Goal: Task Accomplishment & Management: Use online tool/utility

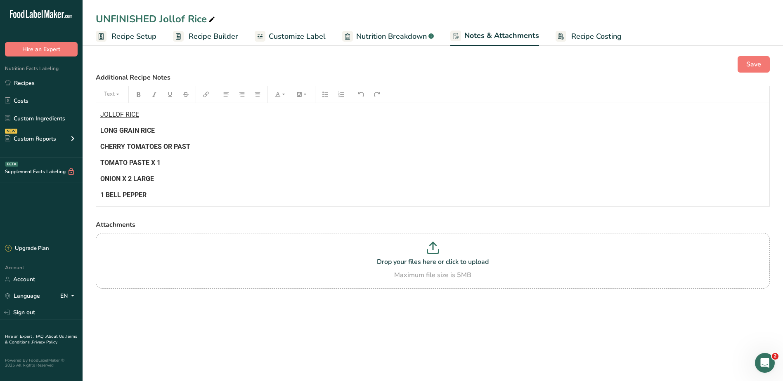
scroll to position [209, 0]
click at [214, 147] on p "BAY LEAVES" at bounding box center [432, 147] width 665 height 10
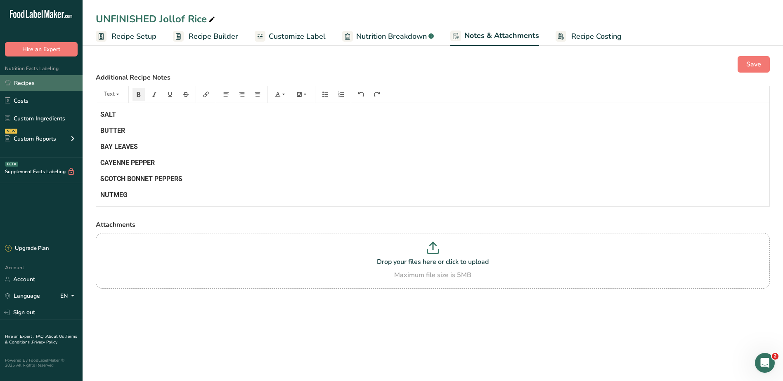
click at [23, 86] on link "Recipes" at bounding box center [41, 83] width 83 height 16
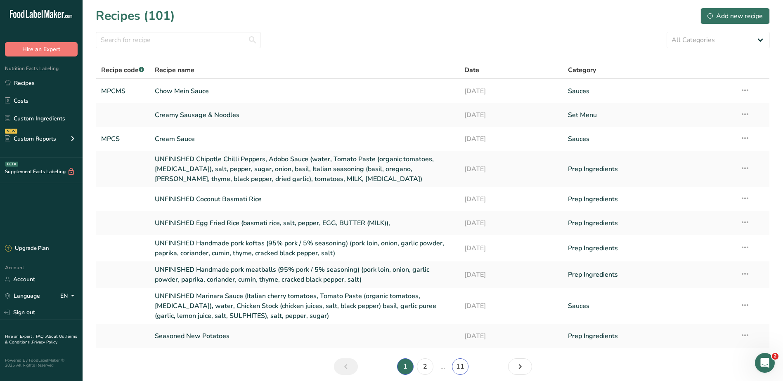
click at [465, 369] on link "11" at bounding box center [460, 367] width 17 height 17
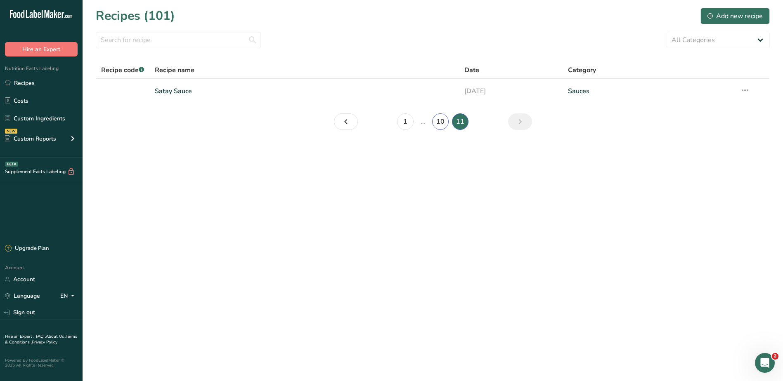
click at [438, 119] on link "10" at bounding box center [440, 122] width 17 height 17
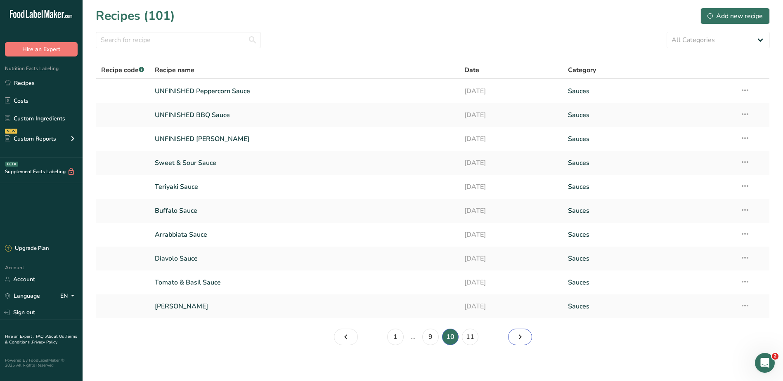
click at [530, 341] on link "Page 11." at bounding box center [520, 337] width 24 height 17
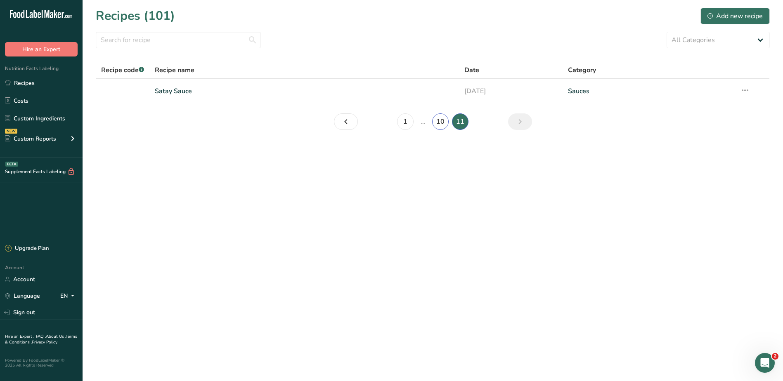
click at [437, 123] on link "10" at bounding box center [440, 122] width 17 height 17
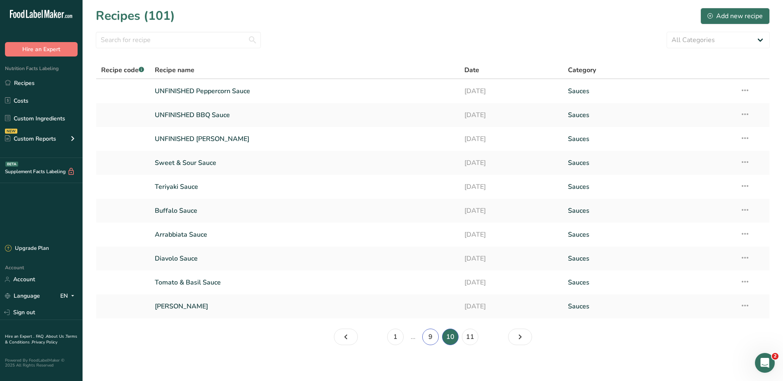
click at [427, 338] on link "9" at bounding box center [430, 337] width 17 height 17
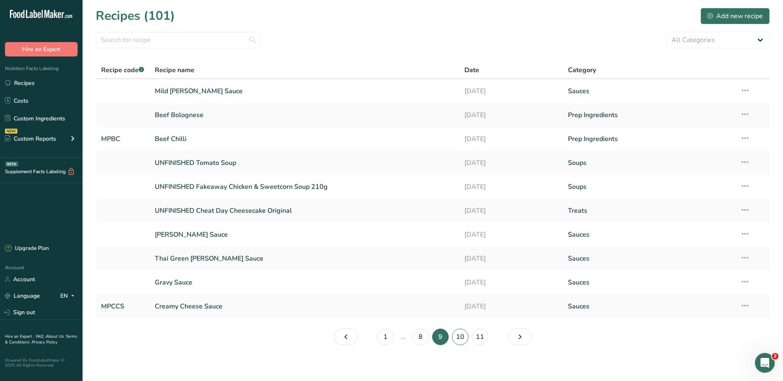
click at [458, 337] on link "10" at bounding box center [460, 337] width 17 height 17
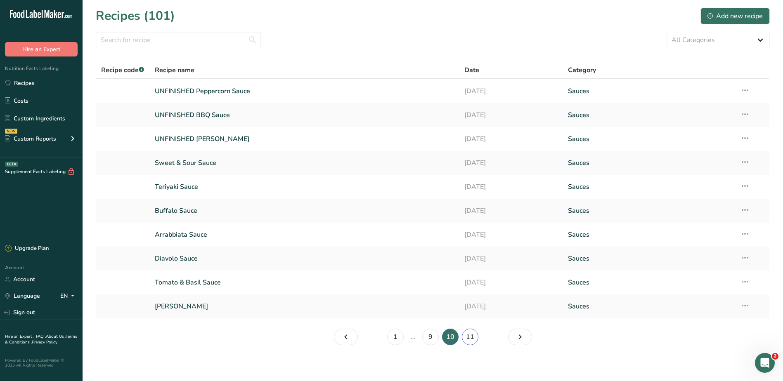
click at [473, 335] on link "11" at bounding box center [470, 337] width 17 height 17
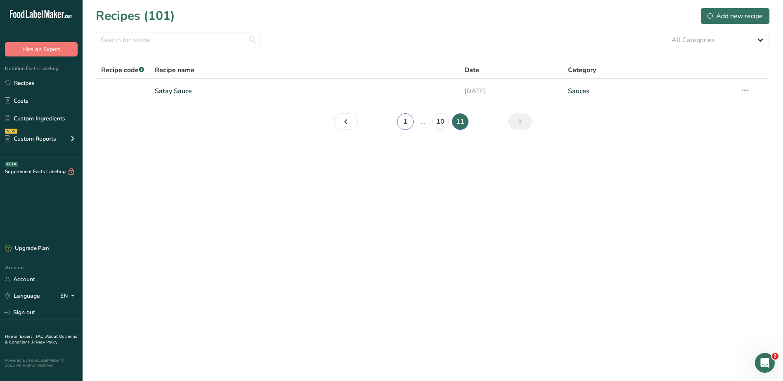
click at [403, 120] on link "1" at bounding box center [405, 122] width 17 height 17
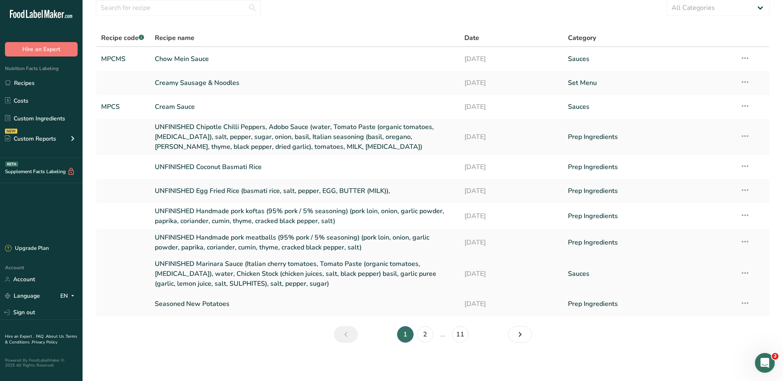
scroll to position [33, 0]
click at [426, 332] on link "2" at bounding box center [425, 333] width 17 height 17
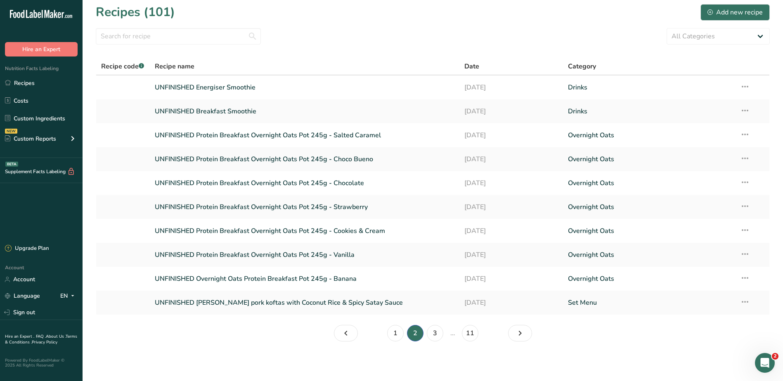
scroll to position [4, 0]
click at [436, 334] on link "3" at bounding box center [435, 333] width 17 height 17
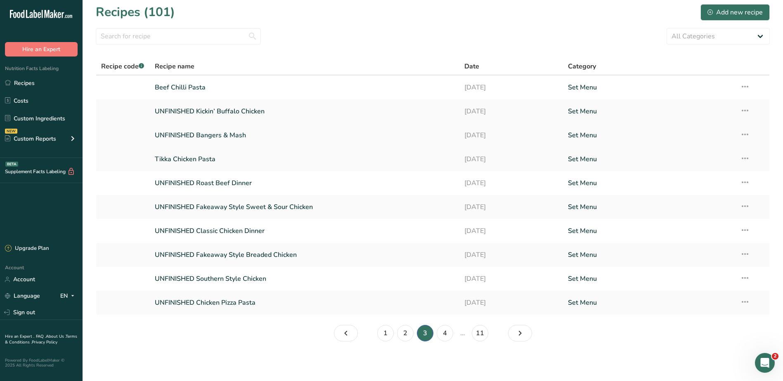
click at [217, 131] on link "UNFINISHED Bangers & Mash" at bounding box center [305, 135] width 300 height 17
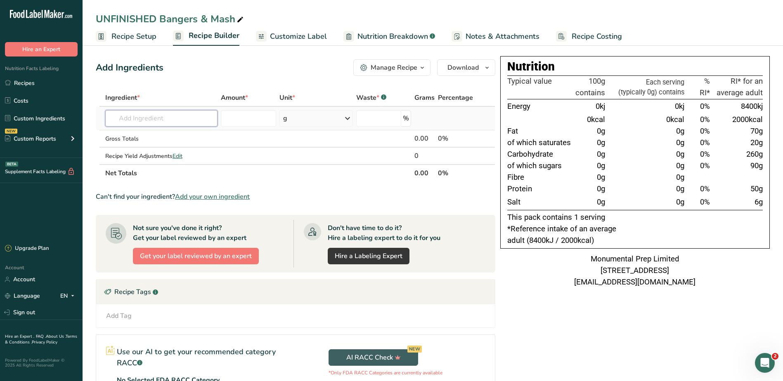
click at [187, 117] on input "text" at bounding box center [161, 118] width 113 height 17
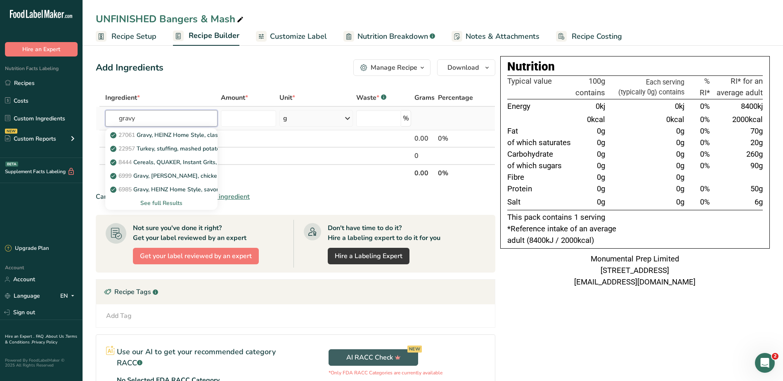
type input "gravy"
click at [172, 202] on div "See full Results" at bounding box center [161, 203] width 99 height 9
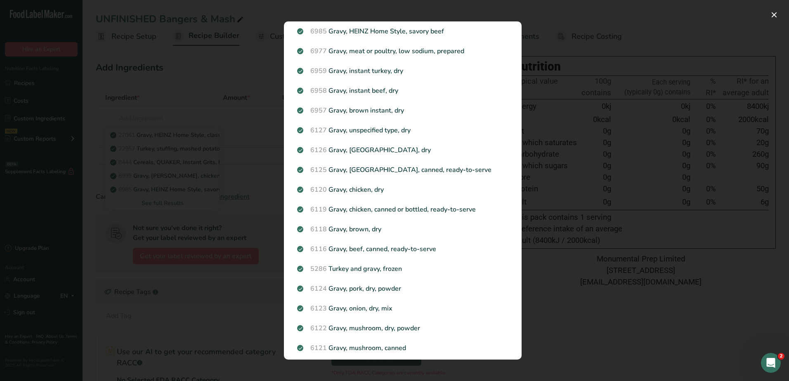
scroll to position [289, 0]
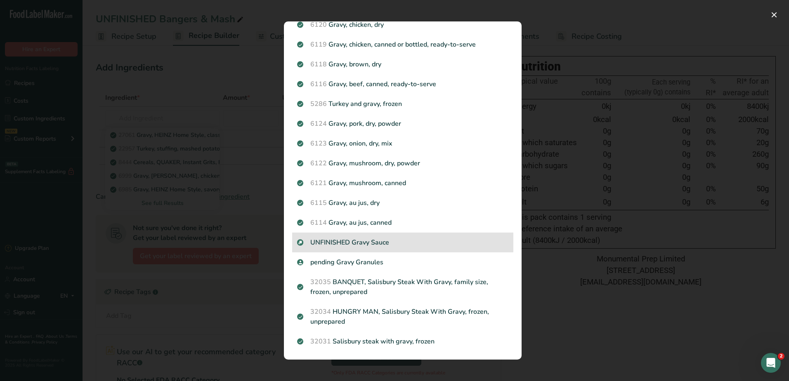
click at [373, 242] on p "UNFINISHED Gravy Sauce" at bounding box center [402, 243] width 211 height 10
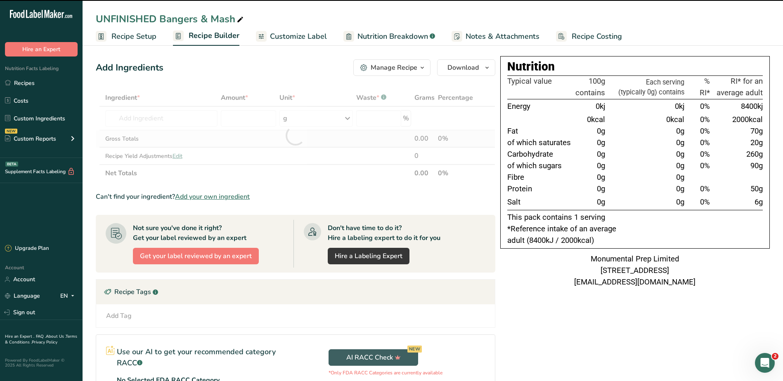
type input "0"
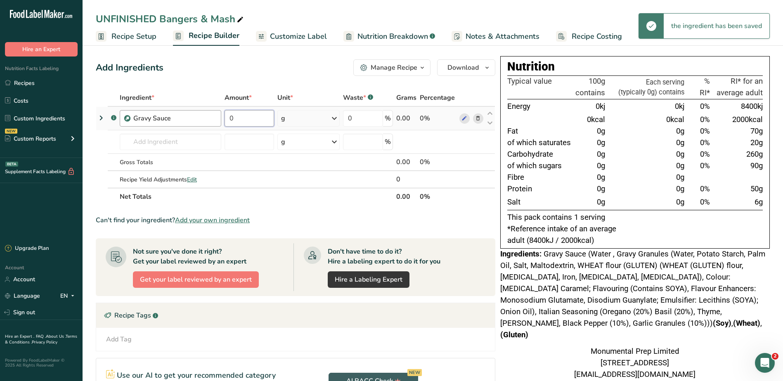
drag, startPoint x: 250, startPoint y: 117, endPoint x: 213, endPoint y: 114, distance: 37.7
click at [213, 114] on tr ".a-a{fill:#347362;}.b-a{fill:#fff;} Gravy Sauce 0 g Weight Units g kg mg See mo…" at bounding box center [295, 119] width 399 height 24
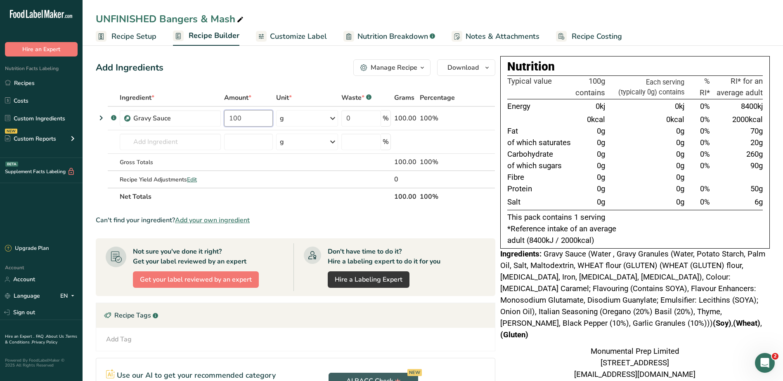
type input "100"
click at [313, 82] on div "Add Ingredients Manage Recipe Delete Recipe Duplicate Recipe Scale Recipe Save …" at bounding box center [298, 270] width 405 height 428
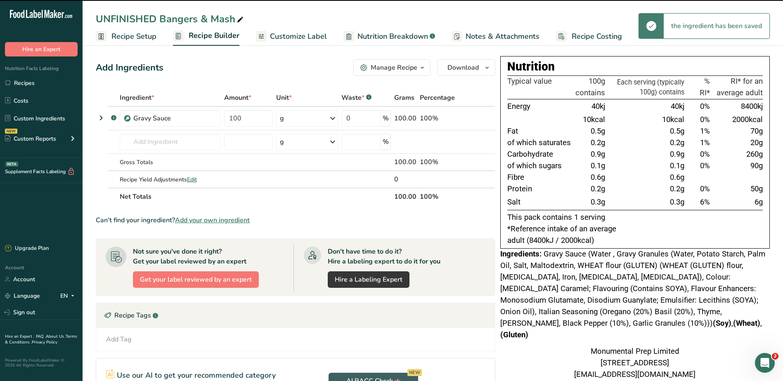
click at [489, 37] on span "Notes & Attachments" at bounding box center [503, 36] width 74 height 11
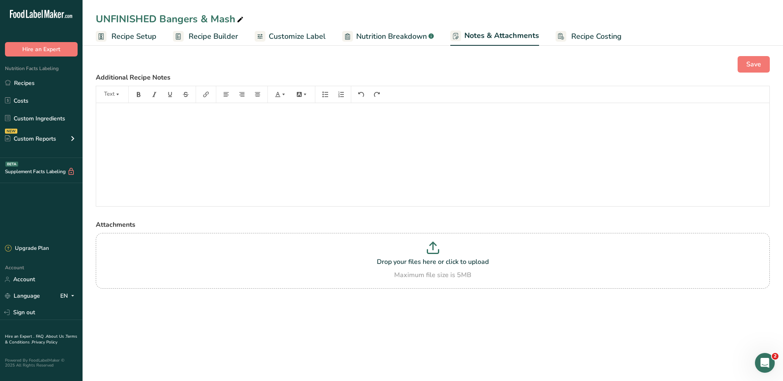
click at [140, 40] on span "Recipe Setup" at bounding box center [133, 36] width 45 height 11
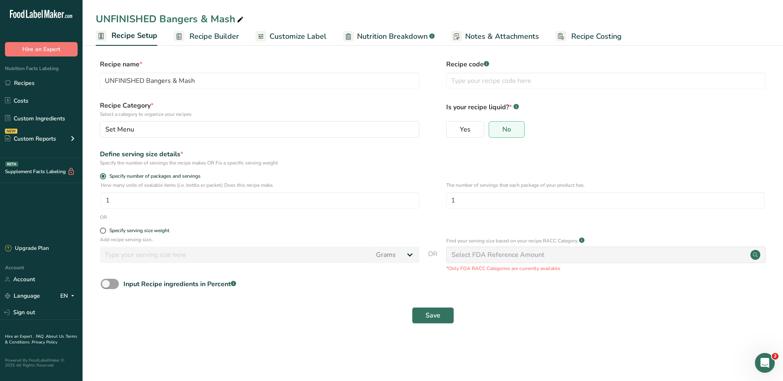
click at [199, 33] on span "Recipe Builder" at bounding box center [214, 36] width 50 height 11
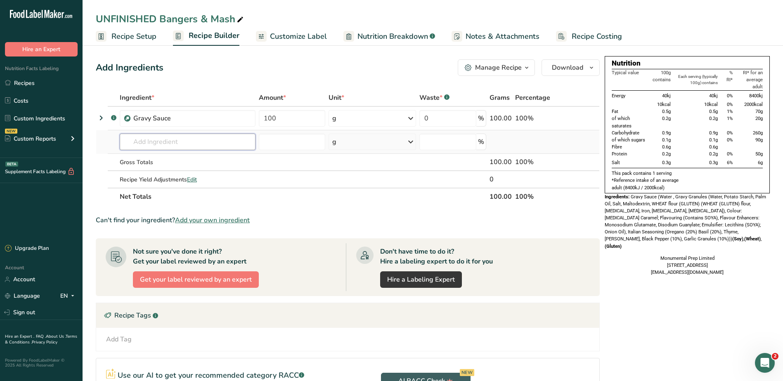
click at [172, 140] on input "text" at bounding box center [188, 142] width 136 height 17
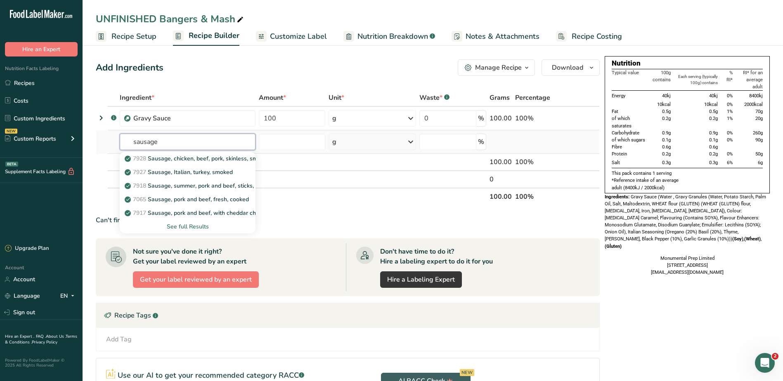
type input "sausage"
click at [195, 223] on div "See full Results" at bounding box center [187, 227] width 123 height 9
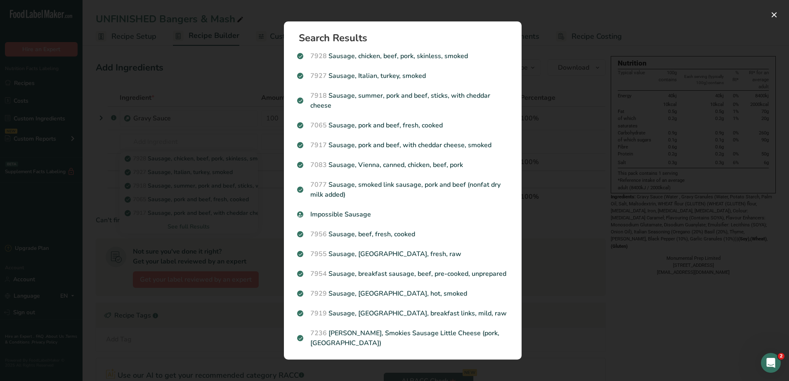
click at [250, 156] on div "Search results modal" at bounding box center [394, 190] width 789 height 381
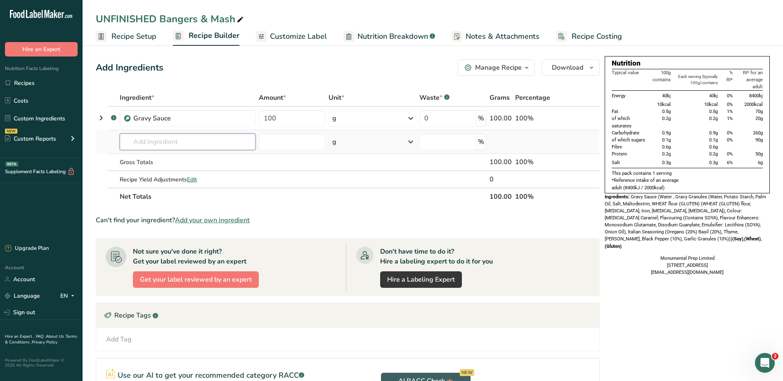
click at [163, 141] on input "text" at bounding box center [188, 142] width 136 height 17
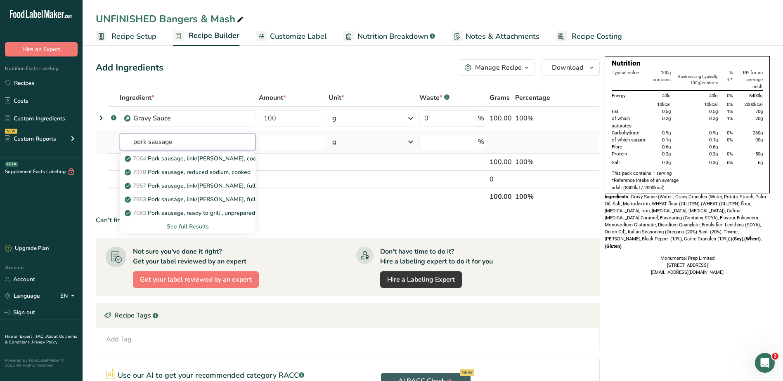
type input "pork sausage"
click at [188, 230] on div "See full Results" at bounding box center [187, 227] width 123 height 9
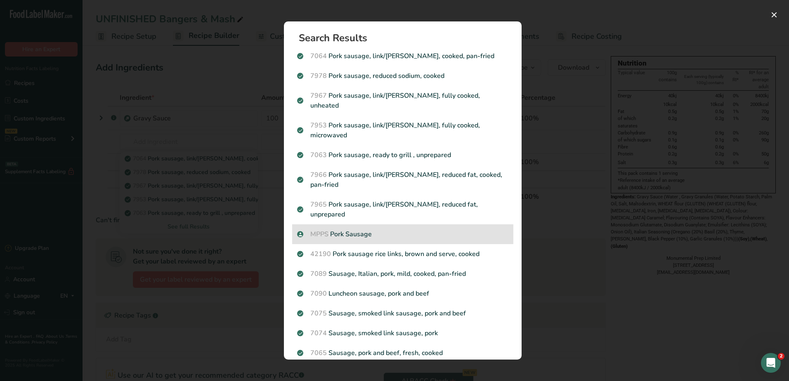
click at [335, 230] on p "MPPS Pork Sausage" at bounding box center [402, 235] width 211 height 10
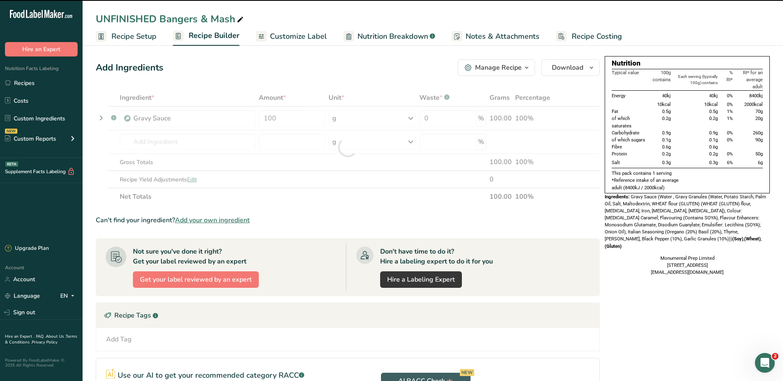
type input "0"
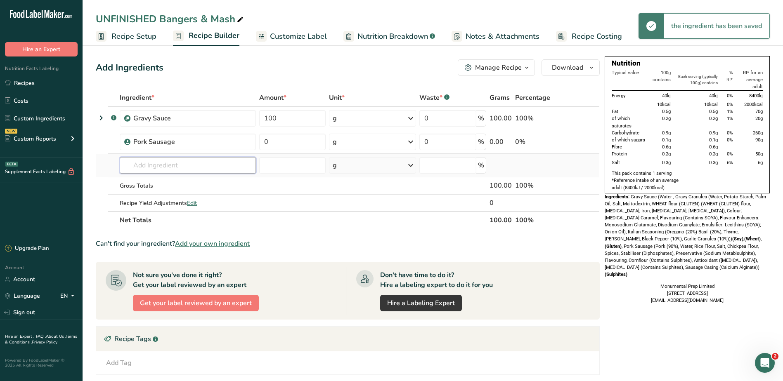
click at [202, 164] on input "text" at bounding box center [188, 165] width 136 height 17
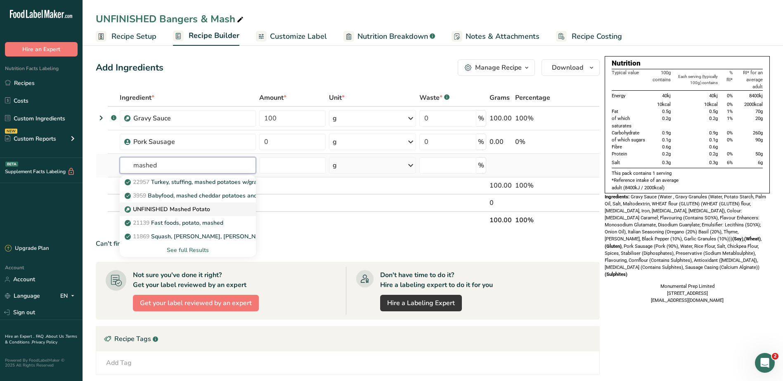
type input "mashed"
click at [170, 212] on p "UNFINISHED Mashed Potato" at bounding box center [168, 209] width 84 height 9
type input "UNFINISHED Mashed Potato"
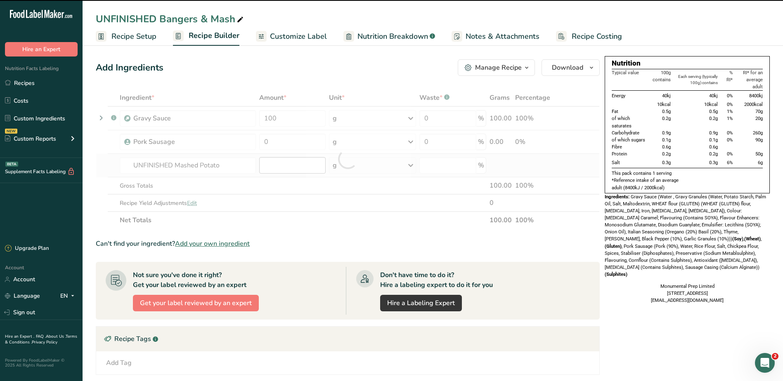
type input "0"
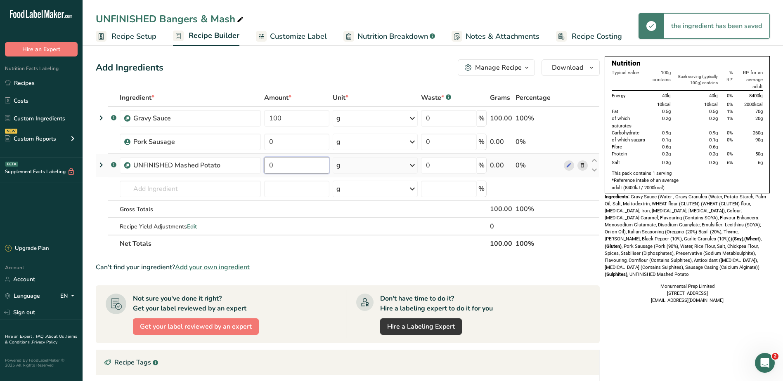
click at [300, 167] on input "0" at bounding box center [296, 165] width 65 height 17
type input "200"
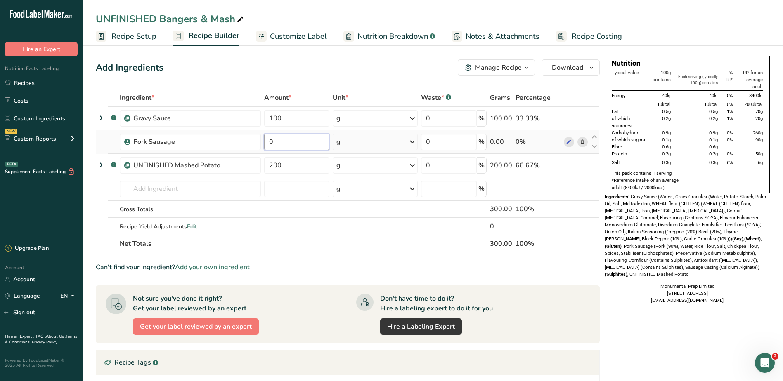
click at [308, 143] on div "Ingredient * Amount * Unit * Waste * .a-a{fill:#347362;}.b-a{fill:#fff;} Grams …" at bounding box center [348, 170] width 504 height 163
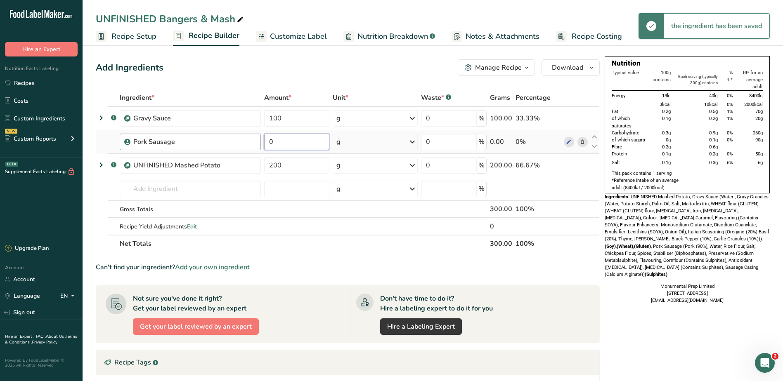
drag, startPoint x: 237, startPoint y: 144, endPoint x: 226, endPoint y: 144, distance: 10.7
click at [226, 144] on tr "Pork Sausage 0 g Weight Units g kg mg See more Volume Units l Volume units requ…" at bounding box center [347, 142] width 503 height 24
type input "80"
click at [343, 79] on div "Add Ingredients Manage Recipe Delete Recipe Duplicate Recipe Scale Recipe Save …" at bounding box center [350, 289] width 509 height 466
drag, startPoint x: 710, startPoint y: 97, endPoint x: 720, endPoint y: 158, distance: 61.4
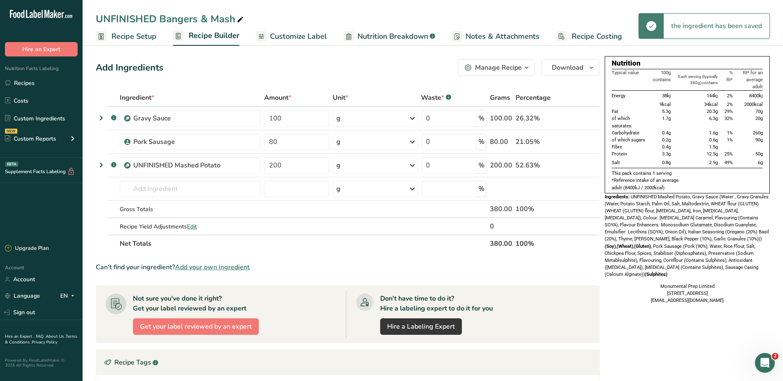
click at [720, 158] on tbody "Energy 38kj 144kj 2% 8400kj 9kcal 34kcal 2% 2000kcal Fat 5.3g 20.3g 29% 70g of …" at bounding box center [687, 130] width 151 height 78
drag, startPoint x: 720, startPoint y: 158, endPoint x: 689, endPoint y: 138, distance: 36.1
click at [689, 138] on td "0.6g" at bounding box center [695, 140] width 47 height 7
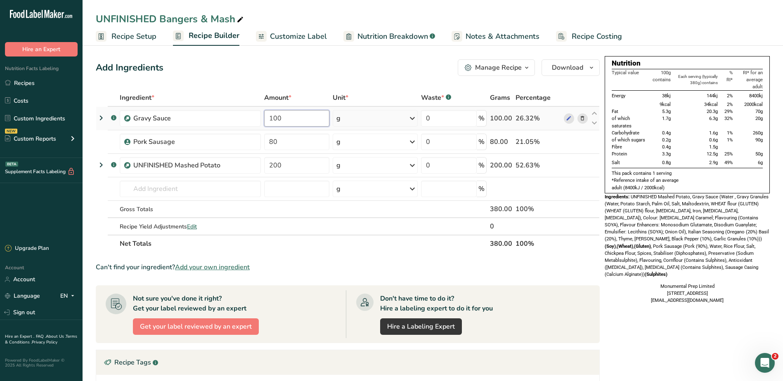
click at [308, 120] on input "100" at bounding box center [296, 118] width 65 height 17
click at [668, 135] on span "0.4g" at bounding box center [666, 133] width 9 height 6
click at [197, 191] on input "text" at bounding box center [190, 189] width 141 height 17
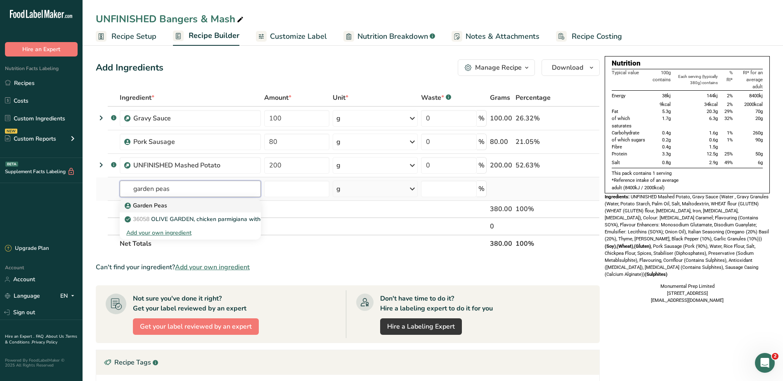
type input "garden peas"
click at [151, 206] on p "Garden Peas" at bounding box center [146, 205] width 41 height 9
type input "Garden Peas"
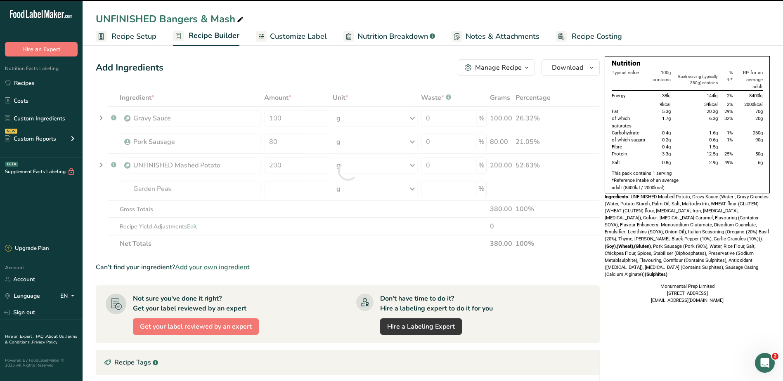
type input "0"
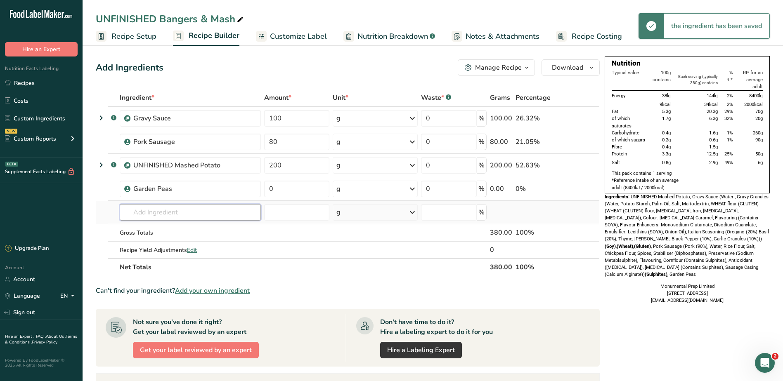
click at [162, 214] on input "text" at bounding box center [190, 212] width 141 height 17
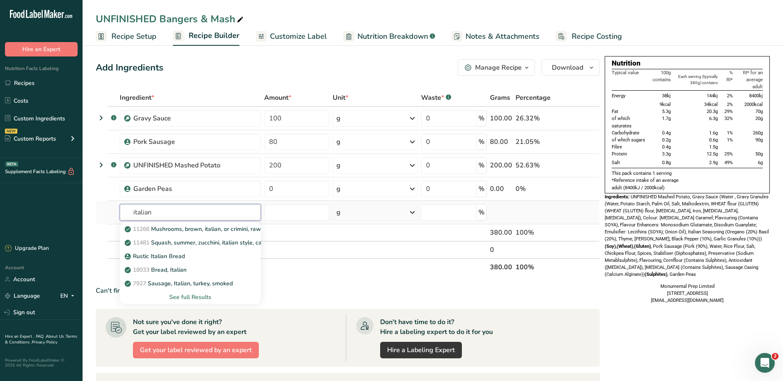
type input "italian"
click at [184, 296] on div "See full Results" at bounding box center [190, 298] width 141 height 14
click at [184, 296] on div "See full Results" at bounding box center [190, 297] width 128 height 9
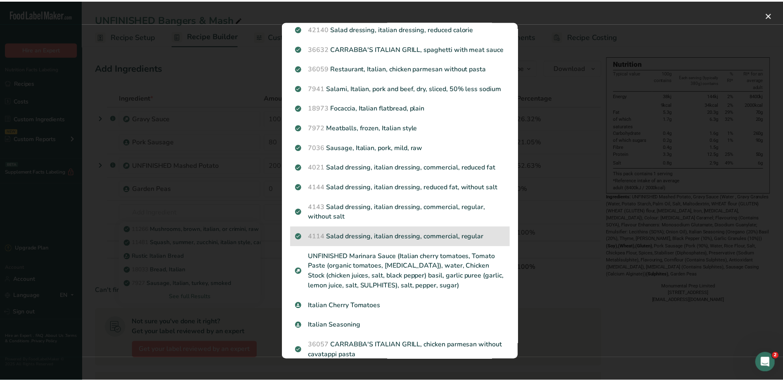
scroll to position [206, 0]
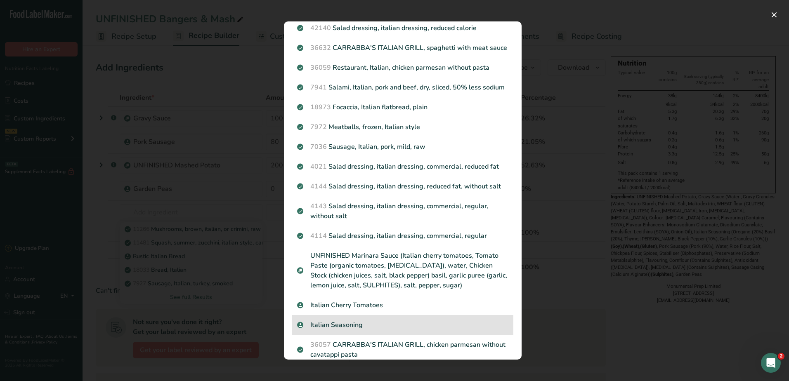
click at [353, 330] on p "Italian Seasoning" at bounding box center [402, 325] width 211 height 10
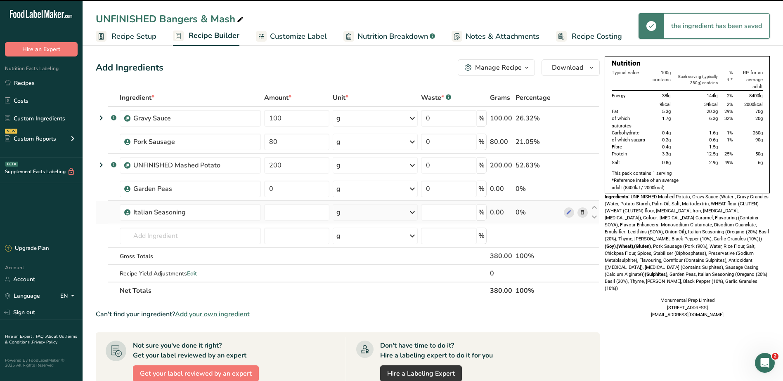
type input "0"
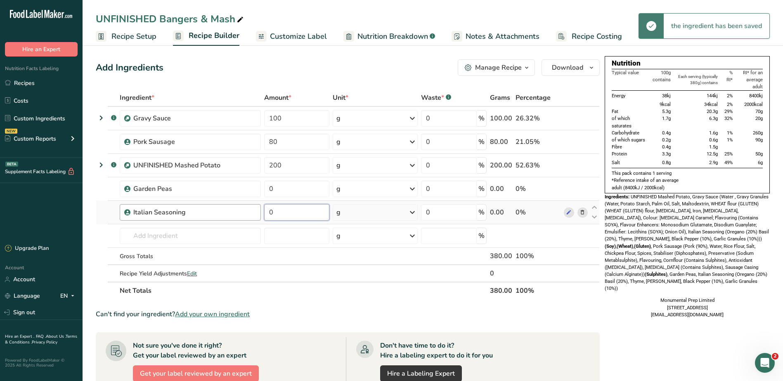
drag, startPoint x: 268, startPoint y: 213, endPoint x: 255, endPoint y: 212, distance: 12.9
click at [257, 213] on tr "Italian Seasoning 0 g Weight Units g kg mg See more Volume Units l Volume units…" at bounding box center [347, 213] width 503 height 24
type input "0.5"
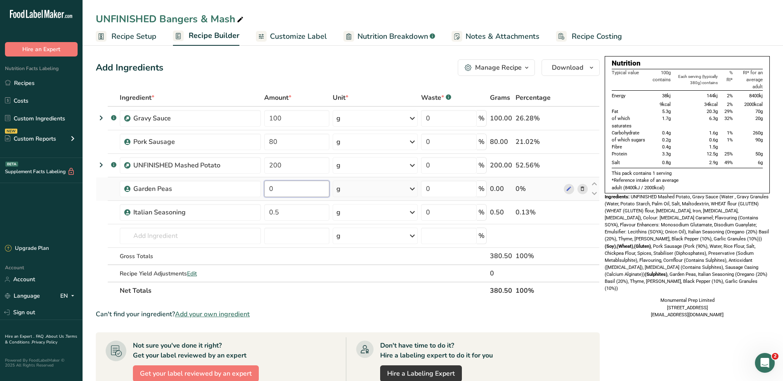
click at [288, 188] on div "Ingredient * Amount * Unit * Waste * .a-a{fill:#347362;}.b-a{fill:#fff;} Grams …" at bounding box center [348, 194] width 504 height 211
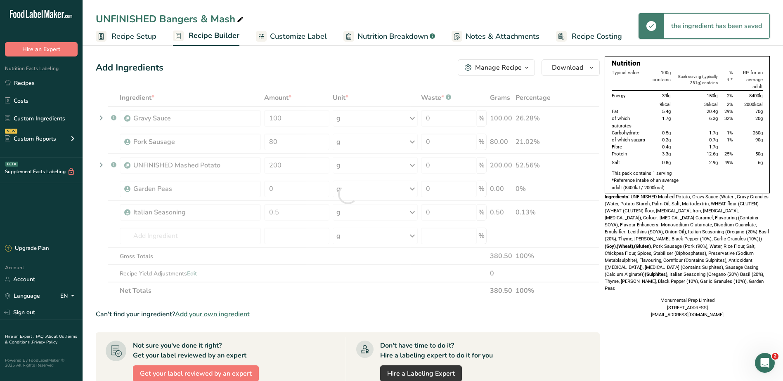
click at [263, 72] on div "Add Ingredients Manage Recipe Delete Recipe Duplicate Recipe Scale Recipe Save …" at bounding box center [348, 67] width 504 height 17
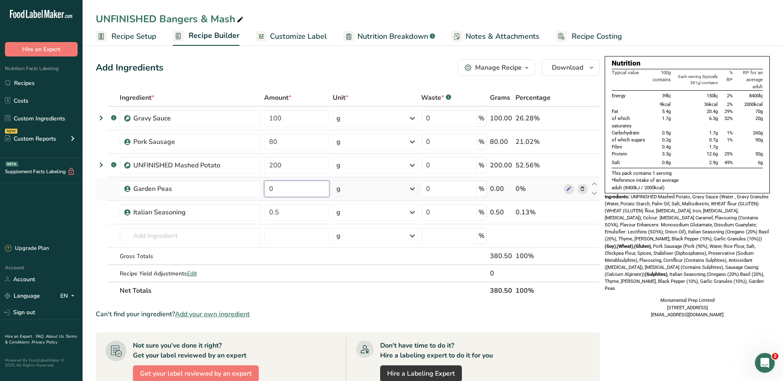
click at [315, 194] on input "0" at bounding box center [296, 189] width 65 height 17
click at [315, 192] on input "0" at bounding box center [296, 189] width 65 height 17
type input "40"
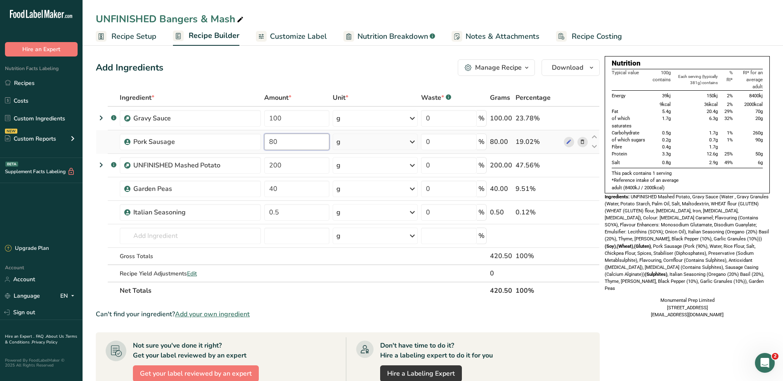
click at [281, 140] on div "Ingredient * Amount * Unit * Waste * .a-a{fill:#347362;}.b-a{fill:#fff;} Grams …" at bounding box center [348, 194] width 504 height 211
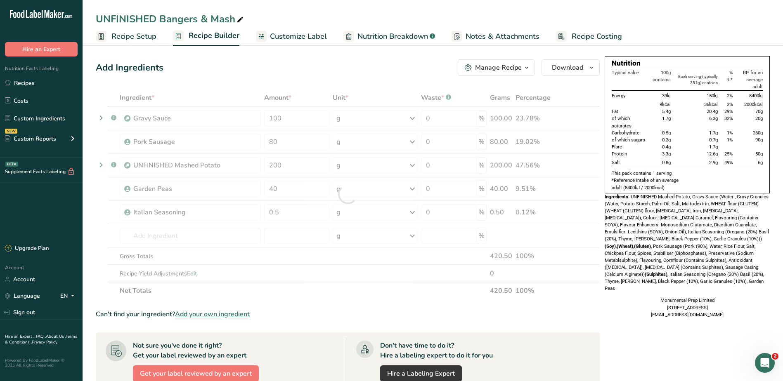
click at [289, 124] on div at bounding box center [348, 194] width 504 height 211
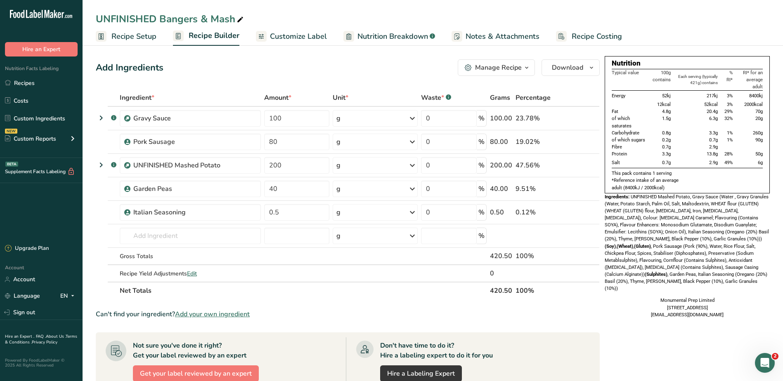
click at [348, 61] on div "Add Ingredients Manage Recipe Delete Recipe Duplicate Recipe Scale Recipe Save …" at bounding box center [348, 67] width 504 height 17
click at [570, 141] on icon at bounding box center [569, 142] width 6 height 9
click at [572, 33] on span "Recipe Costing" at bounding box center [597, 36] width 50 height 11
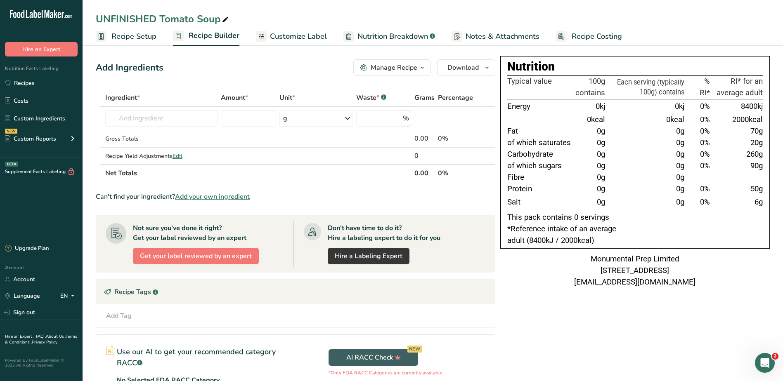
click at [142, 30] on link "Recipe Setup" at bounding box center [126, 36] width 61 height 19
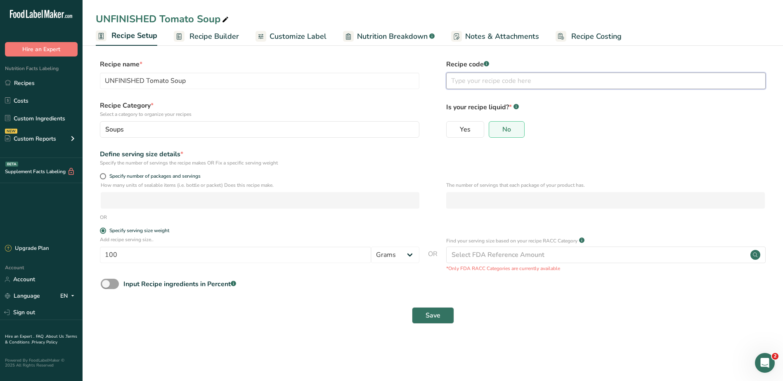
click at [482, 78] on input "text" at bounding box center [606, 81] width 320 height 17
type input "MPBC"
click at [426, 50] on section "Recipe name * UNFINISHED Tomato Soup Recipe code .a-a{fill:#347362;}.b-a{fill:#…" at bounding box center [433, 192] width 701 height 299
click at [440, 312] on span "Save" at bounding box center [433, 316] width 15 height 10
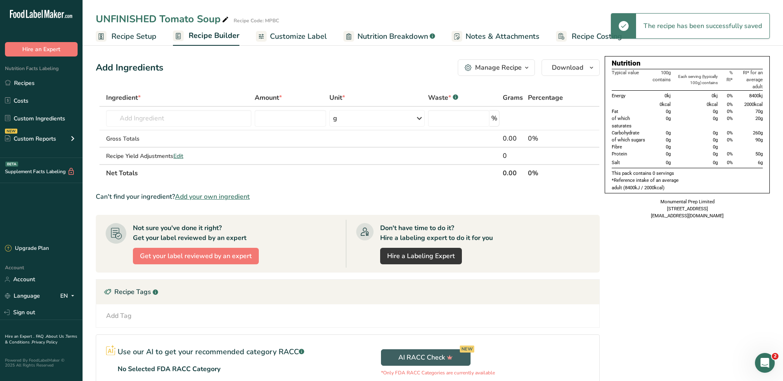
click at [141, 37] on span "Recipe Setup" at bounding box center [133, 36] width 45 height 11
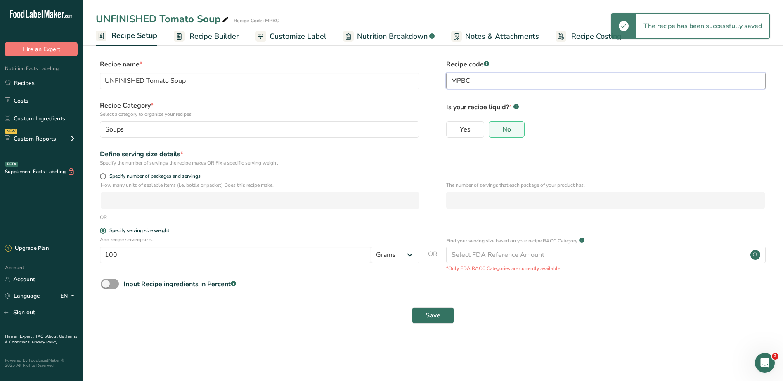
click at [491, 79] on input "MPBC" at bounding box center [606, 81] width 320 height 17
type input "MPTS"
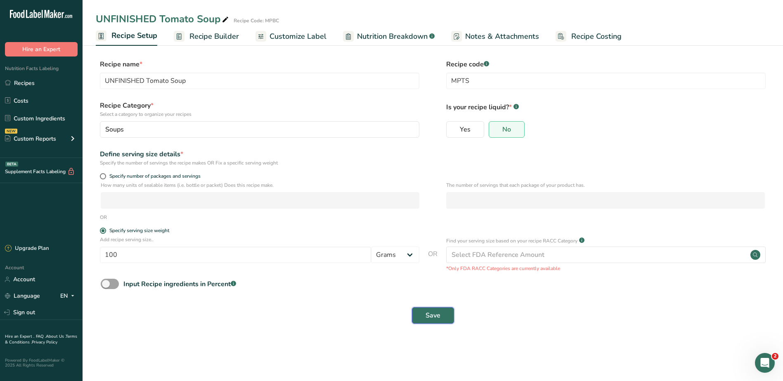
click at [421, 316] on button "Save" at bounding box center [433, 316] width 42 height 17
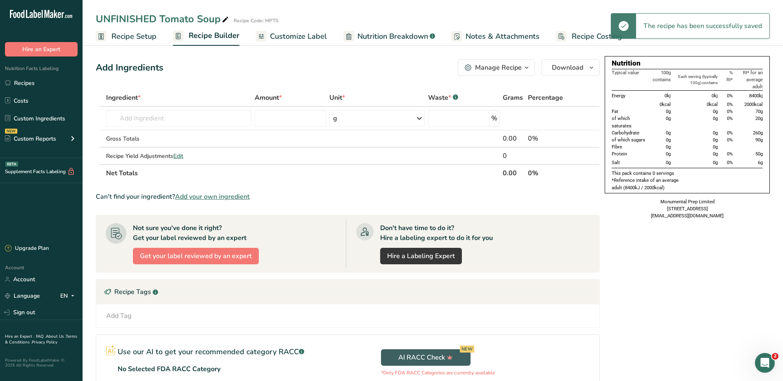
click at [579, 33] on span "Recipe Costing" at bounding box center [597, 36] width 50 height 11
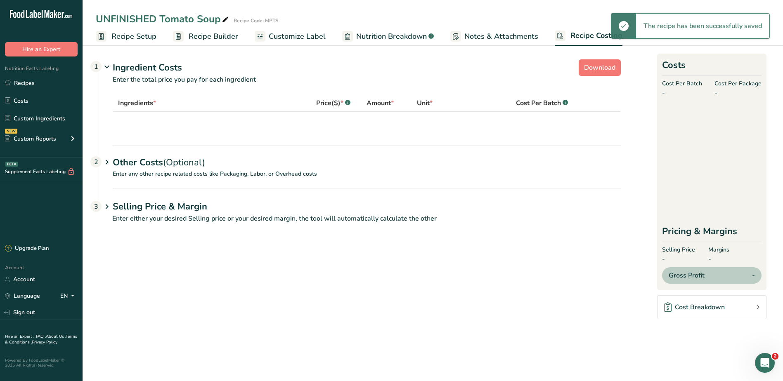
click at [483, 35] on span "Notes & Attachments" at bounding box center [501, 36] width 74 height 11
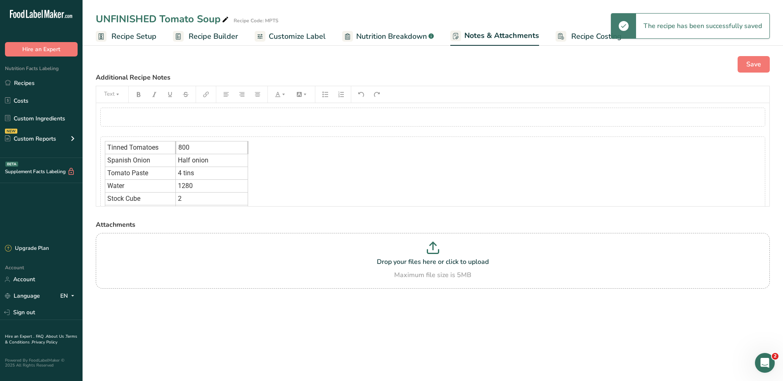
click at [329, 180] on div "Tinned Tomatoes 800 Spanish Onion Half onion Tomato Paste 4 tins Water 1280 Sto…" at bounding box center [432, 186] width 665 height 99
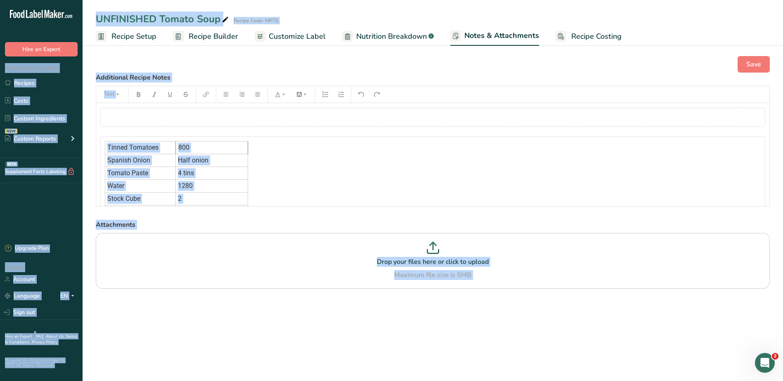
click at [351, 173] on div "Tinned Tomatoes 800 Spanish Onion Half onion Tomato Paste 4 tins Water 1280 Sto…" at bounding box center [432, 186] width 665 height 99
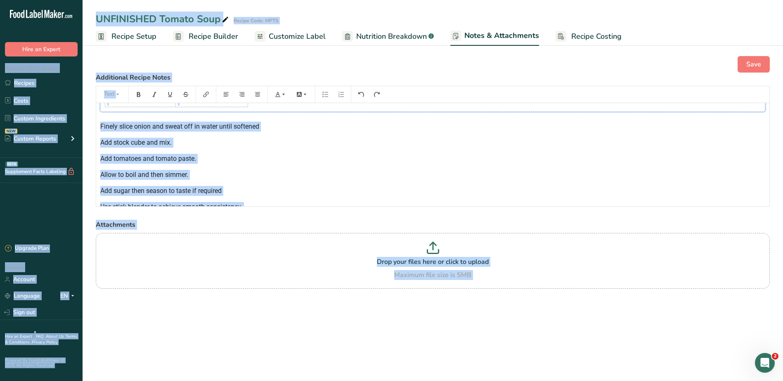
click at [355, 319] on div "Save Additional Recipe Notes Text ﻿ Tinned Tomatoes 800 Spanish Onion Half onio…" at bounding box center [433, 183] width 701 height 281
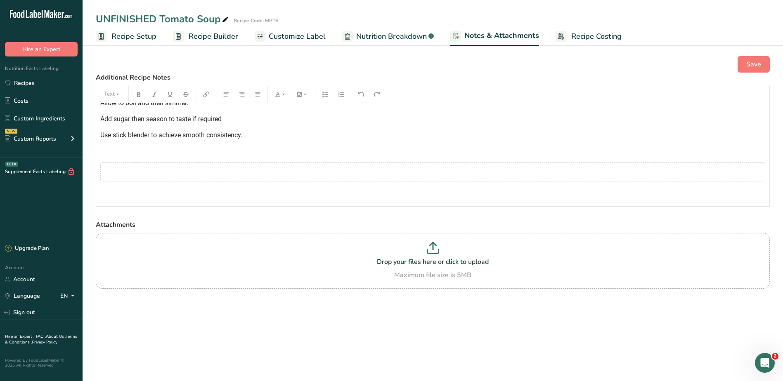
scroll to position [197, 0]
click at [248, 159] on div "﻿ Tinned Tomatoes 800 Spanish Onion Half onion Tomato Paste 4 tins Water 1280 S…" at bounding box center [432, 53] width 673 height 294
click at [228, 127] on div "﻿ Tinned Tomatoes 800 Spanish Onion Half onion Tomato Paste 4 tins Water 1280 S…" at bounding box center [432, 53] width 673 height 294
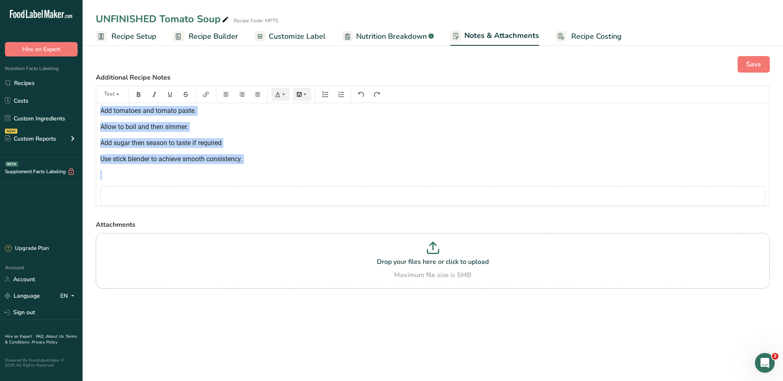
scroll to position [171, 0]
copy div "﻿ Tinned Tomatoes 800 Spanish Onion Half onion Tomato Paste 4 tins Water 1280 S…"
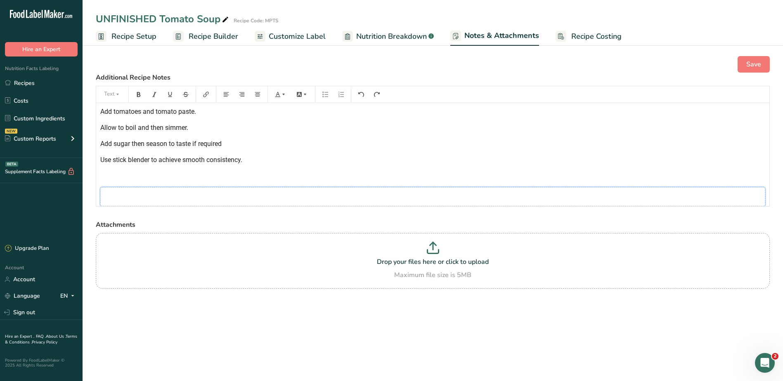
click at [248, 191] on div "﻿" at bounding box center [432, 196] width 665 height 19
click at [28, 80] on link "Recipes" at bounding box center [41, 83] width 83 height 16
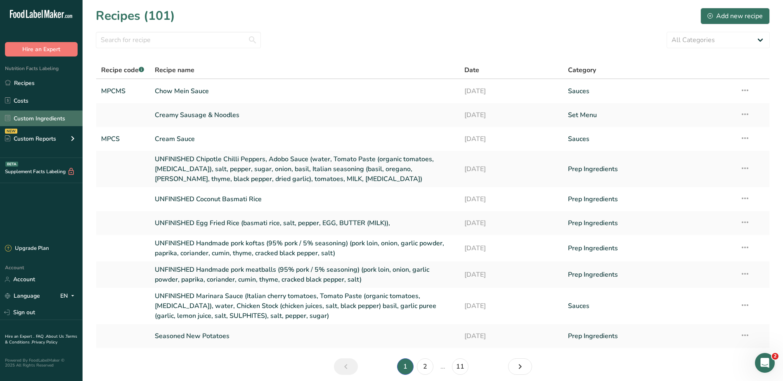
click at [36, 121] on link "Custom Ingredients" at bounding box center [41, 119] width 83 height 16
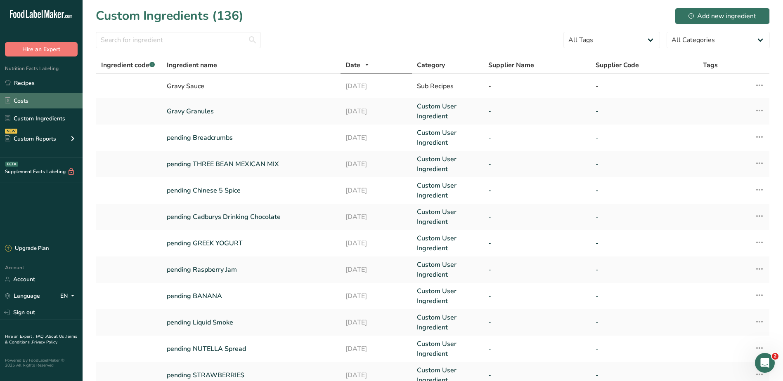
click at [28, 102] on link "Costs" at bounding box center [41, 101] width 83 height 16
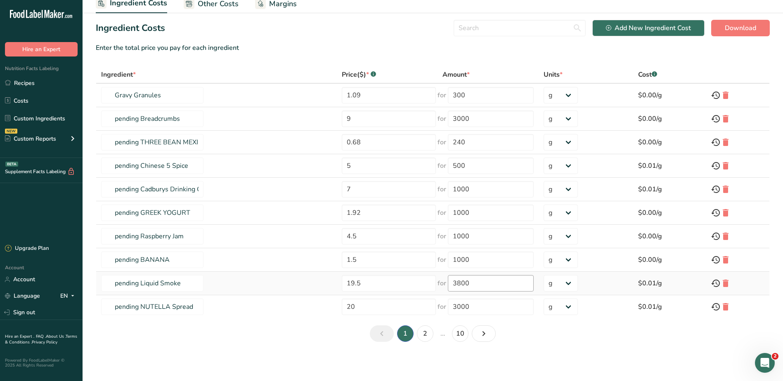
scroll to position [35, 0]
click at [487, 331] on icon "Next page" at bounding box center [484, 333] width 10 height 15
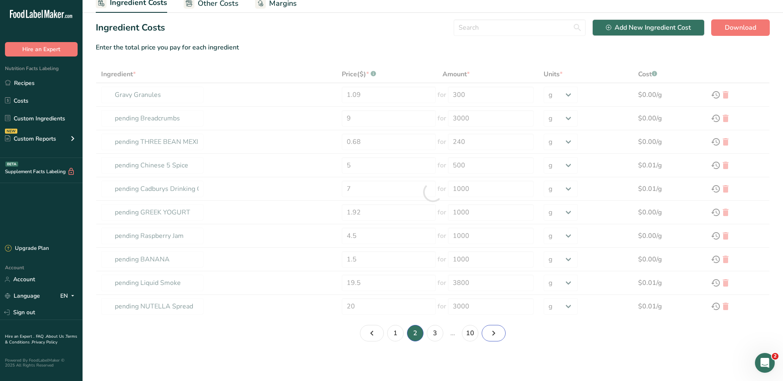
type input "pending STRAWBERRIES"
type input "6.06"
type input "1000"
type input "pending APPLE JUICE"
type input "1.34"
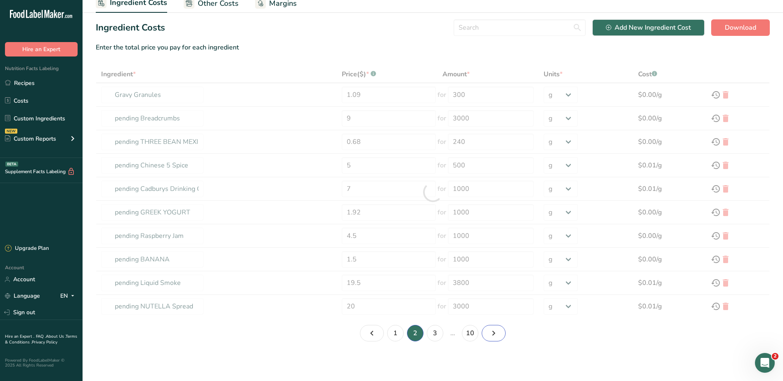
type input "1000"
type input "pending SULTANAS"
type input "2.1"
type input "1000"
type input "pending BLUEBERRIES"
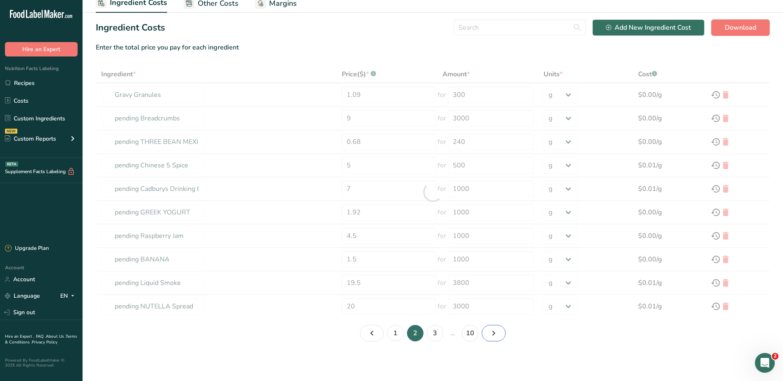
type input "1000"
type input "pending SOFT CHEESE"
type input "4.75"
type input "pending COFFEE BEANS"
type input "12"
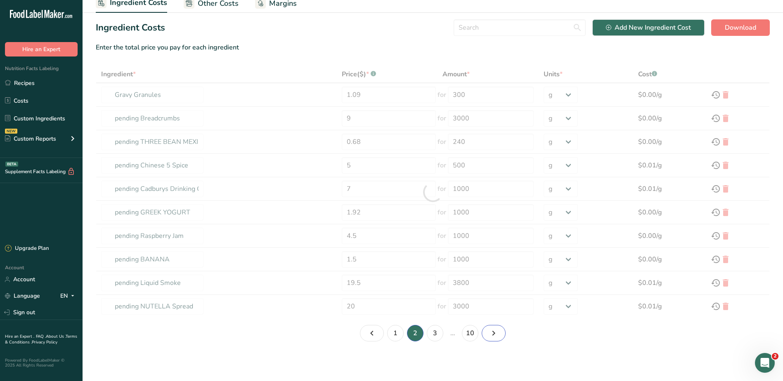
type input "pending tarragon"
type input "20"
type input "PENDING TURMERIC"
type input "7"
type input "PENDING Bay Leaves"
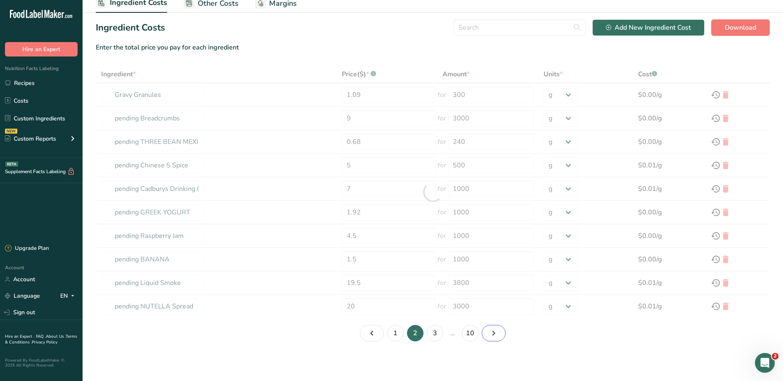
type input "3.5"
type input "100"
type input "pending allspice"
type input "15"
type input "1000"
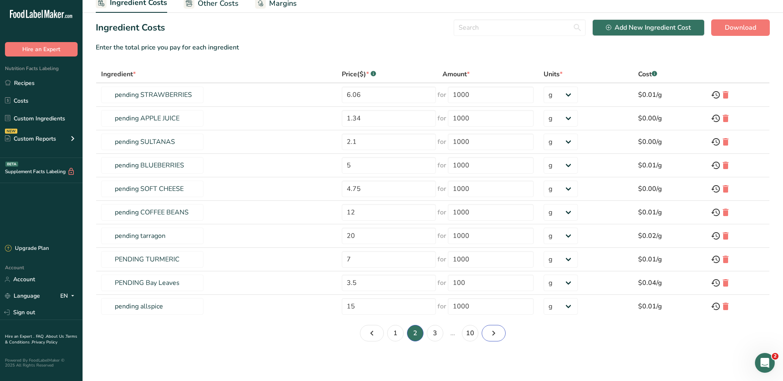
click at [489, 338] on icon "Page 3." at bounding box center [494, 333] width 10 height 15
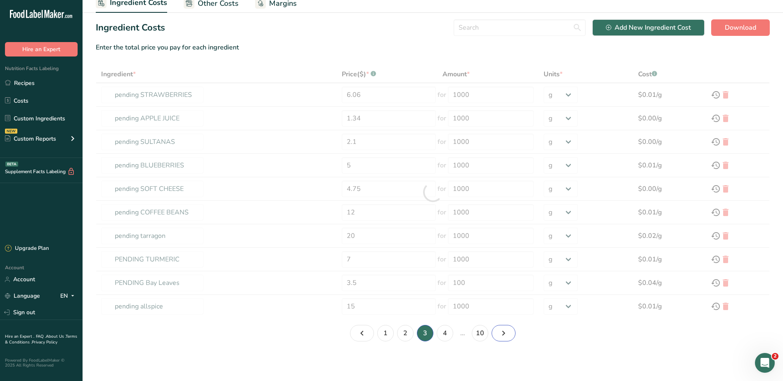
type input "Sesame Seeds"
type input "6"
type input "Carrots"
type input "0.69"
type input "650"
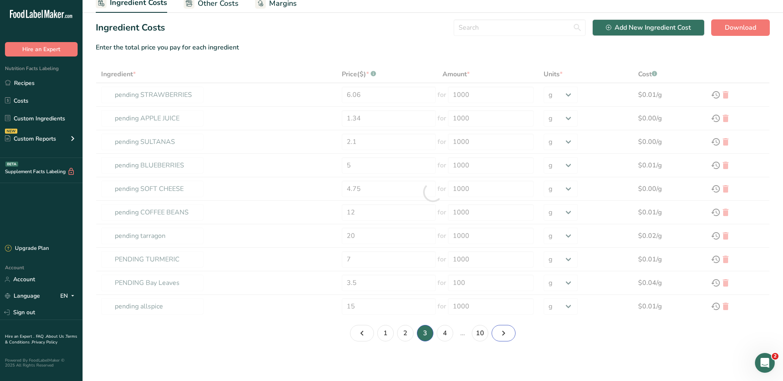
type input "Sliced Red Onions"
type input "1"
type input "700"
type input "Extra Virgin Olive Oil"
type input "20"
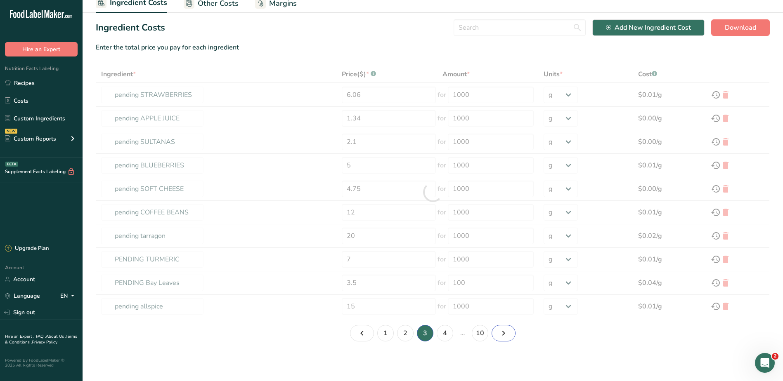
type input "3000"
type input "Green Chilli's"
type input "1.24"
type input "300"
type input "Lemon Juice"
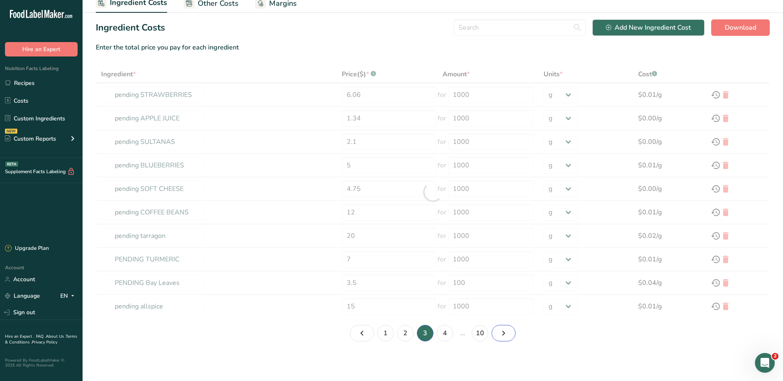
type input "2.7"
type input "Lime Juice"
type input "5.29"
type input "2000"
type input "Mild Curry Powder"
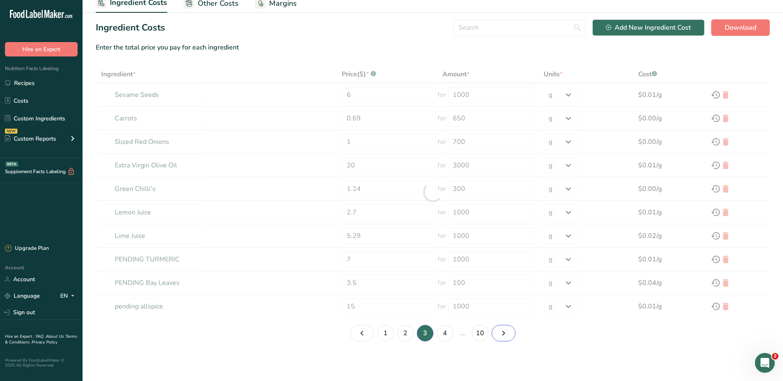
type input "1.35"
type input "80"
type input "Garam Masala"
type input "9"
type input "1000"
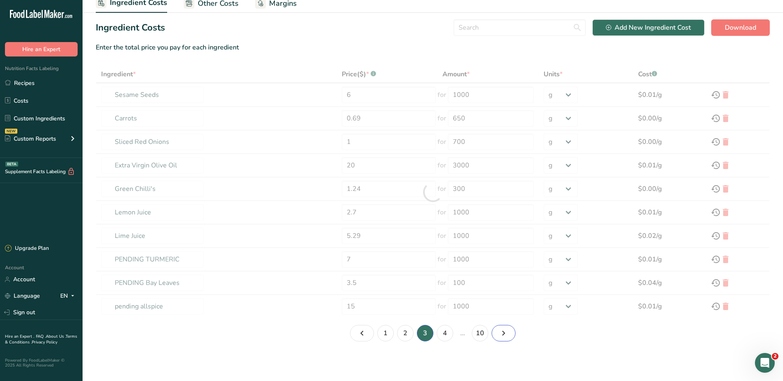
type input "Double Cream"
type input "5.6"
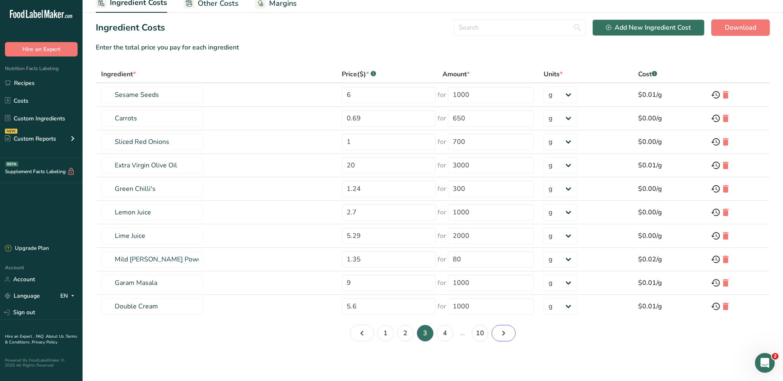
click at [505, 334] on icon "Page 4." at bounding box center [504, 333] width 10 height 15
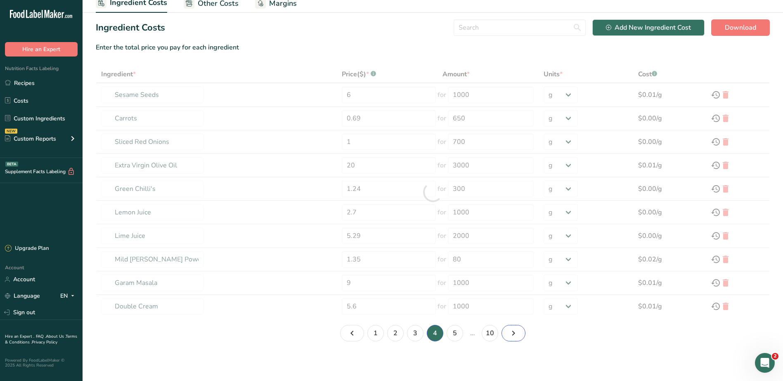
type input "Fenugreek"
type input "5.95"
type input "750"
type input "Galangal"
type input "9"
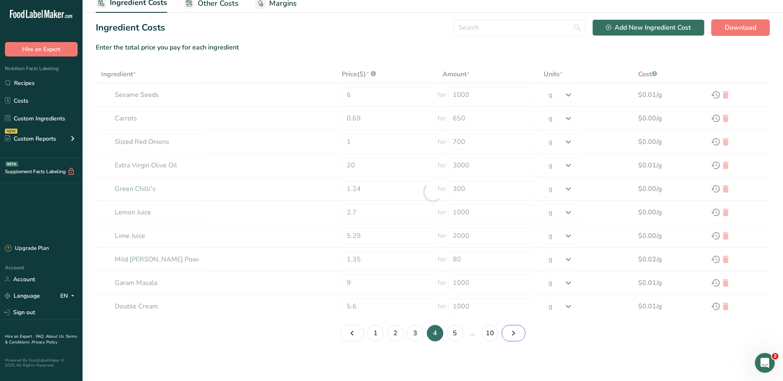
type input "1000"
type input "Garden Peas"
type input "1.54"
type input "1000"
type input "Lime Leaves"
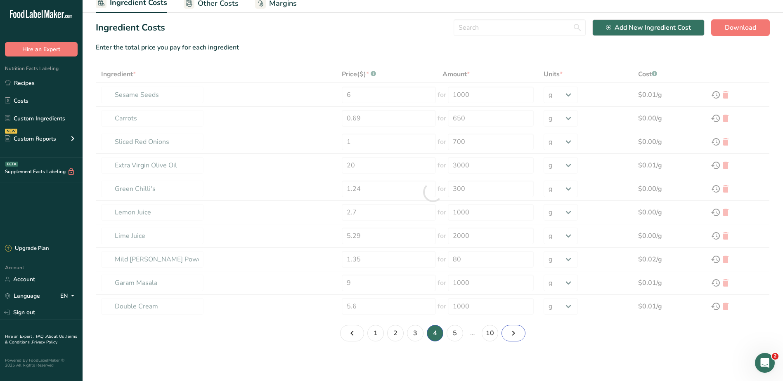
type input "2"
type input "100"
type input "Pineapple Juice"
type input "1.34"
type input "1000"
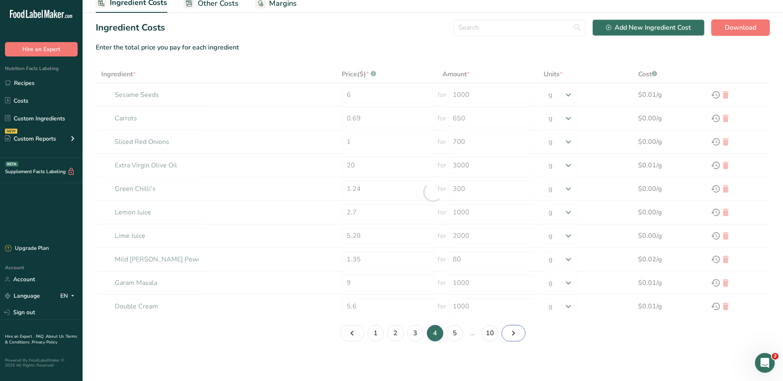
type input "Dijon Mustard"
type input "0.6"
type input "185"
type input "Vegetable Oil"
type input "5"
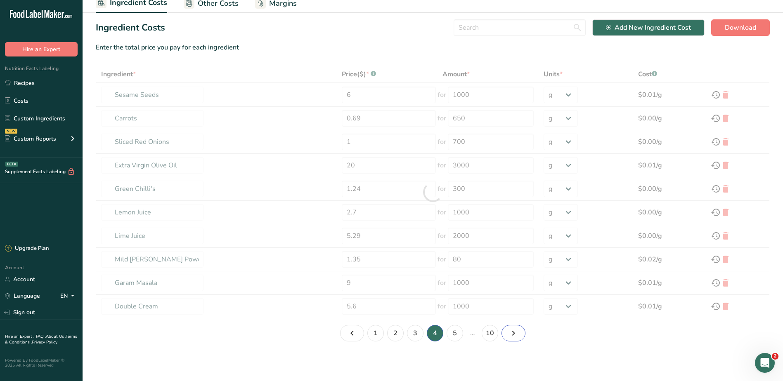
type input "3000"
type input "Icing Sugar"
type input "6.3"
type input "3000"
type input "Vanilla Extract"
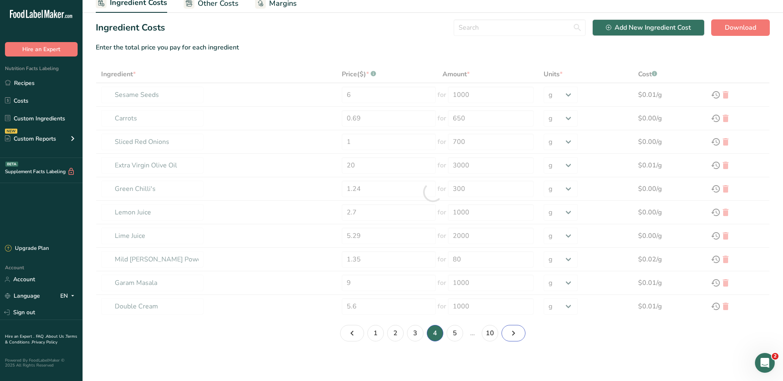
type input "13.99"
type input "473"
type input "Cornflour"
type input "3.5"
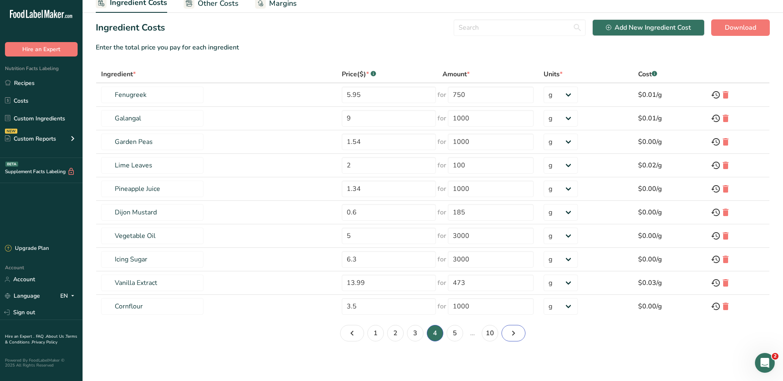
click at [513, 333] on icon "Page 5." at bounding box center [514, 333] width 10 height 15
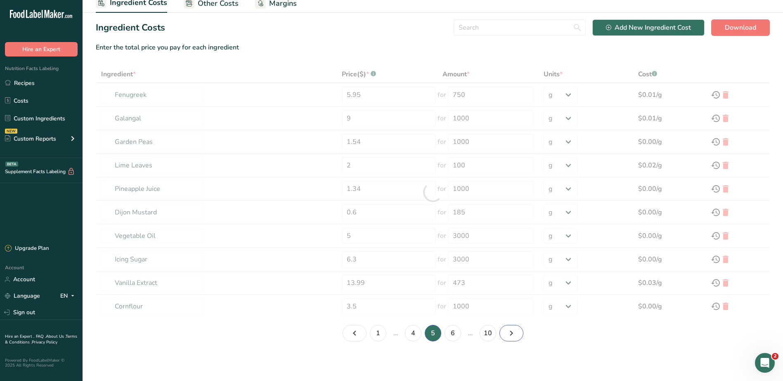
type input "White Vinegar"
type input "0.75"
type input "1000"
type input "Lemon Grass"
type input "3.34"
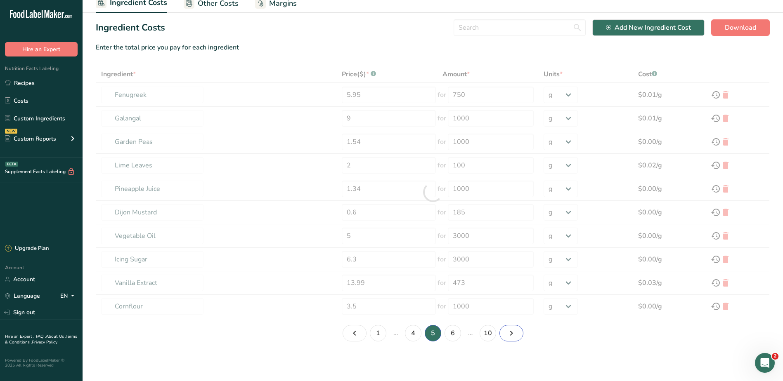
type input "100"
type input "Beetroot Powder"
type input "11"
type input "Oregano"
type input "8.16"
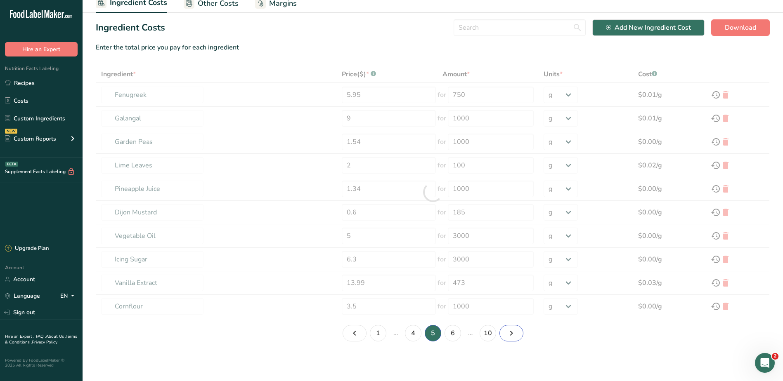
type input "1000"
type input "Ginger"
type input "9"
type input "Basil"
type input "8.16"
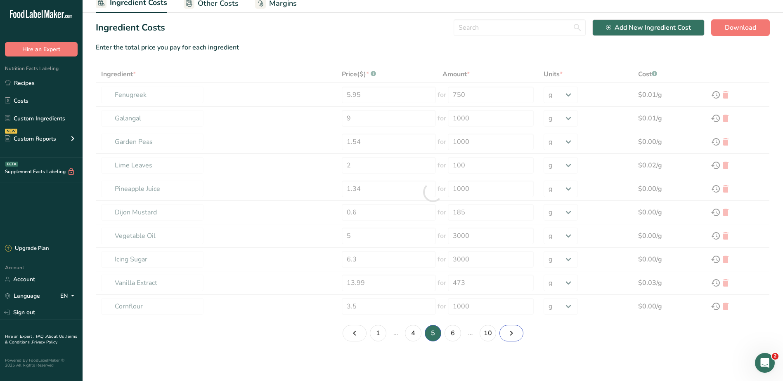
type input "1000"
type input "Coriander Leaf"
type input "6.79"
type input "1000"
type input "Rosemary"
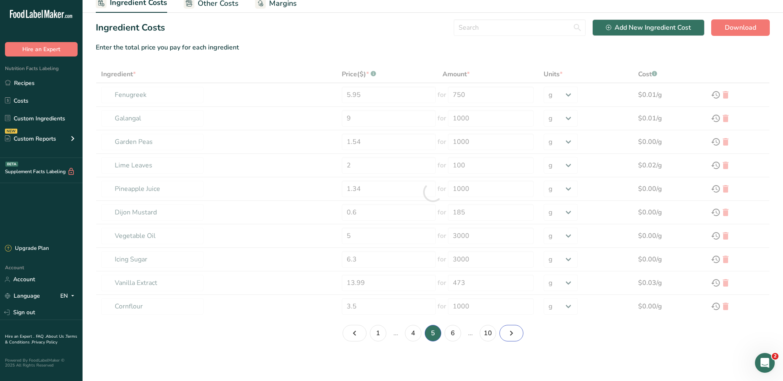
type input "8"
type input "1000"
type input "Paprika"
type input "7"
type input "1000"
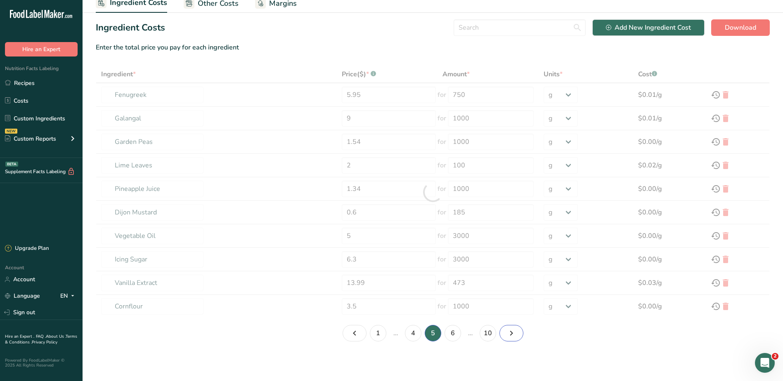
type input "Garlic Powder"
type input "5.99"
type input "510"
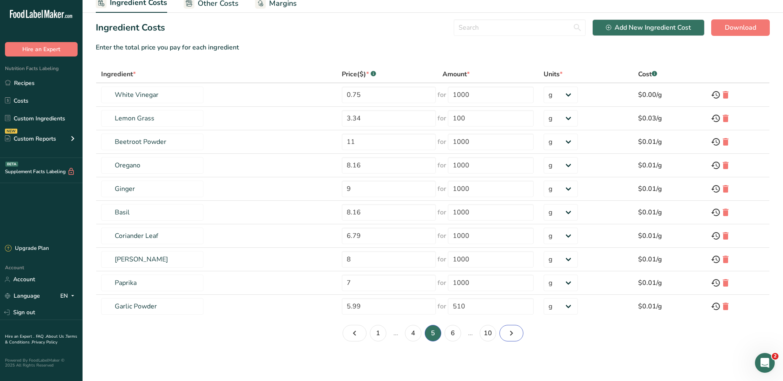
click at [514, 333] on icon "Page 6." at bounding box center [512, 333] width 10 height 15
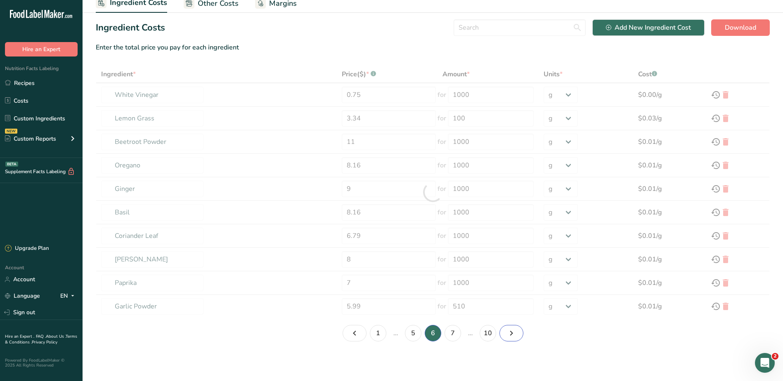
type input "Nutmeg"
type input "15"
type input "Egg"
type input "2.15"
type input "750"
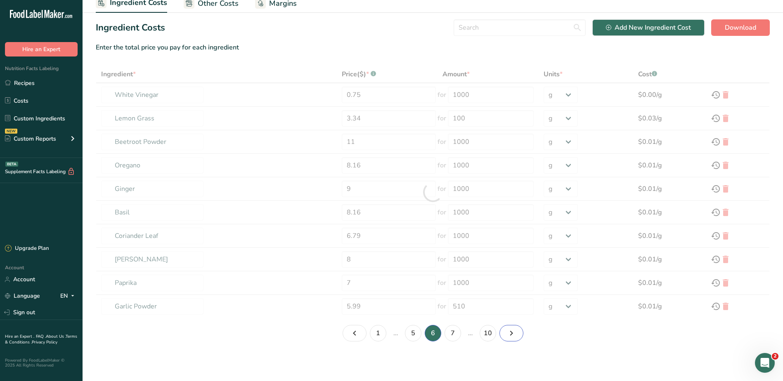
type input "Cumin"
type input "9"
type input "Cracked Black Pepper"
type input "4.69"
type input "360"
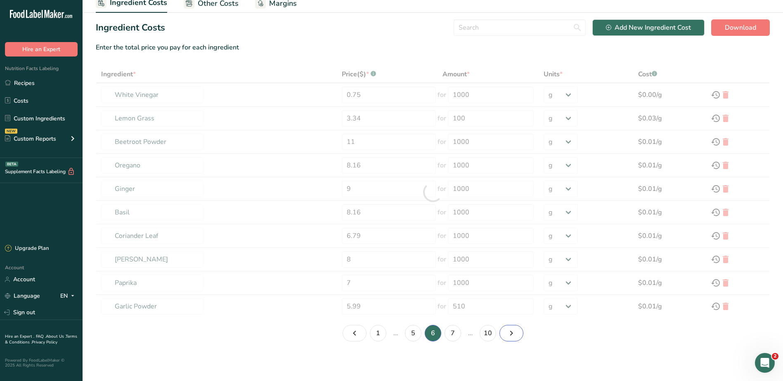
type input "Sea Salt"
type input "2.69"
type input "850"
type input "Lean Steak Mince"
type input "9.58"
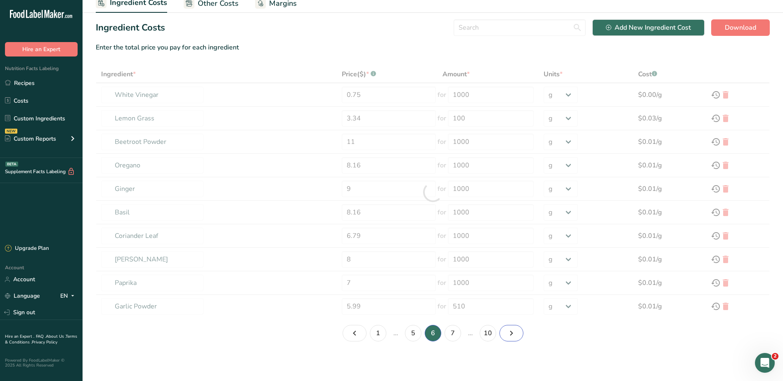
type input "Kidney Beans"
type input "0.49"
type input "240"
type input "Cayenne Pepper"
type input "9.5"
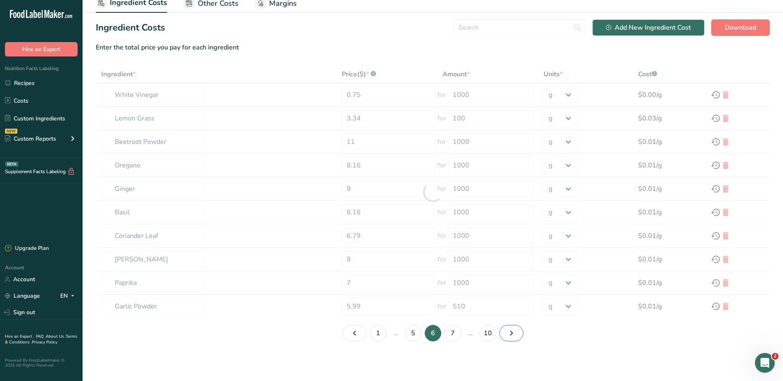
type input "Steamed Basmati Rice"
type input "8.99"
type input "12500"
type input "Vegetable Stock Cubes"
type input "0.06"
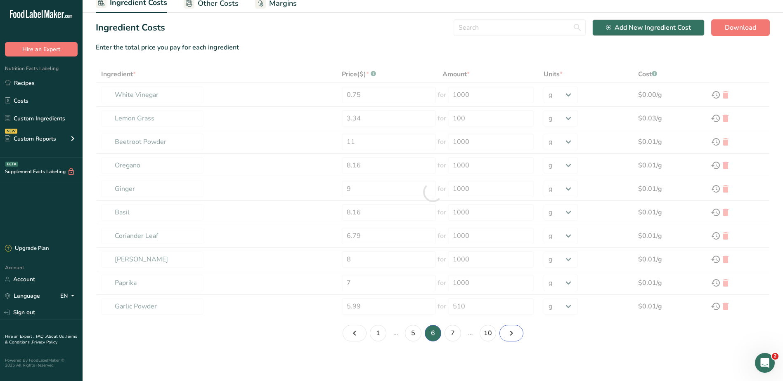
type input "450"
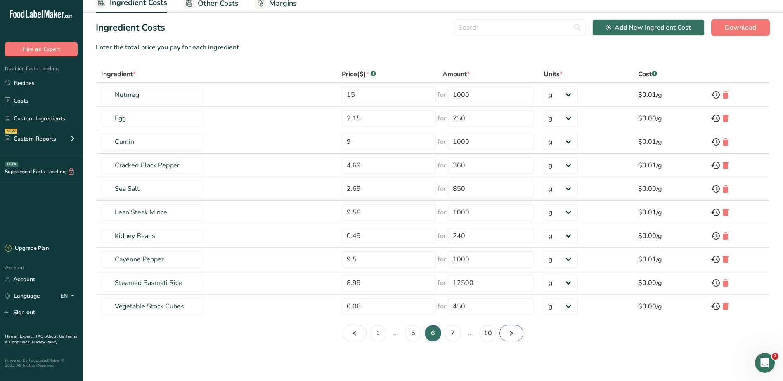
click at [514, 333] on icon "Page 7." at bounding box center [512, 333] width 10 height 15
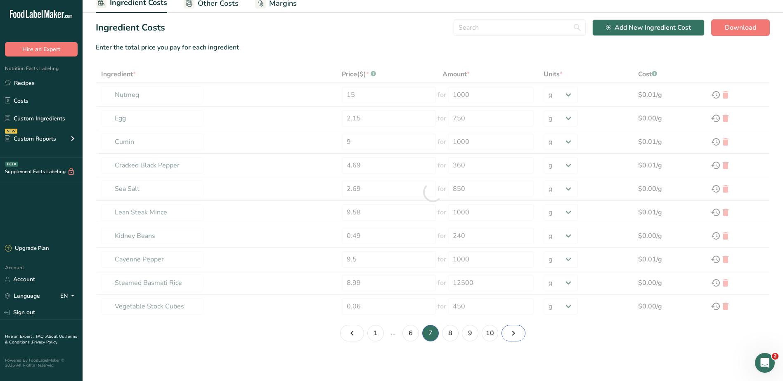
type input "White Flour"
type input "0.8"
type input "1500"
type input "Unsalted Butter"
type input "3.95"
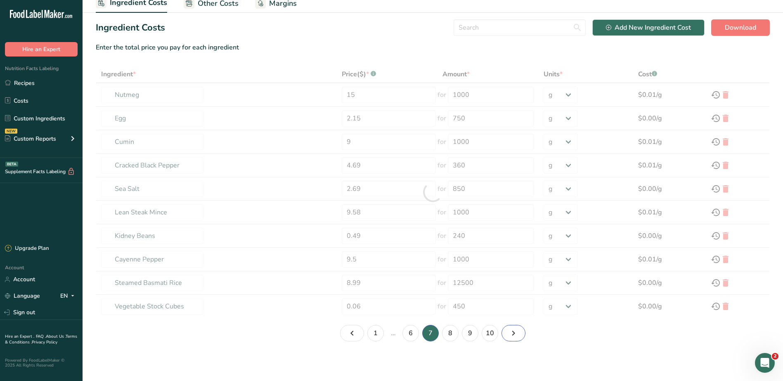
type input "500"
type input "Baked Beans"
type input "0.41"
type input "410"
type input "Red Chilli Flakes"
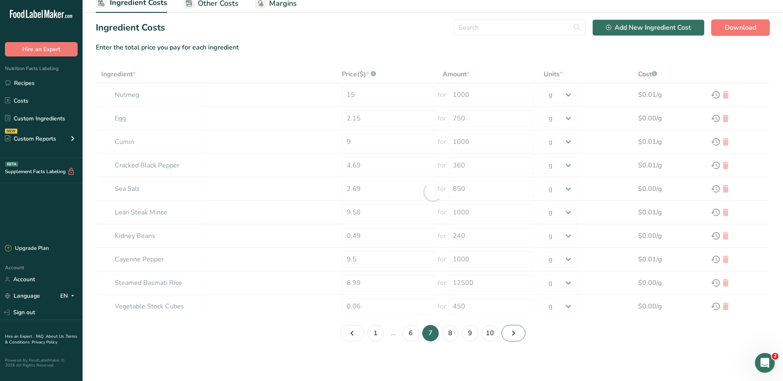
type input "8"
type input "1000"
type input "Honey"
type input "6.99"
type input "1360"
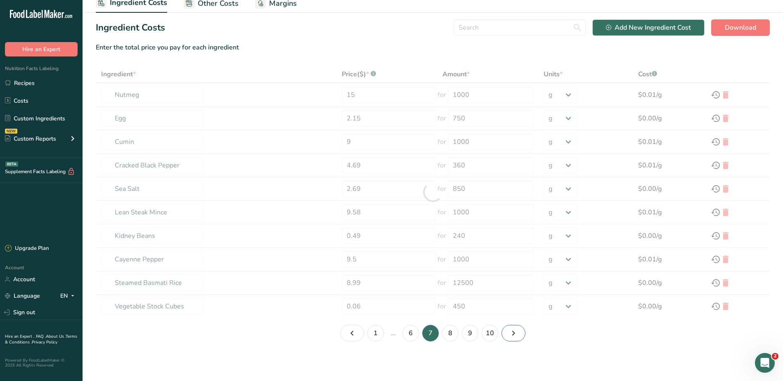
type input "Granulated Sugar"
type input "6"
type input "5000"
type input "Mixed Sliced Peppers"
type input "1.6"
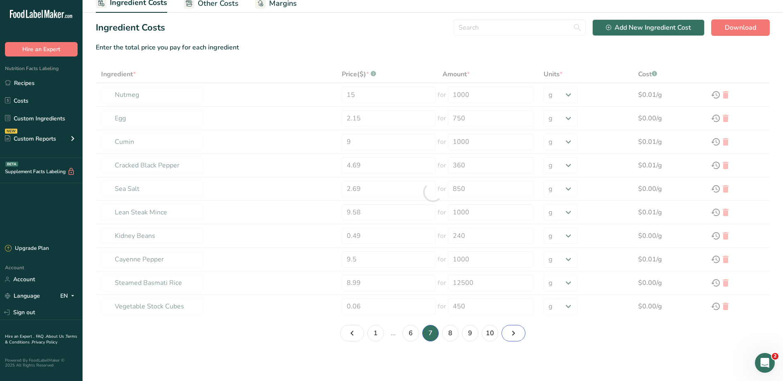
type input "600"
type input "Whole Milk"
type input "1.5"
type input "2200"
type input "Cooked Smoked Back Bacon"
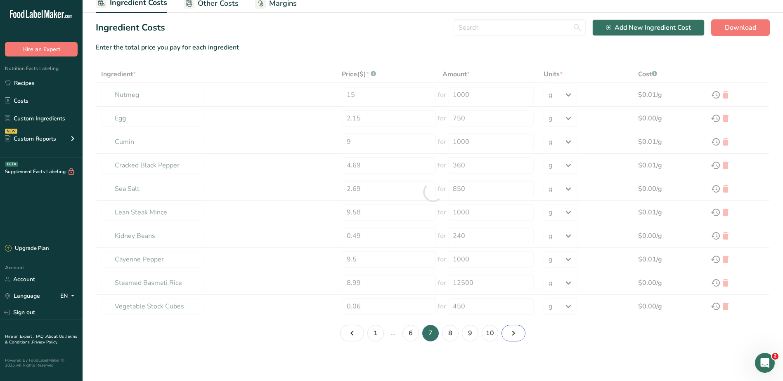
type input "1.45"
type input "150"
type input "Tomato Paste"
type input "8.99"
type input "2040"
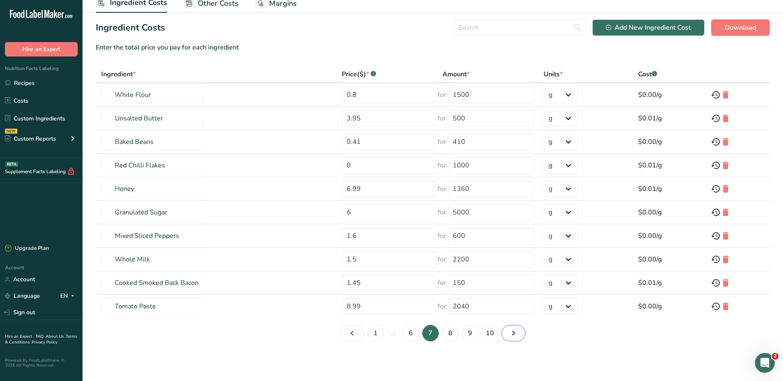
click at [514, 333] on icon "Page 8." at bounding box center [514, 333] width 10 height 15
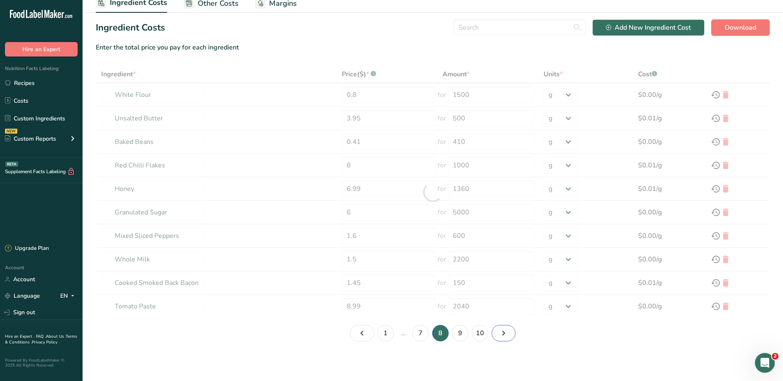
type input "[PERSON_NAME] Hot Sauce"
type input "16.99"
type input "3780"
type input "Italian Cherry Tomatoes"
type input "2.61"
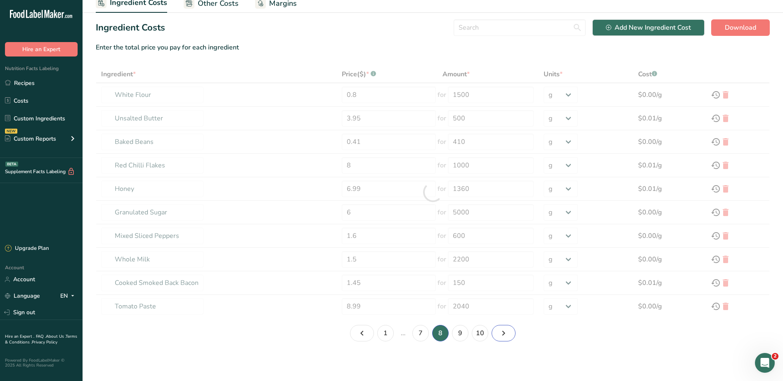
type input "2500"
type input "New Potatoes"
type input "1"
type input "800"
type input "Pork Sausage"
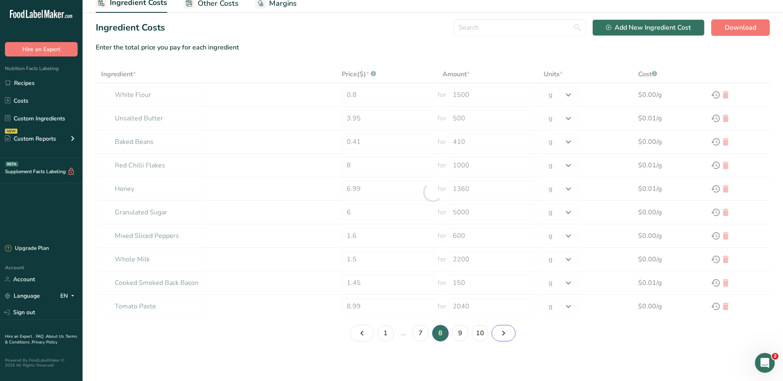
type input "2.98"
type input "400"
type input "Steamed Mushrooms"
type input "1.29"
type input "300"
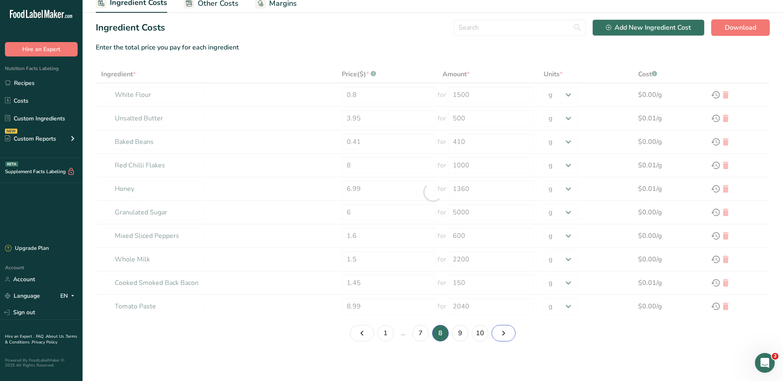
type input "Smooth Peanut Butter"
type input "5.5"
type input "1000"
type input "Kokoman Soy Sauce"
type input "7.99"
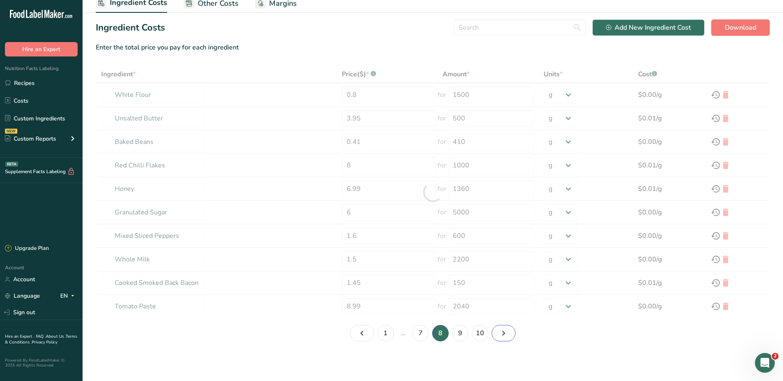
type input "1900"
type input "Sliced Onions"
type input "1"
type input "700"
type input "Coconut Milk"
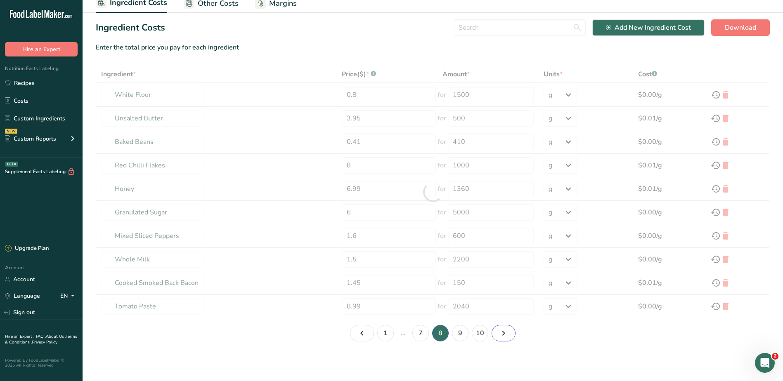
type input "0.89"
type input "400"
type input "Fusilli Pasta"
type input "3.8"
type input "5400"
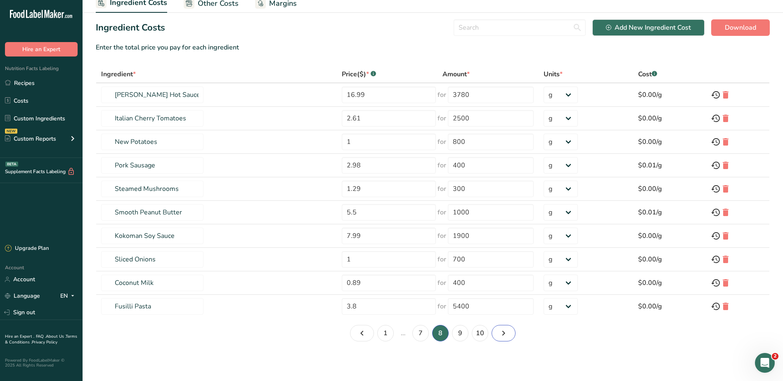
click at [514, 333] on link "Page 9." at bounding box center [504, 333] width 24 height 17
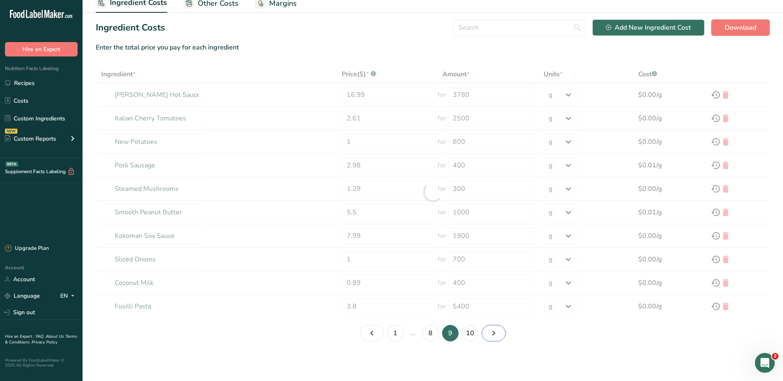
type input "Steamed Spring Greens"
type input "1.79"
type input "700"
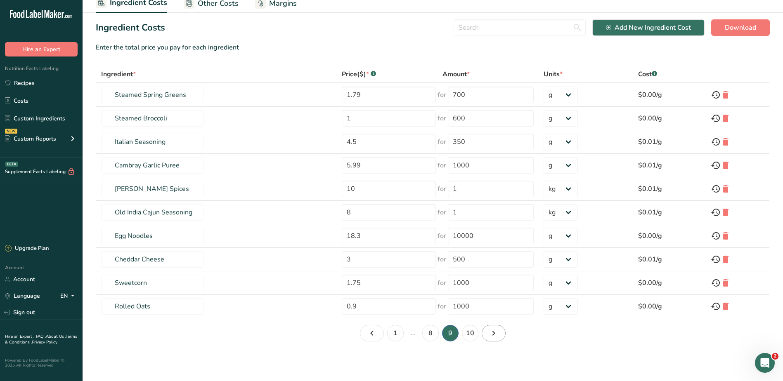
click at [514, 333] on div "1 … 8 9 10" at bounding box center [433, 333] width 674 height 17
click at [493, 332] on icon "Page 10." at bounding box center [494, 333] width 10 height 15
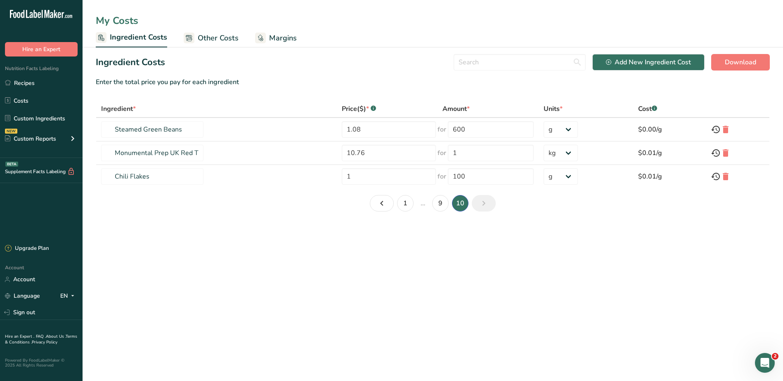
scroll to position [0, 0]
click at [211, 37] on span "Other Costs" at bounding box center [218, 38] width 41 height 11
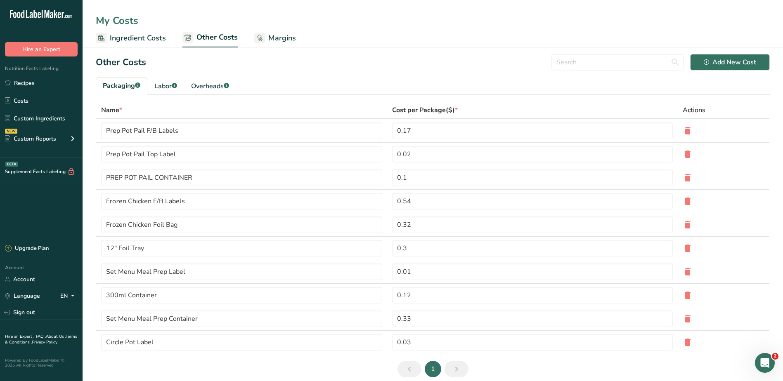
click at [266, 39] on link "Margins" at bounding box center [275, 38] width 42 height 19
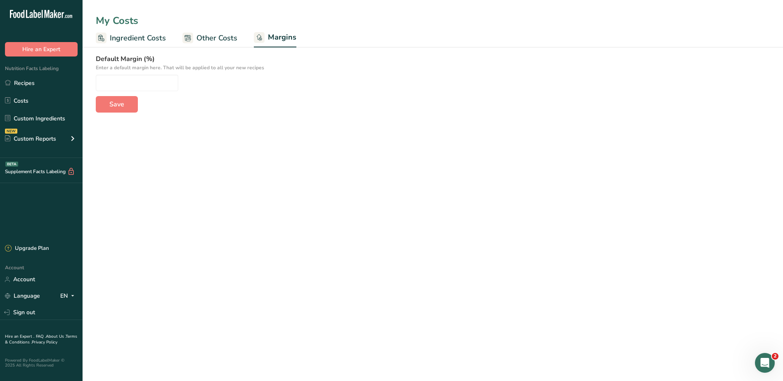
click at [208, 38] on span "Other Costs" at bounding box center [216, 38] width 41 height 11
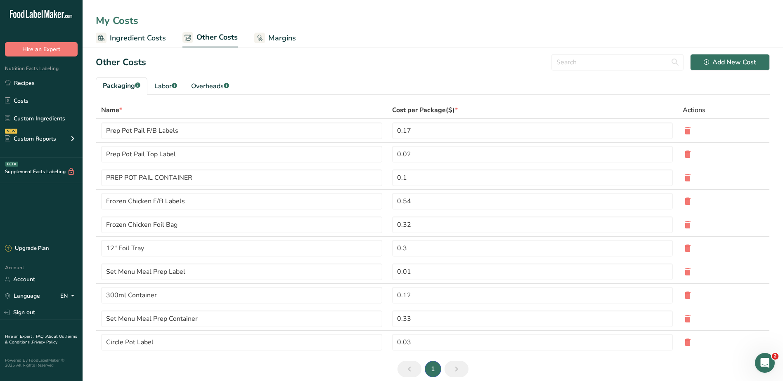
click at [283, 35] on span "Margins" at bounding box center [282, 38] width 28 height 11
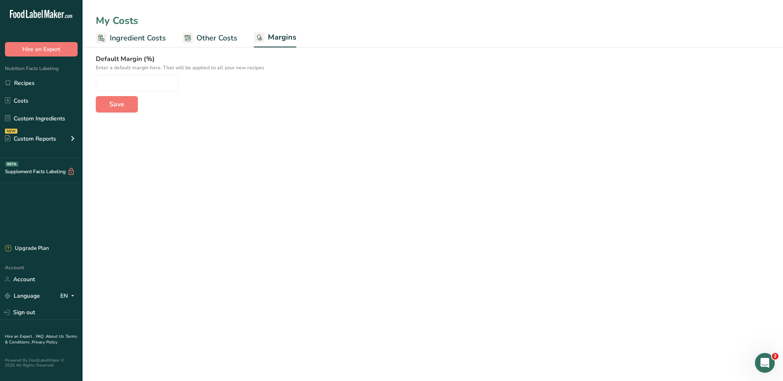
click at [227, 37] on span "Other Costs" at bounding box center [216, 38] width 41 height 11
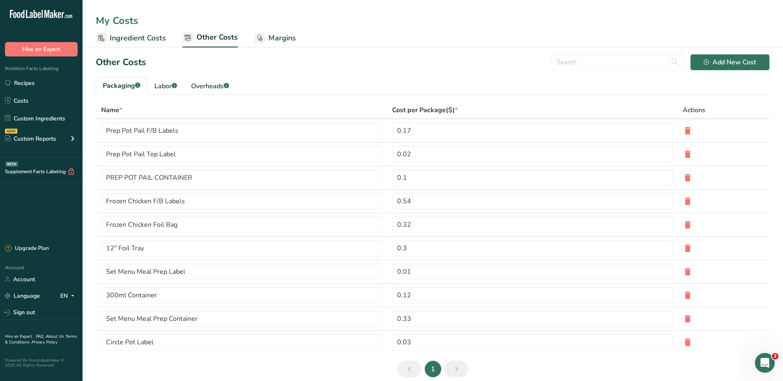
click at [141, 32] on link "Ingredient Costs" at bounding box center [131, 38] width 70 height 19
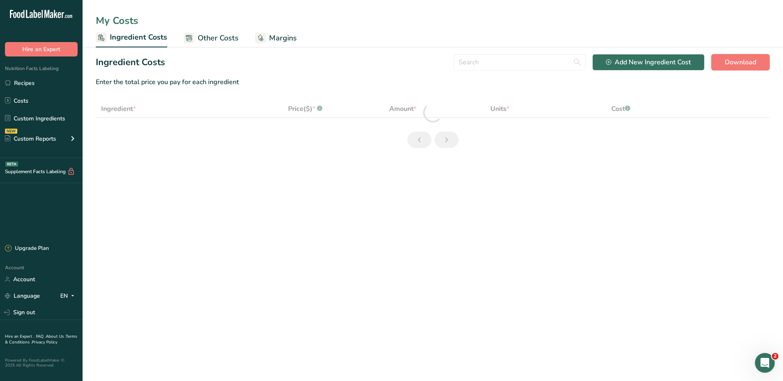
click at [199, 38] on span "Other Costs" at bounding box center [218, 38] width 41 height 11
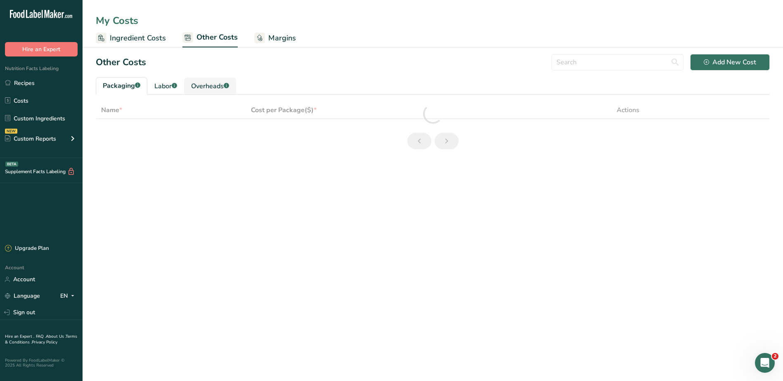
click at [211, 84] on div "Overheads .a-a{fill:#347362;}.b-a{fill:#fff;}" at bounding box center [210, 86] width 38 height 10
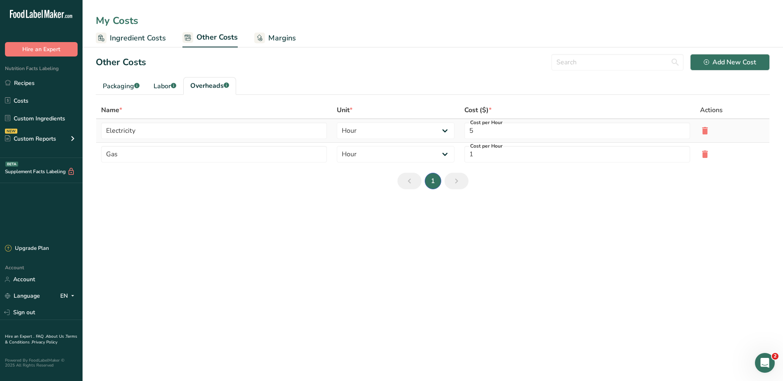
click at [703, 131] on icon at bounding box center [705, 130] width 10 height 15
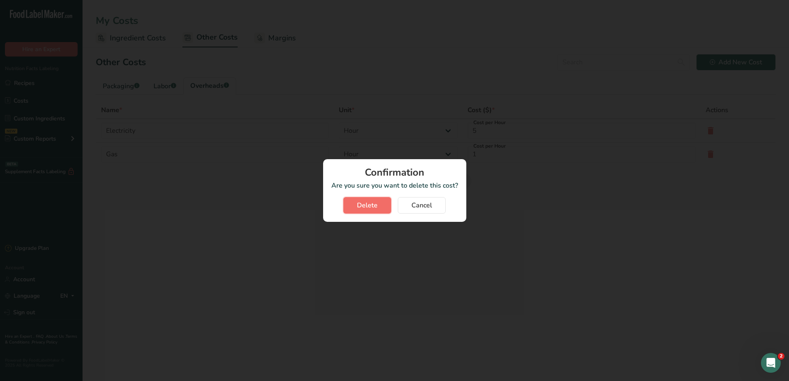
click at [364, 200] on button "Delete" at bounding box center [367, 205] width 48 height 17
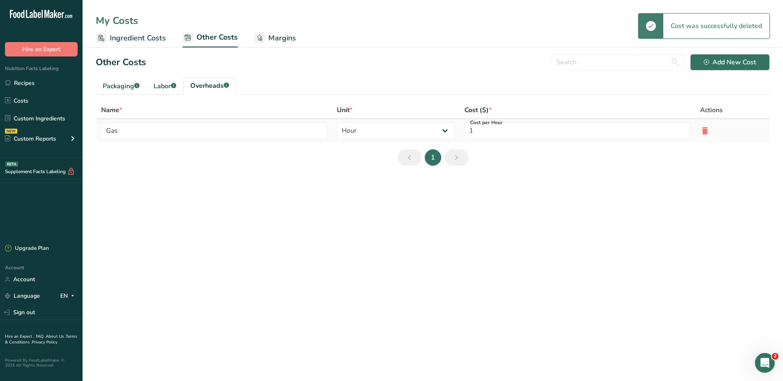
click at [703, 130] on icon at bounding box center [705, 130] width 10 height 15
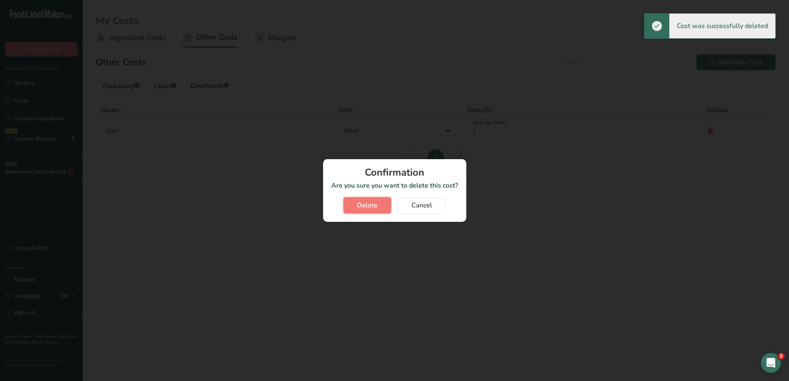
click at [384, 200] on button "Delete" at bounding box center [367, 205] width 48 height 17
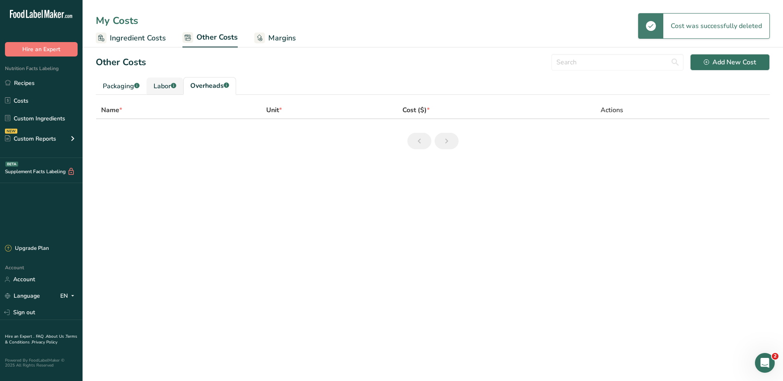
click at [163, 85] on div "Labor .a-a{fill:#347362;}.b-a{fill:#fff;}" at bounding box center [165, 86] width 23 height 10
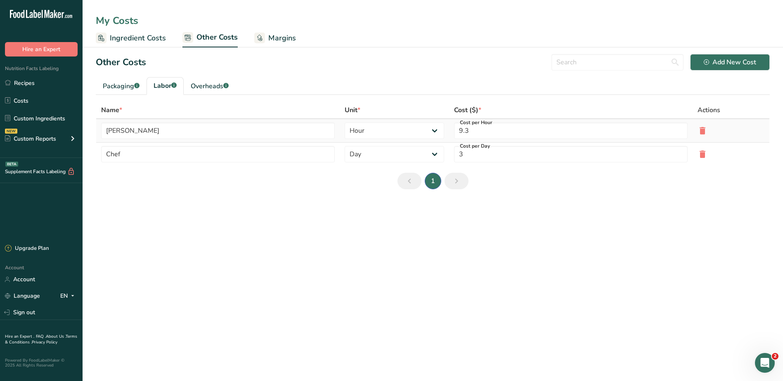
click at [703, 128] on icon at bounding box center [703, 130] width 10 height 15
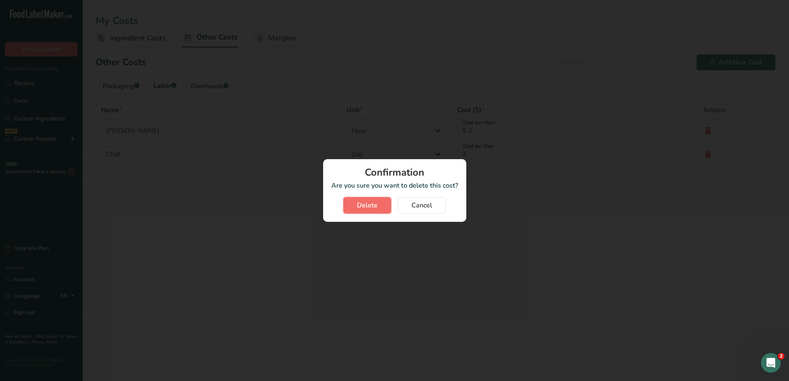
click at [384, 204] on button "Delete" at bounding box center [367, 205] width 48 height 17
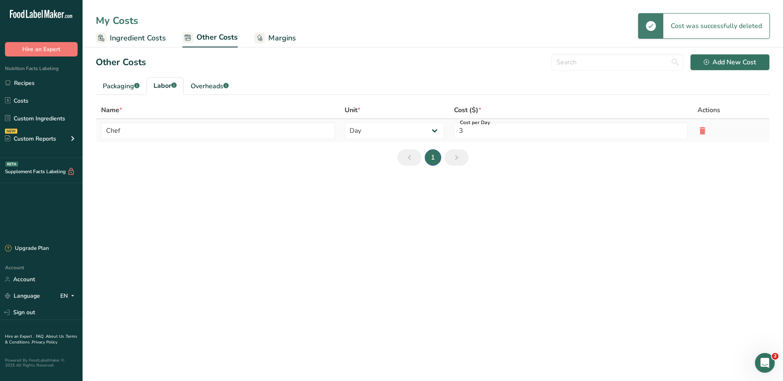
click at [698, 133] on icon at bounding box center [703, 130] width 10 height 15
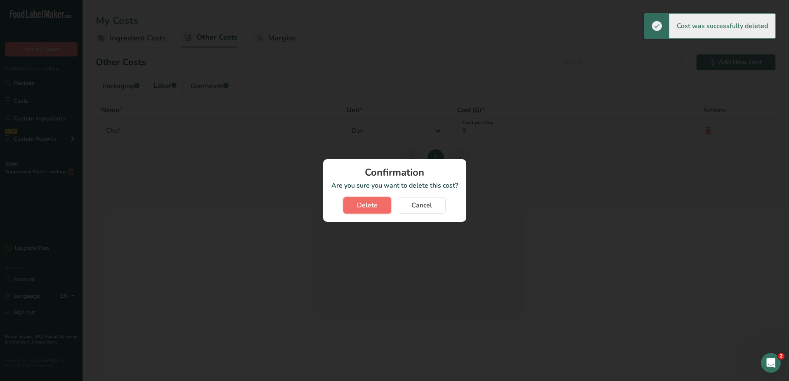
click at [380, 202] on button "Delete" at bounding box center [367, 205] width 48 height 17
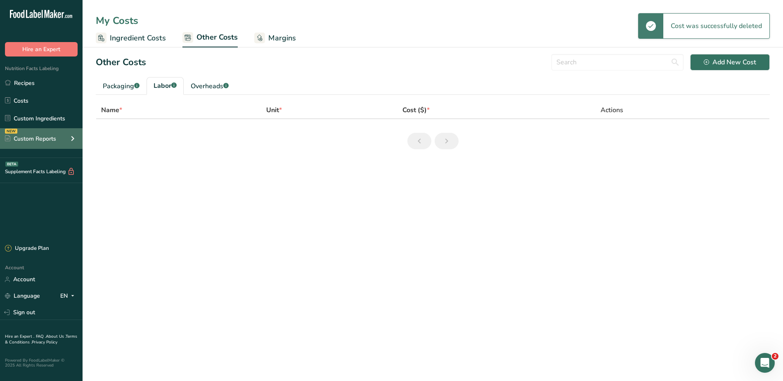
click at [39, 135] on div "Custom Reports" at bounding box center [30, 139] width 51 height 9
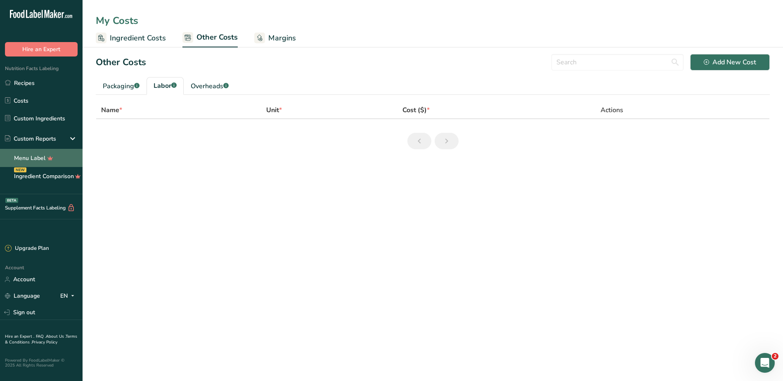
click at [38, 159] on link "Menu Label" at bounding box center [41, 158] width 83 height 18
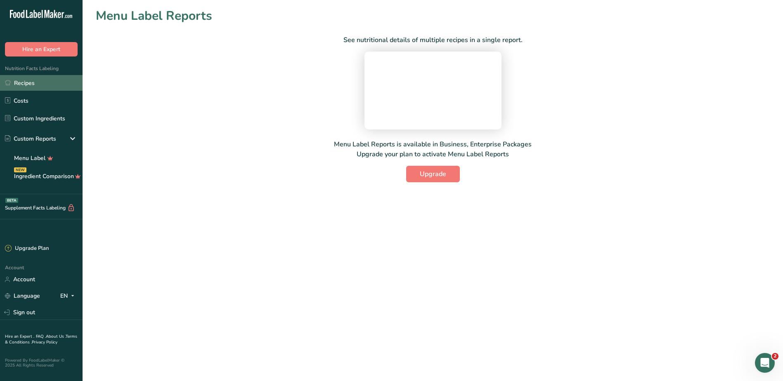
click at [33, 83] on link "Recipes" at bounding box center [41, 83] width 83 height 16
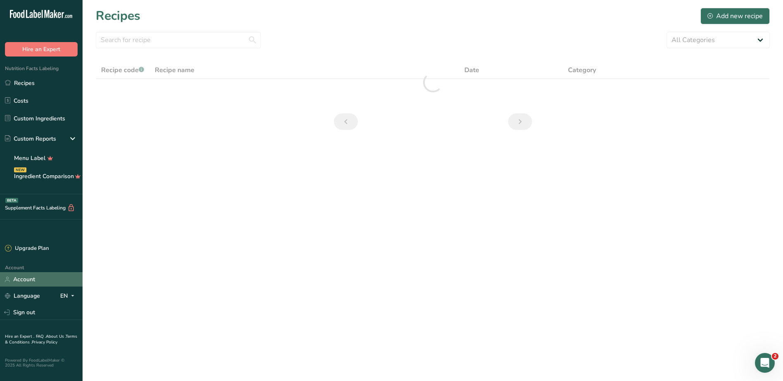
click at [28, 280] on link "Account" at bounding box center [41, 279] width 83 height 14
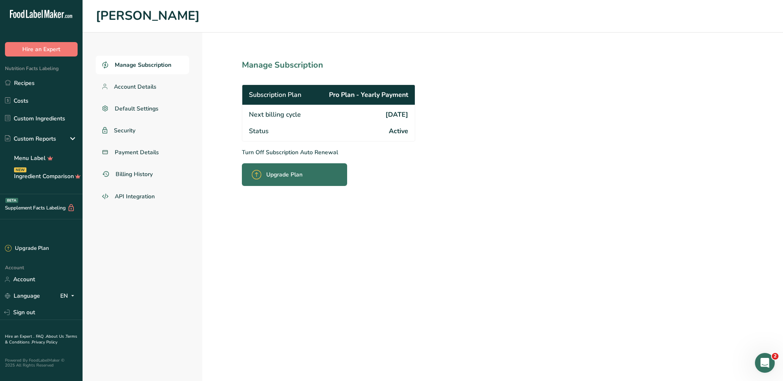
drag, startPoint x: 389, startPoint y: 114, endPoint x: 419, endPoint y: 116, distance: 29.8
click at [419, 116] on section "Manage Subscription Subscription Plan Pro Plan - Yearly Payment Next billing cy…" at bounding box center [346, 207] width 289 height 349
click at [24, 80] on link "Recipes" at bounding box center [41, 83] width 83 height 16
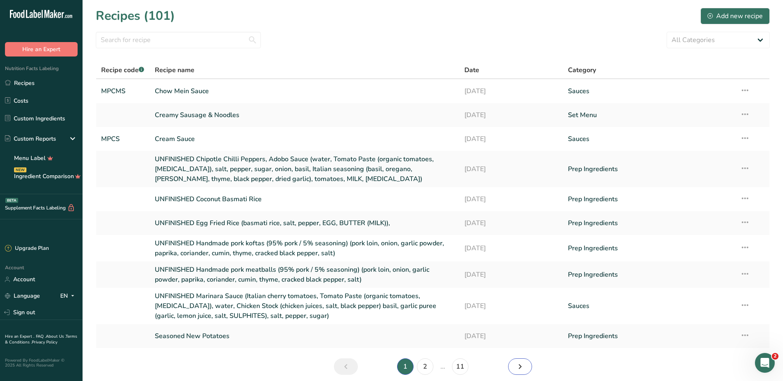
click at [520, 370] on icon "Next page" at bounding box center [520, 367] width 10 height 15
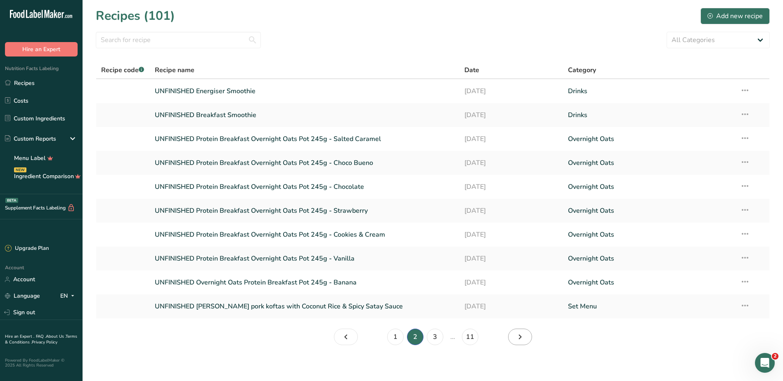
click at [520, 370] on main "Recipes (101) Add new recipe All Categories Baked Goods Beverages Confectionery…" at bounding box center [391, 192] width 783 height 385
click at [522, 341] on icon "Page 3." at bounding box center [520, 337] width 10 height 15
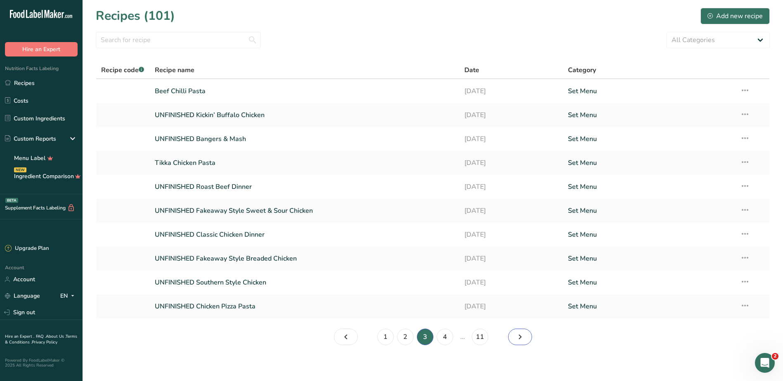
click at [527, 343] on link "Page 4." at bounding box center [520, 337] width 24 height 17
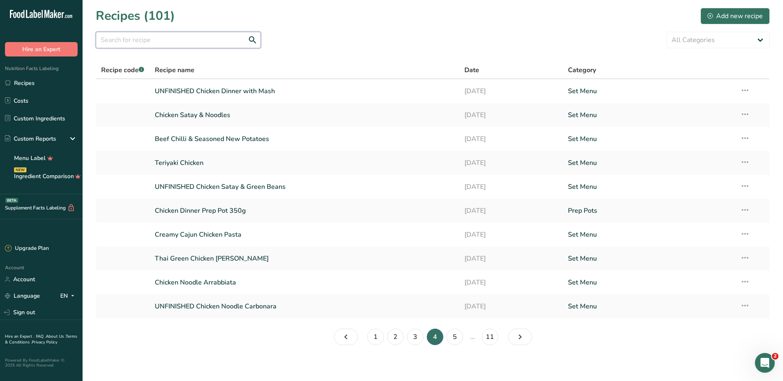
click at [176, 43] on input "text" at bounding box center [178, 40] width 165 height 17
click at [200, 38] on input "text" at bounding box center [178, 40] width 165 height 17
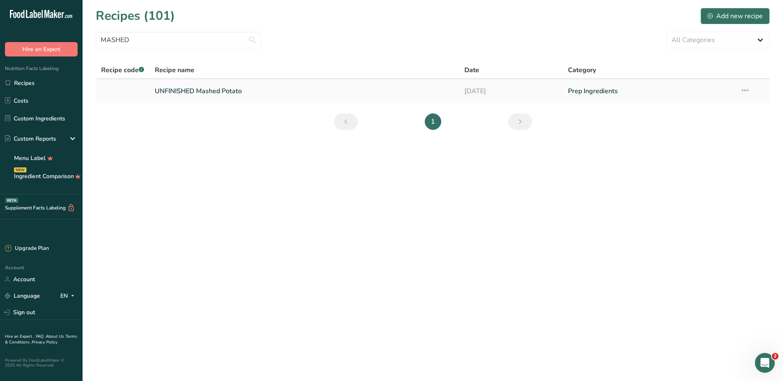
click at [212, 95] on link "UNFINISHED Mashed Potato" at bounding box center [305, 91] width 300 height 17
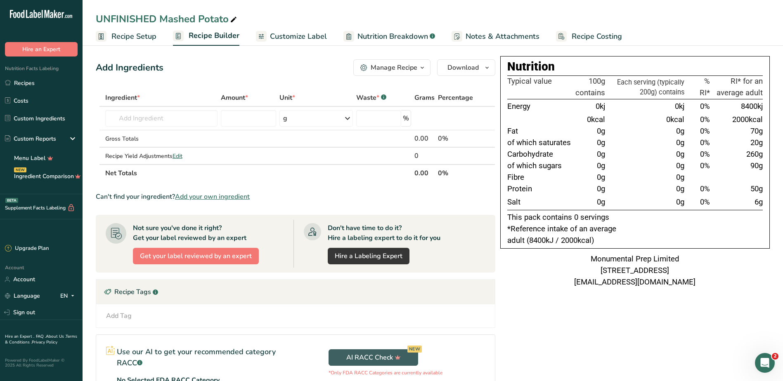
click at [516, 40] on span "Notes & Attachments" at bounding box center [503, 36] width 74 height 11
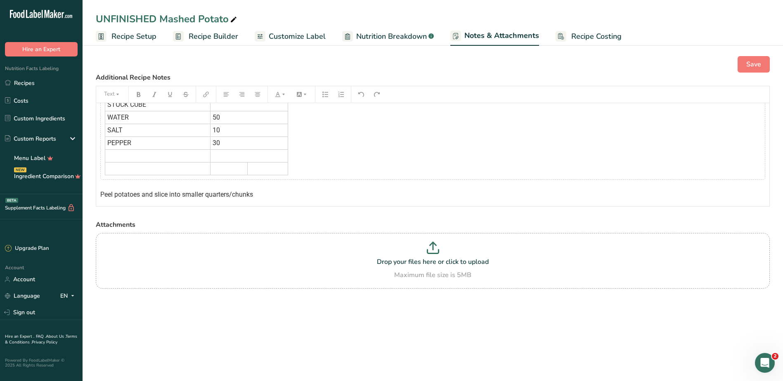
scroll to position [136, 0]
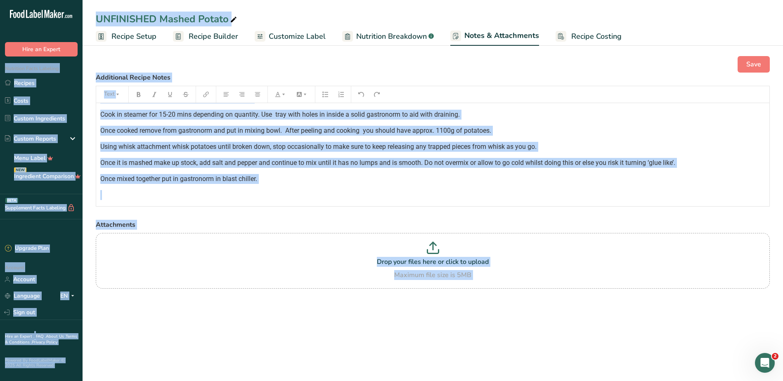
click at [456, 164] on span "Once it is mashed make up stock, add salt and pepper and continue to mix until …" at bounding box center [387, 163] width 575 height 8
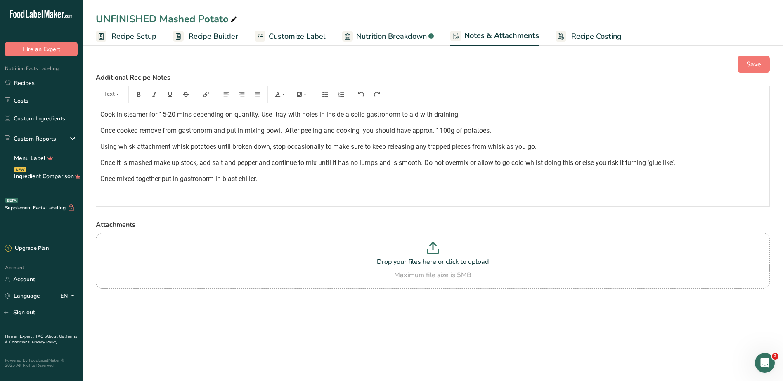
click at [306, 168] on div "INGREDIENTS WEIGHT (G) WHITE POTATOES 1500 STOCK CUBE ﻿ WATER 50 SALT 10 PEPPER…" at bounding box center [432, 83] width 673 height 233
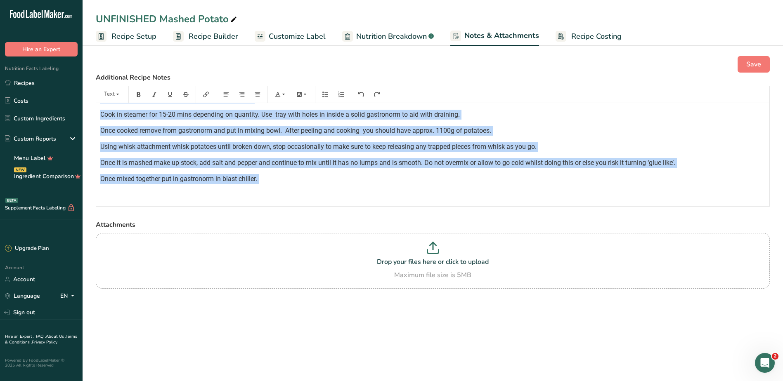
scroll to position [114, 0]
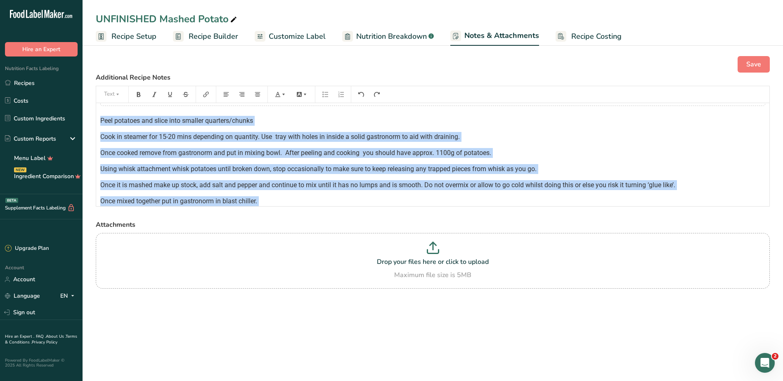
copy div "INGREDIENTS WEIGHT (G) WHITE POTATOES 1500 STOCK CUBE ﻿ WATER 50 SALT 10 PEPPER…"
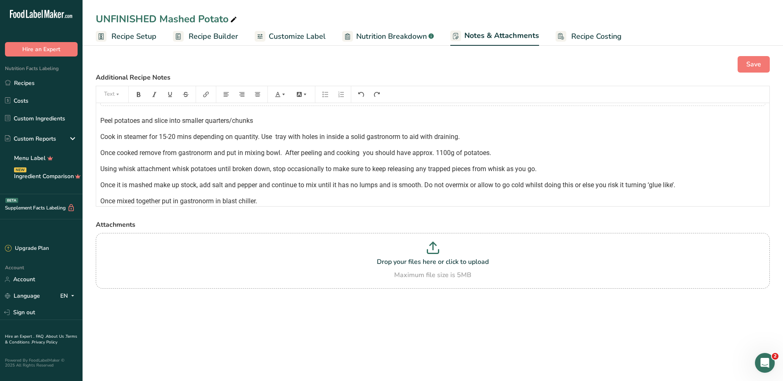
click at [428, 323] on div "Save Additional Recipe Notes Text INGREDIENTS WEIGHT (G) WHITE POTATOES 1500 ST…" at bounding box center [433, 183] width 701 height 281
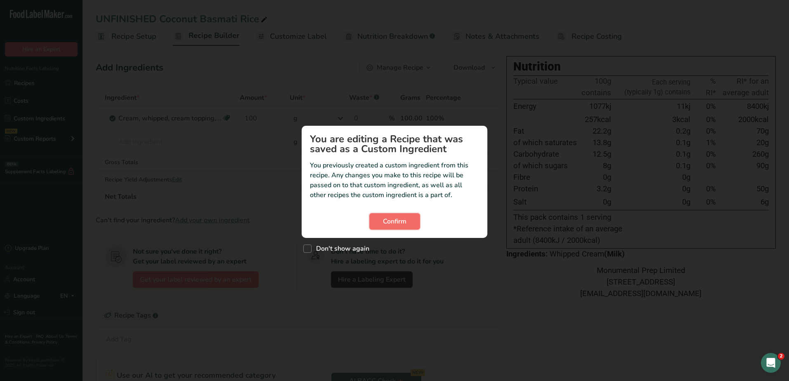
click at [401, 224] on span "Confirm" at bounding box center [395, 222] width 24 height 10
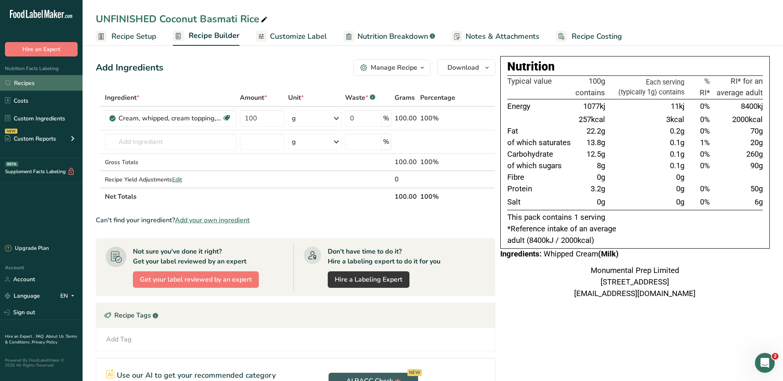
click at [23, 80] on link "Recipes" at bounding box center [41, 83] width 83 height 16
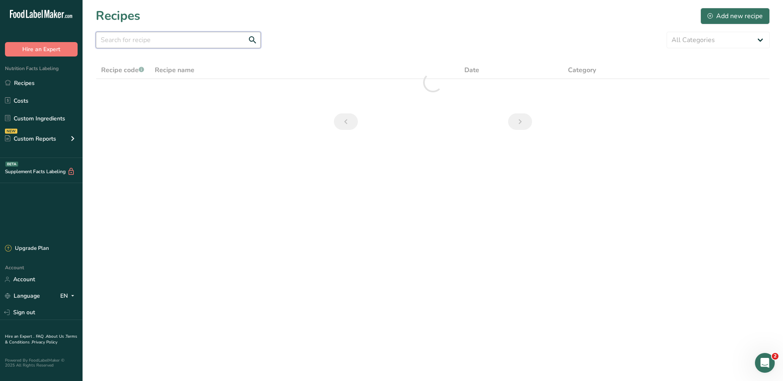
click at [188, 40] on input "text" at bounding box center [178, 40] width 165 height 17
type input "gravy"
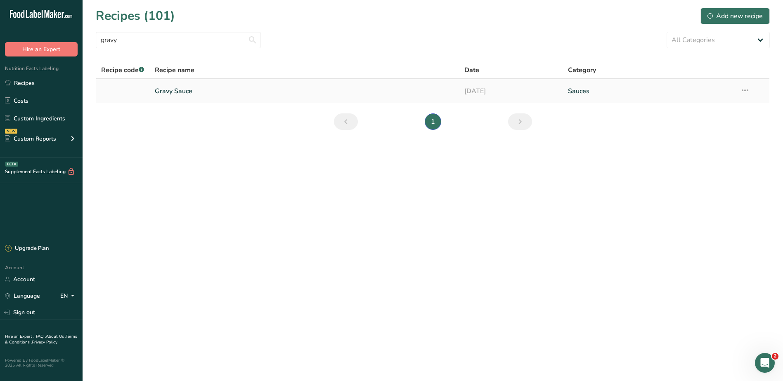
click at [186, 88] on link "Gravy Sauce" at bounding box center [305, 91] width 300 height 17
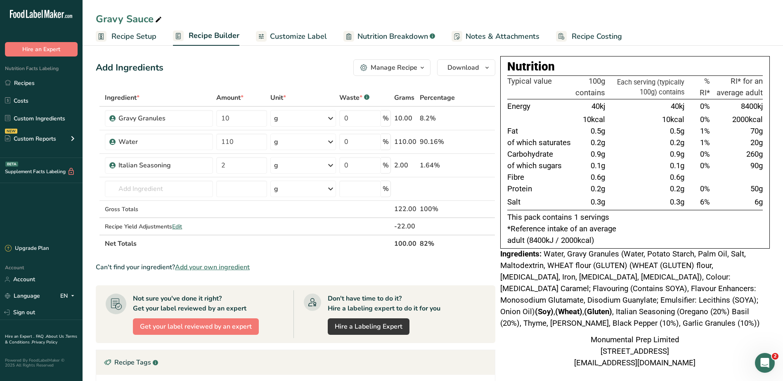
click at [481, 36] on span "Notes & Attachments" at bounding box center [503, 36] width 74 height 11
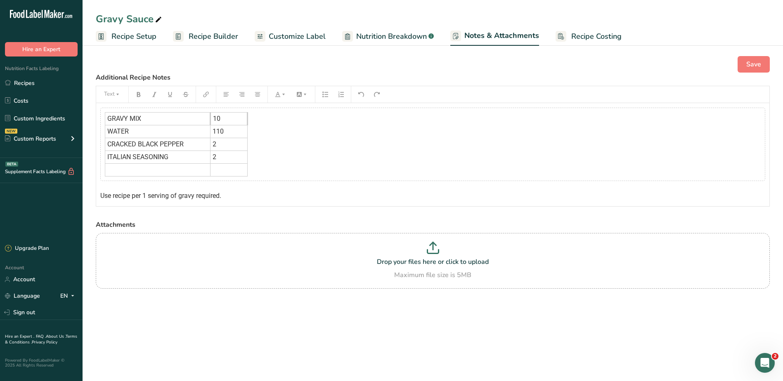
click at [575, 35] on span "Recipe Costing" at bounding box center [596, 36] width 50 height 11
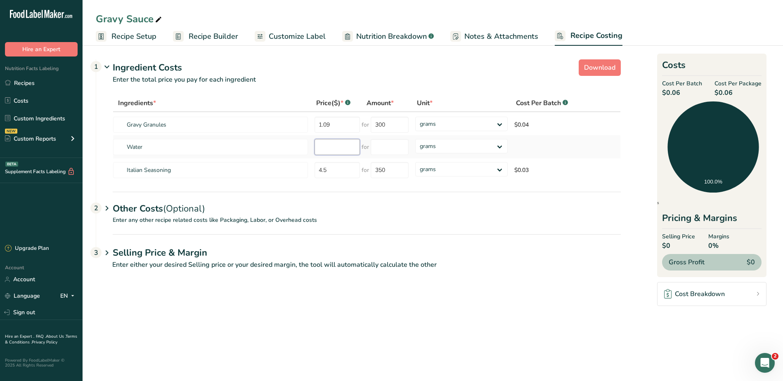
click at [327, 144] on input "number" at bounding box center [337, 147] width 45 height 16
click at [29, 119] on link "Custom Ingredients" at bounding box center [41, 119] width 83 height 16
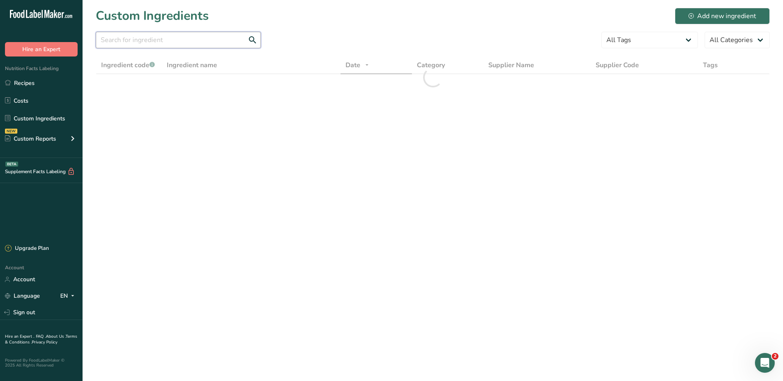
click at [154, 43] on input "text" at bounding box center [178, 40] width 165 height 17
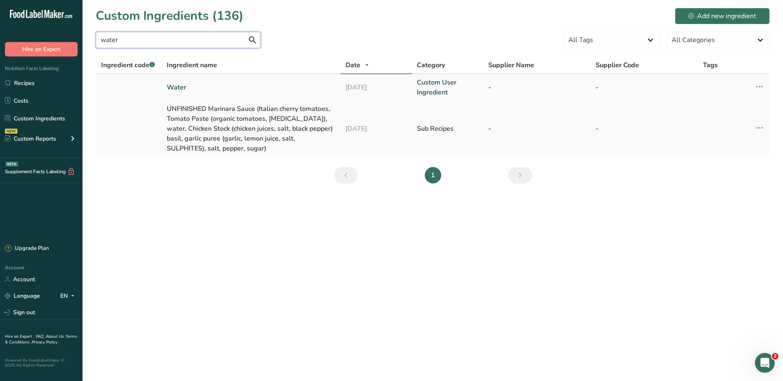
type input "water"
click at [175, 84] on link "Water" at bounding box center [251, 88] width 169 height 10
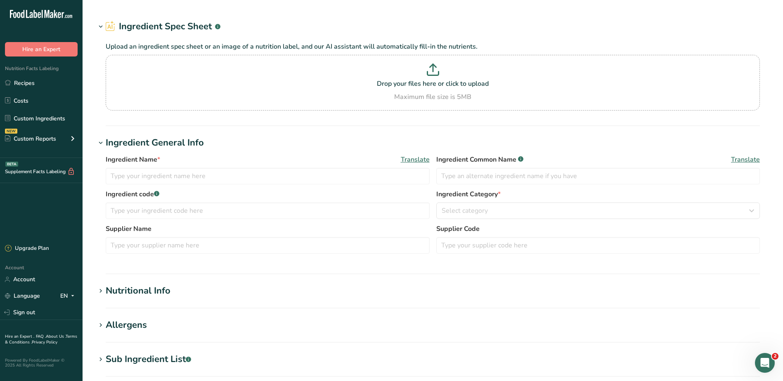
type input "Water"
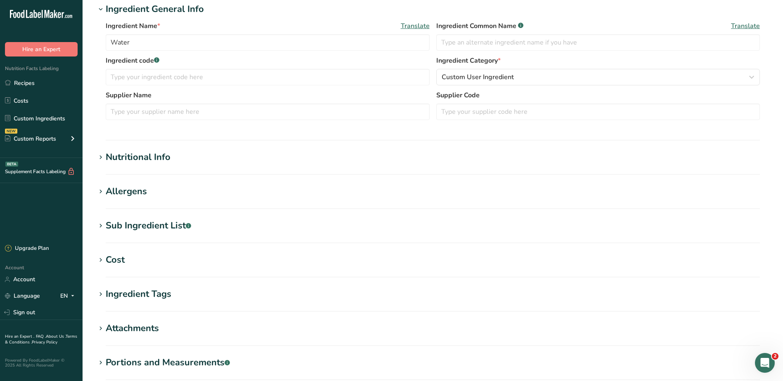
scroll to position [206, 0]
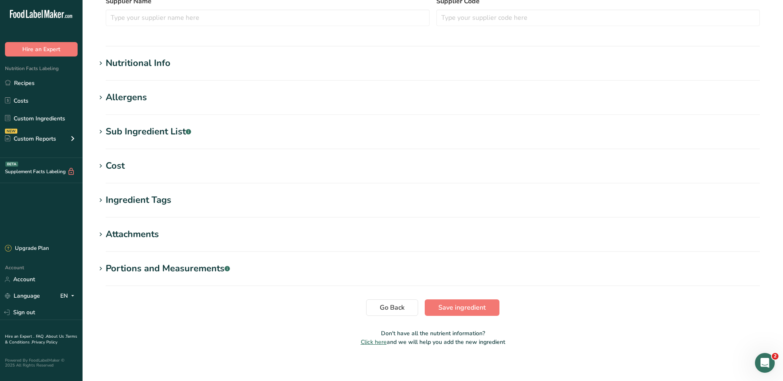
click at [140, 170] on h1 "Cost" at bounding box center [433, 166] width 674 height 14
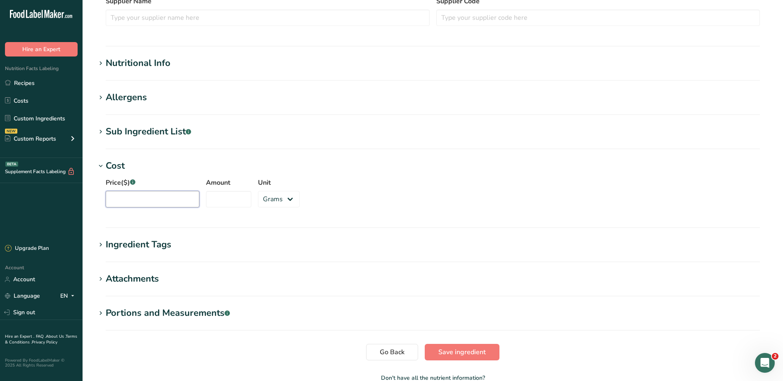
click at [153, 199] on input "Price($) .a-a{fill:#347362;}.b-a{fill:#fff;}" at bounding box center [153, 199] width 94 height 17
type input "0"
type input "100"
click at [499, 184] on div "Price($) .a-a{fill:#347362;}.b-a{fill:#fff;} 0 Amount 100 Unit Grams kg mg mcg …" at bounding box center [433, 195] width 674 height 45
drag, startPoint x: 473, startPoint y: 353, endPoint x: 473, endPoint y: 325, distance: 28.5
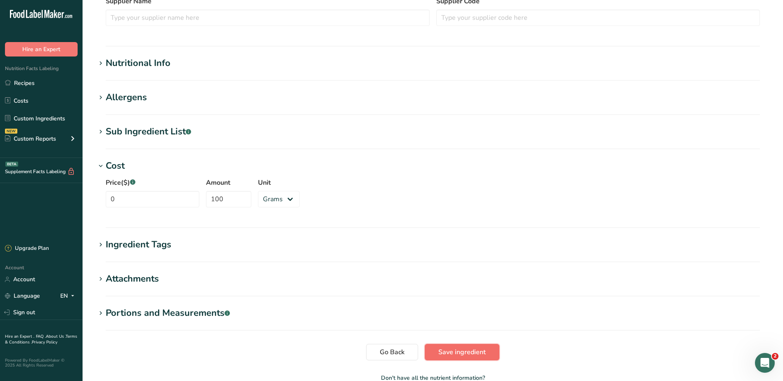
click at [473, 353] on span "Save ingredient" at bounding box center [461, 353] width 47 height 10
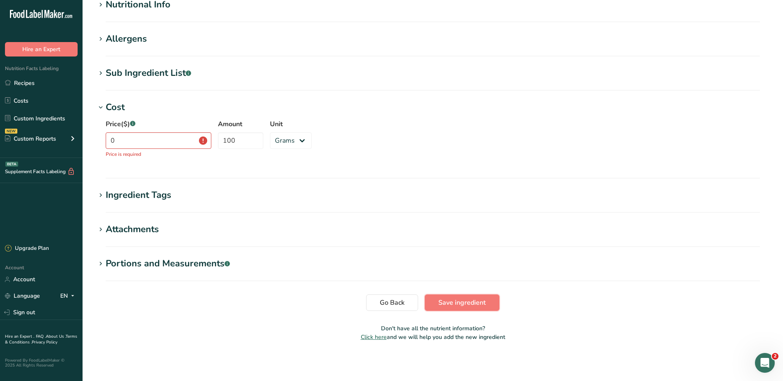
scroll to position [100, 0]
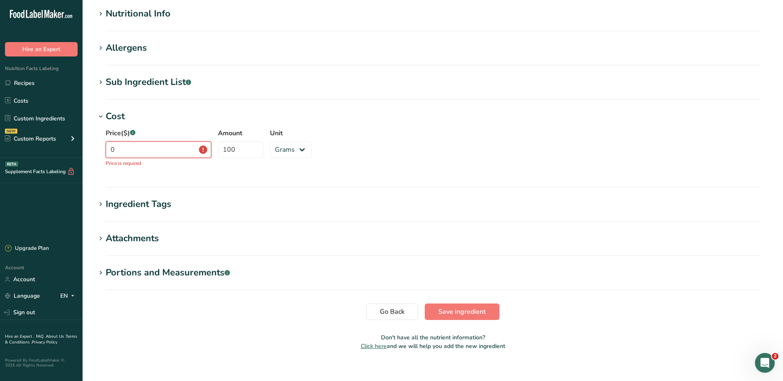
drag, startPoint x: 152, startPoint y: 154, endPoint x: 86, endPoint y: 148, distance: 66.3
click at [86, 148] on section "Edit Water Ingredient Spec Sheet .a-a{fill:#347362;}.b-a{fill:#fff;} Upload an …" at bounding box center [433, 132] width 701 height 464
click at [466, 316] on span "Save ingredient" at bounding box center [461, 312] width 47 height 10
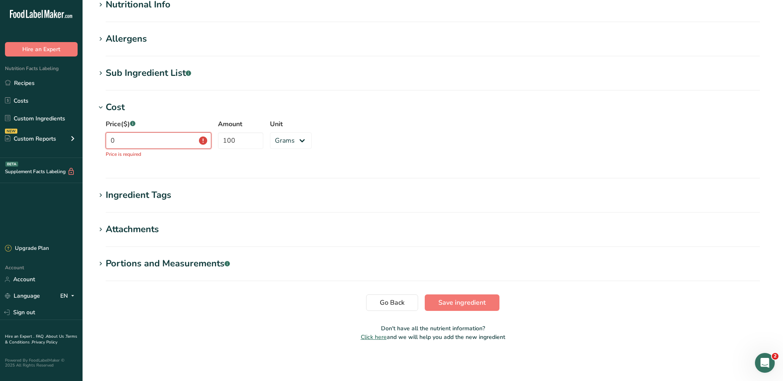
click at [132, 142] on input "0" at bounding box center [159, 141] width 106 height 17
type input "0.00"
click at [462, 297] on button "Save ingredient" at bounding box center [462, 303] width 75 height 17
click at [454, 308] on button "Save ingredient" at bounding box center [462, 303] width 75 height 17
click at [277, 138] on select "Grams kg mg mcg lb oz" at bounding box center [291, 141] width 42 height 17
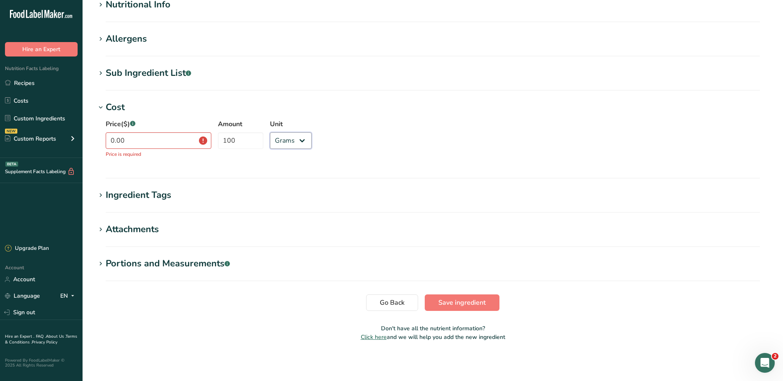
click at [270, 133] on select "Grams kg mg mcg lb oz" at bounding box center [291, 141] width 42 height 17
click at [225, 141] on input "100" at bounding box center [240, 141] width 45 height 17
click at [246, 141] on input "100" at bounding box center [240, 141] width 45 height 17
click at [287, 140] on select "Grams kg mg mcg lb oz" at bounding box center [291, 141] width 42 height 17
select select "1"
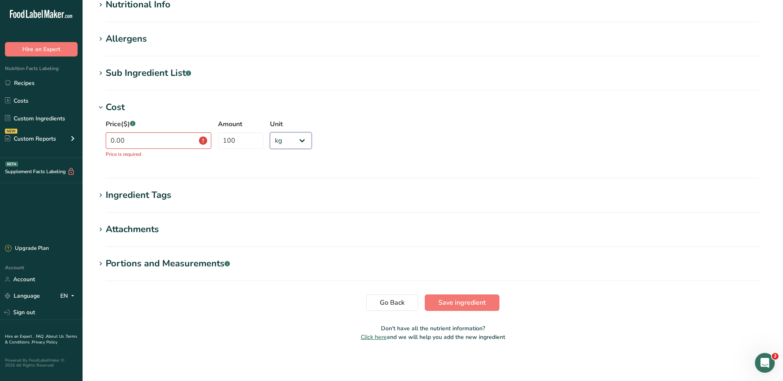
click at [270, 133] on select "Grams kg mg mcg lb oz" at bounding box center [291, 141] width 42 height 17
click at [243, 146] on input "100" at bounding box center [240, 141] width 45 height 17
click at [158, 144] on input "0.00" at bounding box center [159, 141] width 106 height 17
drag, startPoint x: 158, startPoint y: 144, endPoint x: 94, endPoint y: 141, distance: 64.5
click at [95, 140] on section "Edit Water Ingredient Spec Sheet .a-a{fill:#347362;}.b-a{fill:#fff;} Upload an …" at bounding box center [433, 123] width 701 height 464
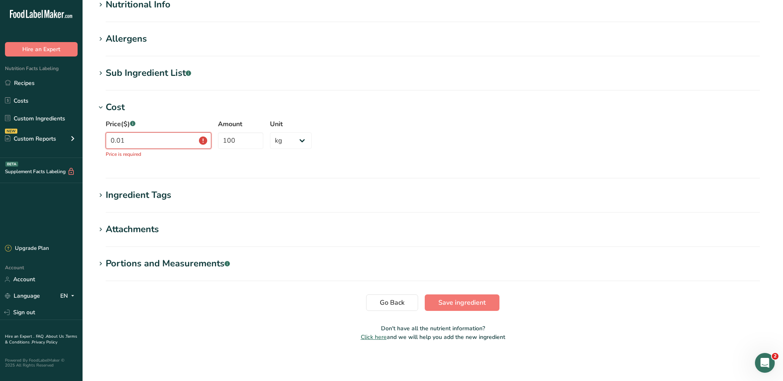
scroll to position [100, 0]
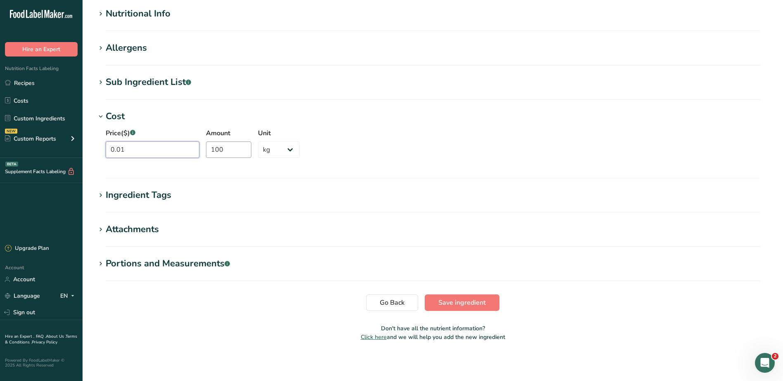
type input "0.01"
click at [216, 147] on input "100" at bounding box center [228, 150] width 45 height 17
type input "100000"
click at [450, 307] on span "Save ingredient" at bounding box center [461, 303] width 47 height 10
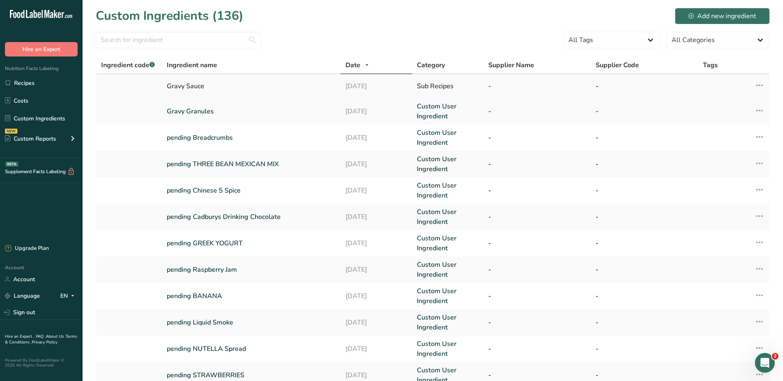
click at [182, 87] on div "Gravy Sauce" at bounding box center [251, 86] width 169 height 10
click at [149, 40] on input "text" at bounding box center [178, 40] width 165 height 17
click at [757, 90] on icon at bounding box center [760, 85] width 10 height 15
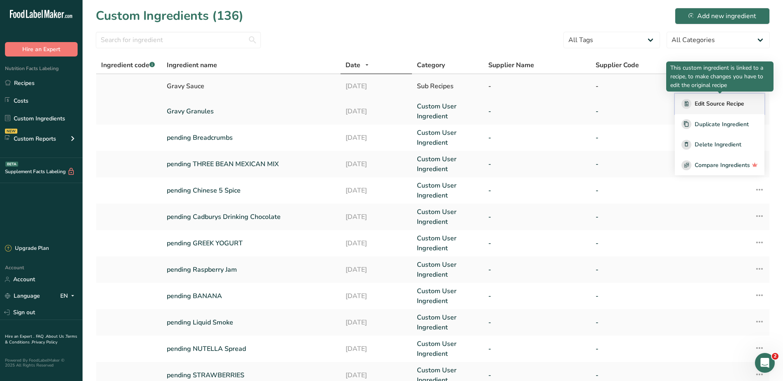
click at [698, 107] on span "Edit Source Recipe" at bounding box center [720, 103] width 50 height 9
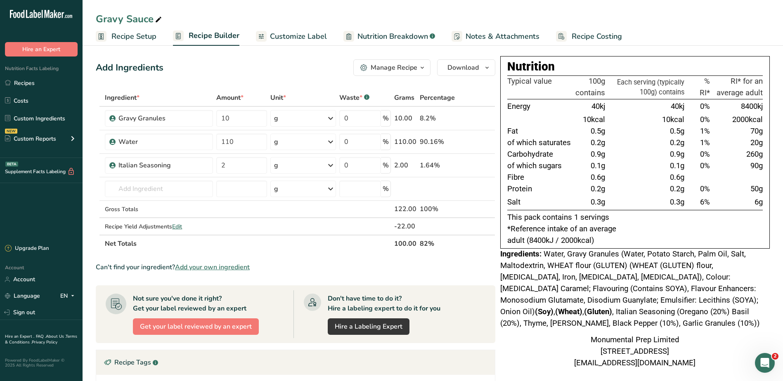
click at [574, 31] on span "Recipe Costing" at bounding box center [597, 36] width 50 height 11
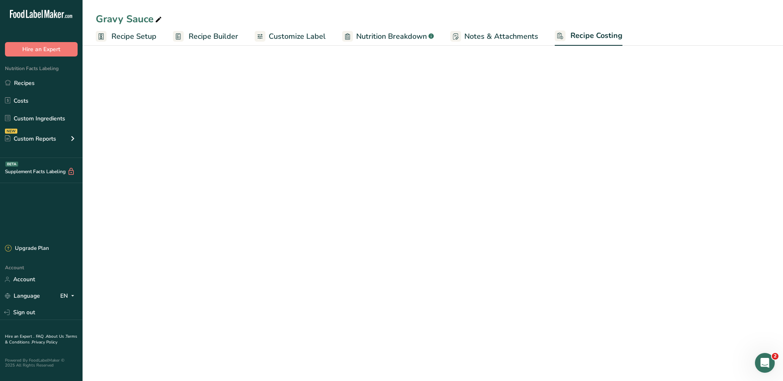
select select "1"
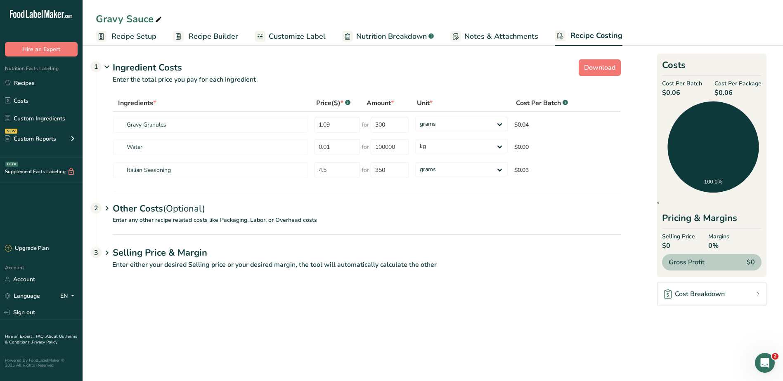
click at [148, 34] on span "Recipe Setup" at bounding box center [133, 36] width 45 height 11
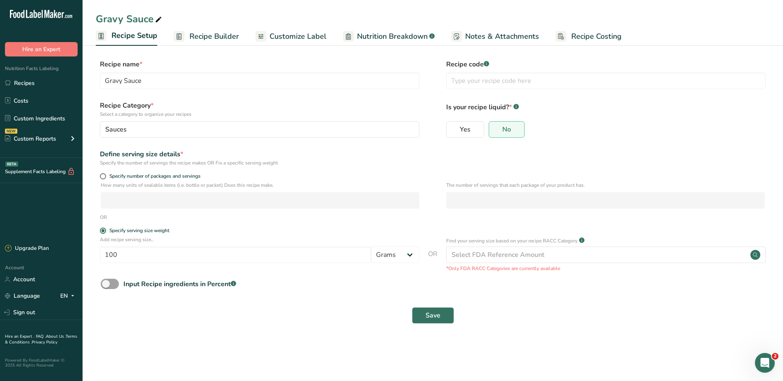
click at [197, 33] on span "Recipe Builder" at bounding box center [214, 36] width 50 height 11
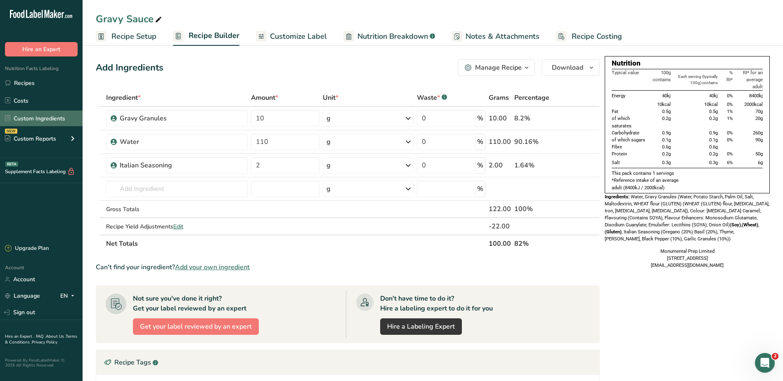
drag, startPoint x: 29, startPoint y: 117, endPoint x: 52, endPoint y: 112, distance: 23.7
click at [29, 117] on link "Custom Ingredients" at bounding box center [41, 119] width 83 height 16
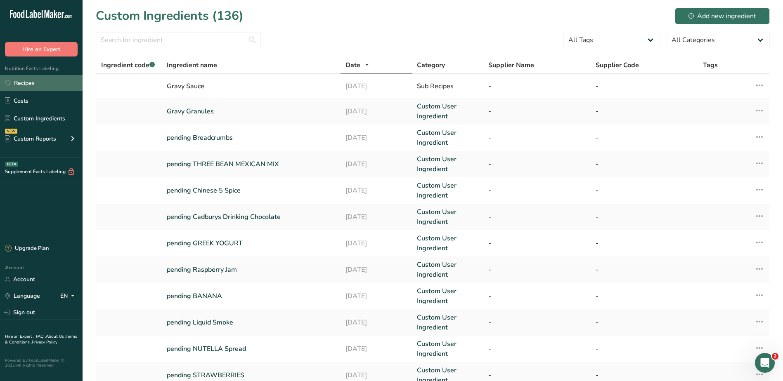
click at [32, 81] on link "Recipes" at bounding box center [41, 83] width 83 height 16
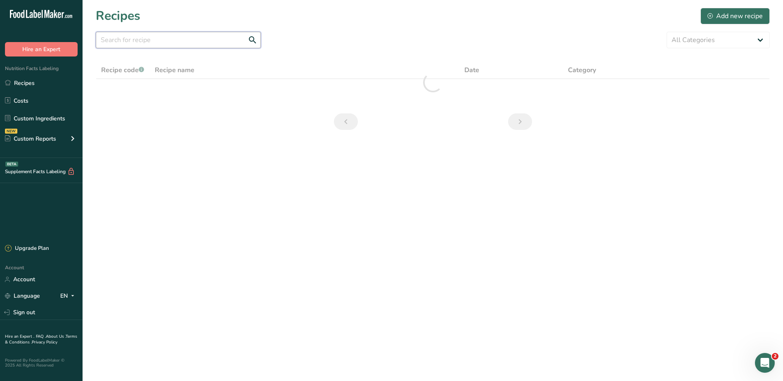
click at [157, 44] on input "text" at bounding box center [178, 40] width 165 height 17
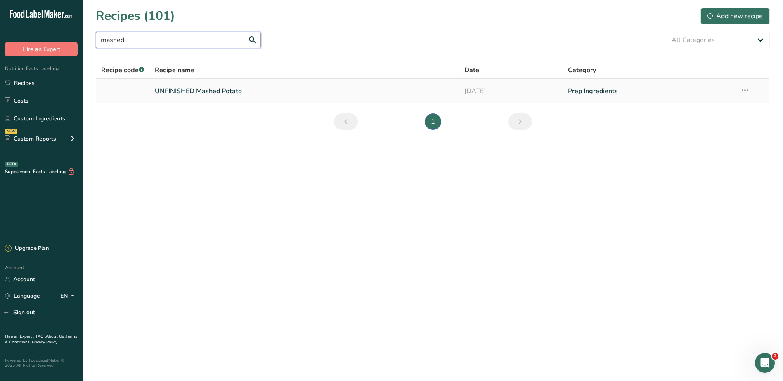
type input "mashed"
click at [217, 92] on link "UNFINISHED Mashed Potato" at bounding box center [305, 91] width 300 height 17
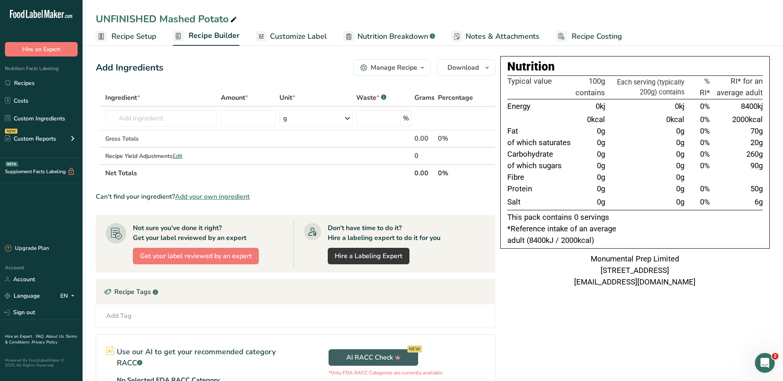
click at [578, 36] on span "Recipe Costing" at bounding box center [597, 36] width 50 height 11
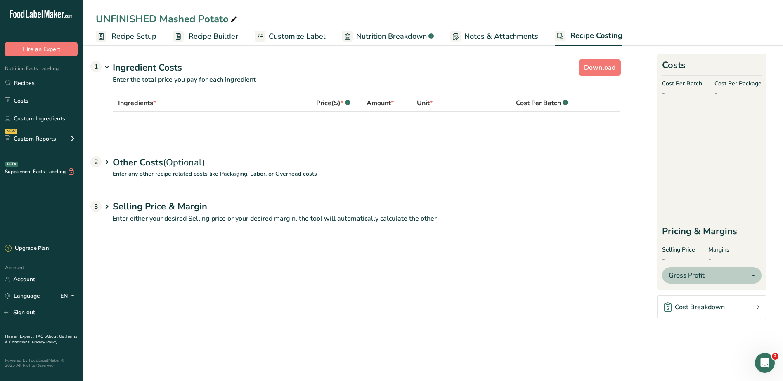
click at [203, 33] on span "Recipe Builder" at bounding box center [214, 36] width 50 height 11
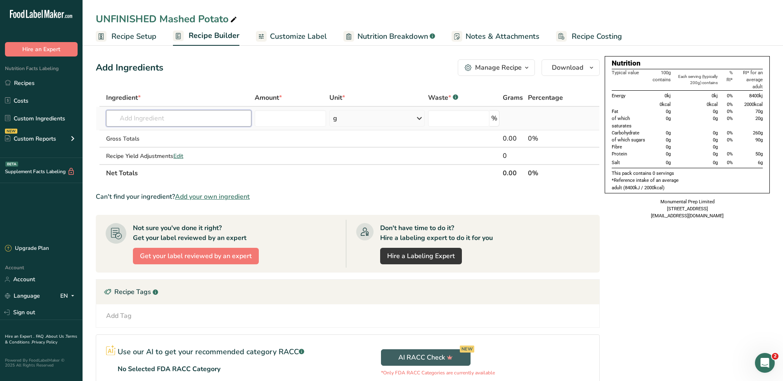
click at [238, 120] on input "text" at bounding box center [178, 118] width 145 height 17
click at [595, 43] on link "Recipe Costing" at bounding box center [589, 36] width 66 height 19
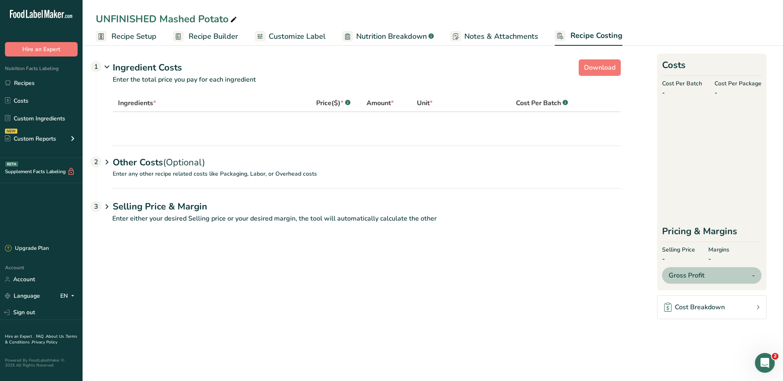
click at [218, 32] on span "Recipe Builder" at bounding box center [214, 36] width 50 height 11
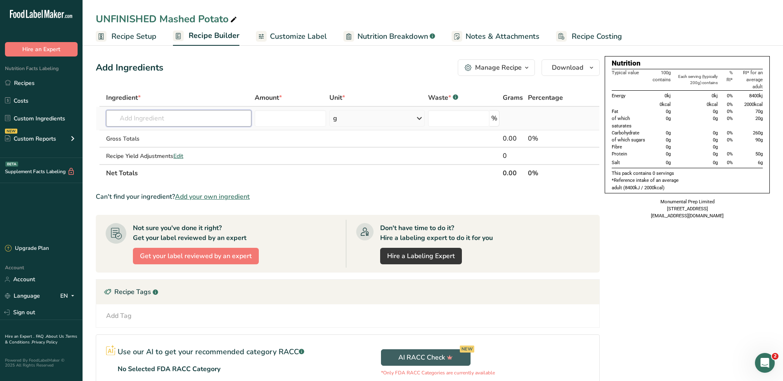
click at [187, 115] on input "text" at bounding box center [178, 118] width 145 height 17
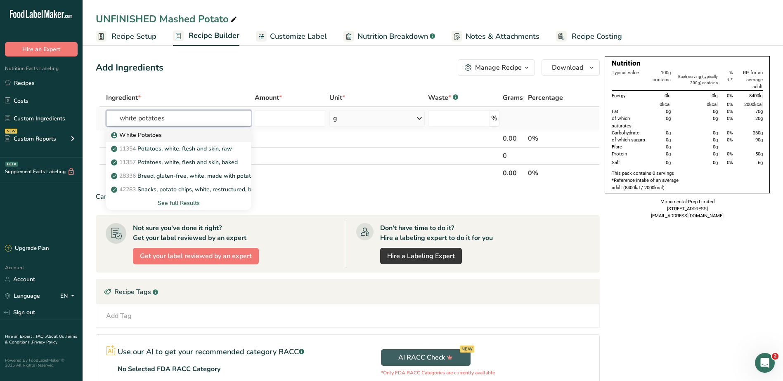
type input "white potatoes"
click at [143, 135] on p "White Potatoes" at bounding box center [137, 135] width 49 height 9
type input "White Potatoes"
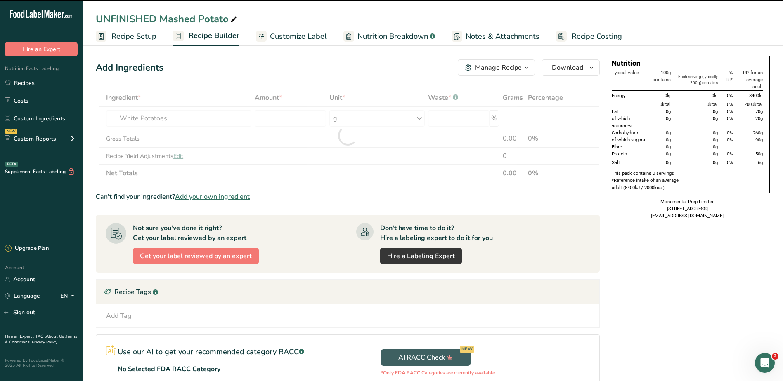
type input "0"
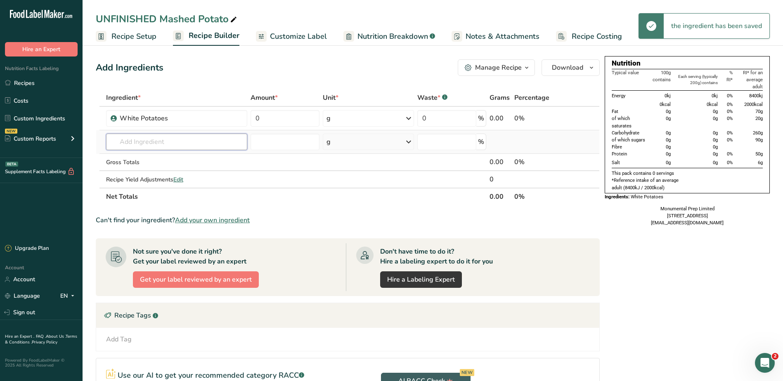
click at [174, 139] on input "text" at bounding box center [177, 142] width 142 height 17
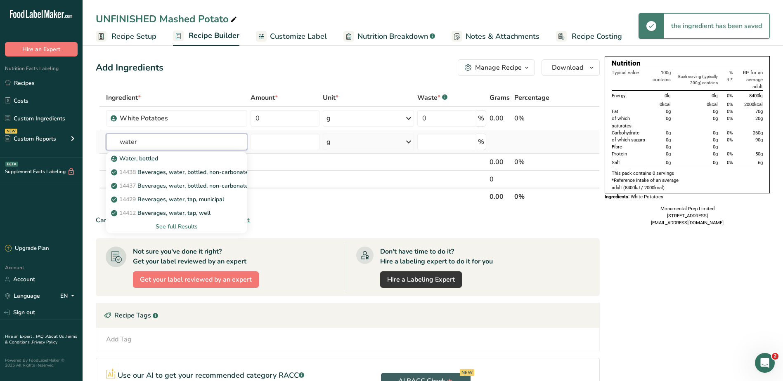
type input "water"
click at [178, 226] on div "See full Results" at bounding box center [177, 227] width 128 height 9
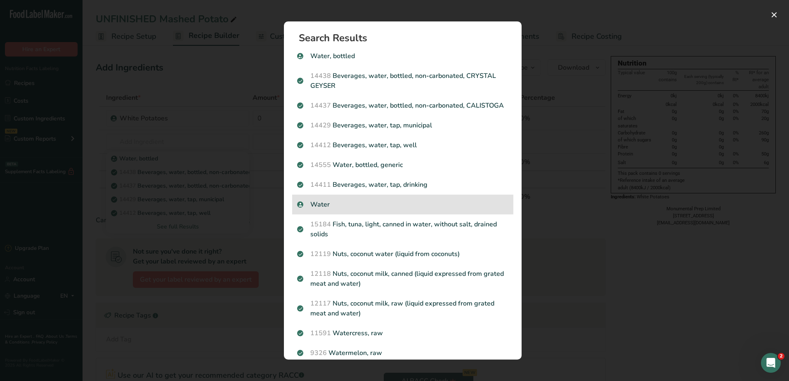
click at [313, 210] on p "Water" at bounding box center [402, 205] width 211 height 10
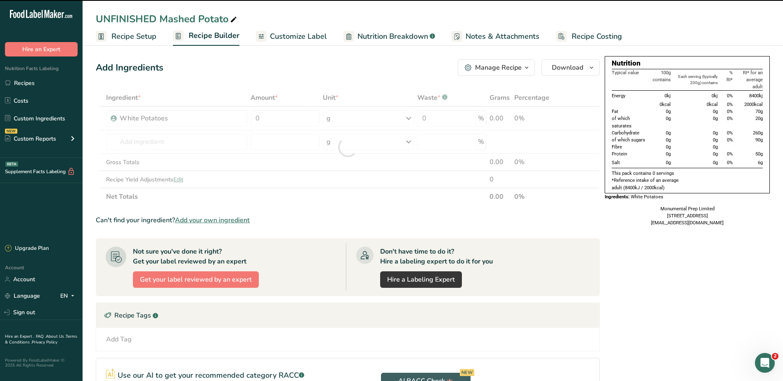
type input "0"
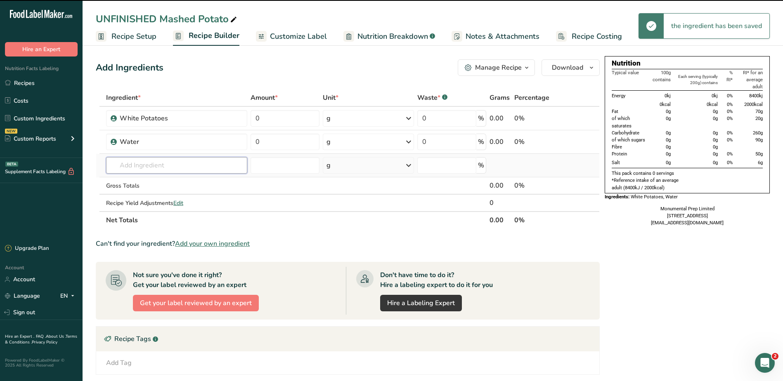
click at [133, 167] on input "text" at bounding box center [177, 165] width 142 height 17
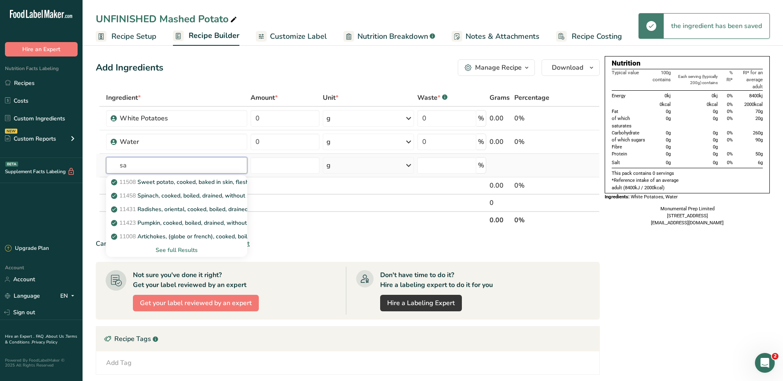
click at [138, 164] on input "sa" at bounding box center [177, 165] width 142 height 17
click at [137, 164] on input "sa" at bounding box center [177, 165] width 142 height 17
click at [136, 164] on input "sas" at bounding box center [177, 165] width 142 height 17
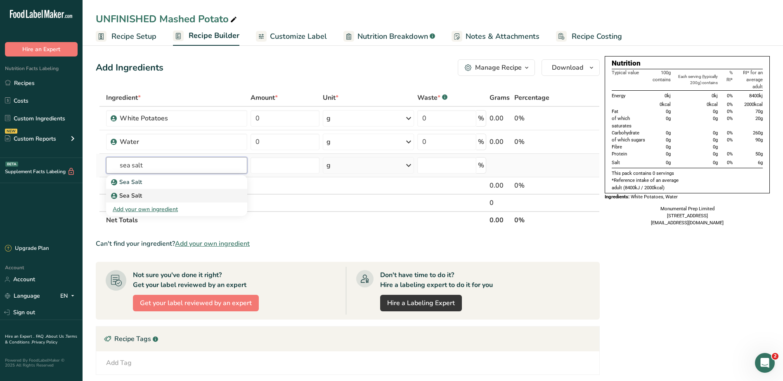
type input "sea salt"
click at [141, 187] on div "Sea Salt" at bounding box center [170, 182] width 115 height 9
type input "Sea Salt"
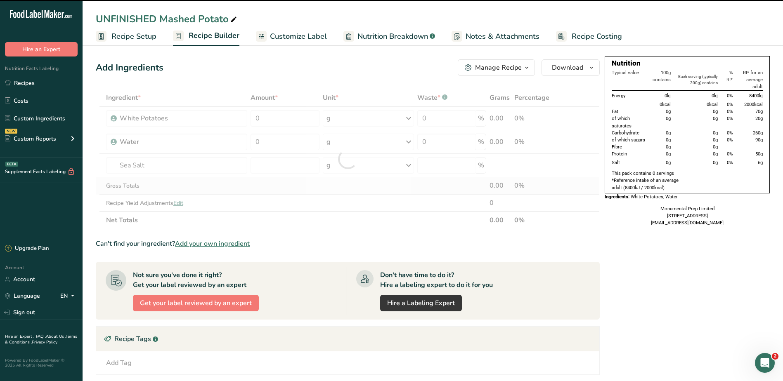
type input "0"
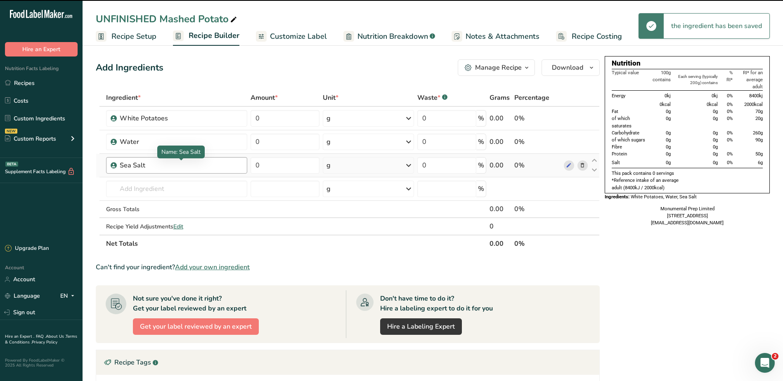
click at [166, 164] on div "Sea Salt" at bounding box center [171, 166] width 103 height 10
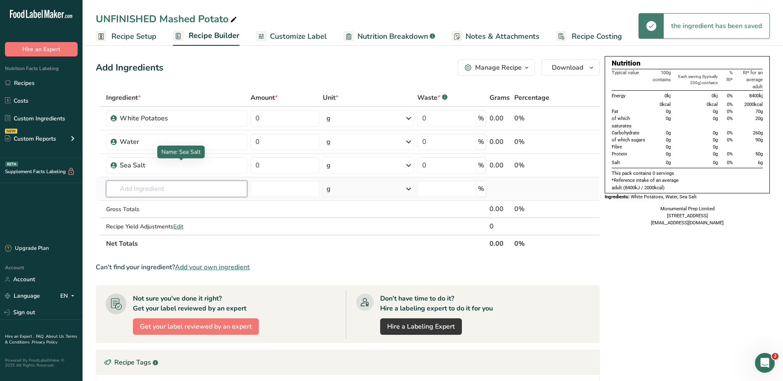
click at [149, 193] on input "text" at bounding box center [177, 189] width 142 height 17
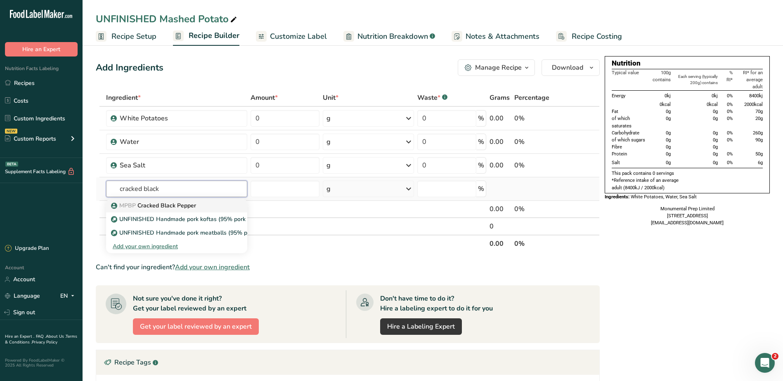
type input "cracked black"
click at [163, 209] on p "MPBP Cracked Black Pepper" at bounding box center [154, 205] width 83 height 9
type input "Cracked Black Pepper"
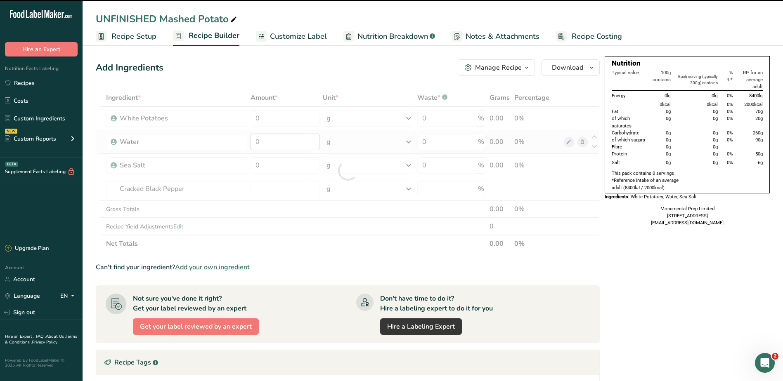
type input "0"
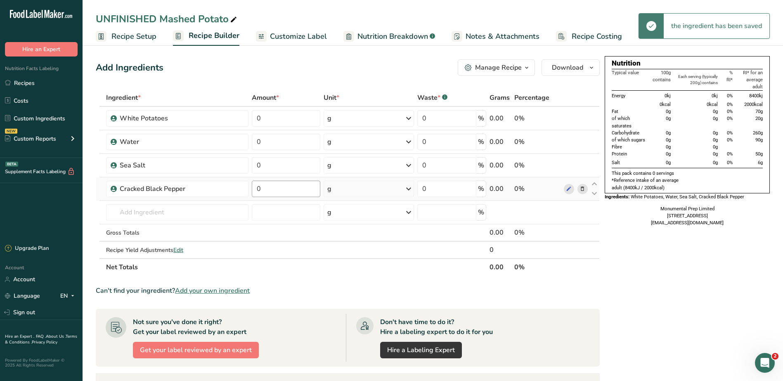
drag, startPoint x: 299, startPoint y: 180, endPoint x: 287, endPoint y: 185, distance: 13.0
click at [288, 185] on td "0" at bounding box center [286, 190] width 72 height 24
drag, startPoint x: 288, startPoint y: 190, endPoint x: 230, endPoint y: 187, distance: 57.9
click at [233, 188] on tr "Cracked Black Pepper 0 g Weight Units g kg mg See more Volume Units l Volume un…" at bounding box center [347, 190] width 503 height 24
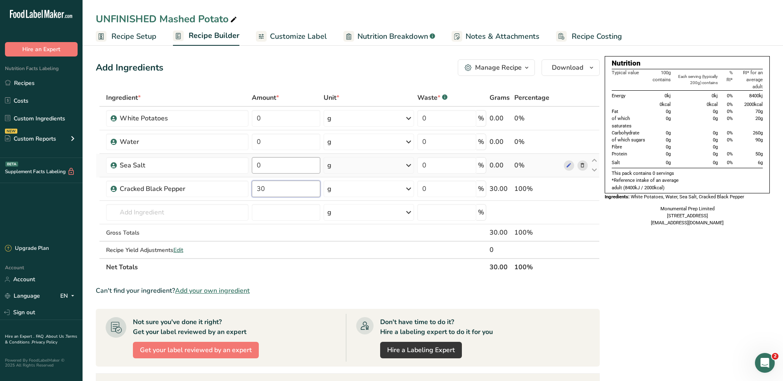
type input "30"
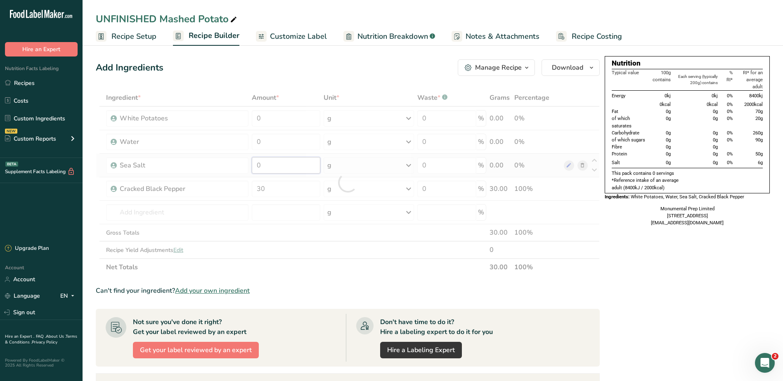
click at [307, 167] on div "Ingredient * Amount * Unit * Waste * .a-a{fill:#347362;}.b-a{fill:#fff;} Grams …" at bounding box center [348, 182] width 504 height 187
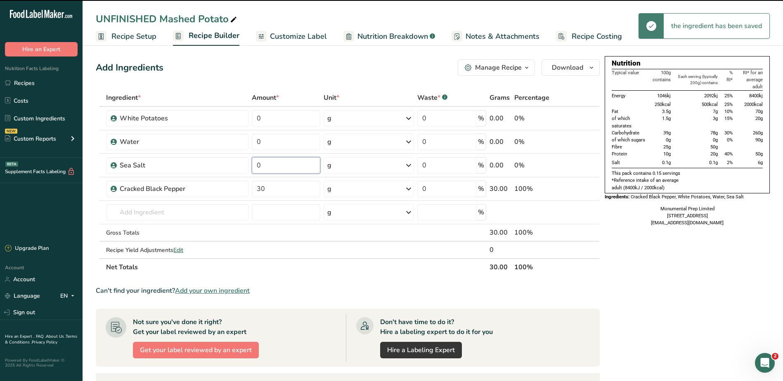
click at [282, 162] on input "0" at bounding box center [286, 165] width 69 height 17
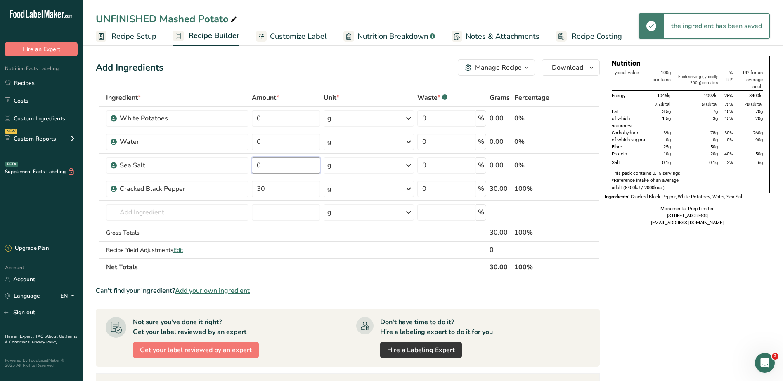
click at [282, 162] on input "0" at bounding box center [286, 165] width 69 height 17
type input "10"
click at [279, 144] on div "Ingredient * Amount * Unit * Waste * .a-a{fill:#347362;}.b-a{fill:#fff;} Grams …" at bounding box center [348, 182] width 504 height 187
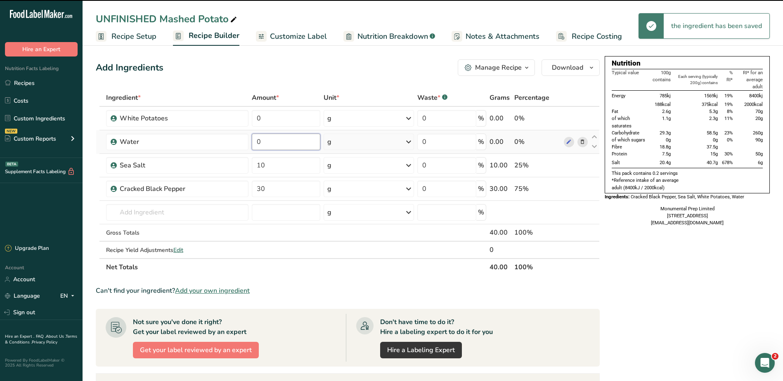
click at [289, 140] on input "0" at bounding box center [286, 142] width 69 height 17
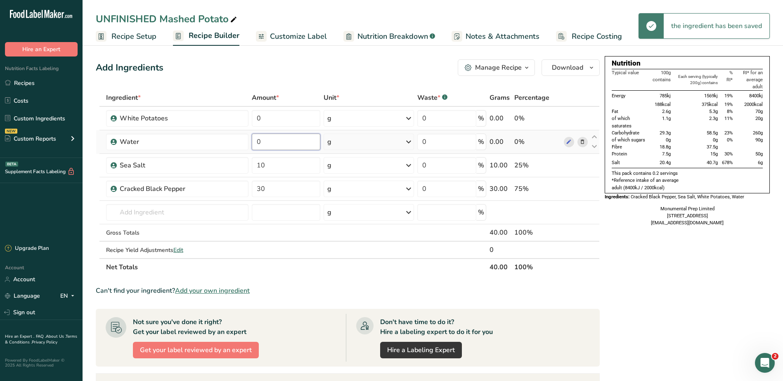
click at [289, 140] on input "0" at bounding box center [286, 142] width 69 height 17
type input "50"
click at [278, 122] on div "Ingredient * Amount * Unit * Waste * .a-a{fill:#347362;}.b-a{fill:#fff;} Grams …" at bounding box center [348, 182] width 504 height 187
drag, startPoint x: 294, startPoint y: 118, endPoint x: 246, endPoint y: 118, distance: 47.9
click at [246, 118] on tr "White Potatoes 0 g Weight Units g kg mg See more Volume Units l Volume units re…" at bounding box center [347, 119] width 503 height 24
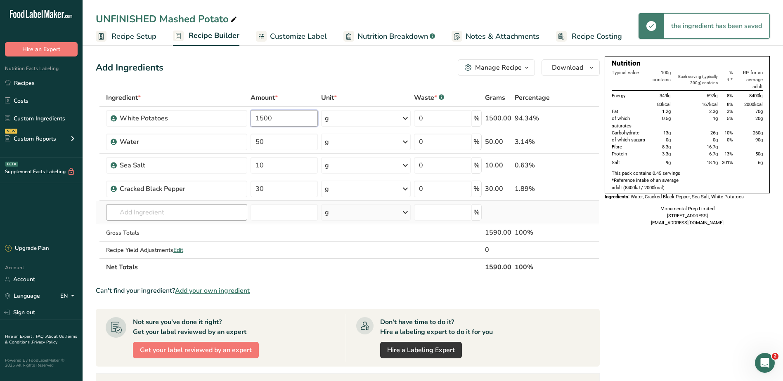
type input "1500"
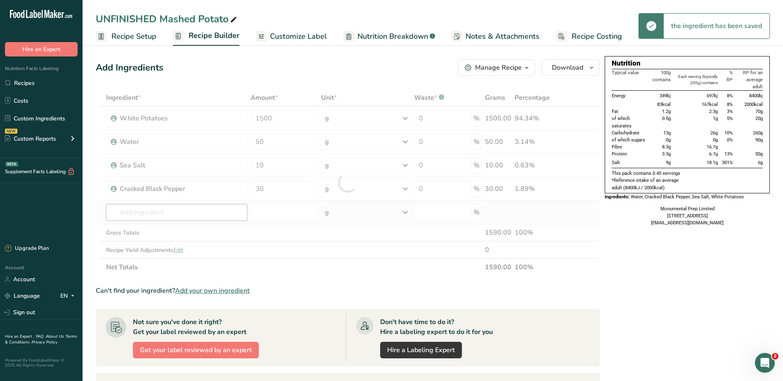
click at [205, 216] on div "Ingredient * Amount * Unit * Waste * .a-a{fill:#347362;}.b-a{fill:#fff;} Grams …" at bounding box center [348, 182] width 504 height 187
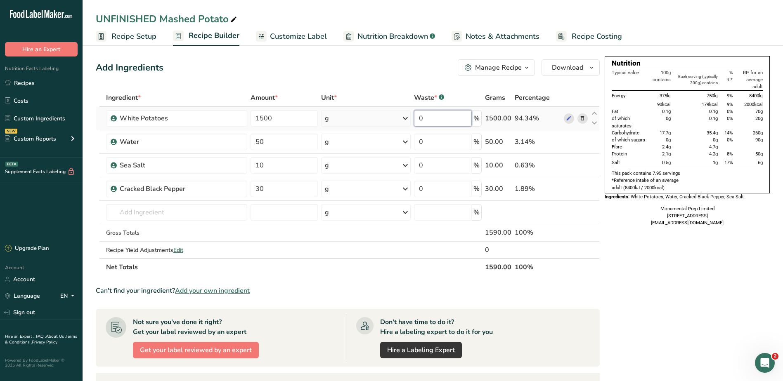
click at [448, 120] on input "0" at bounding box center [443, 118] width 58 height 17
drag, startPoint x: 458, startPoint y: 119, endPoint x: 400, endPoint y: 119, distance: 57.8
click at [400, 119] on tr "White Potatoes 1500 g Weight Units g kg mg See more Volume Units l Volume units…" at bounding box center [347, 119] width 503 height 24
click at [480, 118] on div "Ingredient * Amount * Unit * Waste * .a-a{fill:#347362;}.b-a{fill:#fff;} Grams …" at bounding box center [348, 182] width 504 height 187
click at [453, 121] on input "0" at bounding box center [443, 118] width 58 height 17
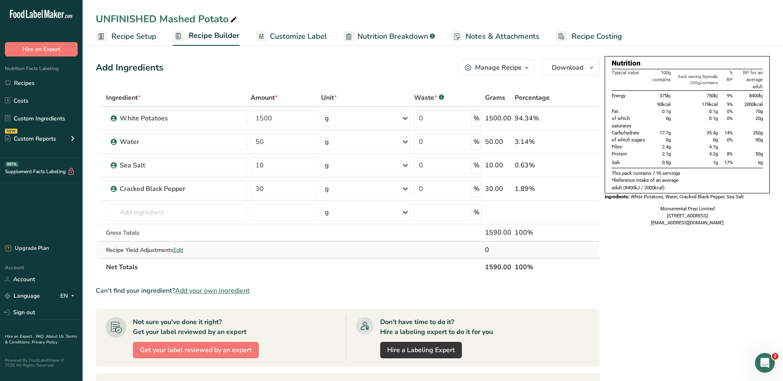
click at [179, 248] on div "Ingredient * Amount * Unit * Waste * .a-a{fill:#347362;}.b-a{fill:#fff;} Grams …" at bounding box center [348, 182] width 504 height 187
click at [183, 251] on span "Edit" at bounding box center [178, 250] width 10 height 8
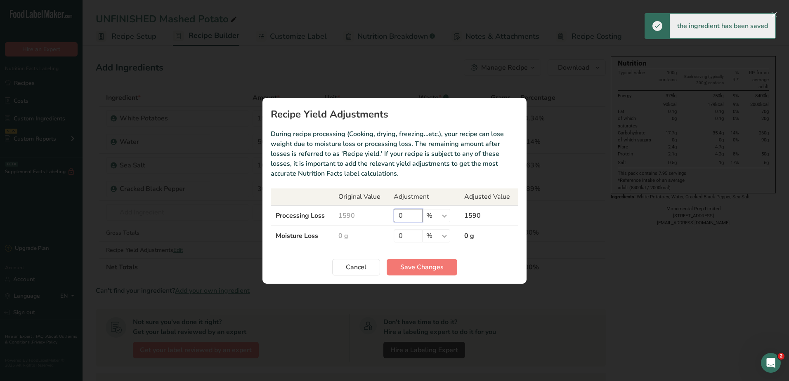
click at [421, 216] on input "0" at bounding box center [408, 215] width 29 height 13
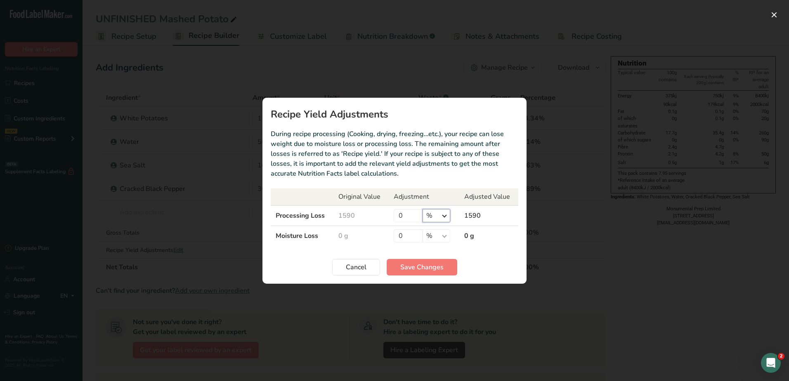
click at [432, 213] on select "% g kg mg mcg lb oz" at bounding box center [437, 215] width 28 height 13
select select "0"
click at [423, 209] on select "% g kg mg mcg lb oz" at bounding box center [437, 215] width 28 height 13
drag, startPoint x: 405, startPoint y: 217, endPoint x: 386, endPoint y: 214, distance: 19.6
click at [386, 214] on tr "Processing Loss 1590 0 % g kg mg mcg lb oz 1590" at bounding box center [395, 216] width 248 height 21
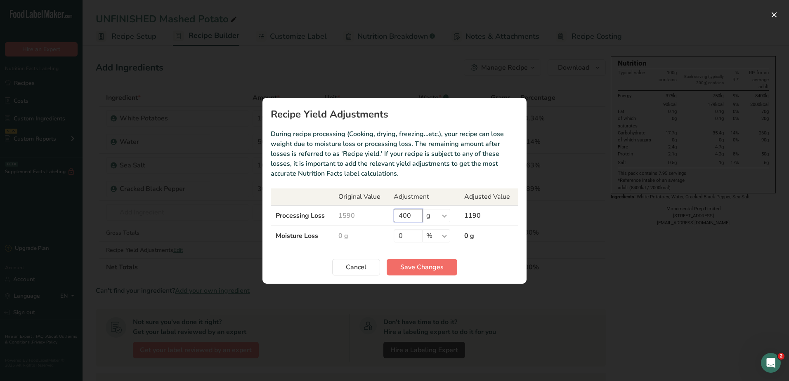
type input "400"
click at [412, 267] on span "Save Changes" at bounding box center [421, 268] width 43 height 10
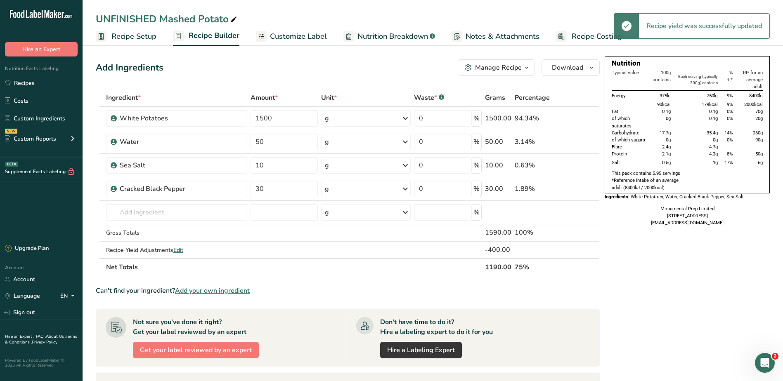
click at [364, 68] on div "Add Ingredients Manage Recipe Delete Recipe Duplicate Recipe Scale Recipe Save …" at bounding box center [348, 67] width 504 height 17
click at [183, 248] on span "Edit" at bounding box center [178, 250] width 10 height 8
select select "0"
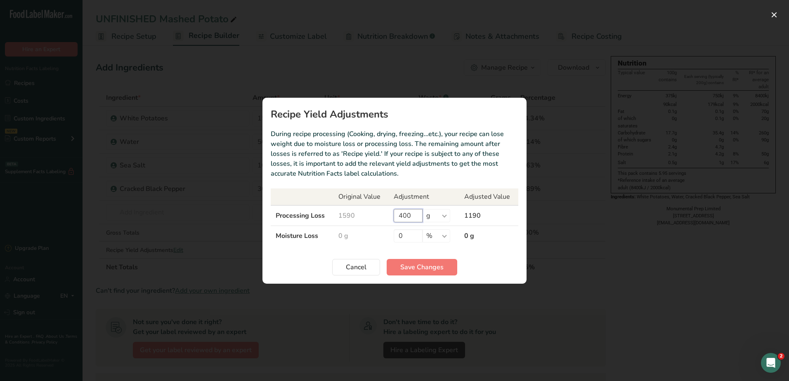
drag, startPoint x: 414, startPoint y: 215, endPoint x: 362, endPoint y: 213, distance: 52.0
click at [362, 213] on tr "Processing Loss 1590 400 % g kg mg mcg lb oz 1190" at bounding box center [395, 216] width 248 height 21
type input "0"
click at [416, 268] on span "Save Changes" at bounding box center [421, 268] width 43 height 10
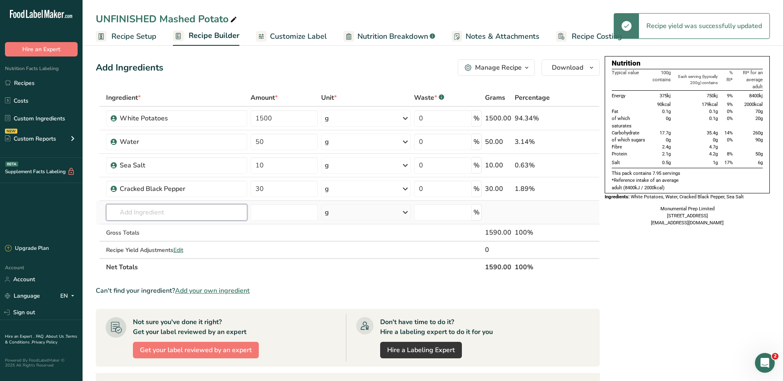
click at [172, 219] on input "text" at bounding box center [176, 212] width 141 height 17
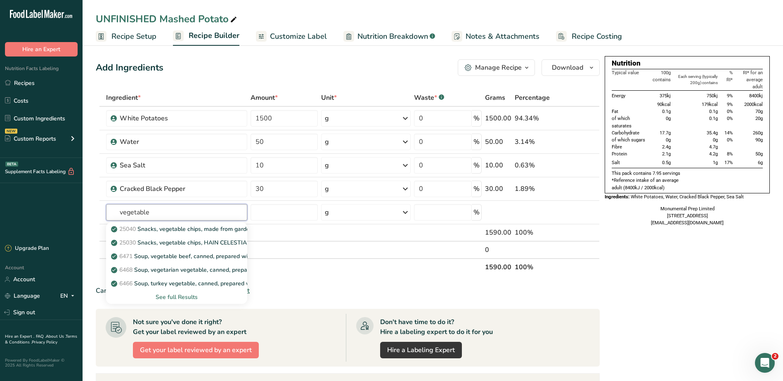
type input "vegetable"
click at [175, 294] on div "See full Results" at bounding box center [177, 297] width 128 height 9
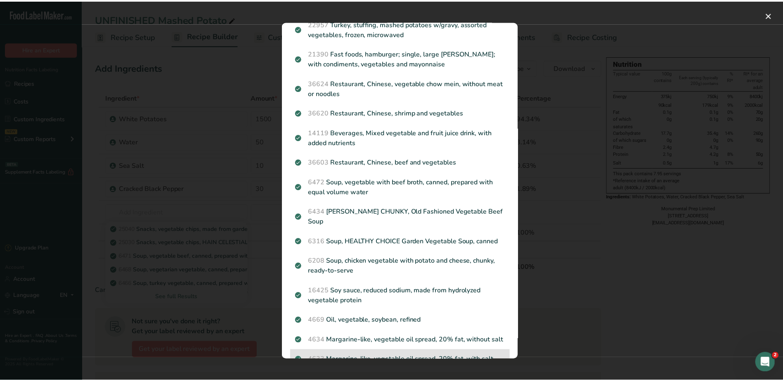
scroll to position [943, 0]
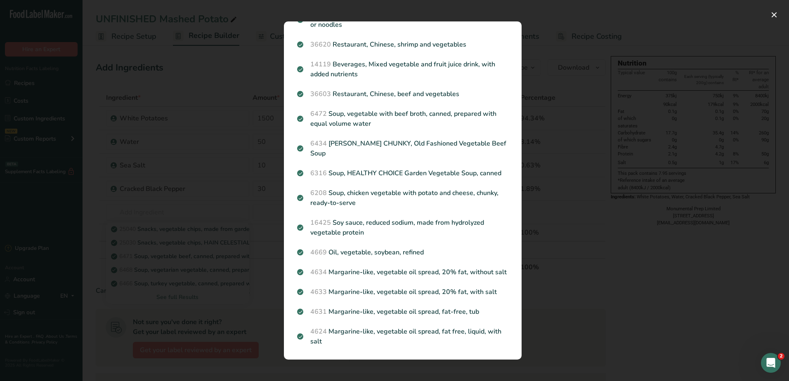
click at [219, 271] on div "Search results modal" at bounding box center [394, 190] width 789 height 381
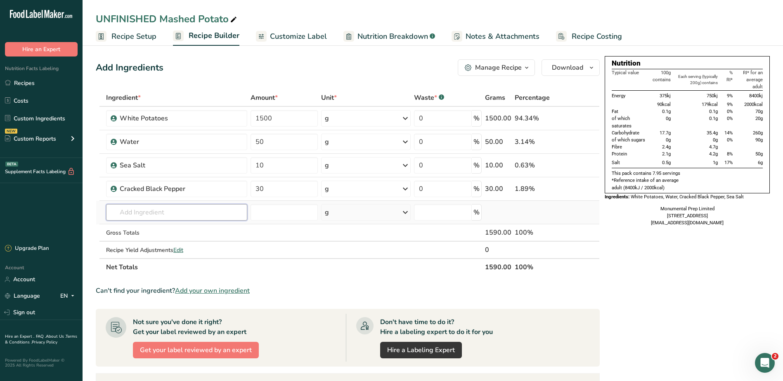
click at [162, 211] on input "text" at bounding box center [176, 212] width 141 height 17
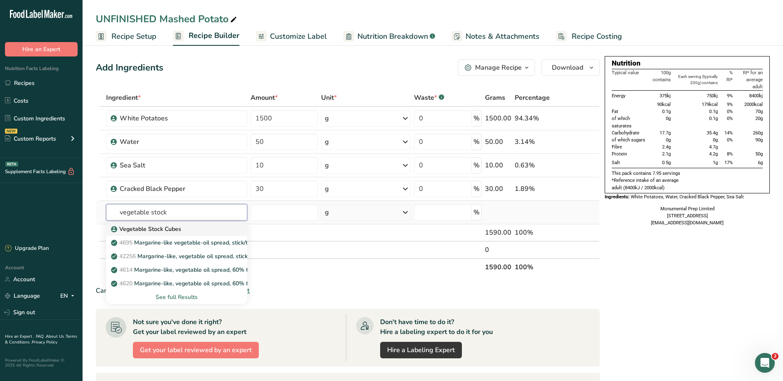
type input "vegetable stock"
click at [149, 231] on p "Vegetable Stock Cubes" at bounding box center [147, 229] width 69 height 9
type input "Vegetable Stock Cubes"
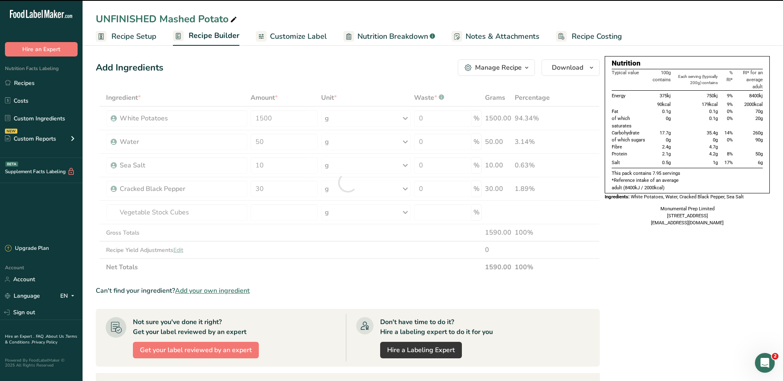
type input "0"
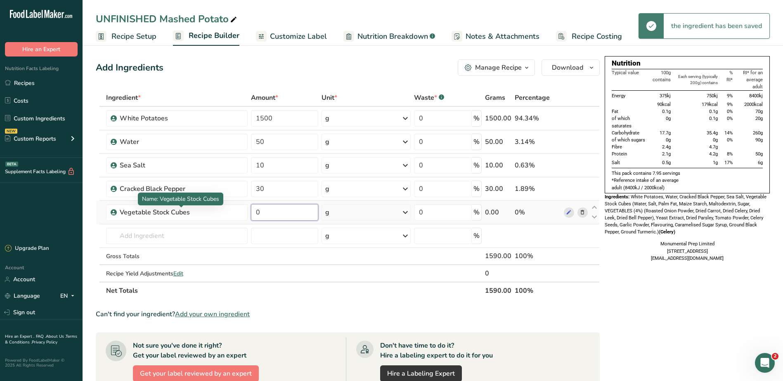
drag, startPoint x: 263, startPoint y: 213, endPoint x: 255, endPoint y: 211, distance: 8.5
click at [263, 213] on input "0" at bounding box center [285, 212] width 68 height 17
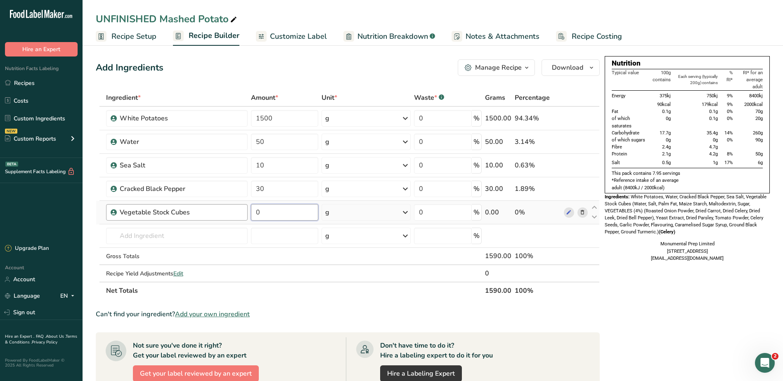
drag, startPoint x: 272, startPoint y: 215, endPoint x: 240, endPoint y: 211, distance: 32.5
click at [240, 211] on tr "Vegetable Stock Cubes 0 g Weight Units g kg mg See more Volume Units l Volume u…" at bounding box center [347, 213] width 503 height 24
type input "50"
click at [219, 243] on div "Ingredient * Amount * Unit * Waste * .a-a{fill:#347362;}.b-a{fill:#fff;} Grams …" at bounding box center [348, 194] width 504 height 211
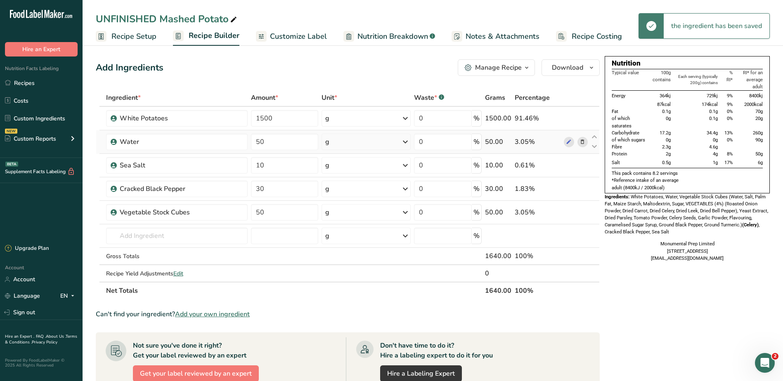
click at [585, 143] on icon at bounding box center [583, 142] width 6 height 9
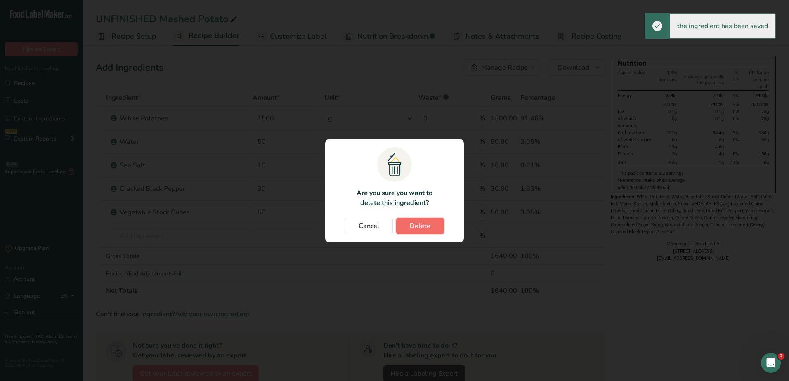
click at [423, 220] on button "Delete" at bounding box center [420, 226] width 48 height 17
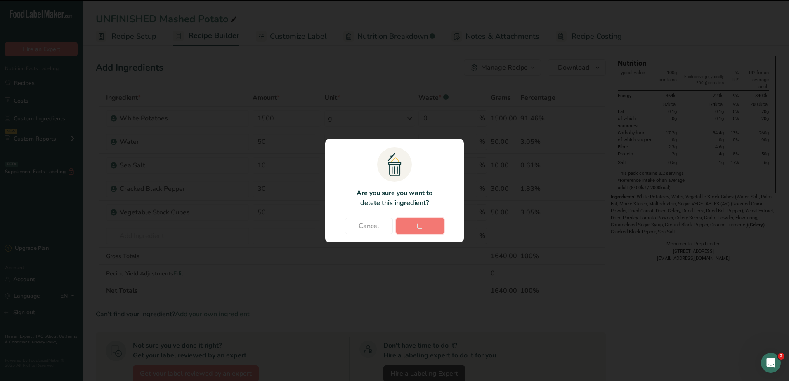
type input "10"
type input "30"
type input "50"
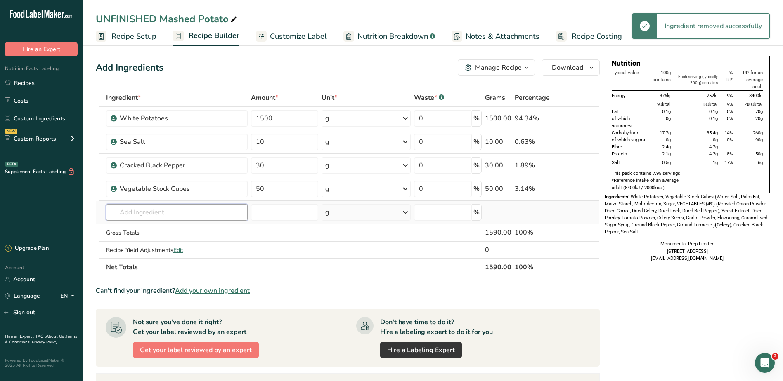
click at [159, 214] on input "text" at bounding box center [177, 212] width 142 height 17
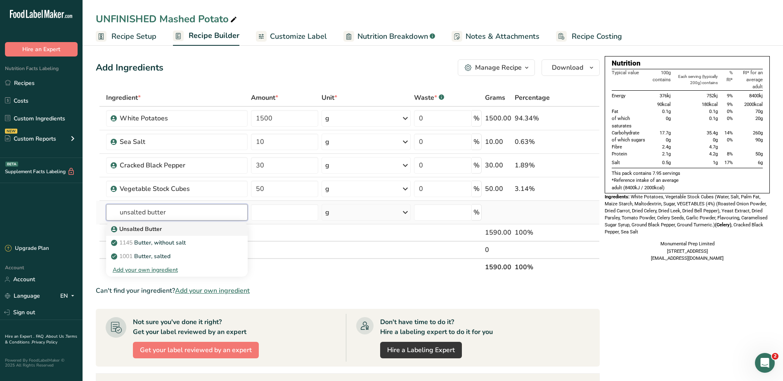
type input "unsalted butter"
click at [141, 231] on p "Unsalted Butter" at bounding box center [137, 229] width 49 height 9
type input "Unsalted Butter"
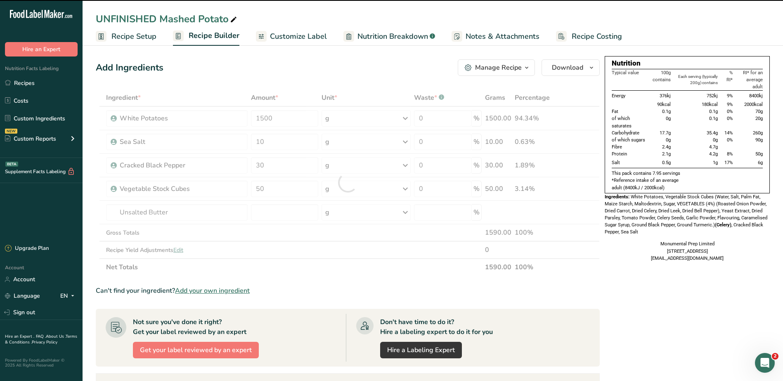
type input "0"
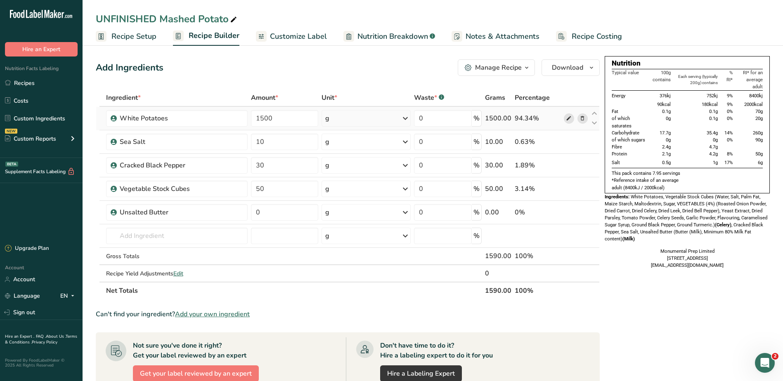
click at [570, 120] on icon at bounding box center [569, 118] width 6 height 9
click at [568, 144] on icon at bounding box center [569, 142] width 6 height 9
click at [580, 37] on span "Recipe Costing" at bounding box center [597, 36] width 50 height 11
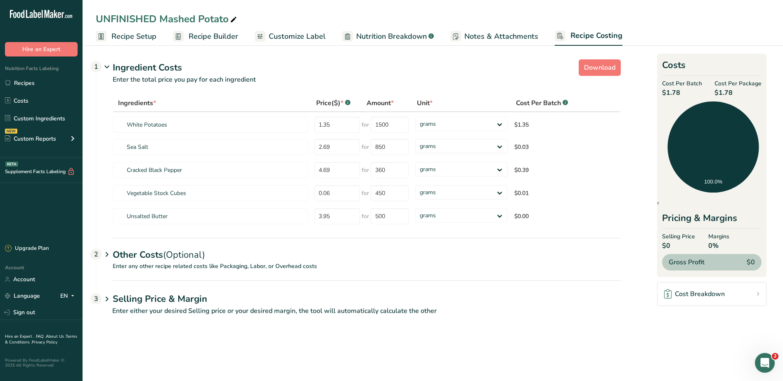
click at [147, 32] on span "Recipe Setup" at bounding box center [133, 36] width 45 height 11
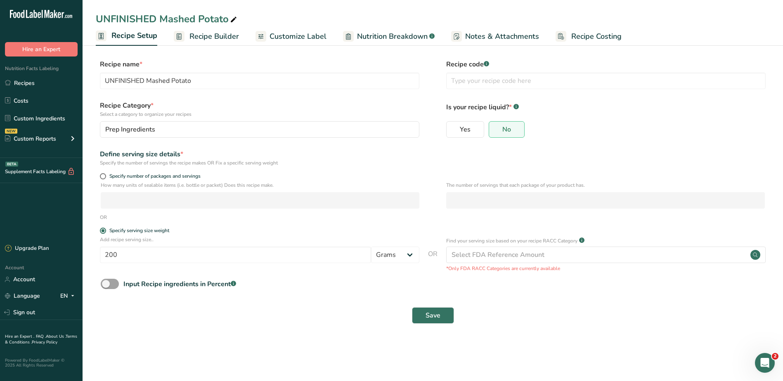
click at [217, 38] on span "Recipe Builder" at bounding box center [214, 36] width 50 height 11
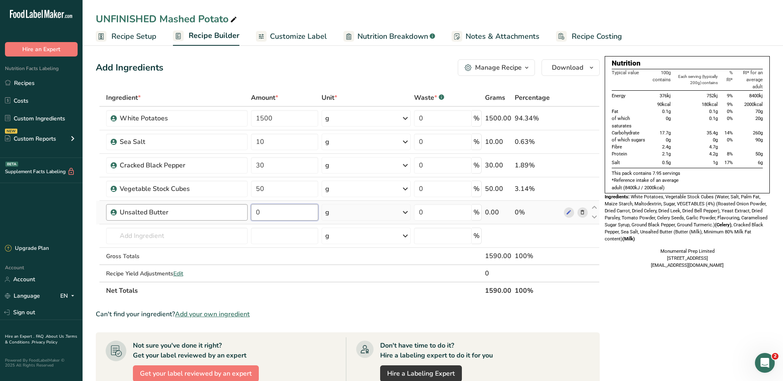
drag, startPoint x: 306, startPoint y: 215, endPoint x: 239, endPoint y: 213, distance: 67.4
click at [238, 213] on tr "Unsalted Butter 0 g Weight Units g kg mg See more Volume Units l Volume units r…" at bounding box center [347, 213] width 503 height 24
type input "50"
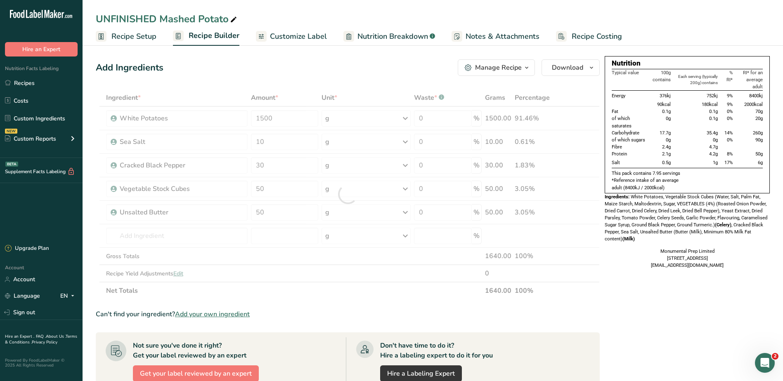
click at [315, 56] on div "Add Ingredients Manage Recipe Delete Recipe Duplicate Recipe Scale Recipe Save …" at bounding box center [350, 313] width 509 height 514
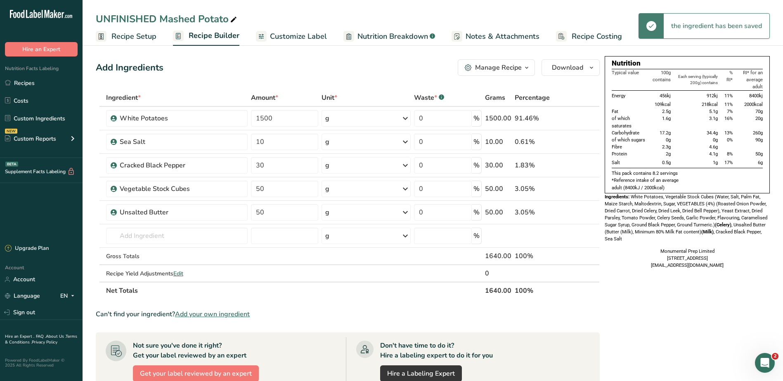
click at [573, 33] on span "Recipe Costing" at bounding box center [597, 36] width 50 height 11
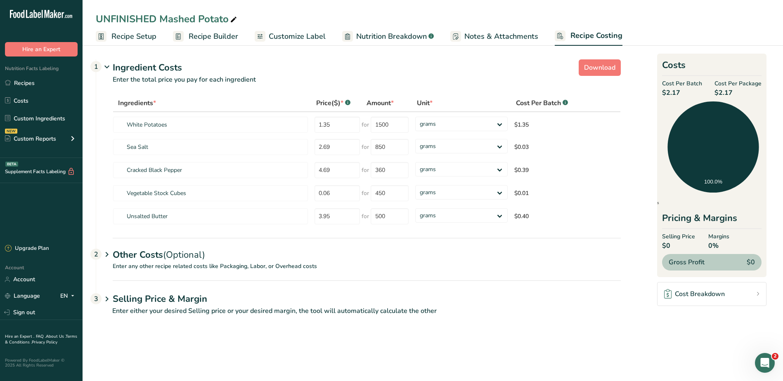
click at [149, 38] on span "Recipe Setup" at bounding box center [133, 36] width 45 height 11
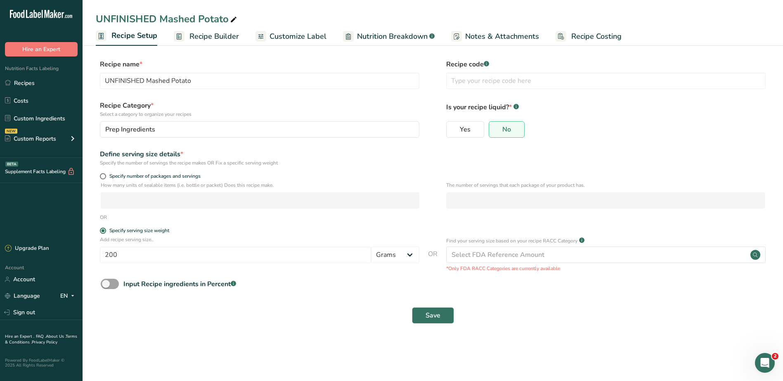
click at [521, 35] on span "Notes & Attachments" at bounding box center [502, 36] width 74 height 11
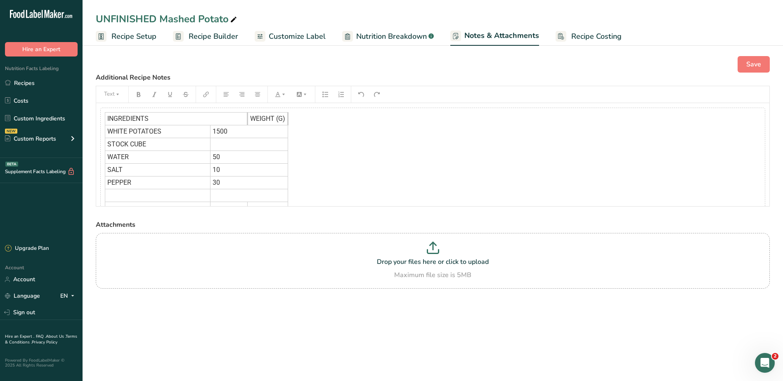
click at [585, 36] on span "Recipe Costing" at bounding box center [596, 36] width 50 height 11
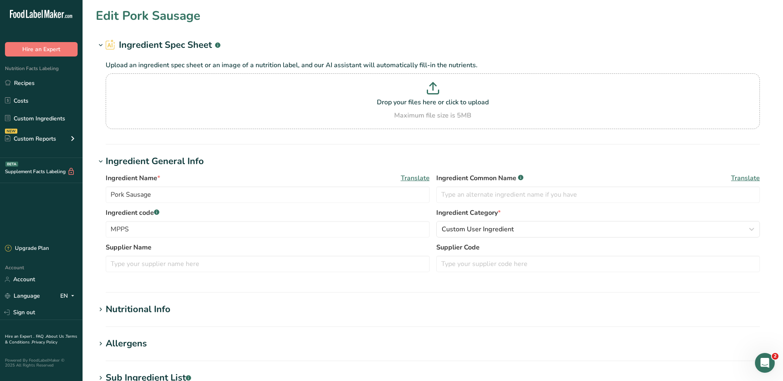
scroll to position [206, 0]
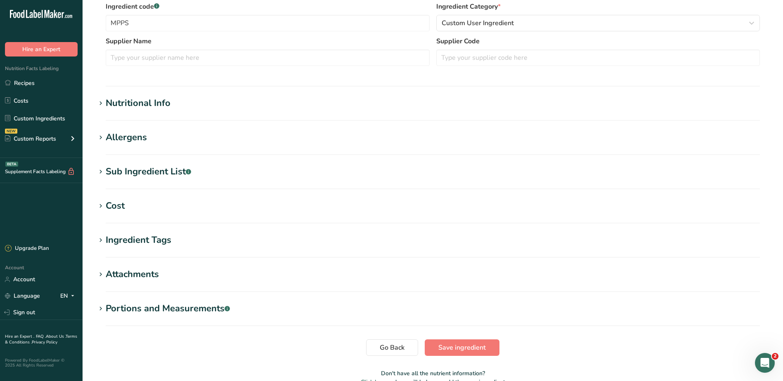
click at [172, 206] on h1 "Cost" at bounding box center [433, 206] width 674 height 14
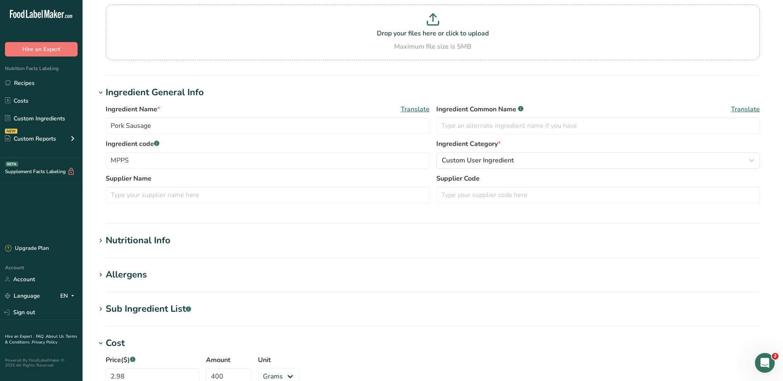
scroll to position [0, 0]
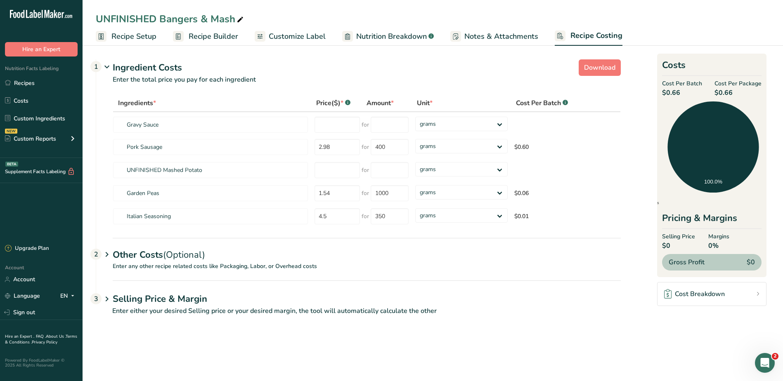
drag, startPoint x: 467, startPoint y: 320, endPoint x: 466, endPoint y: 311, distance: 8.7
click at [467, 320] on p "Enter either your desired Selling price or your desired margin, the tool will a…" at bounding box center [358, 316] width 525 height 20
click at [144, 300] on h1 "Selling Price & Margin" at bounding box center [367, 300] width 508 height 14
click at [137, 34] on span "Recipe Setup" at bounding box center [133, 36] width 45 height 11
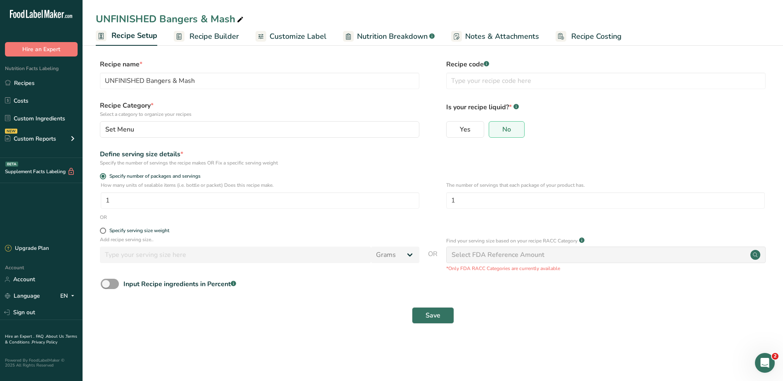
click at [211, 32] on span "Recipe Builder" at bounding box center [214, 36] width 50 height 11
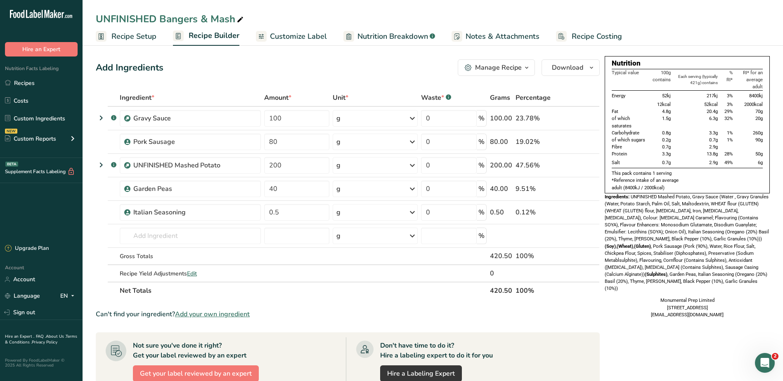
click at [283, 29] on link "Customize Label" at bounding box center [291, 36] width 71 height 19
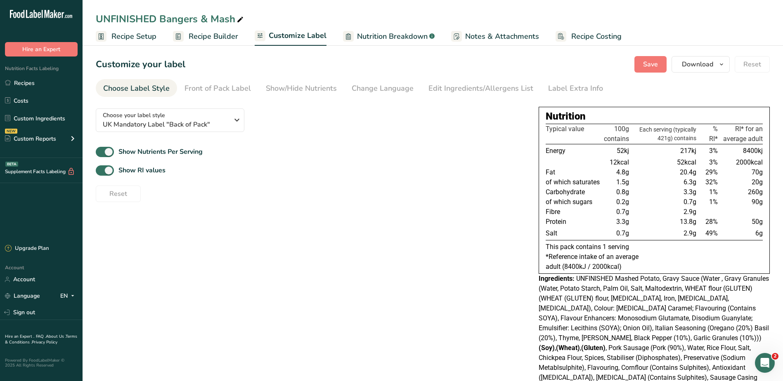
click at [369, 35] on span "Nutrition Breakdown" at bounding box center [392, 36] width 71 height 11
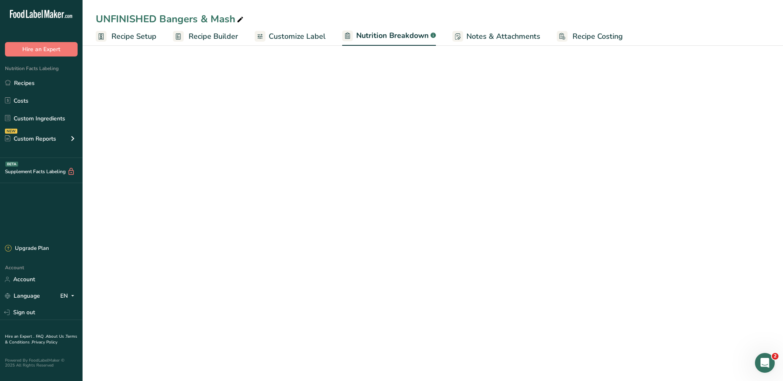
select select "Calories"
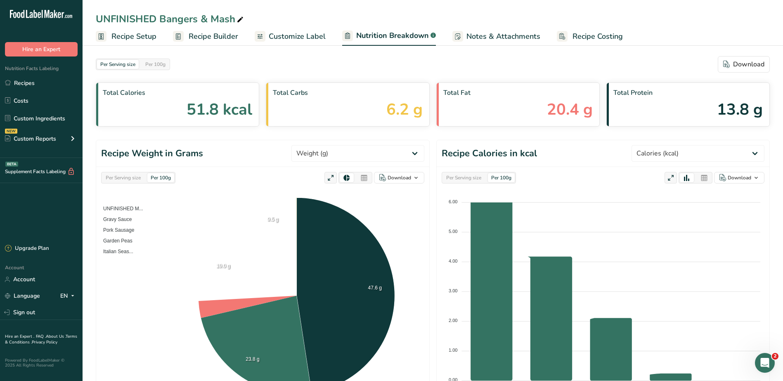
click at [305, 33] on span "Customize Label" at bounding box center [297, 36] width 57 height 11
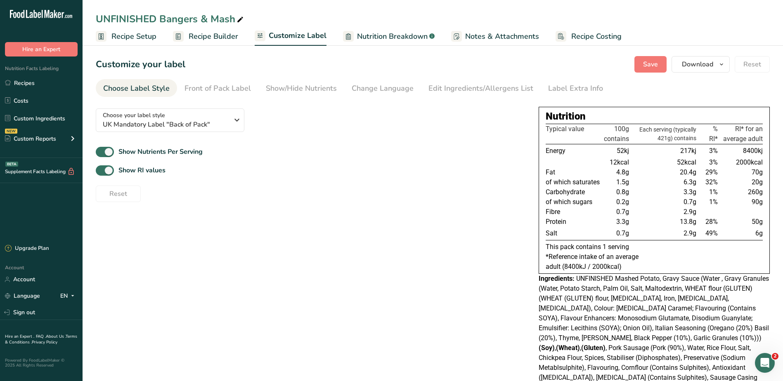
click at [477, 36] on span "Notes & Attachments" at bounding box center [502, 36] width 74 height 11
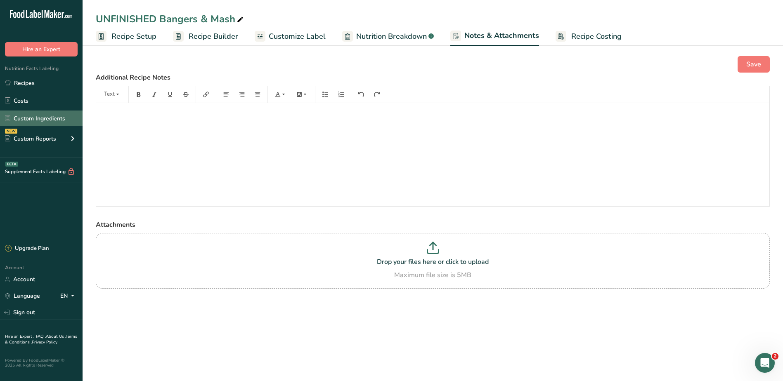
click at [42, 119] on link "Custom Ingredients" at bounding box center [41, 119] width 83 height 16
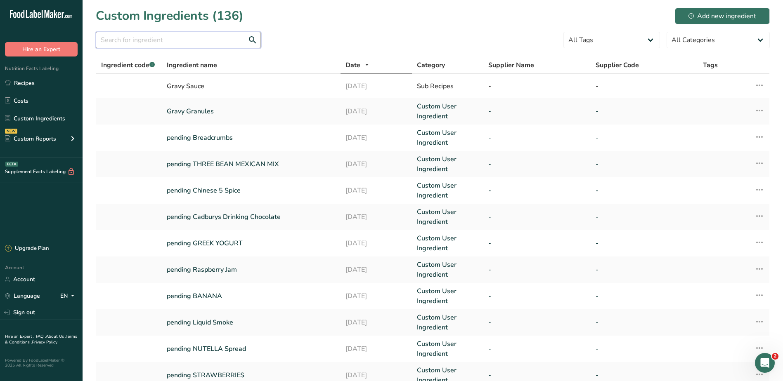
click at [207, 42] on input "text" at bounding box center [178, 40] width 165 height 17
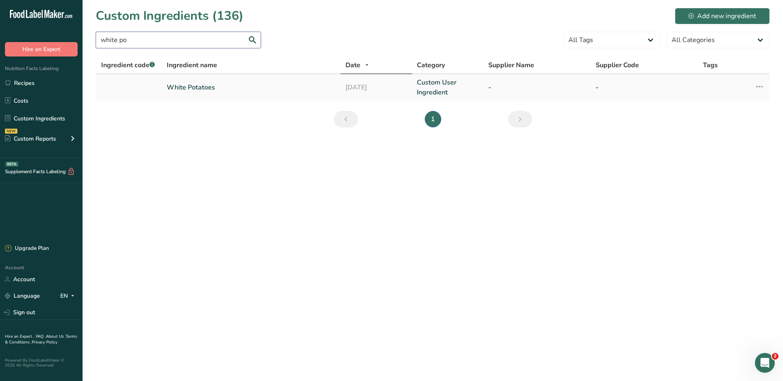
type input "white po"
click at [199, 88] on link "White Potatoes" at bounding box center [251, 88] width 169 height 10
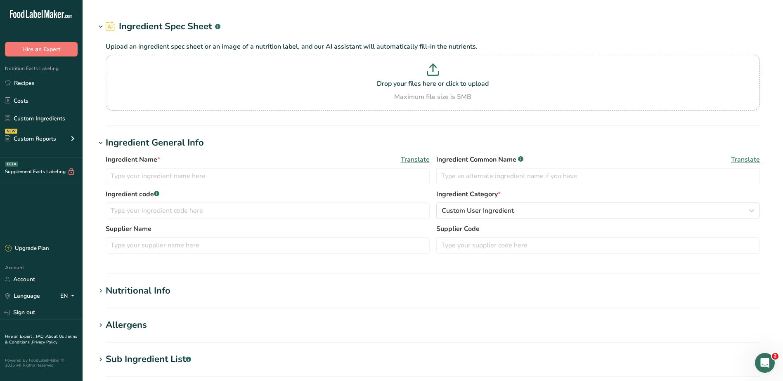
type input "White Potatoes"
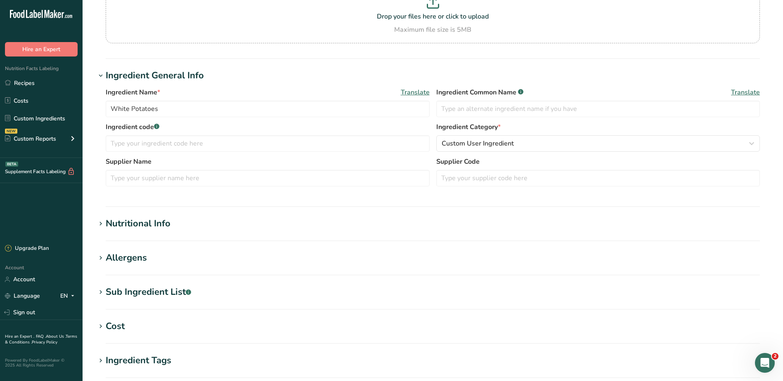
scroll to position [165, 0]
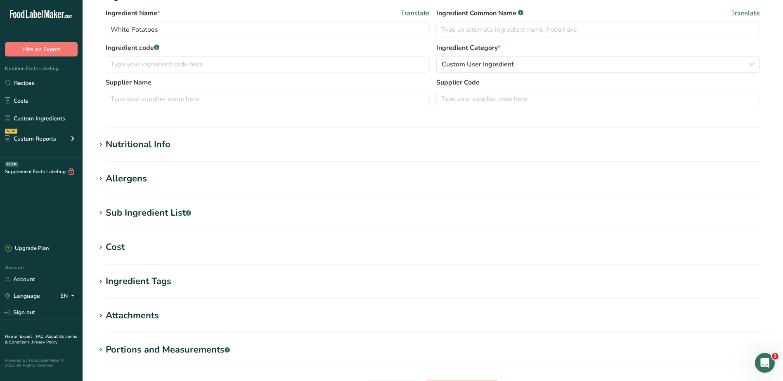
click at [177, 244] on h1 "Cost" at bounding box center [433, 248] width 674 height 14
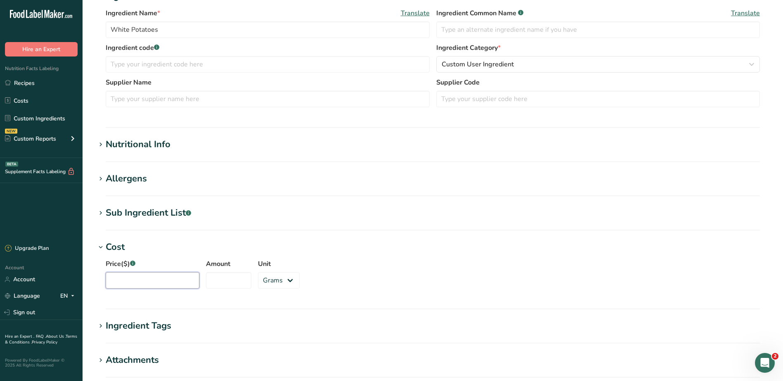
drag, startPoint x: 154, startPoint y: 283, endPoint x: 154, endPoint y: 270, distance: 13.2
click at [154, 283] on input "Price($) .a-a{fill:#347362;}.b-a{fill:#fff;}" at bounding box center [153, 280] width 94 height 17
type input "1.35"
drag, startPoint x: 218, startPoint y: 282, endPoint x: 166, endPoint y: 278, distance: 51.7
click at [166, 278] on div "Price($) .a-a{fill:#347362;}.b-a{fill:#fff;} 1.35 Amount 1 Unit Grams kg mg mcg…" at bounding box center [433, 276] width 674 height 45
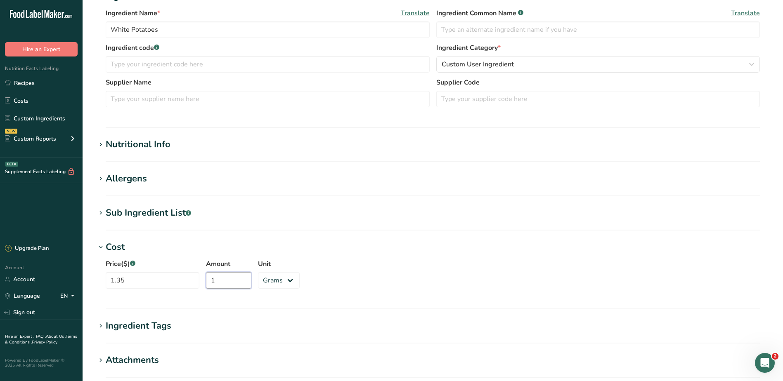
click at [228, 284] on input "1" at bounding box center [228, 280] width 45 height 17
drag, startPoint x: 227, startPoint y: 282, endPoint x: 178, endPoint y: 280, distance: 49.2
click at [178, 280] on div "Price($) .a-a{fill:#347362;}.b-a{fill:#fff;} 1.35 Amount 1 Unit Grams kg mg mcg…" at bounding box center [433, 276] width 674 height 45
type input "1500"
click at [396, 255] on div "Price($) .a-a{fill:#347362;}.b-a{fill:#fff;} 1.35 Amount 1500 Unit Grams kg mg …" at bounding box center [433, 276] width 674 height 45
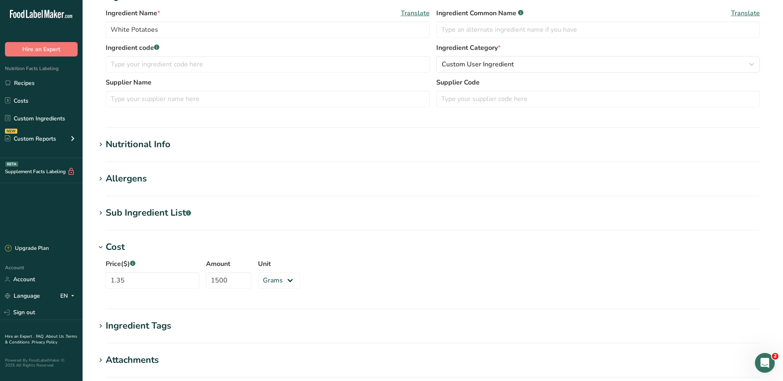
scroll to position [296, 0]
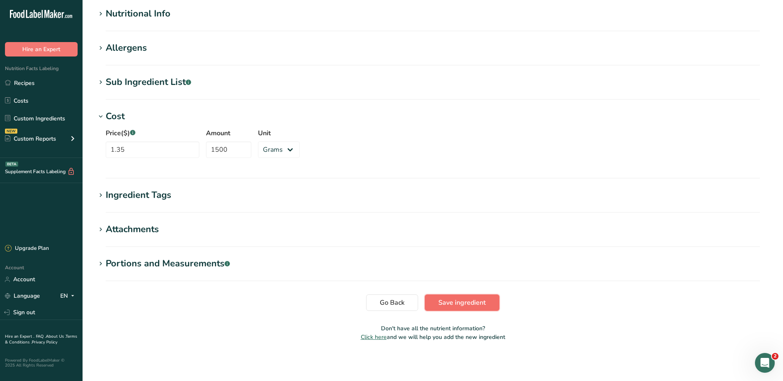
click at [469, 300] on span "Save ingredient" at bounding box center [461, 303] width 47 height 10
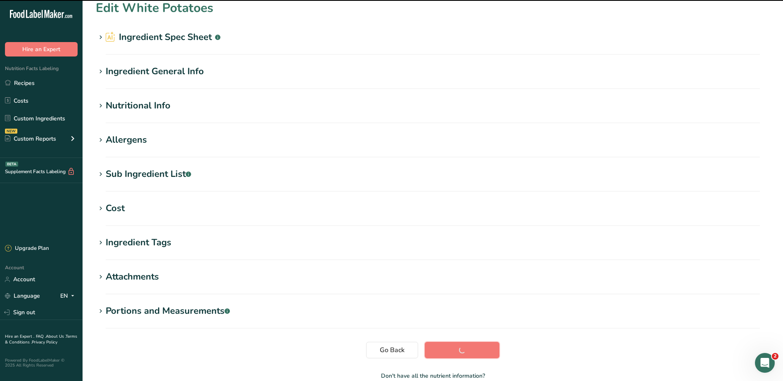
scroll to position [0, 0]
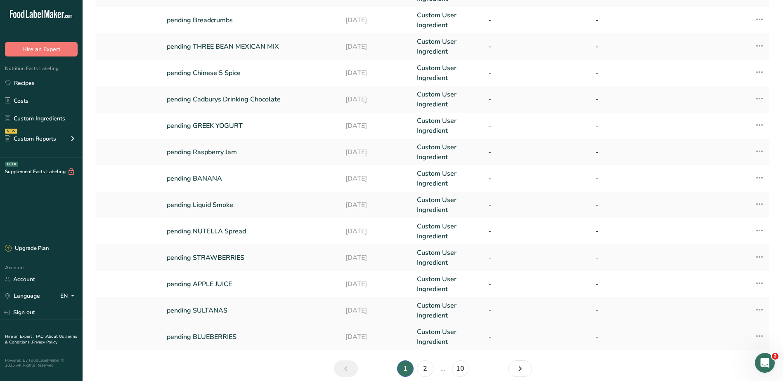
scroll to position [153, 0]
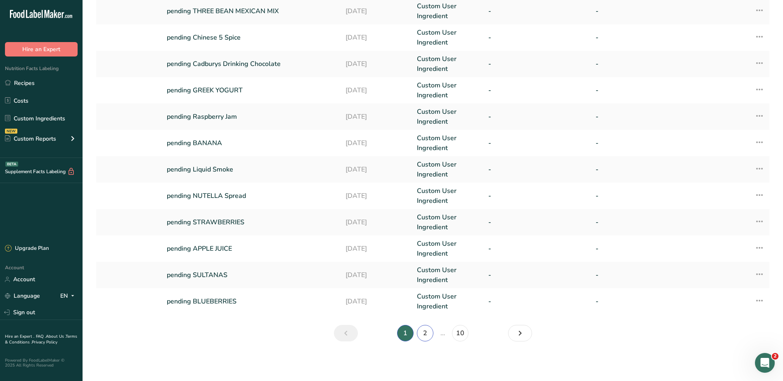
click at [430, 331] on link "2" at bounding box center [425, 333] width 17 height 17
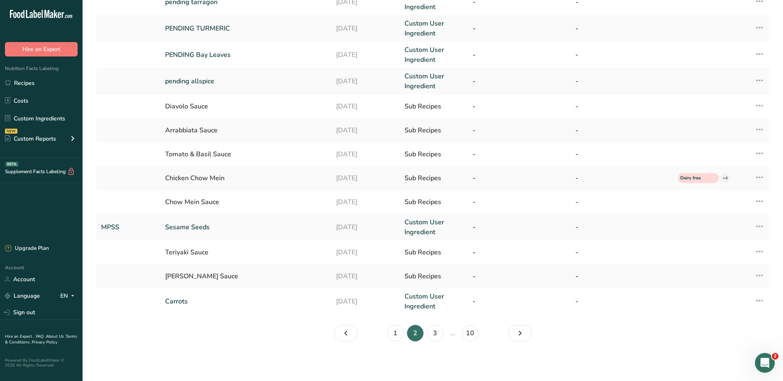
scroll to position [138, 0]
click at [473, 334] on link "10" at bounding box center [470, 333] width 17 height 17
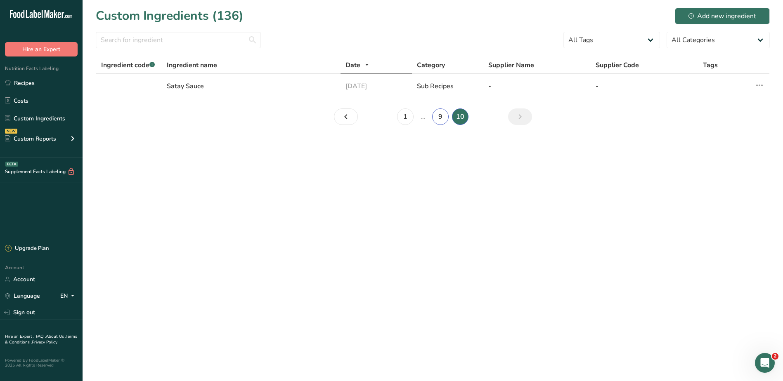
click at [438, 117] on link "9" at bounding box center [440, 117] width 17 height 17
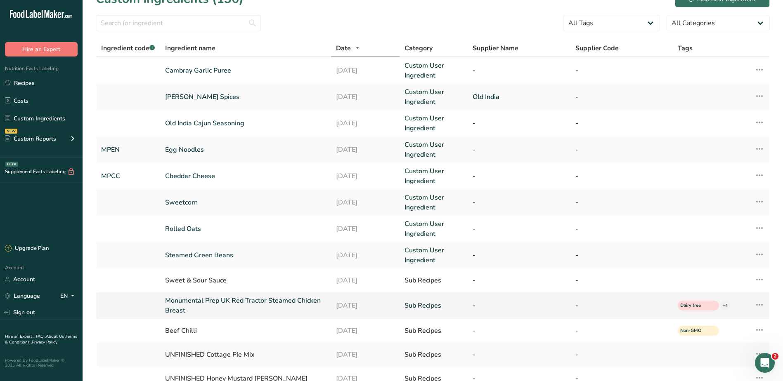
scroll to position [141, 0]
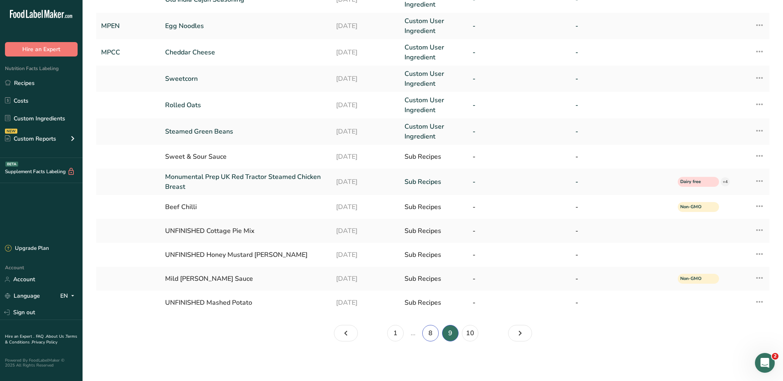
click at [428, 331] on link "8" at bounding box center [430, 333] width 17 height 17
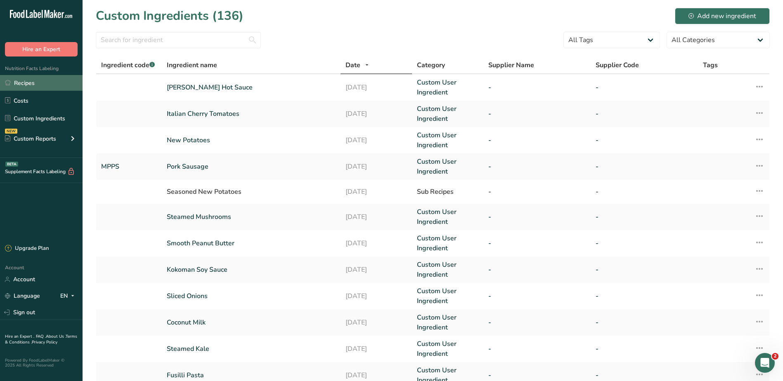
click at [21, 80] on link "Recipes" at bounding box center [41, 83] width 83 height 16
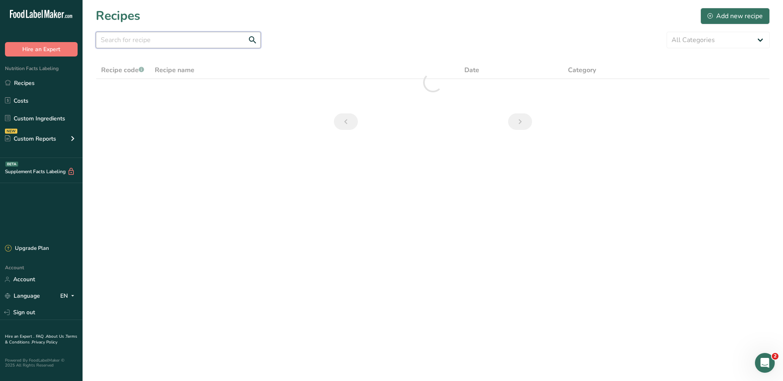
click at [155, 37] on input "text" at bounding box center [178, 40] width 165 height 17
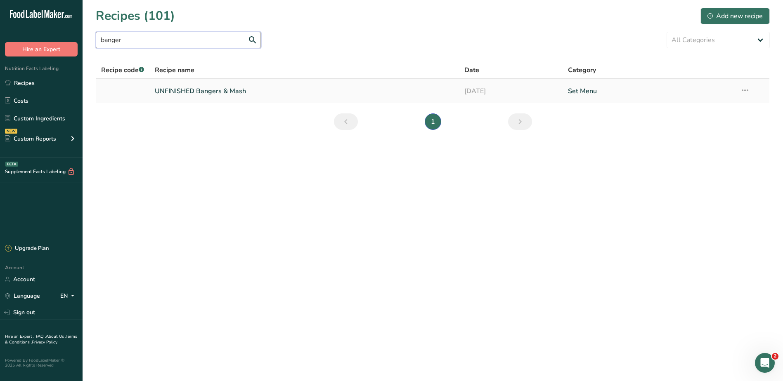
type input "banger"
click at [204, 87] on link "UNFINISHED Bangers & Mash" at bounding box center [305, 91] width 300 height 17
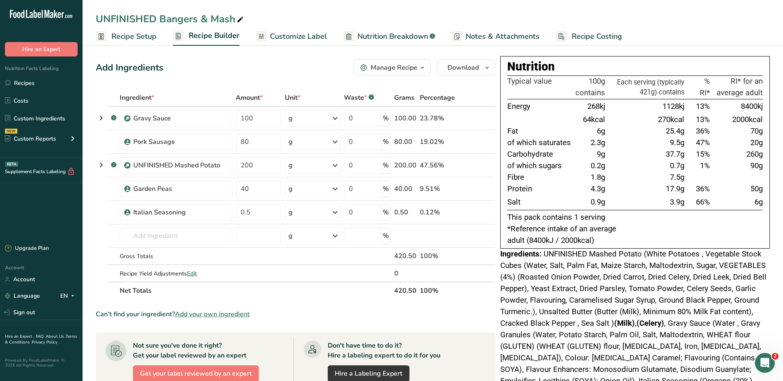
click at [580, 33] on span "Recipe Costing" at bounding box center [597, 36] width 50 height 11
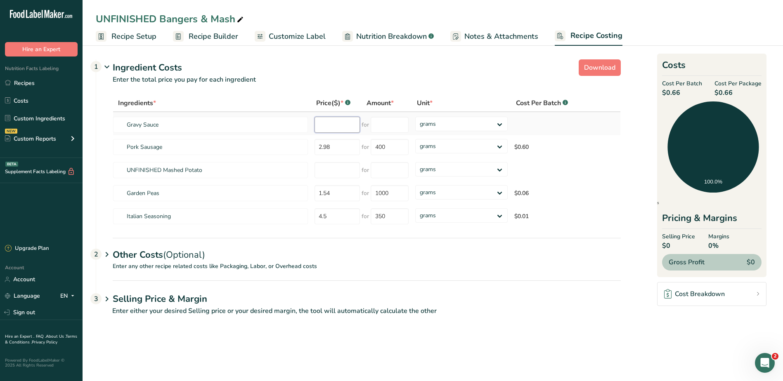
click at [326, 128] on input "number" at bounding box center [337, 125] width 45 height 16
click at [336, 172] on input "number" at bounding box center [337, 170] width 45 height 16
click at [386, 168] on input "number" at bounding box center [390, 170] width 38 height 16
click at [130, 38] on span "Recipe Setup" at bounding box center [133, 36] width 45 height 11
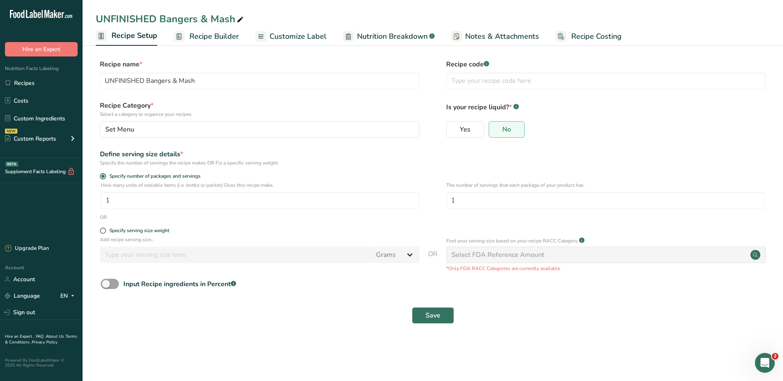
click at [206, 31] on span "Recipe Builder" at bounding box center [214, 36] width 50 height 11
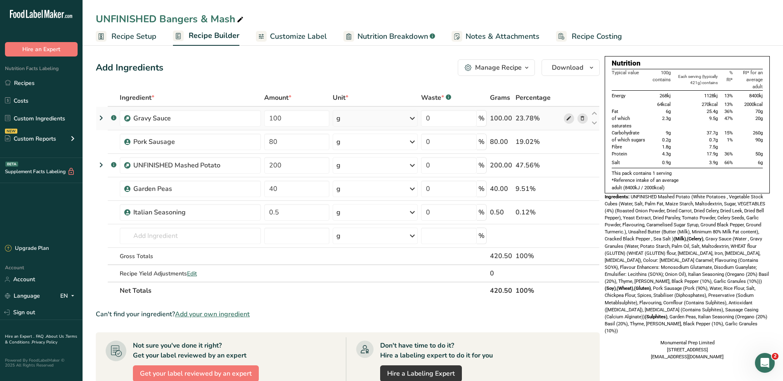
click at [570, 118] on icon at bounding box center [569, 118] width 6 height 9
drag, startPoint x: 313, startPoint y: 119, endPoint x: 234, endPoint y: 107, distance: 80.5
click at [234, 107] on tr ".a-a{fill:#347362;}.b-a{fill:#fff;} Gravy Sauce 100 g Weight Units g kg mg See …" at bounding box center [347, 119] width 503 height 24
click at [341, 72] on div "Add Ingredients Manage Recipe Delete Recipe Duplicate Recipe Scale Recipe Save …" at bounding box center [348, 67] width 504 height 17
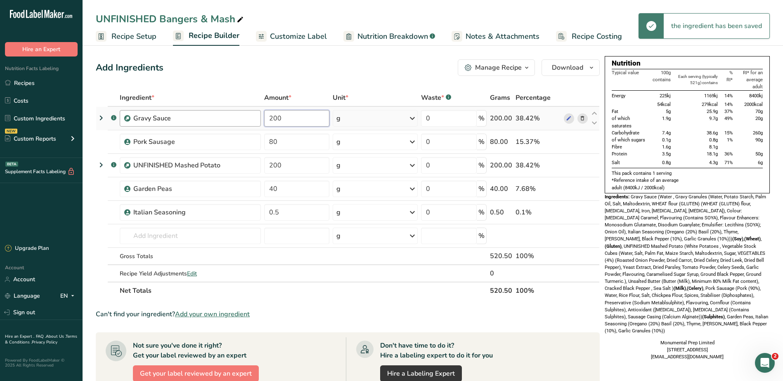
drag, startPoint x: 315, startPoint y: 121, endPoint x: 248, endPoint y: 113, distance: 67.7
click at [248, 113] on tr ".a-a{fill:#347362;}.b-a{fill:#fff;} Gravy Sauce 200 g Weight Units g kg mg See …" at bounding box center [347, 119] width 503 height 24
type input "100"
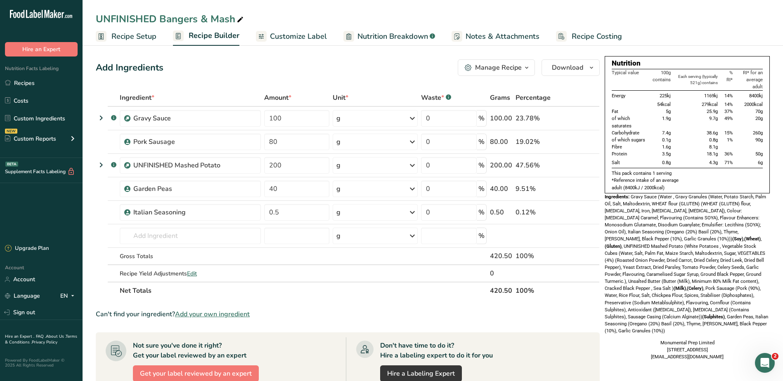
click at [362, 67] on div "Add Ingredients Manage Recipe Delete Recipe Duplicate Recipe Scale Recipe Save …" at bounding box center [348, 67] width 504 height 17
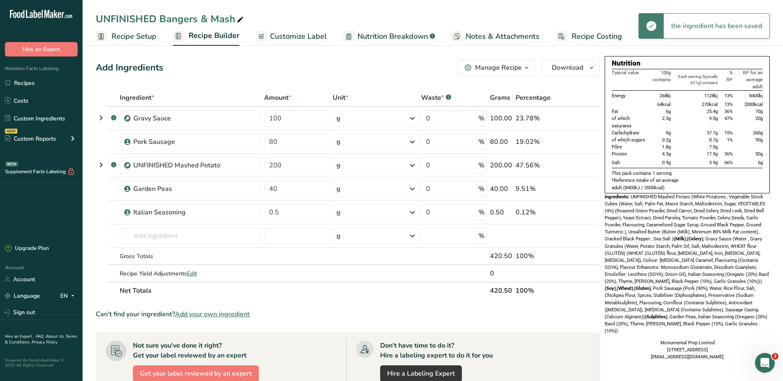
click at [589, 35] on span "Recipe Costing" at bounding box center [597, 36] width 50 height 11
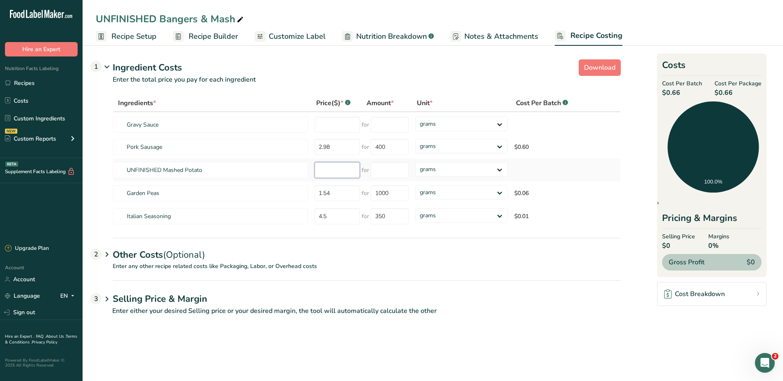
click at [337, 175] on input "number" at bounding box center [337, 170] width 45 height 16
click at [384, 173] on input "number" at bounding box center [390, 170] width 38 height 16
click at [335, 171] on input "number" at bounding box center [337, 170] width 45 height 16
click at [24, 315] on link "Sign out" at bounding box center [41, 312] width 83 height 14
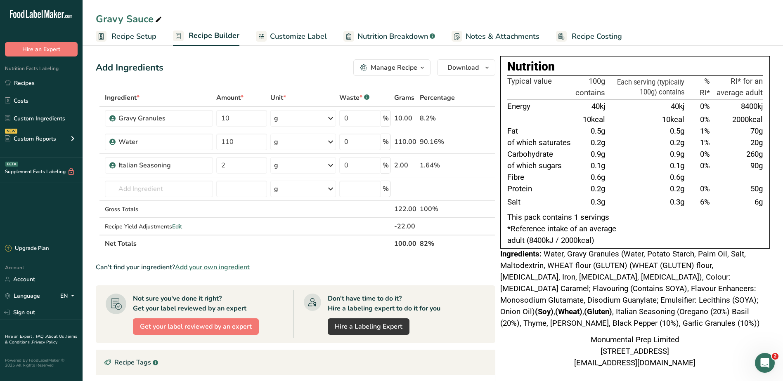
click at [557, 35] on rect at bounding box center [561, 36] width 11 height 11
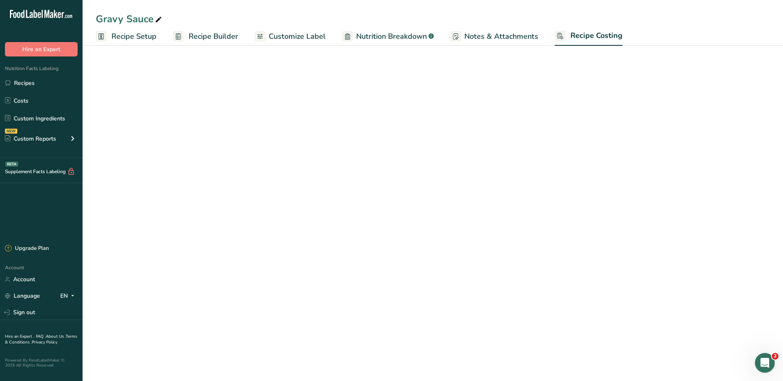
select select "1"
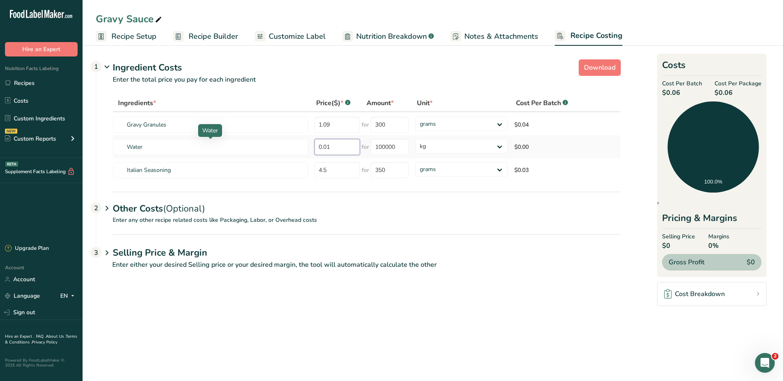
click at [287, 143] on tr "Water 0.01 for 100000 grams kg mg mcg lb oz $0.00" at bounding box center [366, 146] width 507 height 23
click at [527, 344] on main "Gravy Sauce Recipe Setup Recipe Builder Customize Label Nutrition Breakdown .a-…" at bounding box center [391, 190] width 783 height 381
click at [303, 140] on tr "Water 0.01 for 100000 grams kg mg mcg lb oz $0.00" at bounding box center [366, 146] width 507 height 23
type input "0.01"
click at [563, 307] on main "Gravy Sauce Recipe Setup Recipe Builder Customize Label Nutrition Breakdown .a-…" at bounding box center [391, 190] width 783 height 381
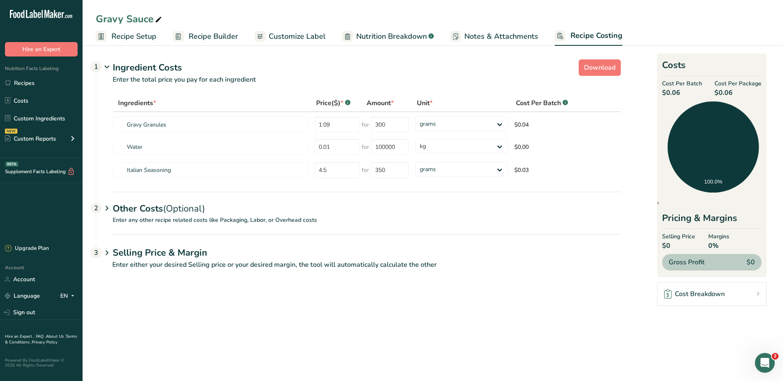
click at [529, 339] on main "Gravy Sauce Recipe Setup Recipe Builder Customize Label Nutrition Breakdown .a-…" at bounding box center [391, 190] width 783 height 381
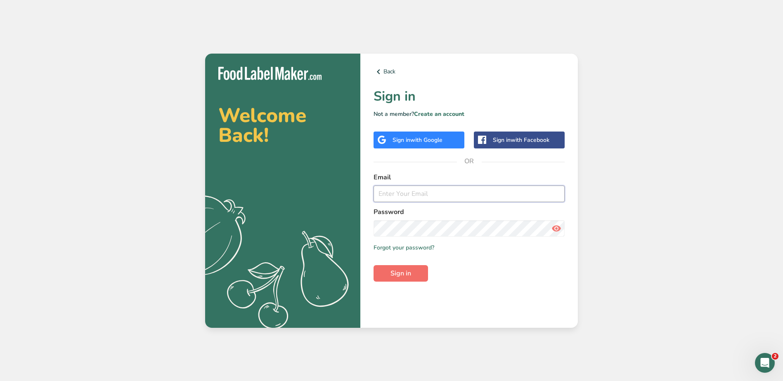
type input "[EMAIL_ADDRESS][DOMAIN_NAME]"
click at [408, 275] on span "Sign in" at bounding box center [401, 274] width 21 height 10
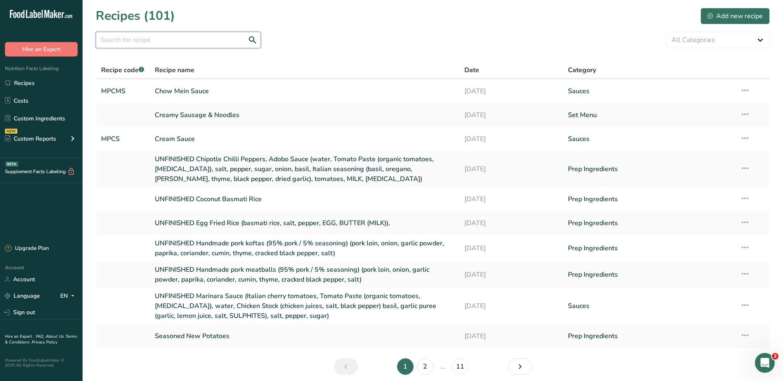
click at [213, 33] on input "text" at bounding box center [178, 40] width 165 height 17
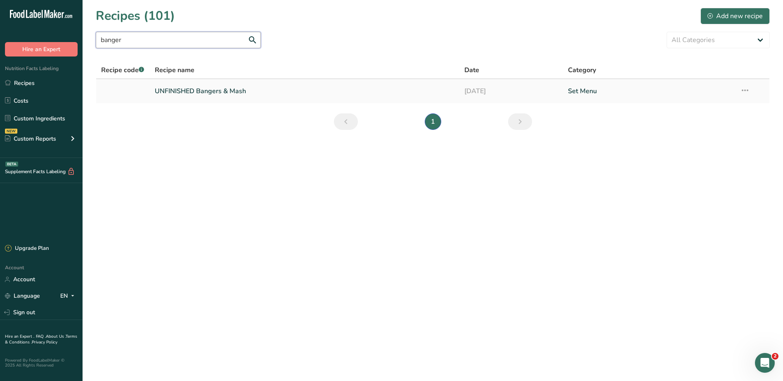
type input "banger"
click at [206, 92] on link "UNFINISHED Bangers & Mash" at bounding box center [305, 91] width 300 height 17
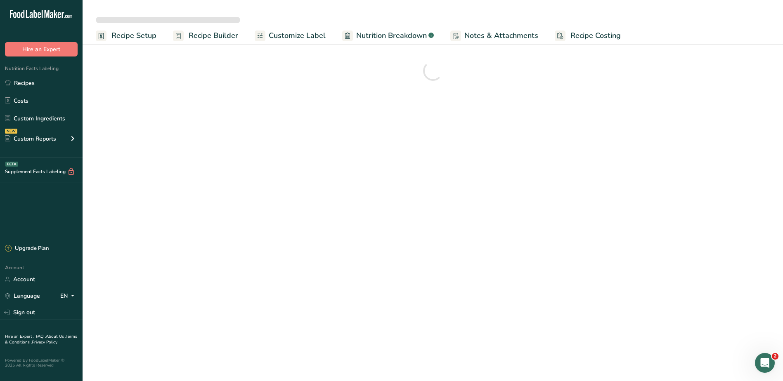
click at [581, 34] on span "Recipe Costing" at bounding box center [596, 35] width 50 height 11
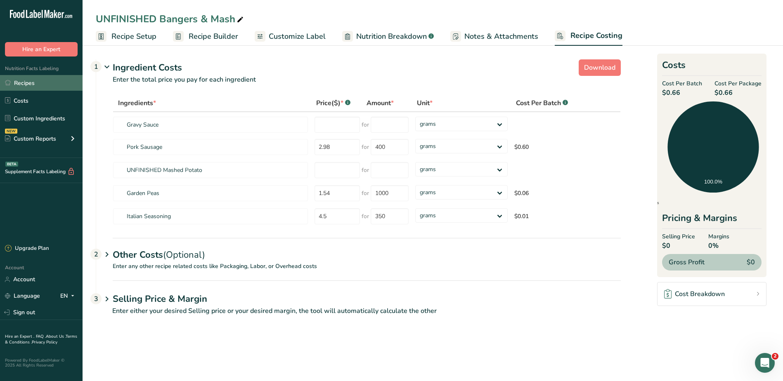
click at [35, 83] on link "Recipes" at bounding box center [41, 83] width 83 height 16
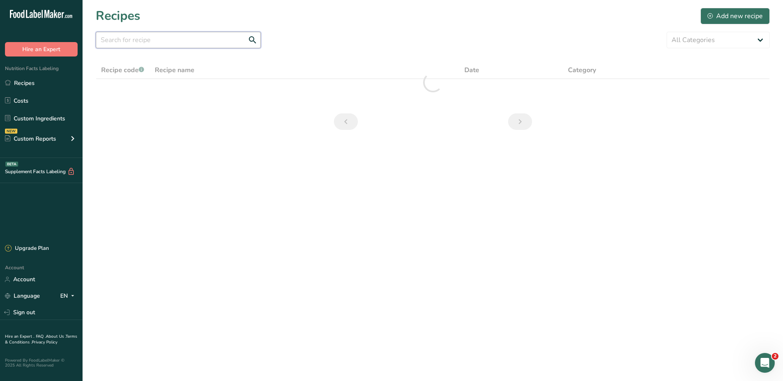
click at [182, 44] on input "text" at bounding box center [178, 40] width 165 height 17
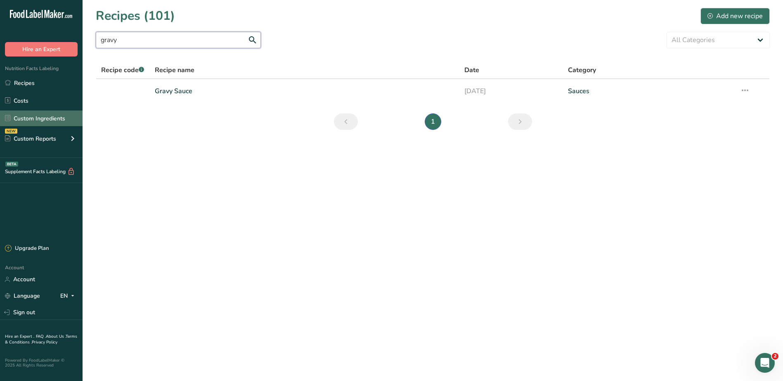
type input "gravy"
click at [42, 121] on link "Custom Ingredients" at bounding box center [41, 119] width 83 height 16
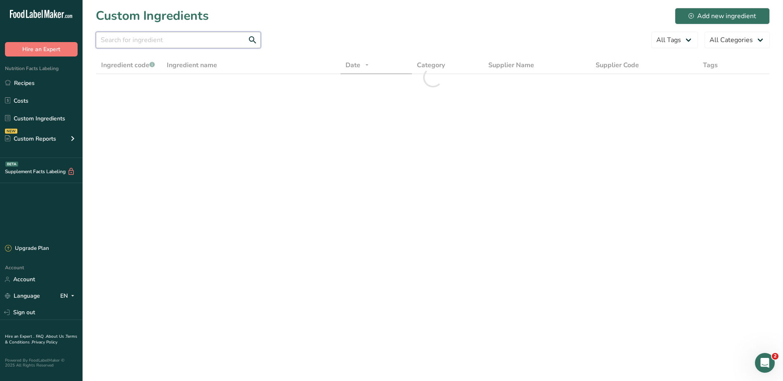
drag, startPoint x: 163, startPoint y: 89, endPoint x: 163, endPoint y: 41, distance: 47.9
click at [163, 41] on input "text" at bounding box center [178, 40] width 165 height 17
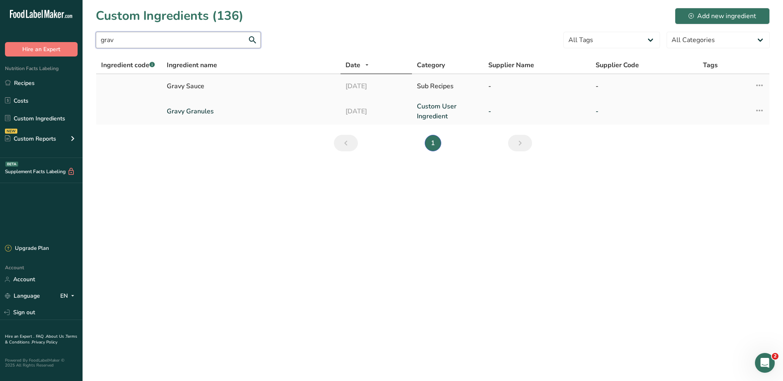
type input "grav"
click at [763, 85] on icon at bounding box center [760, 85] width 10 height 15
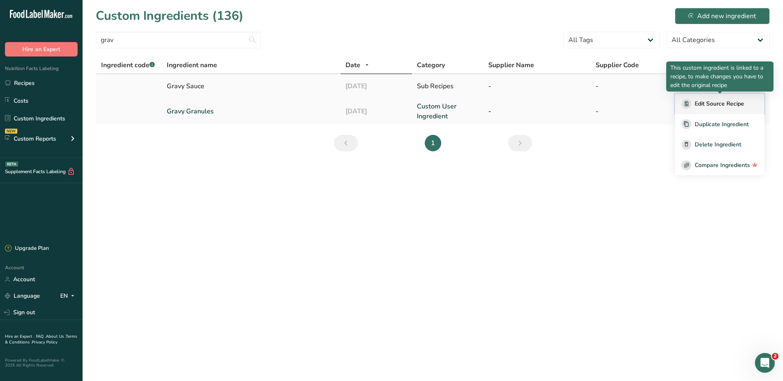
click at [726, 100] on span "Edit Source Recipe" at bounding box center [720, 103] width 50 height 9
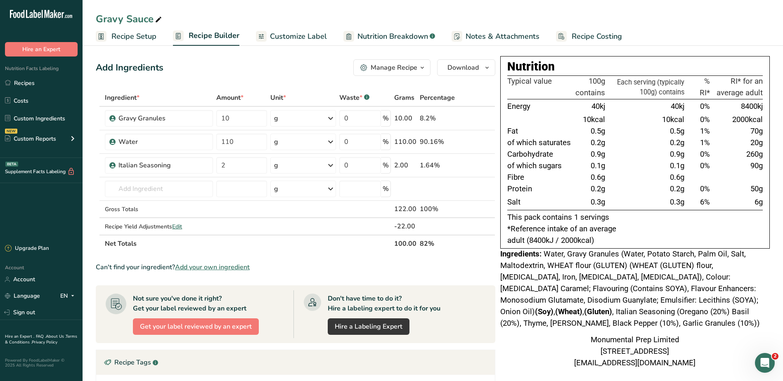
click at [580, 38] on span "Recipe Costing" at bounding box center [597, 36] width 50 height 11
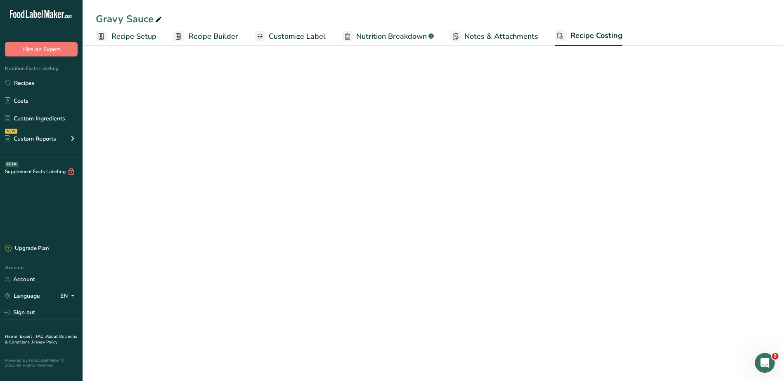
select select "1"
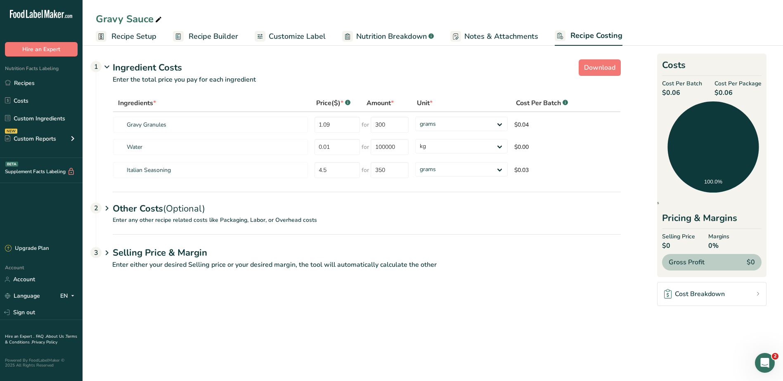
click at [353, 222] on p "Enter any other recipe related costs like Packaging, Labor, or Overhead costs" at bounding box center [358, 225] width 525 height 19
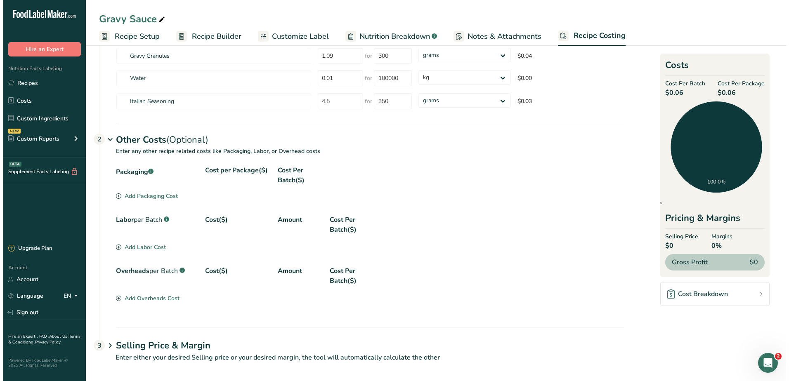
scroll to position [73, 0]
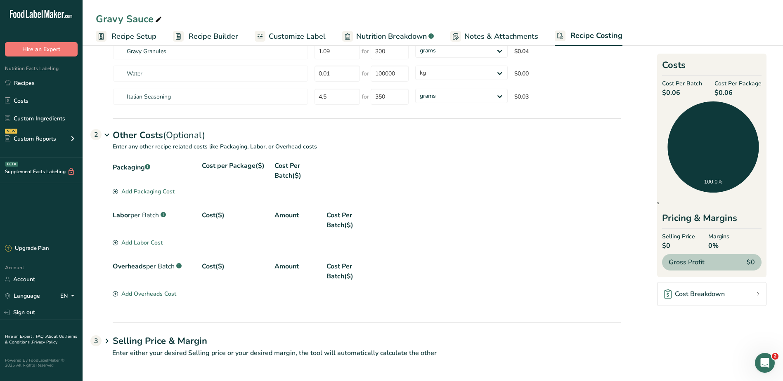
click at [162, 187] on div "Packaging .a-a{fill:#347362;}.b-a{fill:#fff;} Cost per Package($) Cost Per Batc…" at bounding box center [367, 174] width 508 height 26
click at [154, 190] on div "Add Packaging Cost" at bounding box center [144, 191] width 62 height 9
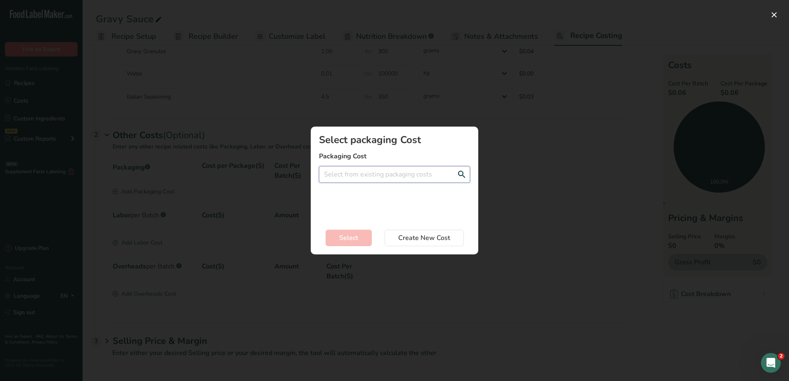
click at [410, 175] on input "Add New Recipe Cost Modal" at bounding box center [394, 174] width 151 height 17
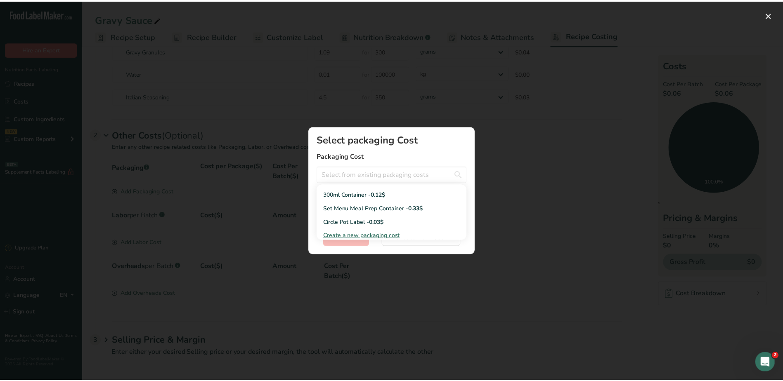
scroll to position [94, 0]
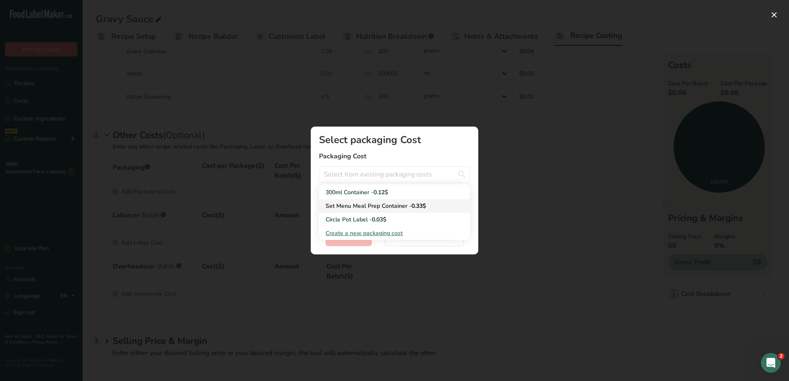
click at [415, 208] on span "0.33$" at bounding box center [419, 206] width 14 height 8
type input "Set Menu Meal Prep Container - 0.33$"
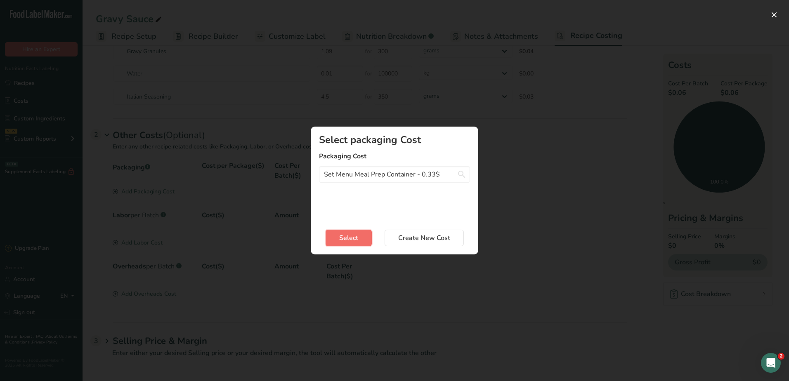
click at [360, 236] on button "Select" at bounding box center [349, 238] width 46 height 17
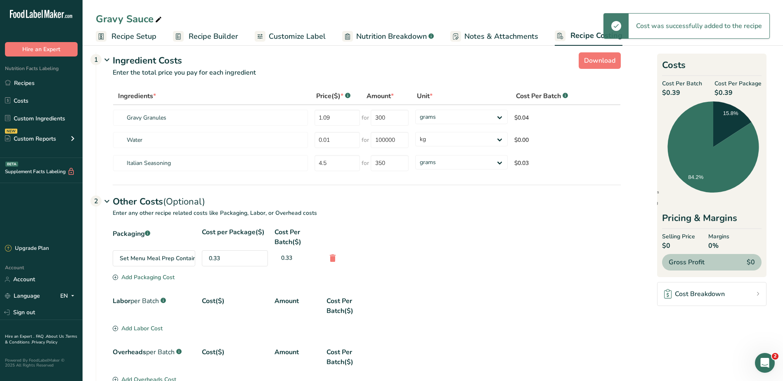
scroll to position [0, 0]
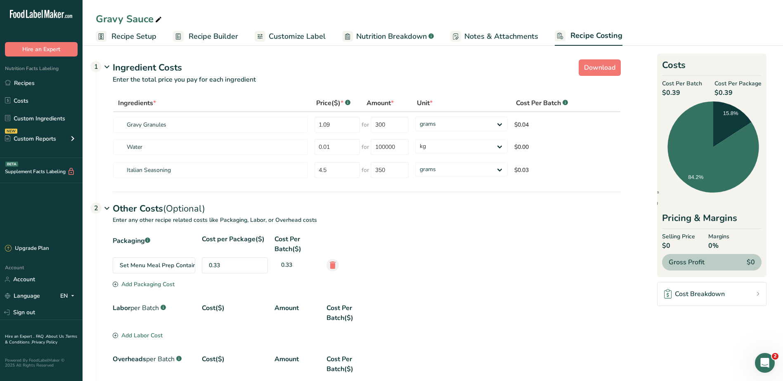
click at [328, 265] on icon at bounding box center [333, 265] width 10 height 15
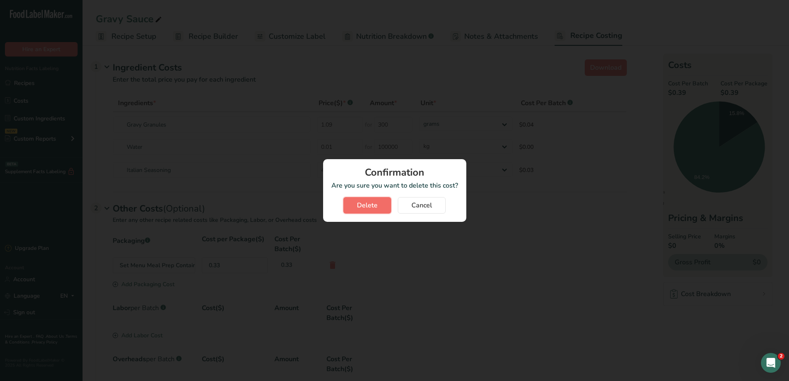
click at [368, 206] on span "Delete" at bounding box center [367, 206] width 21 height 10
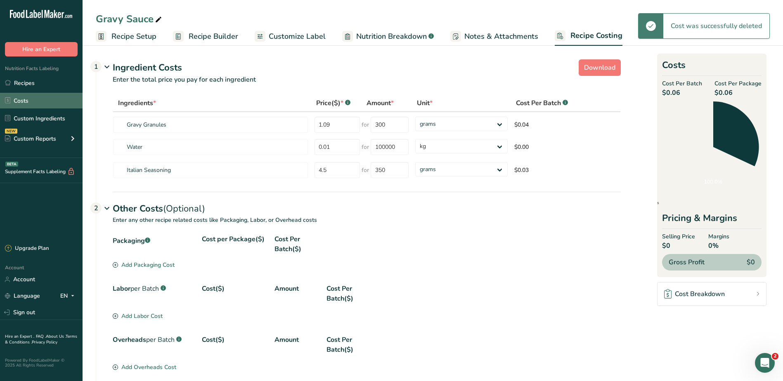
drag, startPoint x: 21, startPoint y: 100, endPoint x: 33, endPoint y: 100, distance: 12.4
click at [21, 100] on link "Costs" at bounding box center [41, 101] width 83 height 16
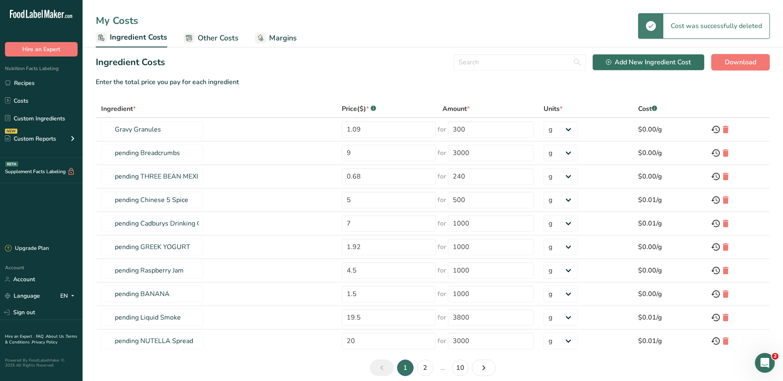
click at [209, 38] on span "Other Costs" at bounding box center [218, 38] width 41 height 11
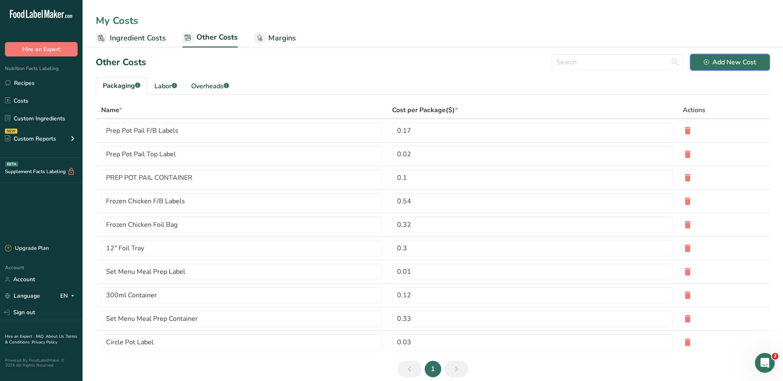
click at [721, 66] on div "Add New Cost" at bounding box center [730, 62] width 52 height 10
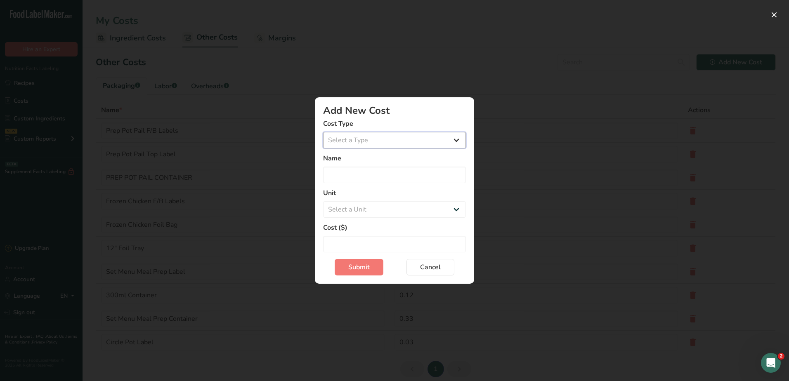
click at [387, 141] on select "Select a Type Packaging Labor Overheads" at bounding box center [394, 140] width 143 height 17
select select "1"
click at [323, 149] on select "Select a Type Packaging Labor Overheads" at bounding box center [394, 140] width 143 height 17
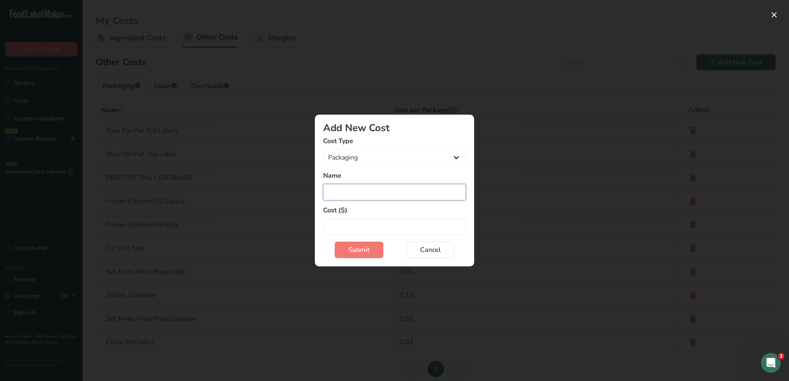
click at [358, 192] on input "Add New Cost Modal" at bounding box center [394, 192] width 143 height 17
type input "S"
type input "Meal Prep Sleeve"
click at [365, 227] on input "Add New Cost Modal" at bounding box center [394, 227] width 143 height 17
type input "0.18"
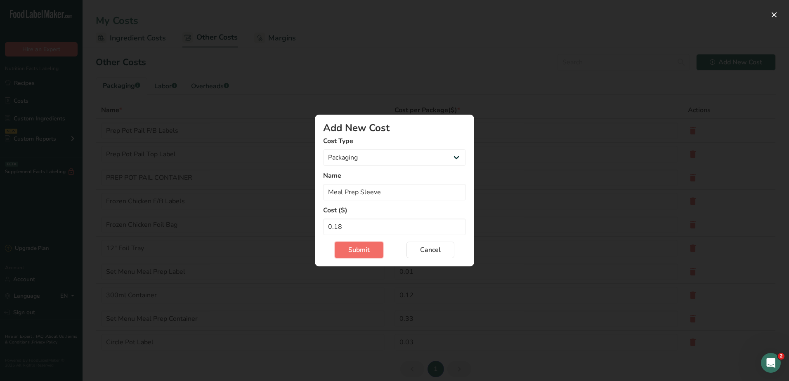
click at [360, 255] on button "Submit" at bounding box center [359, 250] width 49 height 17
select select "Add New Cost Modal"
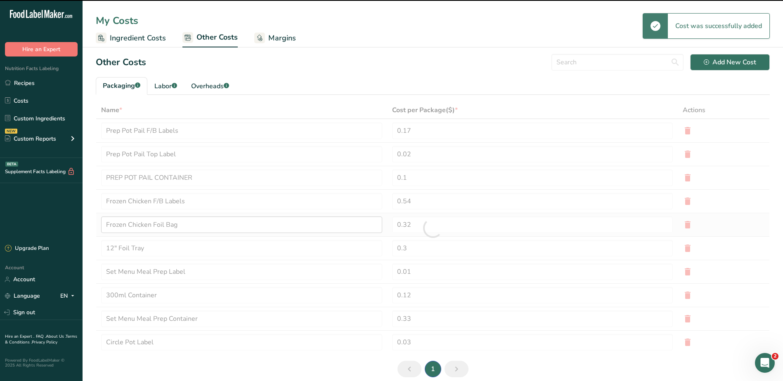
type input "Meal Prep Sleeve"
type input "0.18"
type input "Prep Pot Pail F/B Labels"
type input "0.17"
type input "Prep Pot Pail Top Label"
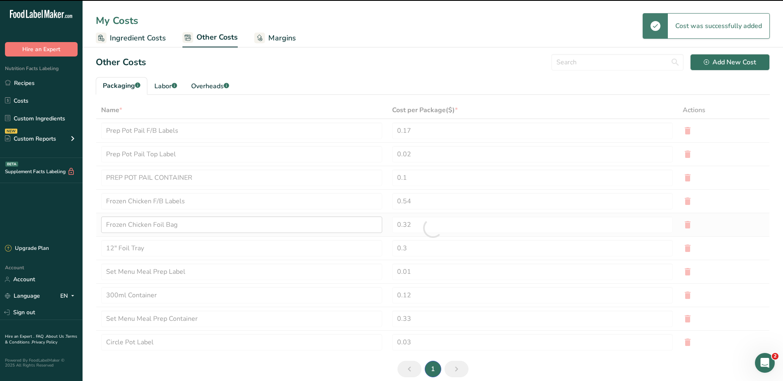
type input "0.02"
type input "PREP POT PAIL CONTAINER"
type input "0.1"
type input "Frozen Chicken F/B Labels"
type input "0.54"
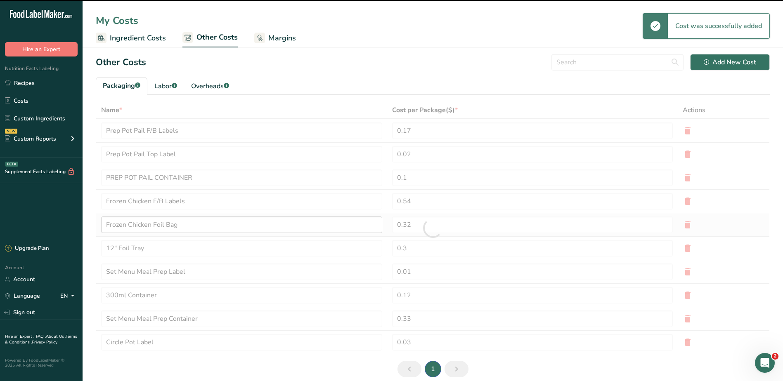
type input "Frozen Chicken Foil Bag"
type input "0.32"
type input "12" Foil Tray"
type input "0.3"
type input "Set Menu Meal Prep Label"
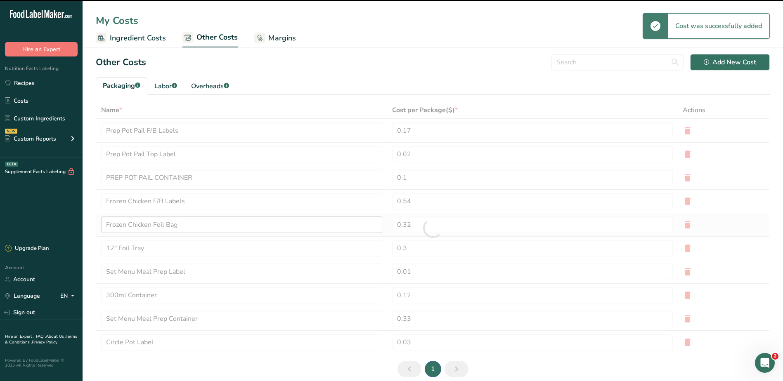
type input "0.01"
type input "300ml Container"
type input "0.12"
type input "Set Menu Meal Prep Container"
type input "0.33"
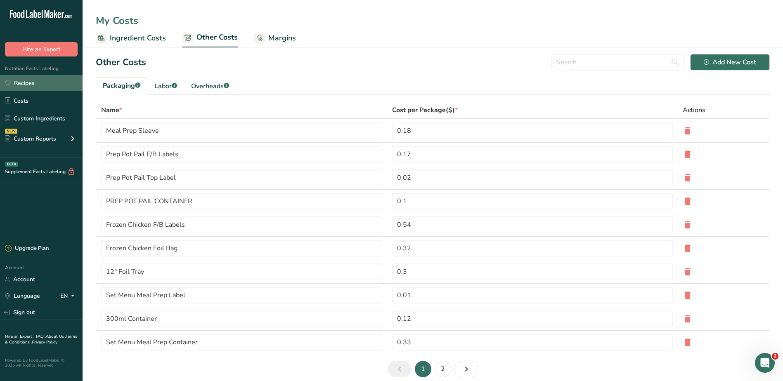
click at [42, 85] on link "Recipes" at bounding box center [41, 83] width 83 height 16
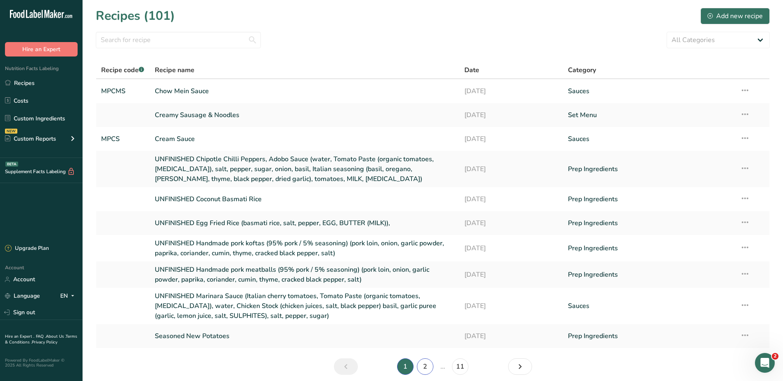
click at [424, 363] on link "2" at bounding box center [425, 367] width 17 height 17
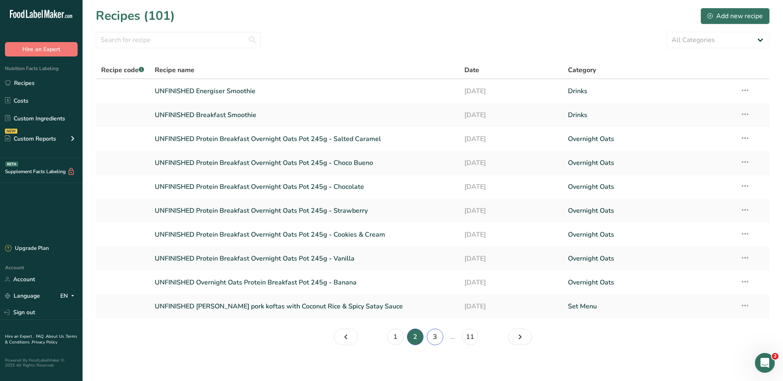
click at [435, 338] on link "3" at bounding box center [435, 337] width 17 height 17
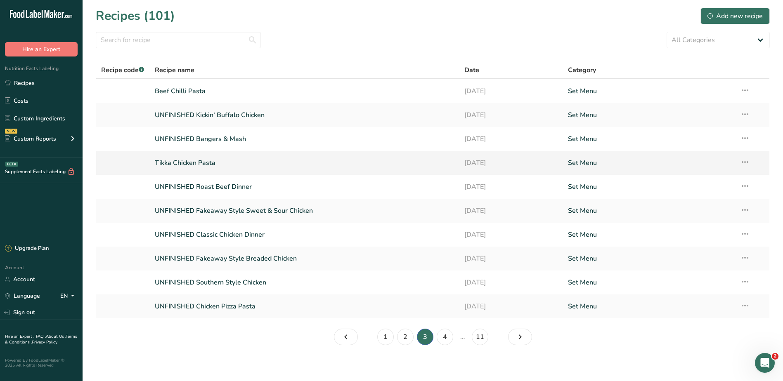
click at [199, 163] on link "Tikka Chicken Pasta" at bounding box center [305, 162] width 300 height 17
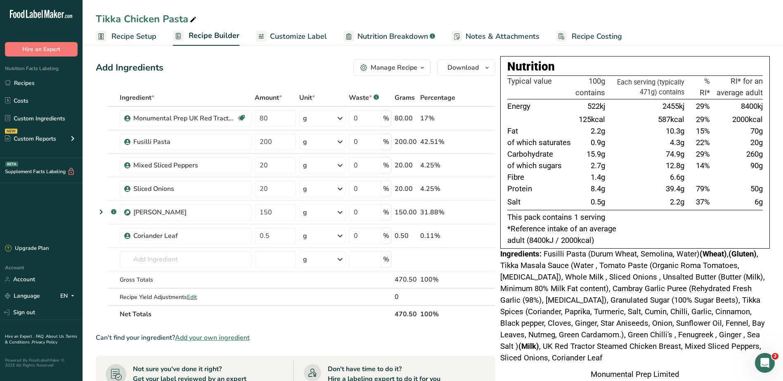
click at [589, 31] on span "Recipe Costing" at bounding box center [597, 36] width 50 height 11
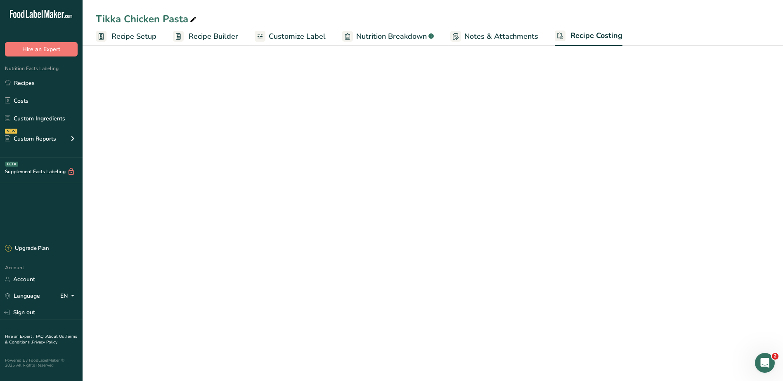
select select "1"
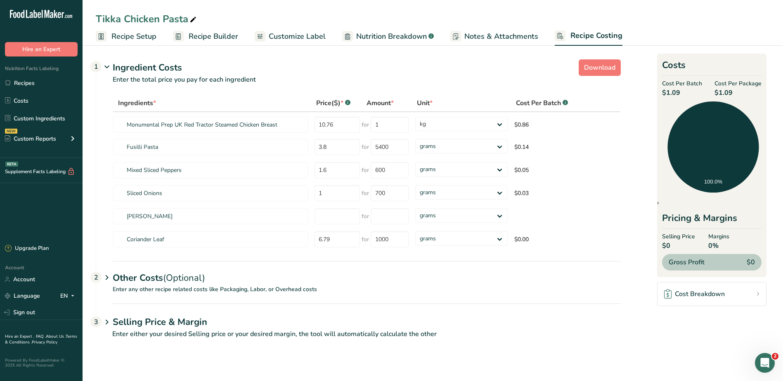
click at [134, 38] on span "Recipe Setup" at bounding box center [133, 36] width 45 height 11
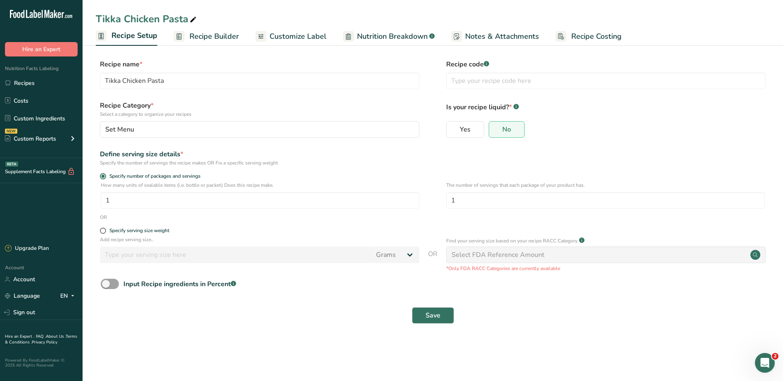
click at [193, 32] on span "Recipe Builder" at bounding box center [214, 36] width 50 height 11
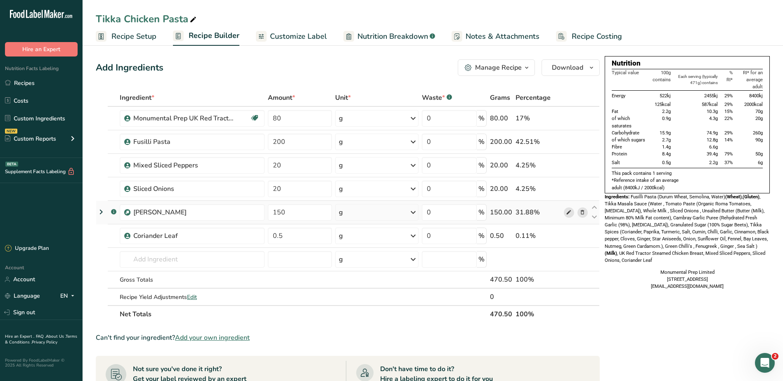
click at [571, 214] on icon at bounding box center [569, 212] width 6 height 9
click at [575, 37] on span "Recipe Costing" at bounding box center [597, 36] width 50 height 11
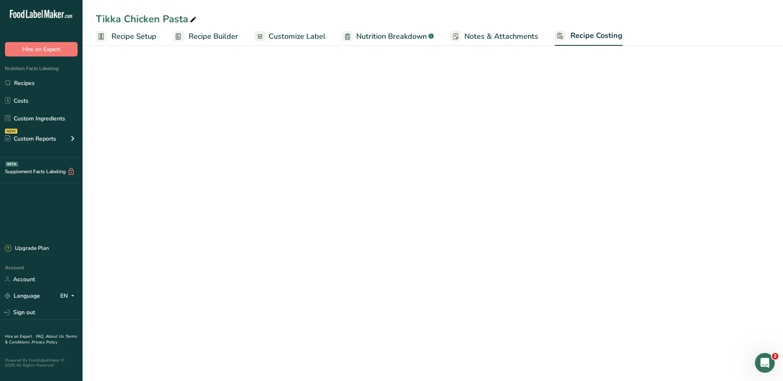
select select "1"
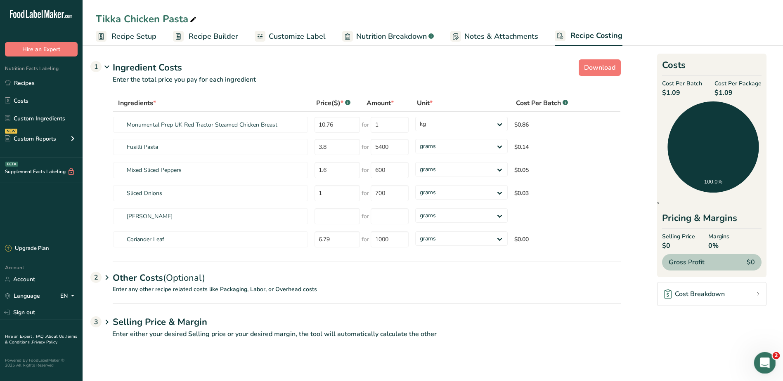
click at [755, 358] on div "Open Intercom Messenger" at bounding box center [763, 361] width 27 height 27
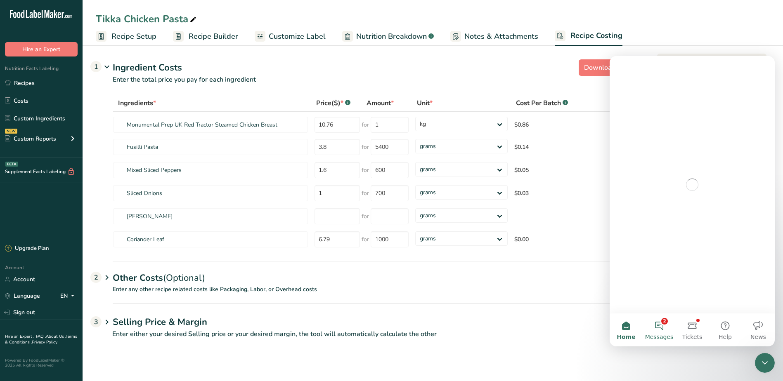
click at [662, 329] on button "2 Messages" at bounding box center [659, 330] width 33 height 33
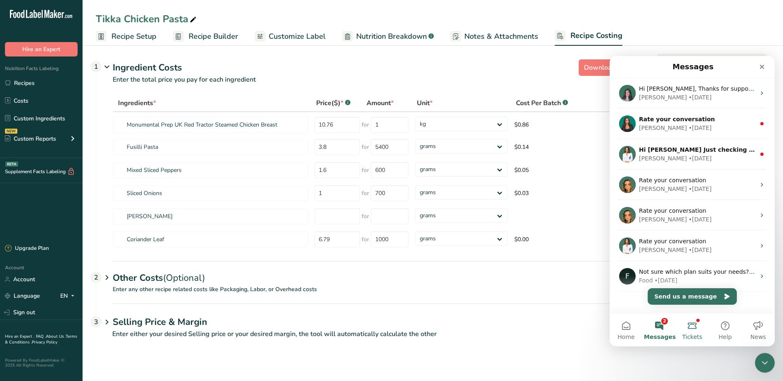
click at [694, 331] on button "Tickets" at bounding box center [692, 330] width 33 height 33
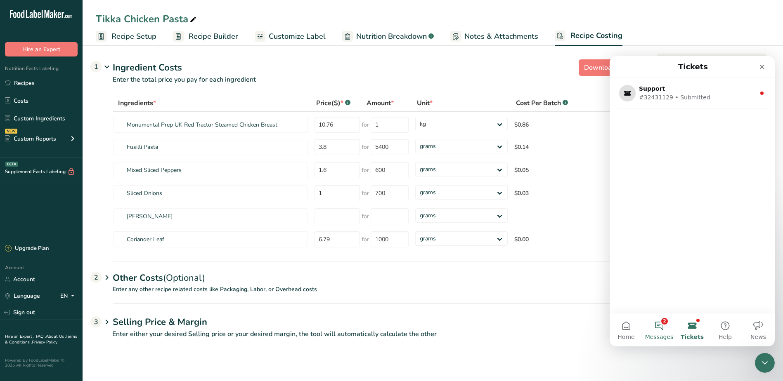
click at [660, 328] on button "2 Messages" at bounding box center [659, 330] width 33 height 33
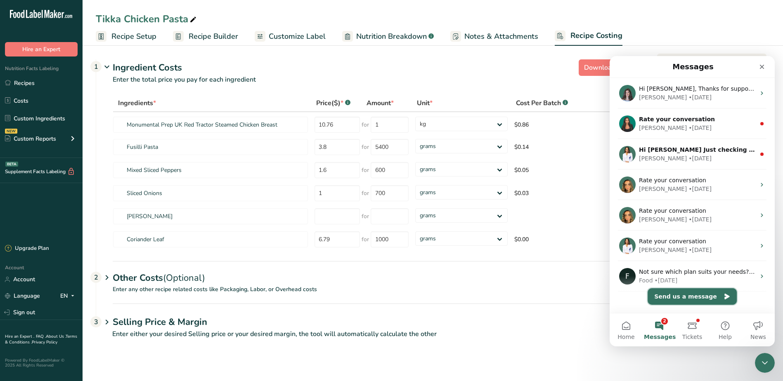
click at [689, 296] on button "Send us a message" at bounding box center [692, 297] width 89 height 17
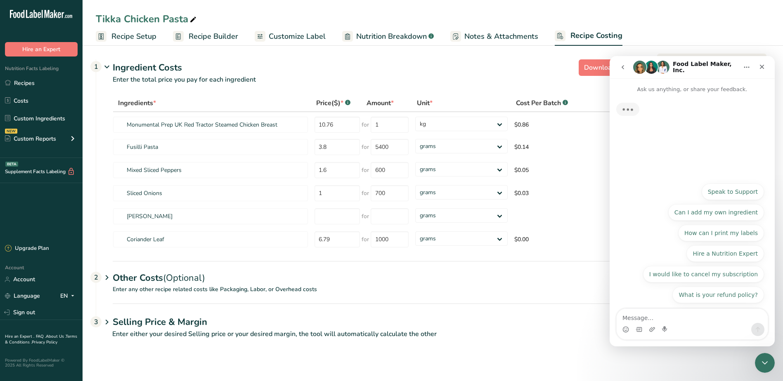
click at [663, 318] on textarea "Message…" at bounding box center [692, 316] width 151 height 14
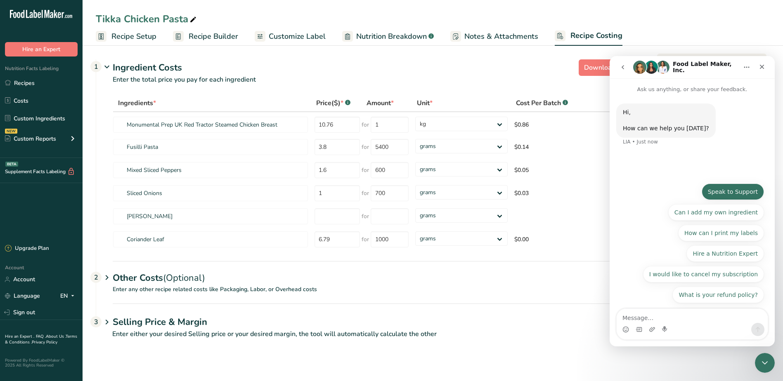
click at [725, 190] on button "Speak to Support" at bounding box center [733, 192] width 62 height 17
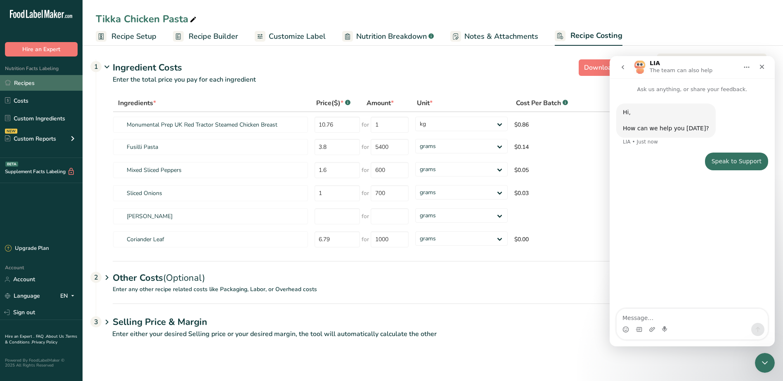
click at [36, 82] on link "Recipes" at bounding box center [41, 83] width 83 height 16
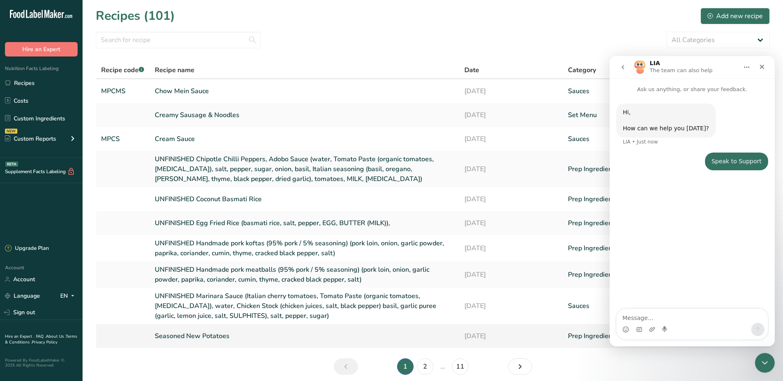
scroll to position [33, 0]
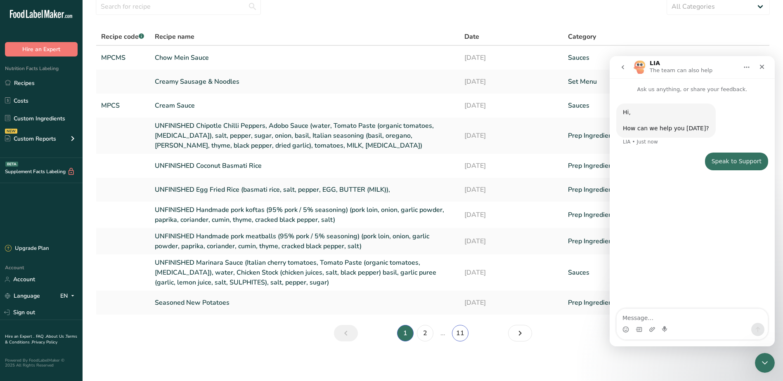
click at [459, 332] on link "11" at bounding box center [460, 333] width 17 height 17
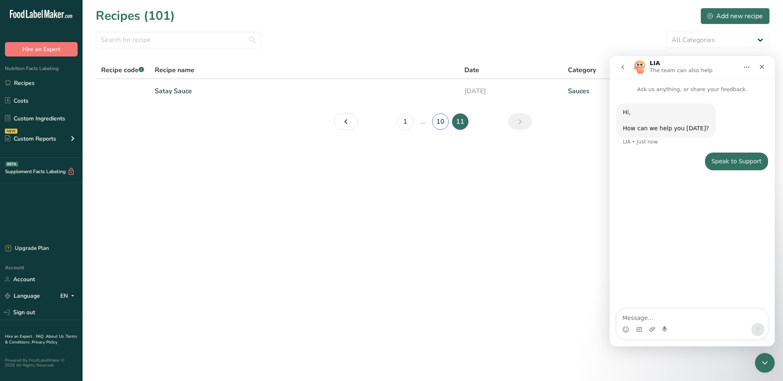
click at [445, 117] on link "10" at bounding box center [440, 122] width 17 height 17
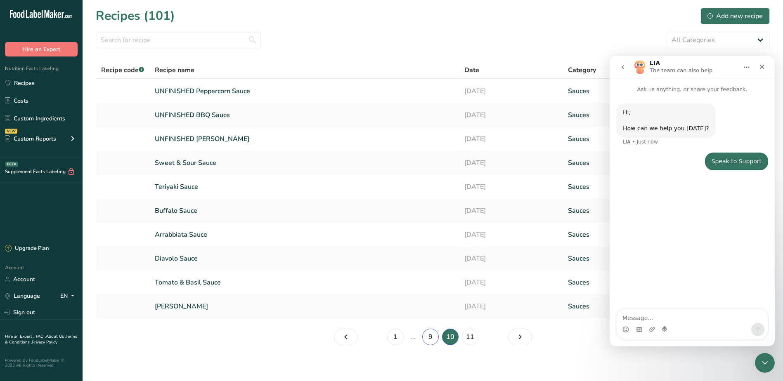
click at [424, 341] on link "9" at bounding box center [430, 337] width 17 height 17
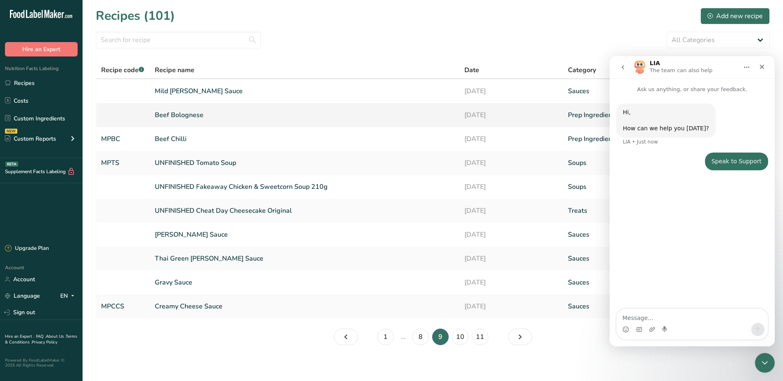
click at [184, 107] on link "Beef Bolognese" at bounding box center [305, 115] width 300 height 17
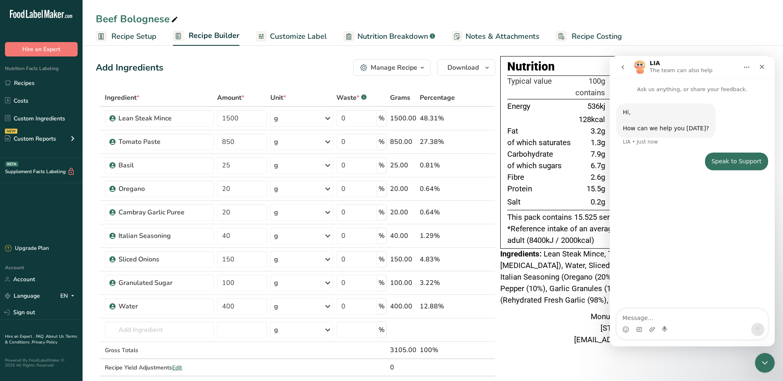
click at [572, 33] on span "Recipe Costing" at bounding box center [597, 36] width 50 height 11
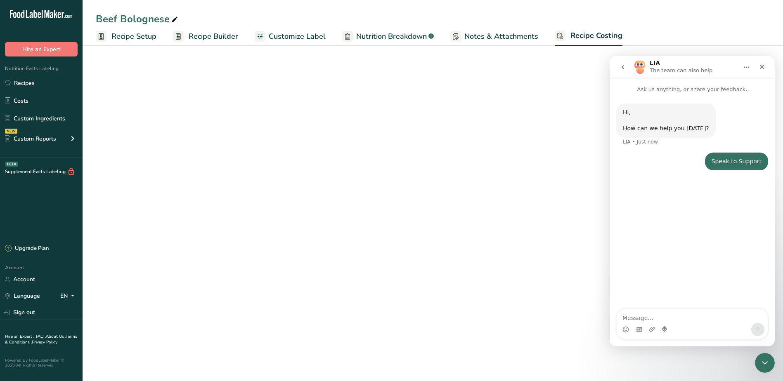
select select "1"
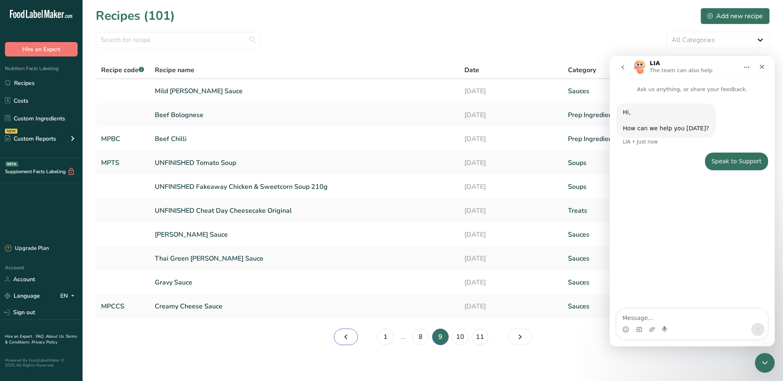
click at [339, 334] on link "Previous page" at bounding box center [346, 337] width 24 height 17
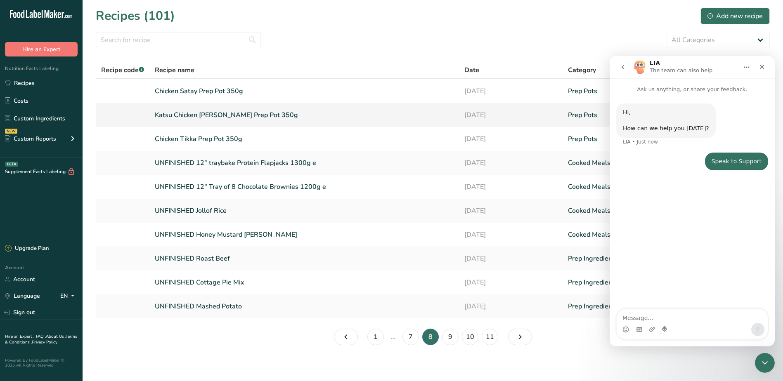
click at [246, 115] on link "Katsu Chicken Curry Prep Pot 350g" at bounding box center [305, 115] width 300 height 17
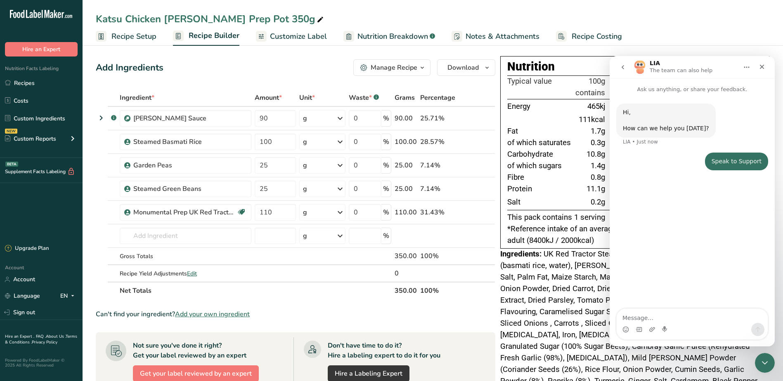
click at [574, 33] on span "Recipe Costing" at bounding box center [597, 36] width 50 height 11
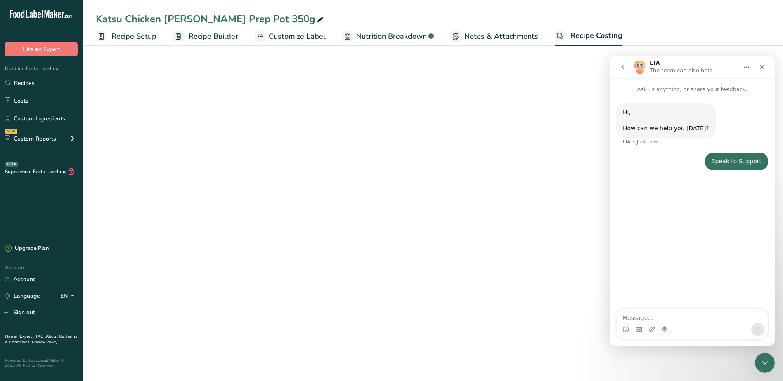
select select "1"
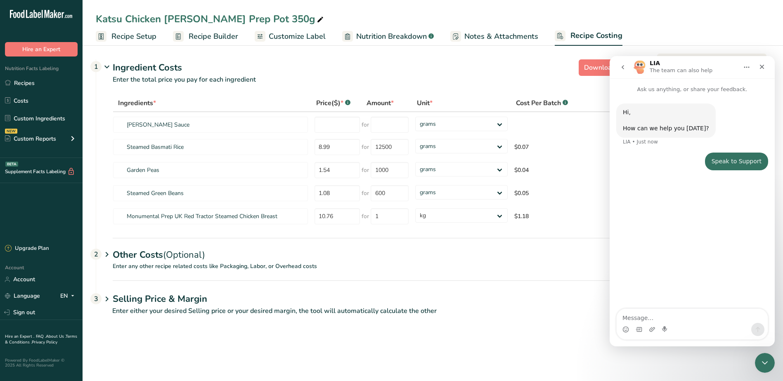
click at [135, 33] on span "Recipe Setup" at bounding box center [133, 36] width 45 height 11
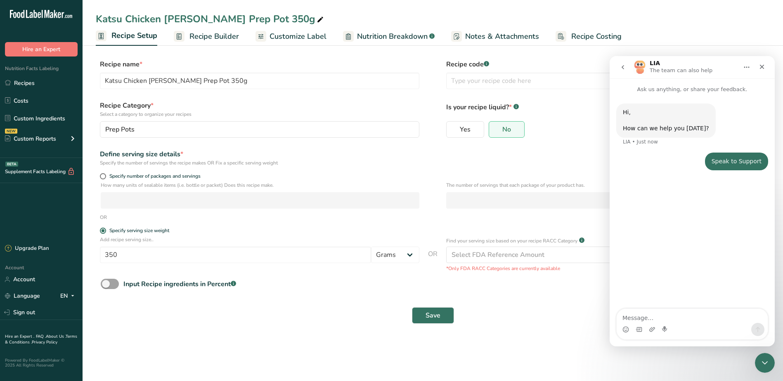
click at [215, 42] on span "Recipe Builder" at bounding box center [214, 36] width 50 height 11
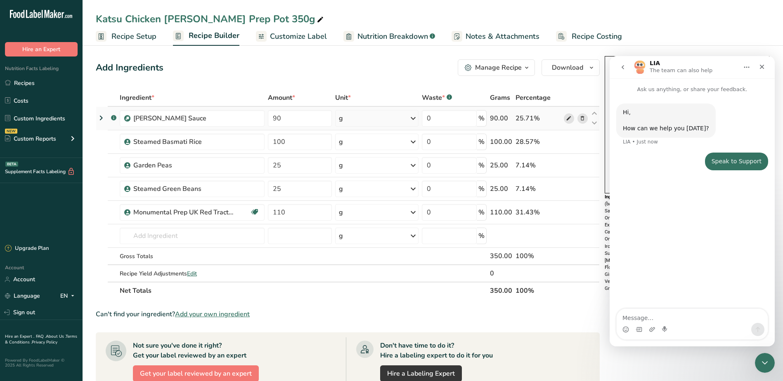
click at [571, 118] on icon at bounding box center [569, 118] width 6 height 9
click at [568, 36] on link "Recipe Costing" at bounding box center [589, 36] width 66 height 19
select select "1"
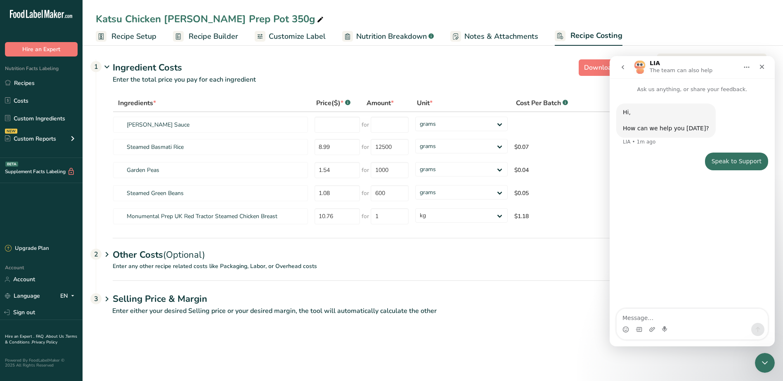
click at [571, 91] on p "Enter the total price you pay for each ingredient" at bounding box center [358, 85] width 525 height 20
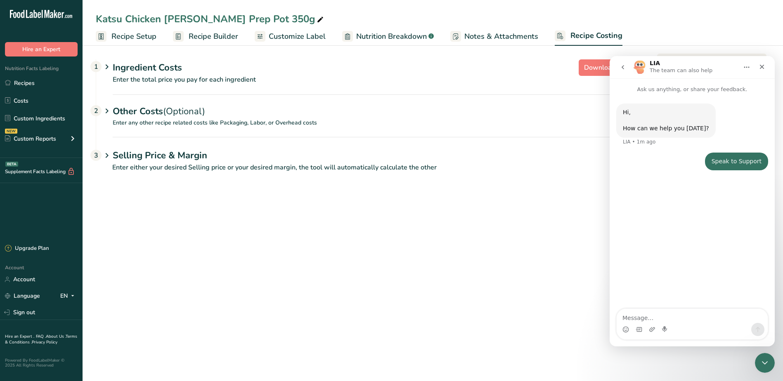
click at [525, 73] on div "Ingredient Costs 1" at bounding box center [367, 68] width 508 height 14
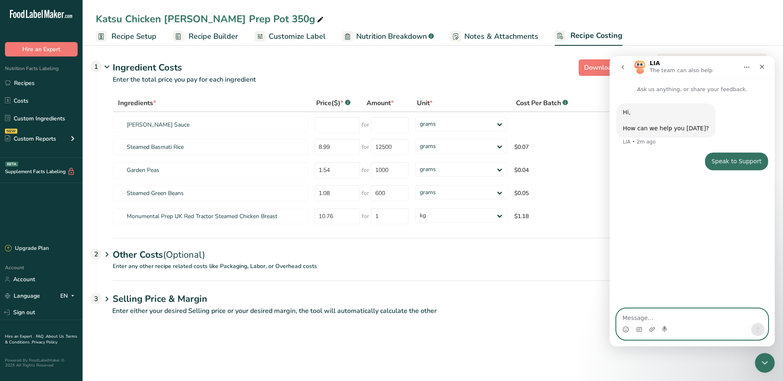
click at [622, 317] on textarea "Message…" at bounding box center [692, 316] width 151 height 14
click at [715, 216] on div "Hi, ​ How can we help you today? LIA • 2m ago Speak to Support john • 2m ago" at bounding box center [692, 202] width 165 height 216
click at [646, 319] on textarea "Message…" at bounding box center [692, 316] width 151 height 14
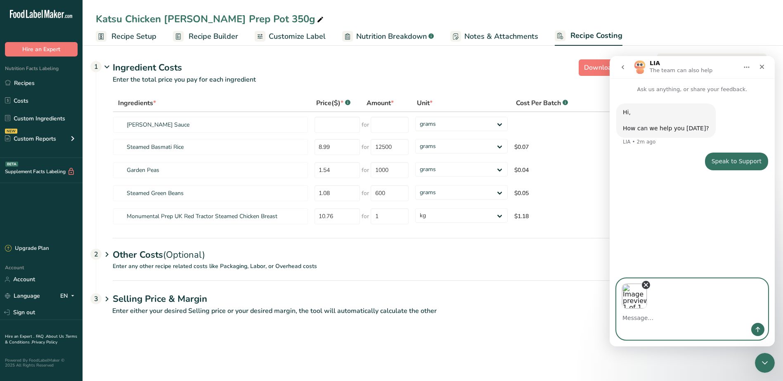
click at [646, 286] on icon "Remove image 1" at bounding box center [646, 286] width 4 height 4
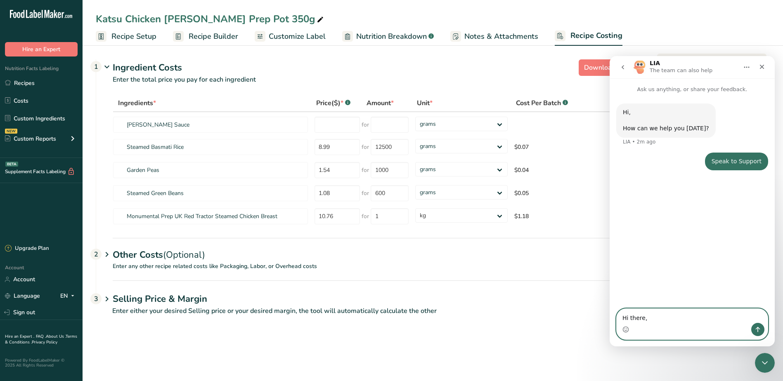
type textarea "Hi there,"
click at [331, 127] on input "number" at bounding box center [337, 125] width 45 height 16
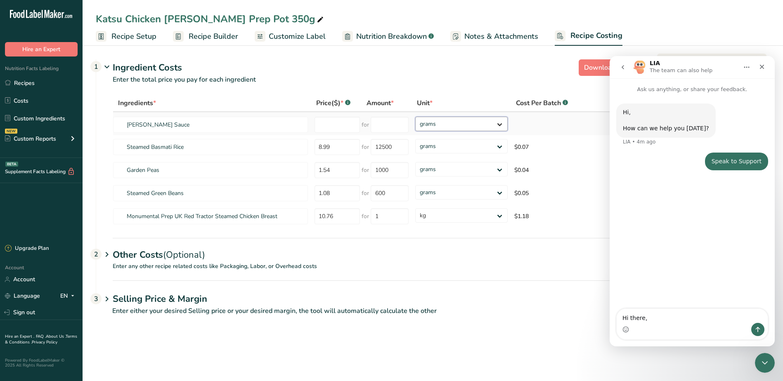
click at [433, 127] on select "grams kg mg mcg lb oz" at bounding box center [461, 124] width 92 height 14
click at [431, 126] on select "grams kg mg mcg lb oz" at bounding box center [461, 124] width 92 height 14
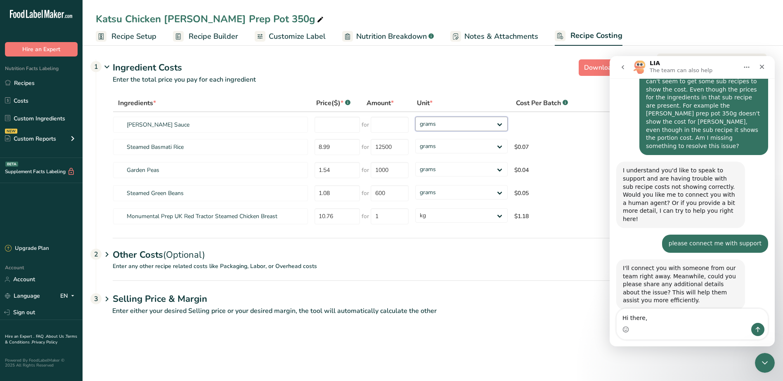
scroll to position [101, 0]
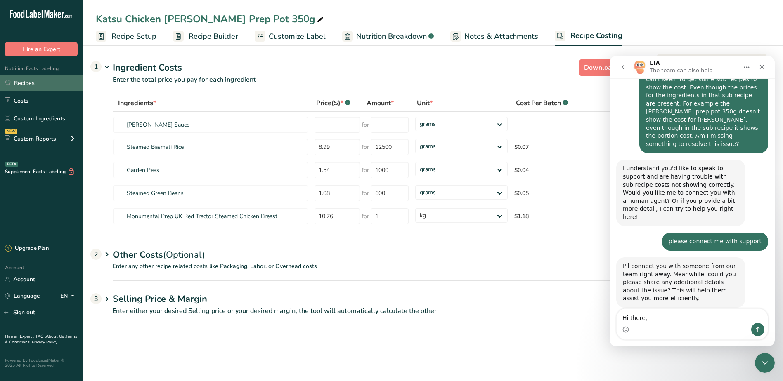
click at [28, 81] on link "Recipes" at bounding box center [41, 83] width 83 height 16
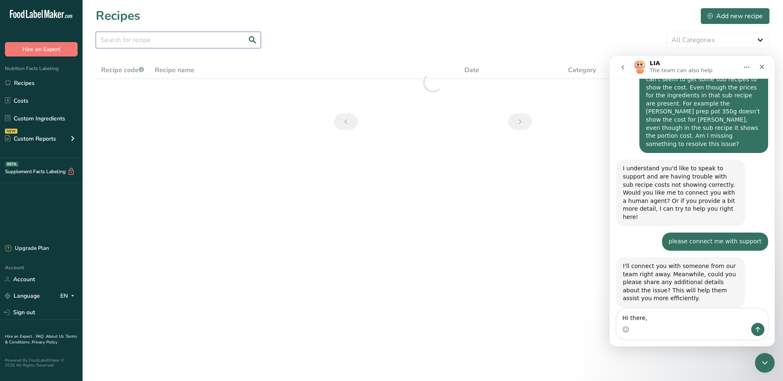
click at [148, 39] on input "text" at bounding box center [178, 40] width 165 height 17
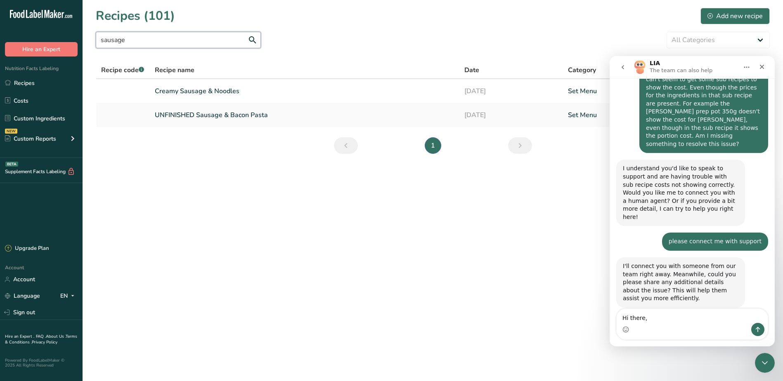
drag, startPoint x: 148, startPoint y: 40, endPoint x: 83, endPoint y: 37, distance: 65.3
click at [83, 37] on section "Recipes (101) Add new recipe sausage All Categories Baked Goods Beverages Confe…" at bounding box center [433, 83] width 701 height 167
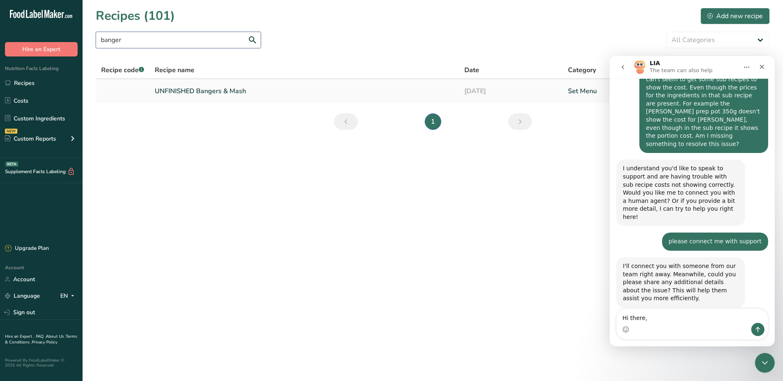
type input "banger"
click at [196, 87] on link "UNFINISHED Bangers & Mash" at bounding box center [305, 91] width 300 height 17
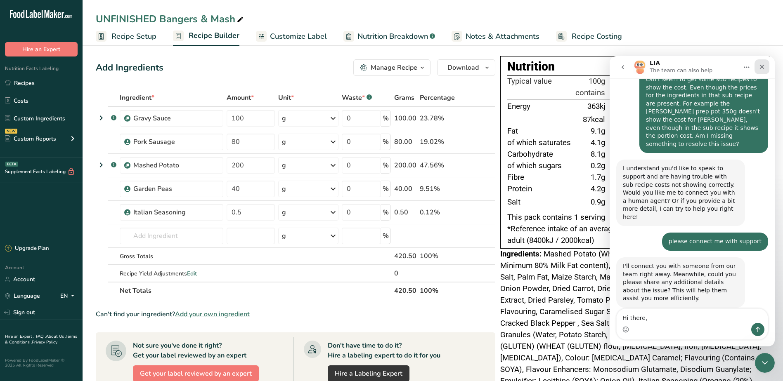
click at [758, 69] on div "Close" at bounding box center [762, 66] width 15 height 15
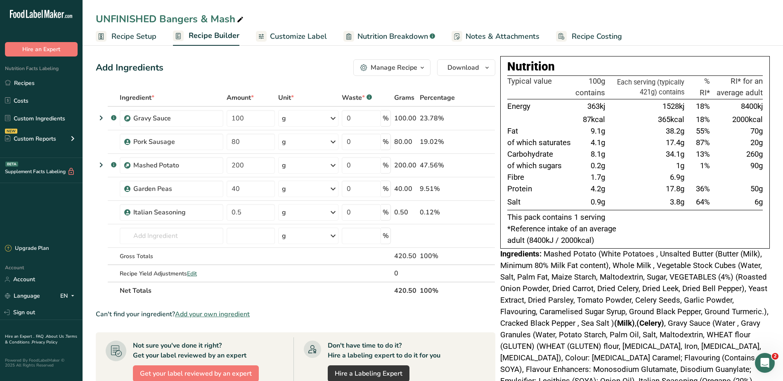
scroll to position [101, 0]
click at [250, 193] on input "40" at bounding box center [251, 189] width 48 height 17
click at [251, 213] on div "Ingredient * Amount * Unit * Waste * .a-a{fill:#347362;}.b-a{fill:#fff;} Grams …" at bounding box center [296, 194] width 400 height 211
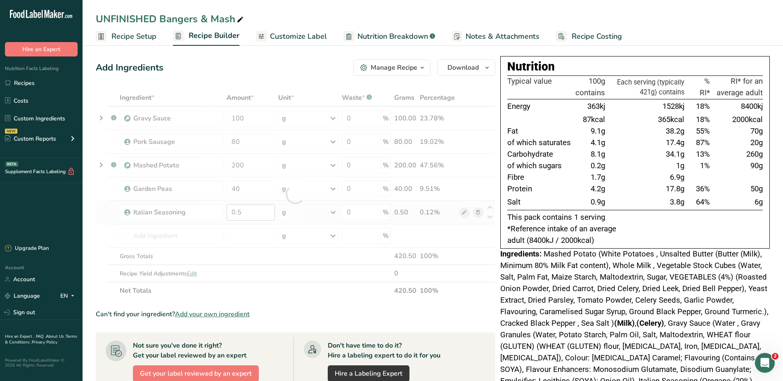
click at [254, 190] on div at bounding box center [296, 194] width 400 height 211
click at [256, 166] on div at bounding box center [296, 194] width 400 height 211
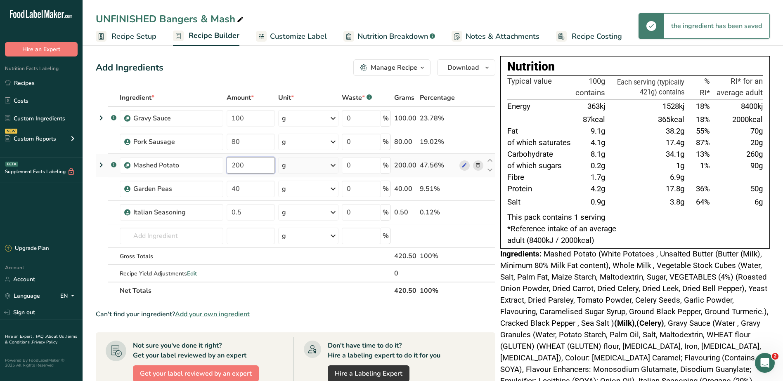
click at [258, 165] on input "200" at bounding box center [251, 165] width 48 height 17
drag, startPoint x: 263, startPoint y: 164, endPoint x: 214, endPoint y: 164, distance: 49.1
click at [214, 164] on tr ".a-a{fill:#347362;}.b-a{fill:#fff;} Mashed Potato 200 g Weight Units g kg mg Se…" at bounding box center [295, 166] width 399 height 24
click at [287, 51] on section "Add Ingredients Manage Recipe Delete Recipe Duplicate Recipe Scale Recipe Save …" at bounding box center [433, 317] width 701 height 549
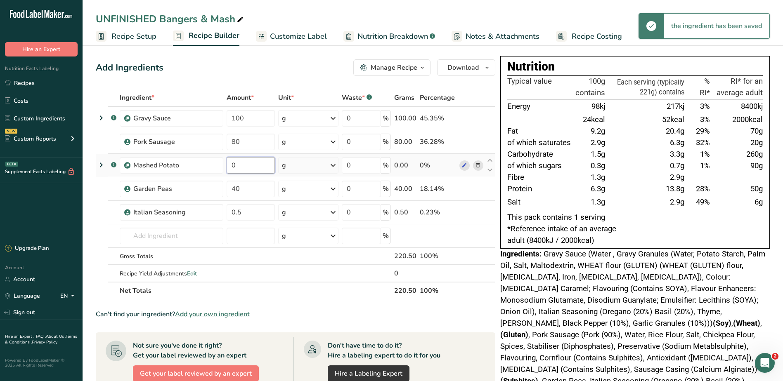
click at [244, 165] on input "0" at bounding box center [251, 165] width 48 height 17
type input "200"
click at [282, 75] on div "Add Ingredients Manage Recipe Delete Recipe Duplicate Recipe Scale Recipe Save …" at bounding box center [296, 67] width 400 height 17
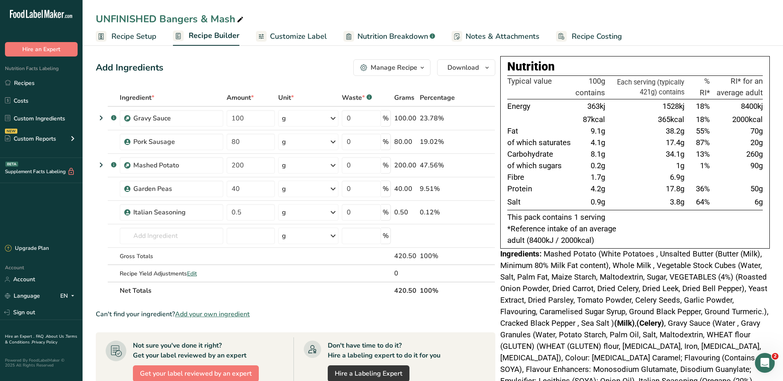
drag, startPoint x: 659, startPoint y: 102, endPoint x: 684, endPoint y: 209, distance: 110.2
click at [684, 209] on tbody "Energy 363kj 1528kj 18% 8400kj 87kcal 365kcal 18% 2000kcal Fat 9.1g 38.2g 55% 7…" at bounding box center [635, 154] width 256 height 111
drag, startPoint x: 684, startPoint y: 209, endPoint x: 646, endPoint y: 209, distance: 37.6
click at [646, 209] on td "3.8g" at bounding box center [646, 202] width 79 height 15
drag, startPoint x: 553, startPoint y: 118, endPoint x: 670, endPoint y: 199, distance: 141.6
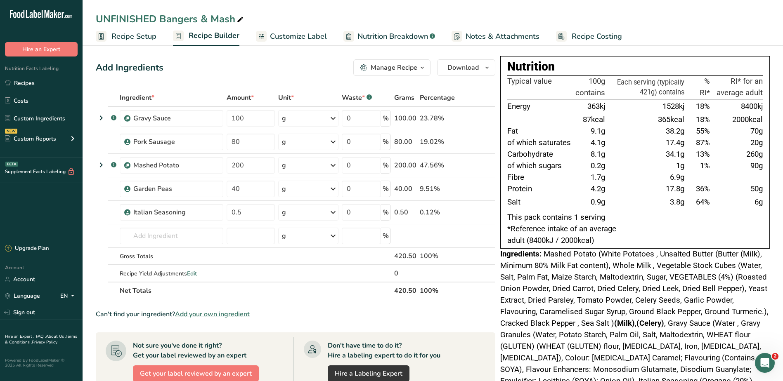
click at [670, 199] on tbody "Energy 363kj 1528kj 18% 8400kj 87kcal 365kcal 18% 2000kcal Fat 9.1g 38.2g 55% 7…" at bounding box center [635, 154] width 256 height 111
drag, startPoint x: 670, startPoint y: 199, endPoint x: 614, endPoint y: 198, distance: 55.7
click at [607, 201] on td "3.8g" at bounding box center [646, 202] width 79 height 15
click at [465, 141] on icon at bounding box center [465, 142] width 6 height 9
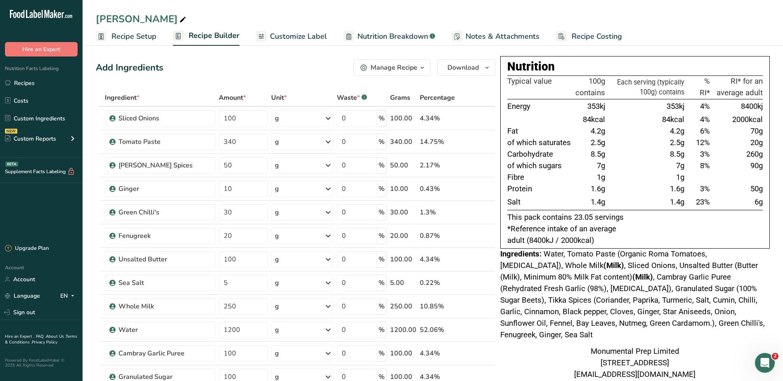
click at [580, 31] on span "Recipe Costing" at bounding box center [597, 36] width 50 height 11
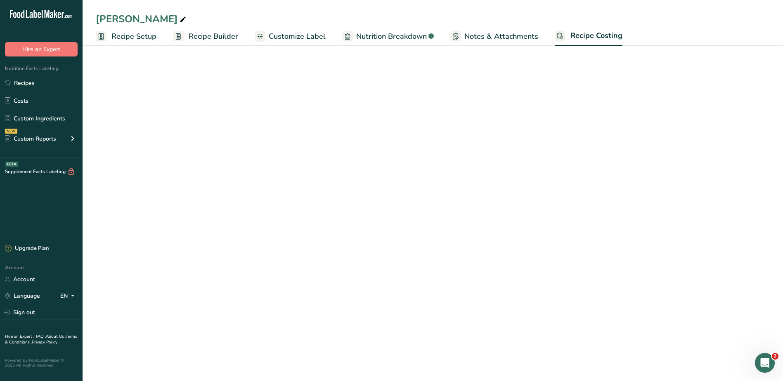
select select "1"
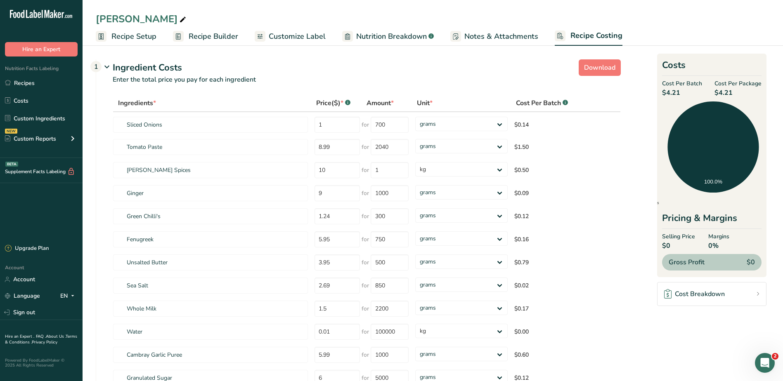
click at [141, 36] on span "Recipe Setup" at bounding box center [133, 36] width 45 height 11
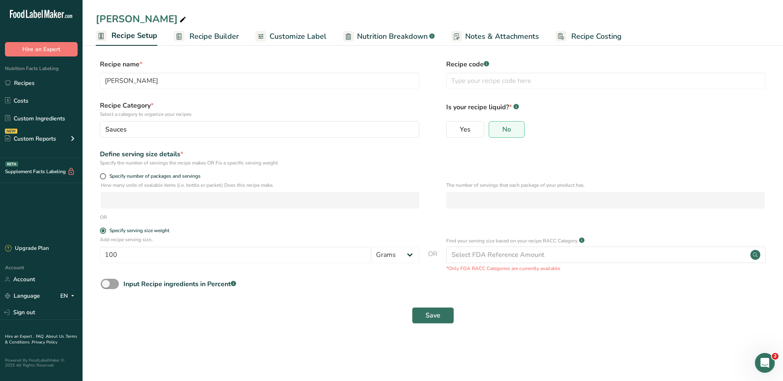
click at [182, 36] on rect at bounding box center [179, 36] width 11 height 11
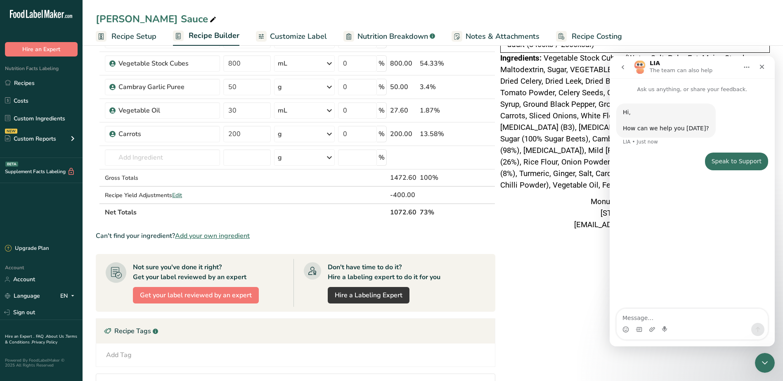
scroll to position [124, 0]
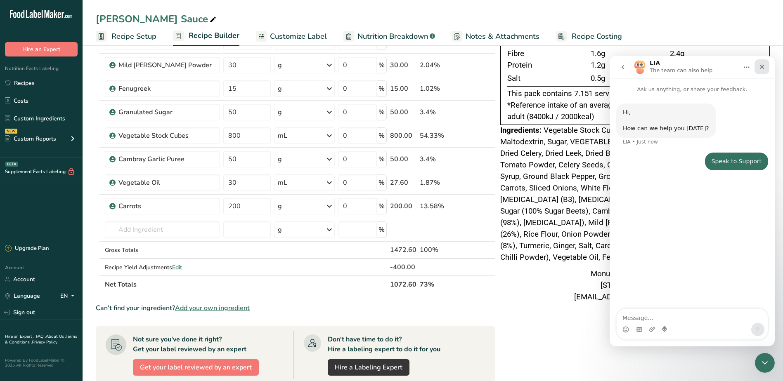
click at [767, 69] on div "Close" at bounding box center [762, 66] width 15 height 15
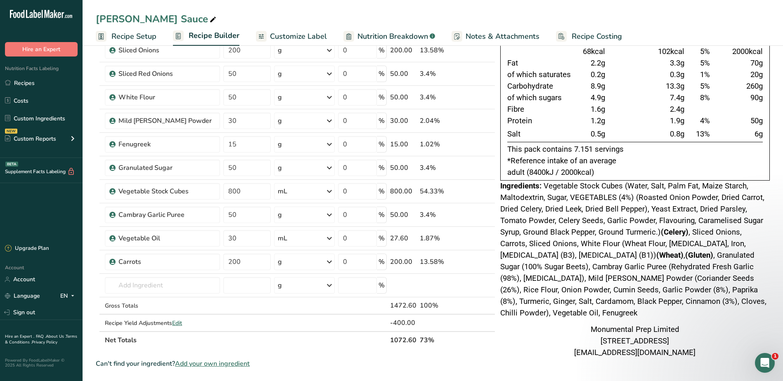
scroll to position [0, 0]
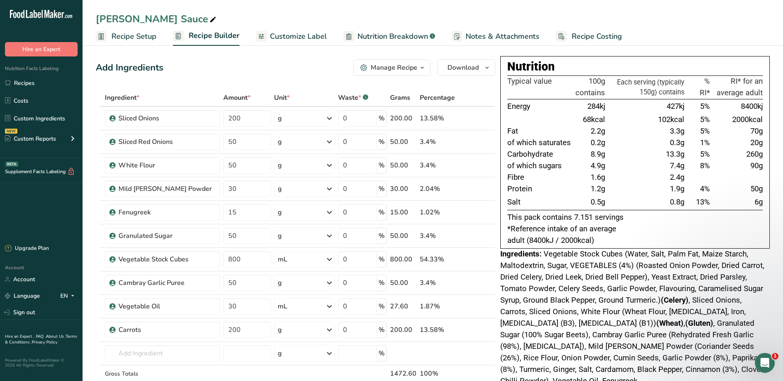
click at [594, 38] on span "Recipe Costing" at bounding box center [597, 36] width 50 height 11
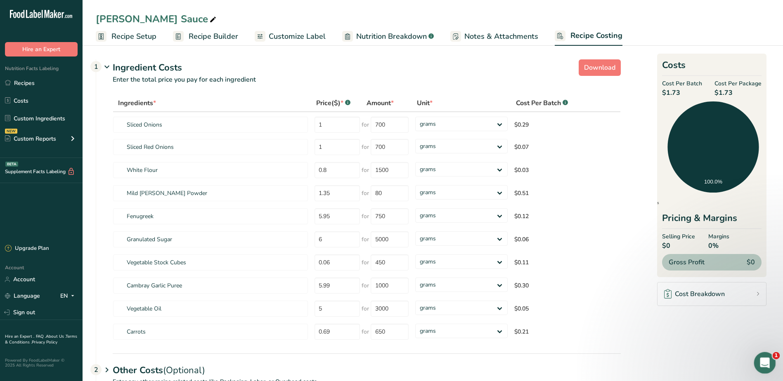
click at [761, 359] on icon "Open Intercom Messenger" at bounding box center [764, 362] width 14 height 14
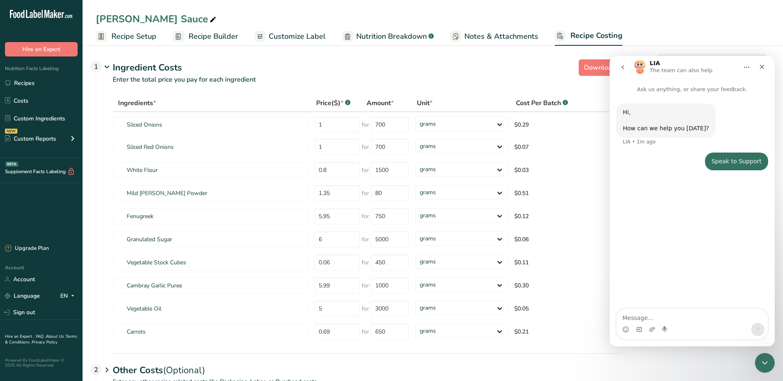
drag, startPoint x: 656, startPoint y: 306, endPoint x: 654, endPoint y: 312, distance: 6.9
click at [656, 306] on div "Hi, ​ How can we help you today? LIA • 1m ago Speak to Support john • 1m ago" at bounding box center [692, 202] width 165 height 216
click at [653, 315] on textarea "Message…" at bounding box center [692, 316] width 151 height 14
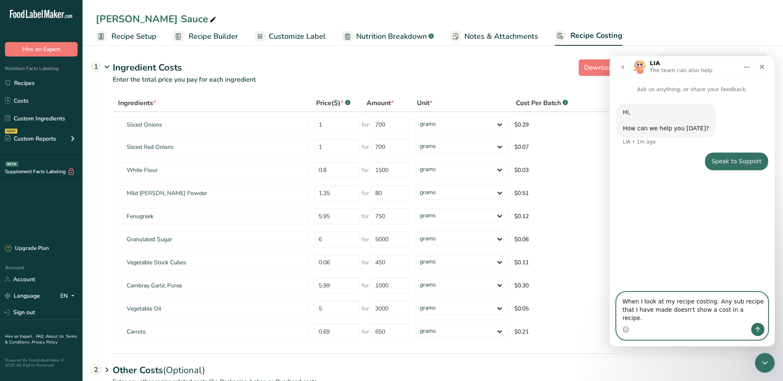
drag, startPoint x: 712, startPoint y: 309, endPoint x: 740, endPoint y: 319, distance: 30.3
click at [740, 319] on textarea "When I look at my recipe costing. Any sub recipe that I have made doesn't show …" at bounding box center [692, 308] width 151 height 31
click at [726, 320] on textarea "When I look at my recipe costing. Any sub recipe that I have made doesn't show …" at bounding box center [692, 308] width 151 height 31
click at [745, 319] on textarea "When I look at my recipe costing. Any sub recipe that I have made doesn't show …" at bounding box center [692, 308] width 151 height 31
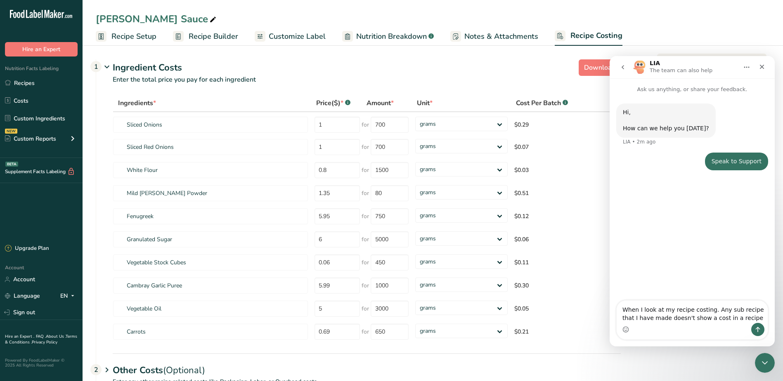
click at [205, 38] on span "Recipe Builder" at bounding box center [214, 36] width 50 height 11
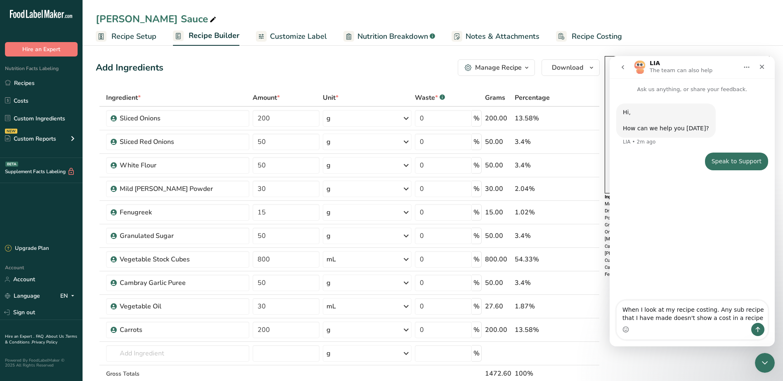
click at [530, 69] on icon "button" at bounding box center [526, 68] width 7 height 10
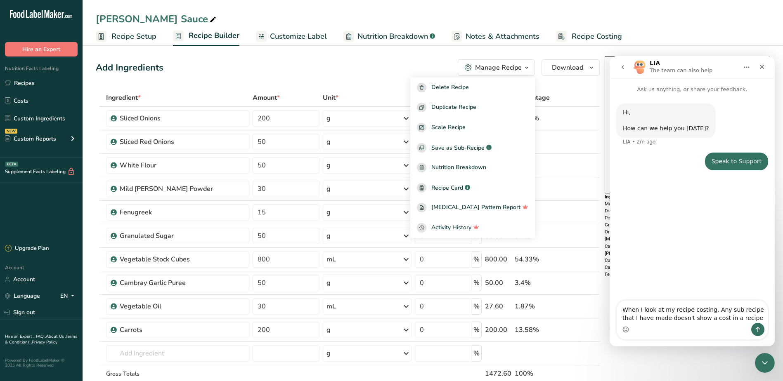
click at [585, 30] on link "Recipe Costing" at bounding box center [589, 36] width 66 height 19
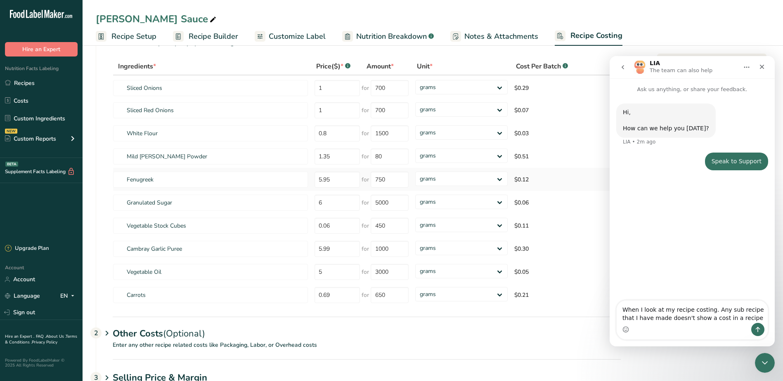
scroll to position [73, 0]
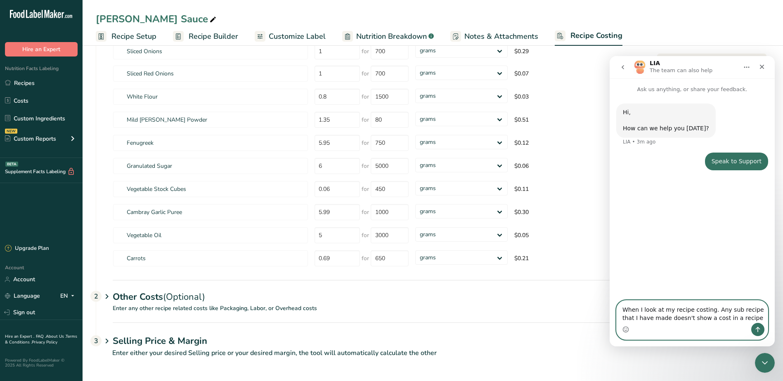
click at [638, 321] on textarea "When I look at my recipe costing. Any sub recipe that I have made doesn't show …" at bounding box center [692, 312] width 151 height 22
click at [692, 313] on textarea "When I look at my recipe costing. Any sub recipe that I have made doesn't show …" at bounding box center [692, 312] width 151 height 22
drag, startPoint x: 732, startPoint y: 311, endPoint x: 711, endPoint y: 308, distance: 21.3
click at [711, 308] on textarea "When I look at my recipe costing. Any sub recipe that I have made doesn't show …" at bounding box center [692, 312] width 151 height 22
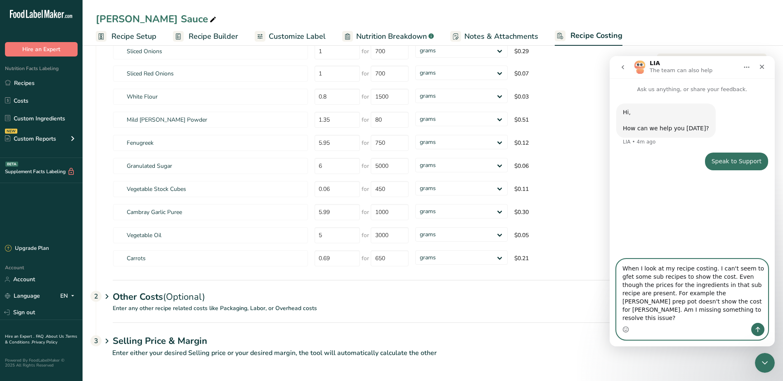
click at [754, 279] on textarea "When I look at my recipe costing. I can't seem to gfet some sub recipes to show…" at bounding box center [692, 292] width 151 height 64
drag, startPoint x: 645, startPoint y: 289, endPoint x: 679, endPoint y: 330, distance: 53.1
click at [679, 330] on div "When I look at my recipe costing. I can't seem to get some sub recipes to show …" at bounding box center [692, 300] width 151 height 80
click at [661, 309] on textarea "When I look at my recipe costing. I can't seem to get some sub recipes to show …" at bounding box center [692, 292] width 151 height 64
drag, startPoint x: 669, startPoint y: 277, endPoint x: 689, endPoint y: 315, distance: 42.8
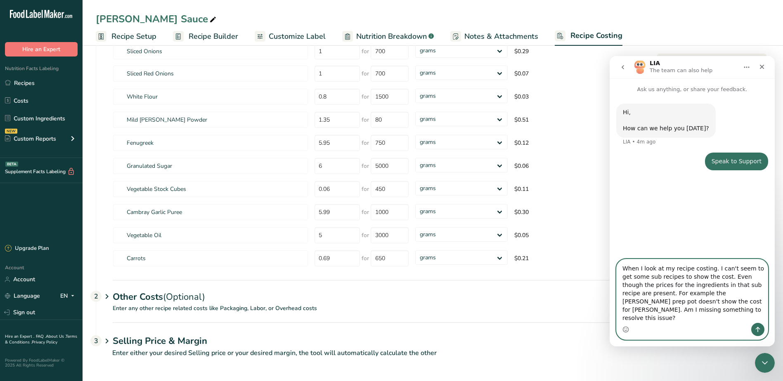
click at [688, 315] on textarea "When I look at my recipe costing. I can't seem to get some sub recipes to show …" at bounding box center [692, 292] width 151 height 64
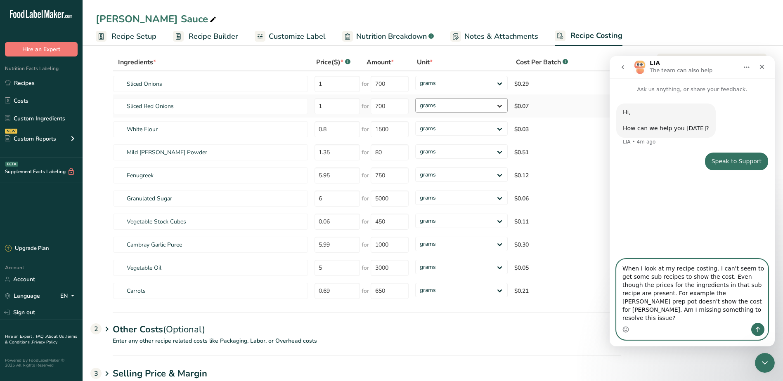
scroll to position [0, 0]
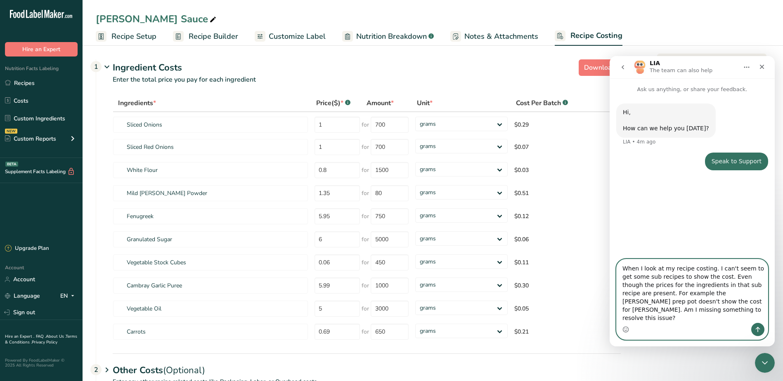
drag, startPoint x: 685, startPoint y: 279, endPoint x: 690, endPoint y: 278, distance: 4.6
click at [685, 279] on textarea "When I look at my recipe costing. I can't seem to get some sub recipes to show …" at bounding box center [692, 292] width 151 height 64
drag, startPoint x: 636, startPoint y: 279, endPoint x: 695, endPoint y: 323, distance: 73.8
click at [695, 323] on textarea "When I look at my recipe costing. I can't seem to get some sub recipes to show …" at bounding box center [692, 292] width 151 height 64
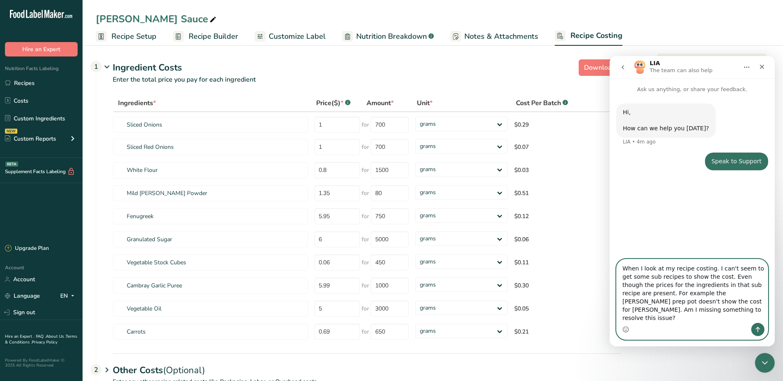
click at [719, 302] on textarea "When I look at my recipe costing. I can't seem to get some sub recipes to show …" at bounding box center [692, 292] width 151 height 64
click at [684, 318] on textarea "When I look at my recipe costing. I can't seem to get some sub recipes to show …" at bounding box center [692, 292] width 151 height 64
click at [697, 310] on textarea "When I look at my recipe costing. I can't seem to get some sub recipes to show …" at bounding box center [692, 292] width 151 height 64
type textarea "When I look at my recipe costing. I can't seem to get some sub recipes to show …"
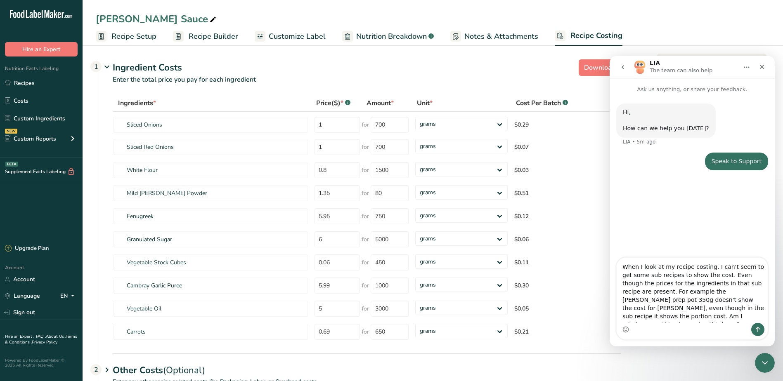
click at [584, 35] on span "Recipe Costing" at bounding box center [597, 35] width 52 height 11
click at [535, 71] on div "Ingredient Costs 1" at bounding box center [367, 68] width 508 height 14
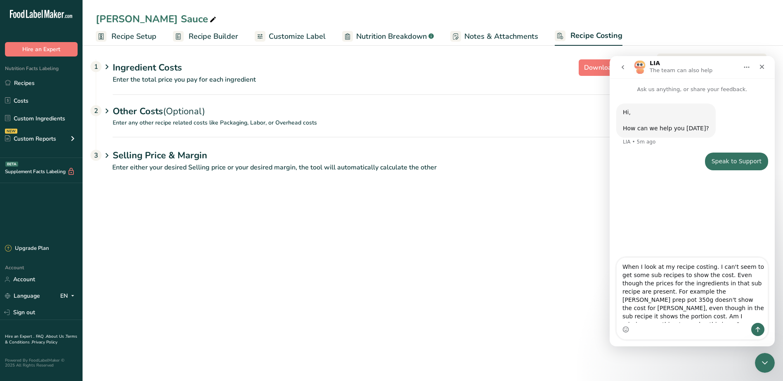
click at [535, 71] on div "Ingredient Costs 1" at bounding box center [367, 68] width 508 height 14
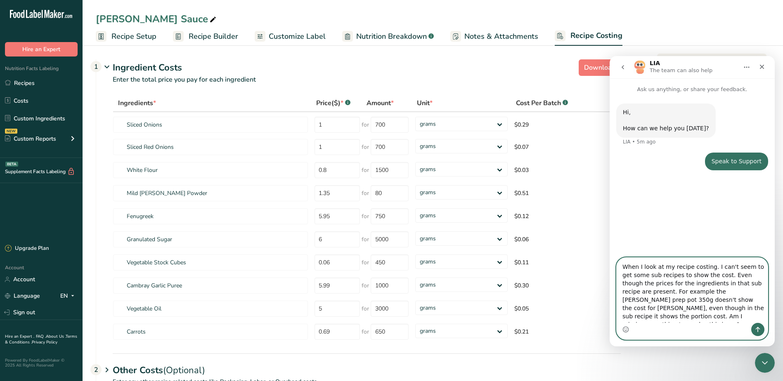
click at [705, 316] on textarea "When I look at my recipe costing. I can't seem to get some sub recipes to show …" at bounding box center [692, 290] width 151 height 65
click at [758, 327] on icon "Send a message…" at bounding box center [758, 330] width 7 height 7
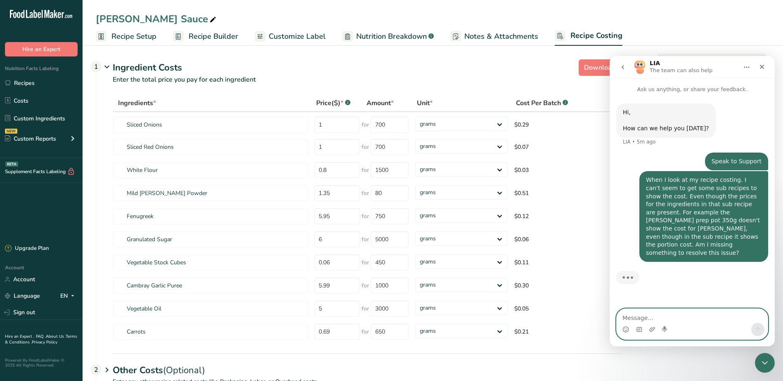
paste textarea "https://app.foodlabelmaker.com/recipes/386899/label/costing"
type textarea "https://app.foodlabelmaker.com/recipes/386899/label/costing"
drag, startPoint x: 652, startPoint y: 315, endPoint x: 601, endPoint y: 304, distance: 52.1
click html "LIA The team can also help Ask us anything, or share your feedback. Hi, ​ How c…"
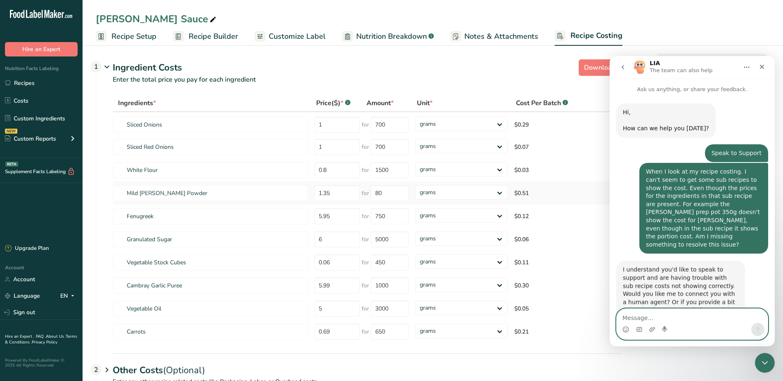
scroll to position [19, 0]
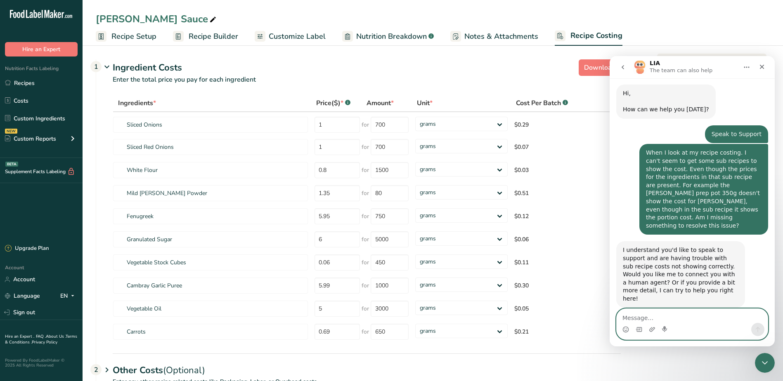
click at [672, 315] on textarea "Message…" at bounding box center [692, 316] width 151 height 14
type textarea "p"
type textarea "please connect me with support"
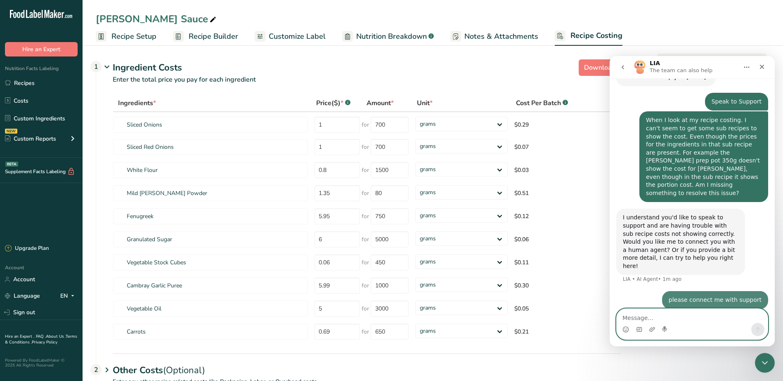
scroll to position [71, 0]
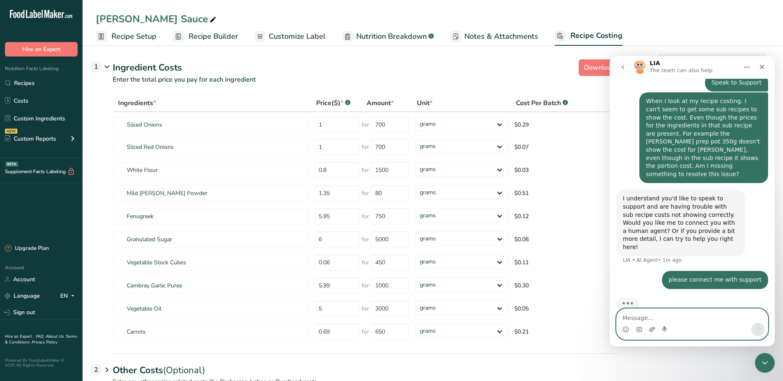
click at [652, 331] on icon "Upload attachment" at bounding box center [652, 329] width 6 height 5
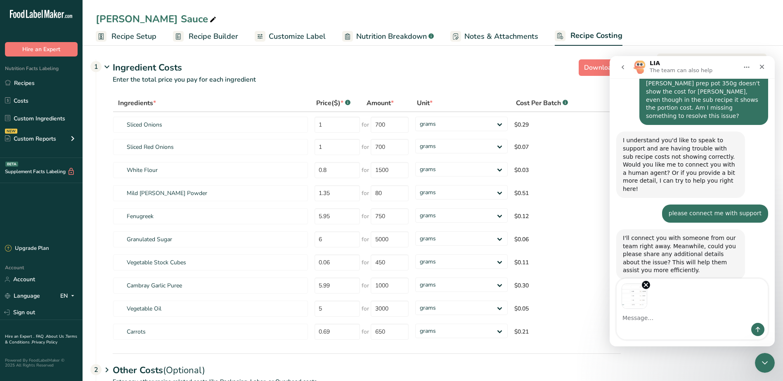
scroll to position [131, 0]
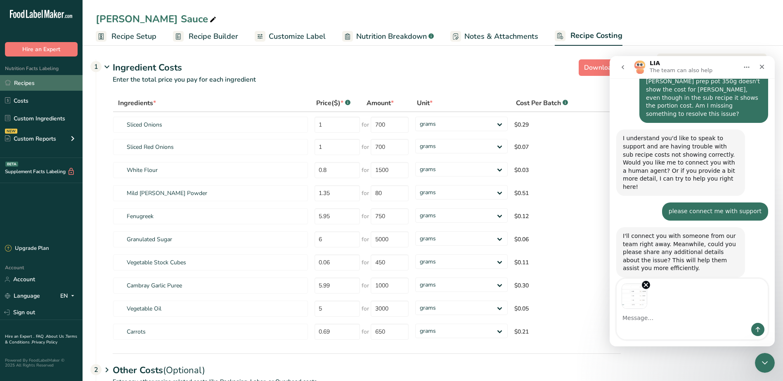
click at [17, 82] on link "Recipes" at bounding box center [41, 83] width 83 height 16
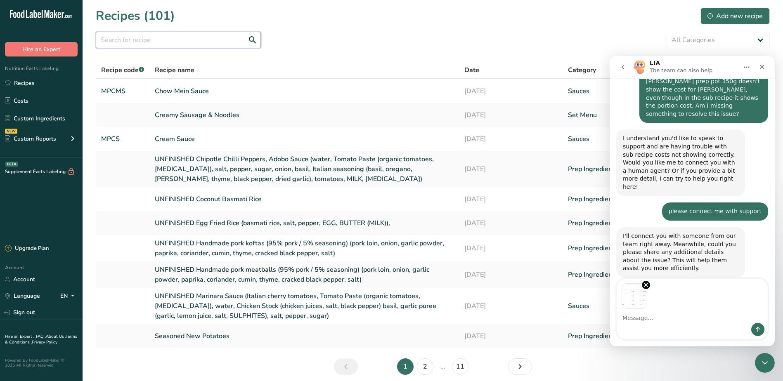
click at [218, 40] on input "text" at bounding box center [178, 40] width 165 height 17
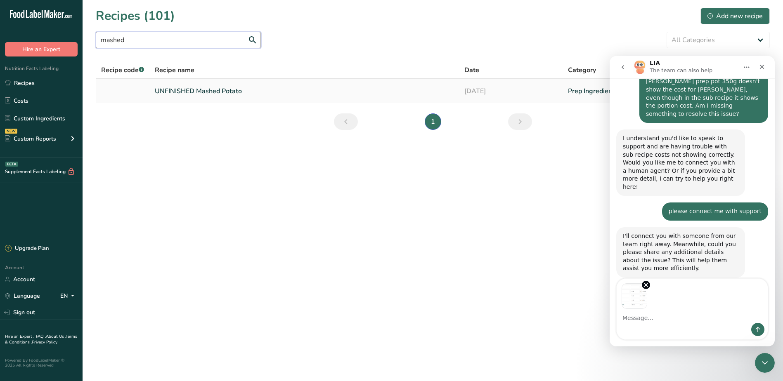
type input "mashed"
click at [180, 90] on link "UNFINISHED Mashed Potato" at bounding box center [305, 91] width 300 height 17
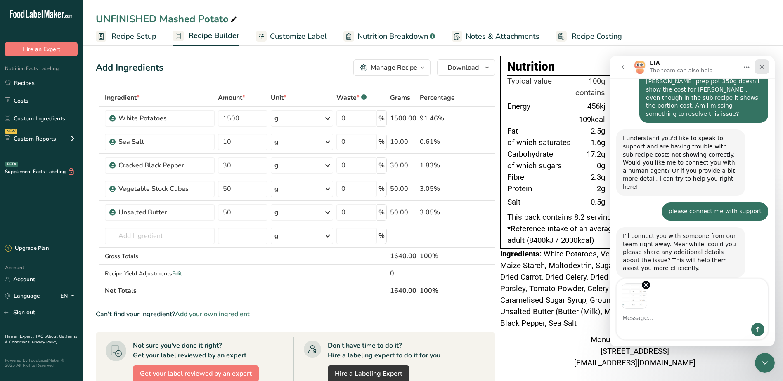
click at [767, 69] on div "Close" at bounding box center [762, 66] width 15 height 15
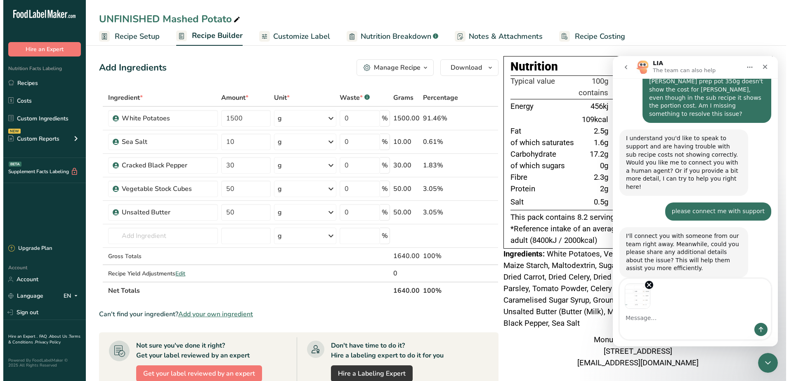
scroll to position [101, 0]
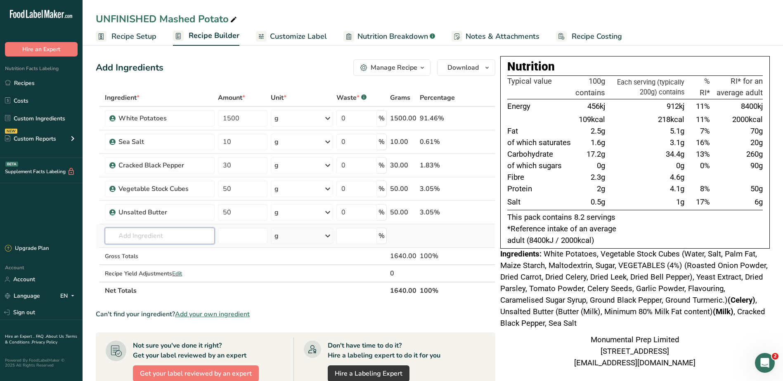
click at [167, 241] on input "text" at bounding box center [160, 236] width 110 height 17
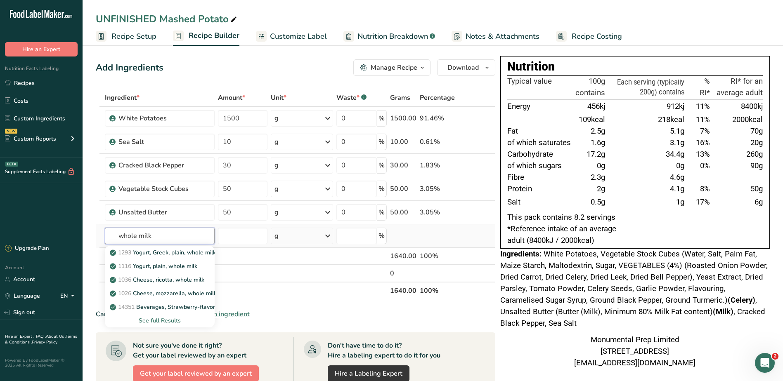
type input "whole milk"
click at [153, 318] on div "See full Results" at bounding box center [159, 321] width 97 height 9
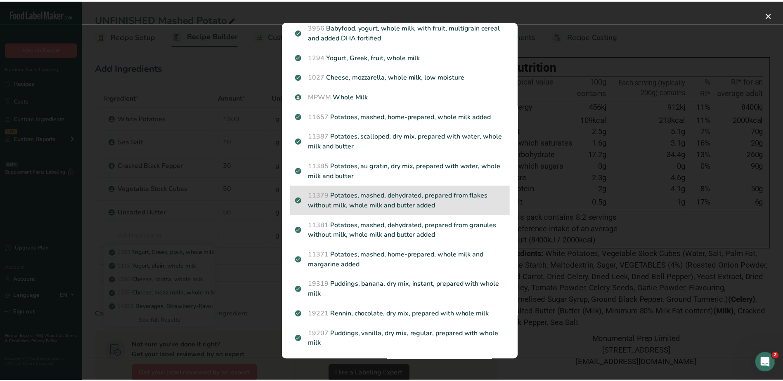
scroll to position [743, 0]
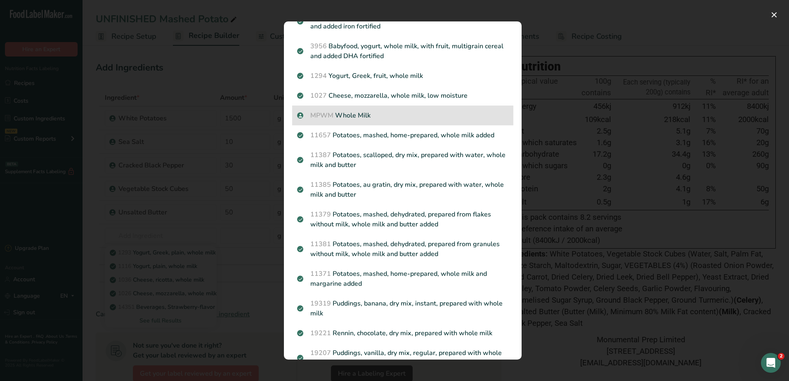
click at [350, 114] on p "MPWM Whole Milk" at bounding box center [402, 116] width 211 height 10
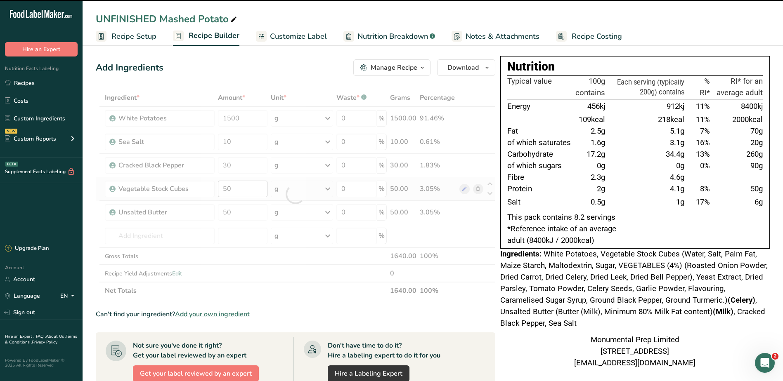
type input "0"
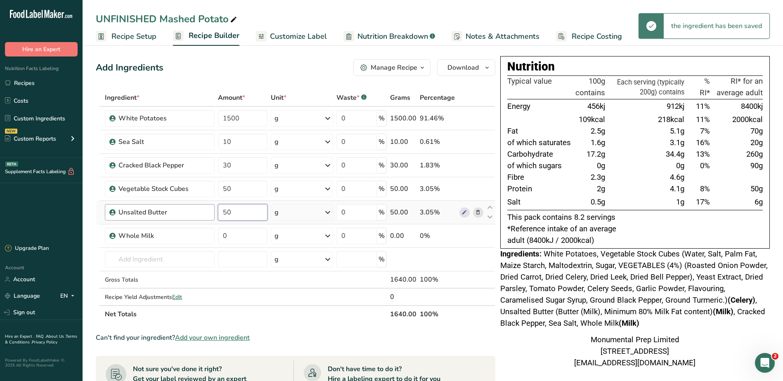
drag, startPoint x: 253, startPoint y: 213, endPoint x: 211, endPoint y: 211, distance: 42.1
click at [211, 211] on tr "Unsalted Butter 50 g Weight Units g kg mg See more Volume Units l Volume units …" at bounding box center [295, 213] width 399 height 24
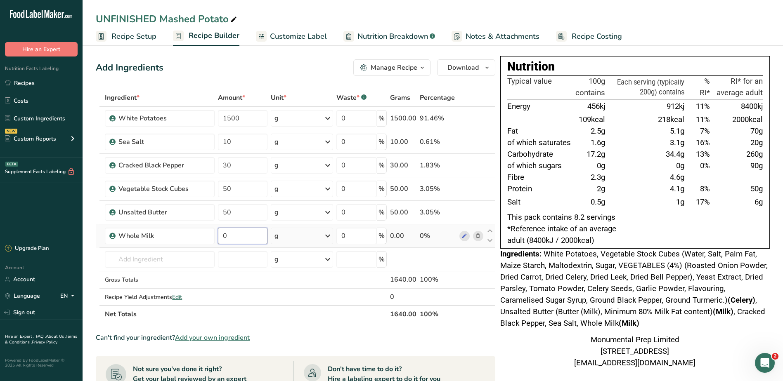
click at [229, 242] on div "Ingredient * Amount * Unit * Waste * .a-a{fill:#347362;}.b-a{fill:#fff;} Grams …" at bounding box center [296, 206] width 400 height 234
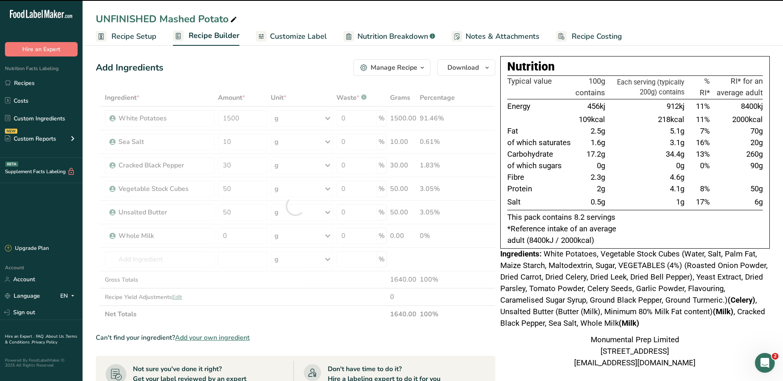
click at [232, 235] on div at bounding box center [296, 206] width 400 height 234
click at [237, 234] on div at bounding box center [296, 206] width 400 height 234
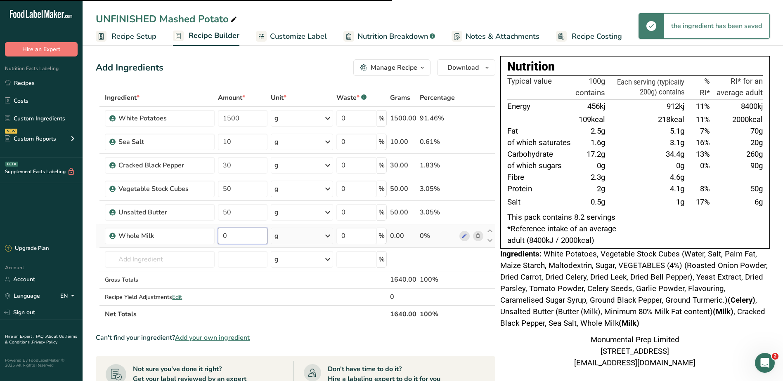
click at [244, 238] on input "0" at bounding box center [243, 236] width 50 height 17
click at [238, 237] on input "0" at bounding box center [243, 236] width 50 height 17
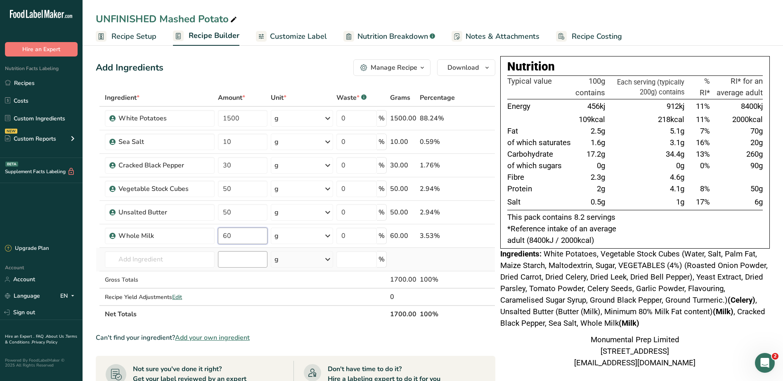
type input "60"
click at [243, 256] on div "Ingredient * Amount * Unit * Waste * .a-a{fill:#347362;}.b-a{fill:#fff;} Grams …" at bounding box center [296, 206] width 400 height 234
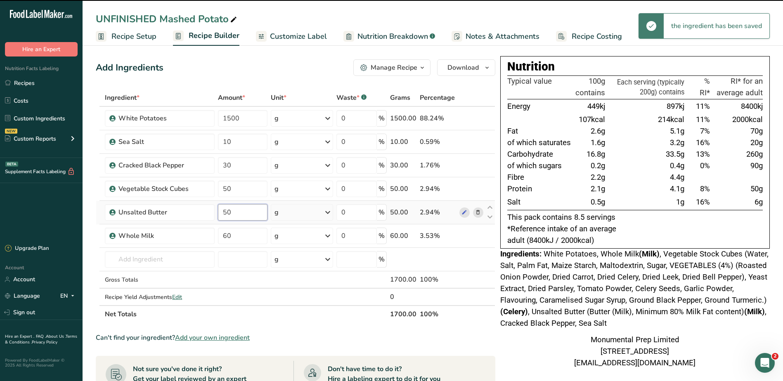
click at [244, 214] on input "50" at bounding box center [243, 212] width 50 height 17
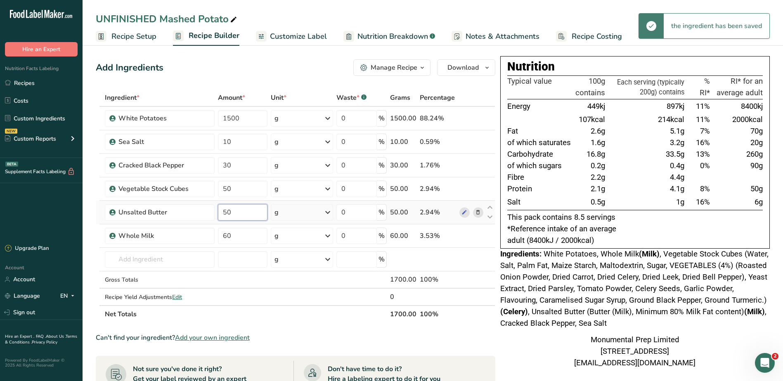
click at [240, 212] on input "50" at bounding box center [243, 212] width 50 height 17
drag, startPoint x: 240, startPoint y: 212, endPoint x: 202, endPoint y: 211, distance: 38.0
click at [202, 211] on tr "Unsalted Butter 50 g Weight Units g kg mg See more Volume Units l Volume units …" at bounding box center [295, 213] width 399 height 24
click at [297, 66] on div "Add Ingredients Manage Recipe Delete Recipe Duplicate Recipe Scale Recipe Save …" at bounding box center [296, 67] width 400 height 17
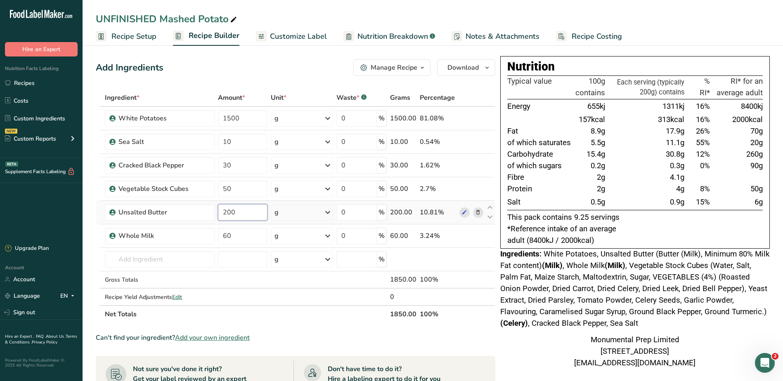
drag, startPoint x: 253, startPoint y: 208, endPoint x: 216, endPoint y: 201, distance: 37.7
click at [216, 203] on td "200" at bounding box center [242, 213] width 53 height 24
click at [263, 62] on div "Add Ingredients Manage Recipe Delete Recipe Duplicate Recipe Scale Recipe Save …" at bounding box center [296, 67] width 400 height 17
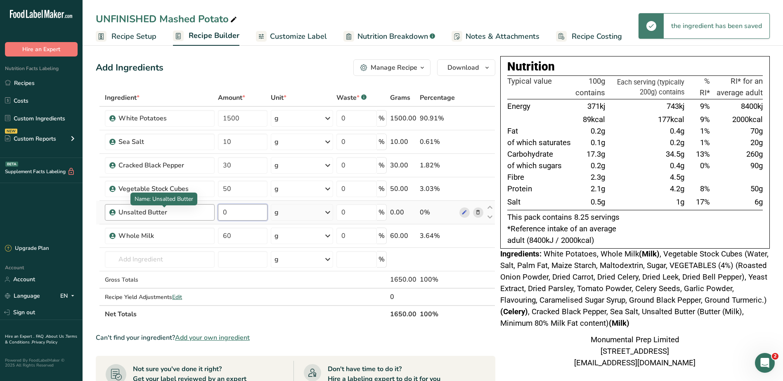
drag, startPoint x: 242, startPoint y: 210, endPoint x: 205, endPoint y: 211, distance: 37.2
click at [205, 211] on tr "Unsalted Butter 0 g Weight Units g kg mg See more Volume Units l Volume units r…" at bounding box center [295, 213] width 399 height 24
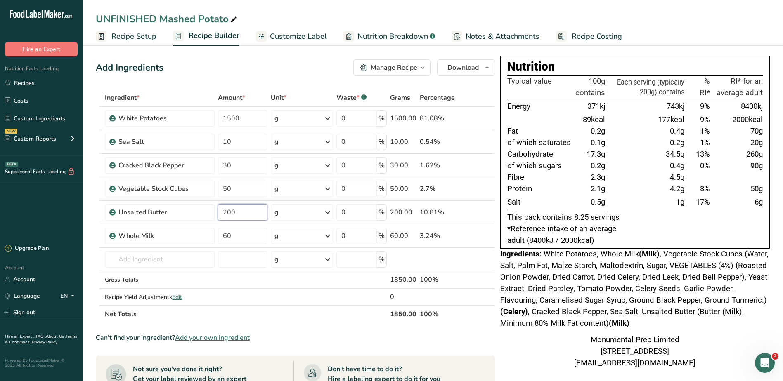
type input "200"
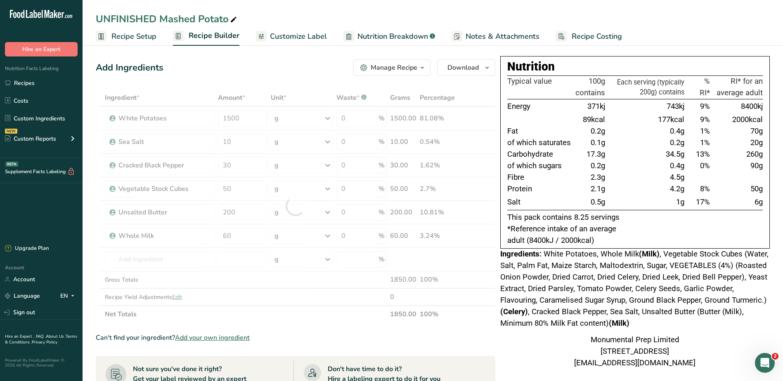
click at [282, 69] on div "Add Ingredients Manage Recipe Delete Recipe Duplicate Recipe Scale Recipe Save …" at bounding box center [296, 67] width 400 height 17
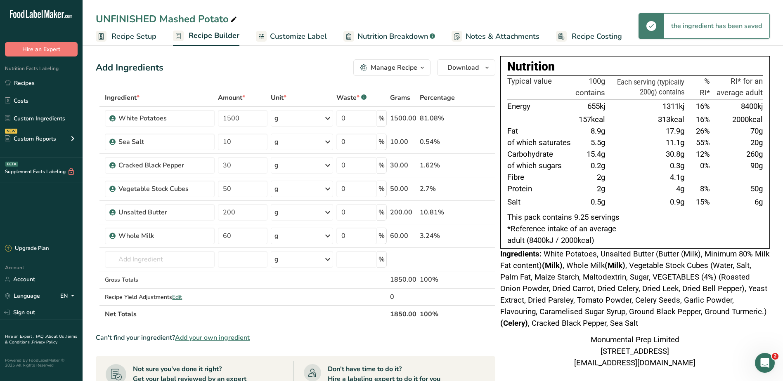
click at [166, 18] on div "UNFINISHED Mashed Potato" at bounding box center [167, 19] width 143 height 15
click at [158, 18] on input "UNFINISHED Mashed Potato" at bounding box center [433, 19] width 674 height 15
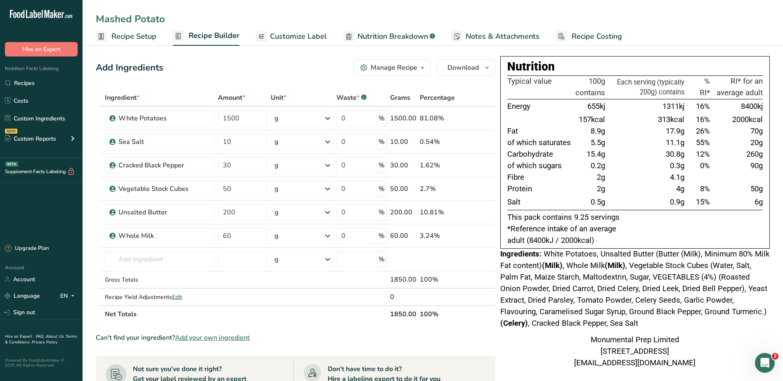
type input "Mashed Potato"
drag, startPoint x: 215, startPoint y: 68, endPoint x: 229, endPoint y: 67, distance: 13.6
click at [215, 68] on div "Add Ingredients Manage Recipe Delete Recipe Duplicate Recipe Scale Recipe Save …" at bounding box center [296, 67] width 400 height 17
drag, startPoint x: 256, startPoint y: 119, endPoint x: 194, endPoint y: 115, distance: 62.9
click at [194, 115] on tr "White Potatoes 1500 g Weight Units g kg mg See more Volume Units l Volume units…" at bounding box center [295, 119] width 399 height 24
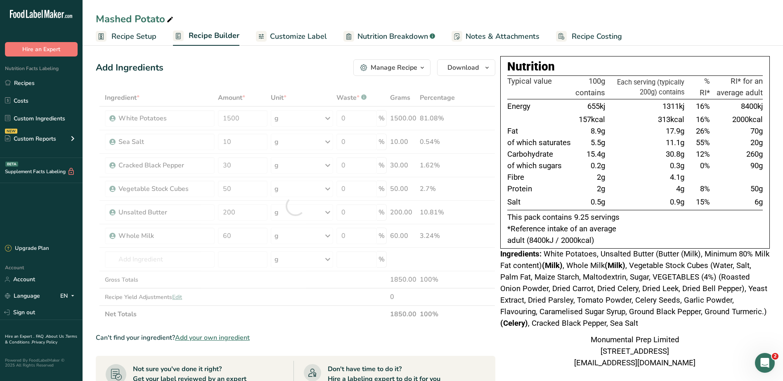
click at [215, 77] on div "Add Ingredients Manage Recipe Delete Recipe Duplicate Recipe Scale Recipe Save …" at bounding box center [298, 329] width 405 height 546
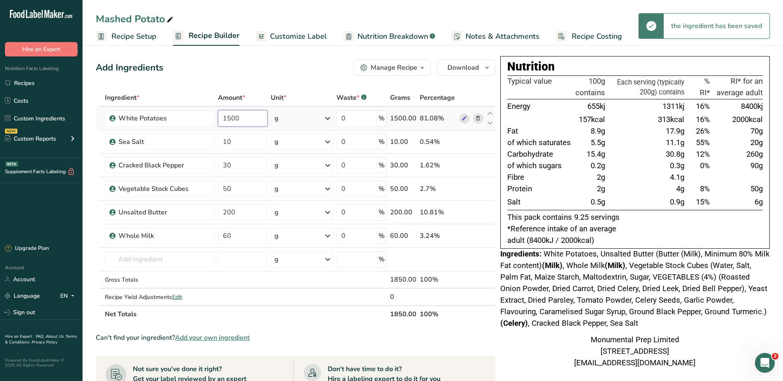
drag, startPoint x: 251, startPoint y: 119, endPoint x: 221, endPoint y: 119, distance: 29.7
click at [221, 119] on input "1500" at bounding box center [243, 118] width 50 height 17
click at [258, 119] on input "1500" at bounding box center [243, 118] width 50 height 17
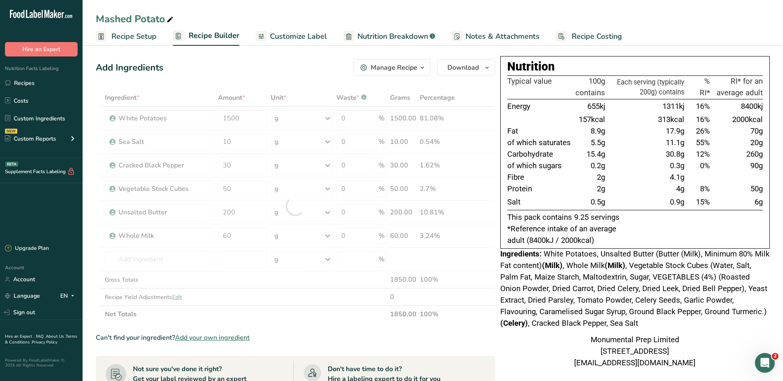
click at [253, 79] on div "Add Ingredients Manage Recipe Delete Recipe Duplicate Recipe Scale Recipe Save …" at bounding box center [298, 329] width 405 height 546
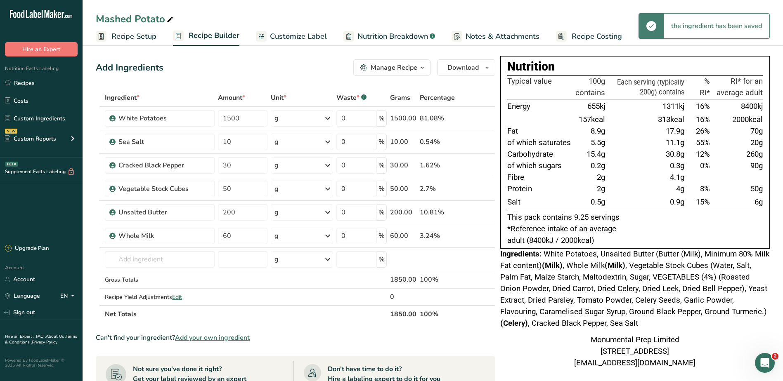
drag, startPoint x: 514, startPoint y: 103, endPoint x: 606, endPoint y: 209, distance: 139.9
click at [606, 209] on tbody "Energy 655kj 1311kj 16% 8400kj 157kcal 313kcal 16% 2000kcal Fat 8.9g 17.9g 26% …" at bounding box center [635, 154] width 256 height 111
drag, startPoint x: 606, startPoint y: 209, endPoint x: 568, endPoint y: 206, distance: 37.2
click at [561, 211] on div "Nutrition Typical value 100g contains Each serving (typically 200g) contains % …" at bounding box center [635, 152] width 270 height 193
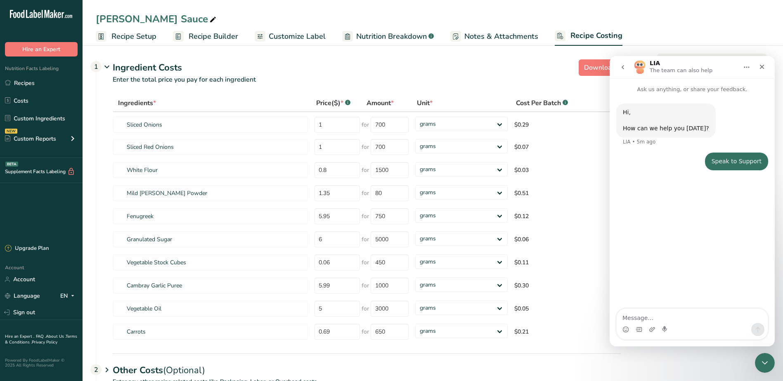
click at [624, 66] on icon "go back" at bounding box center [623, 67] width 7 height 7
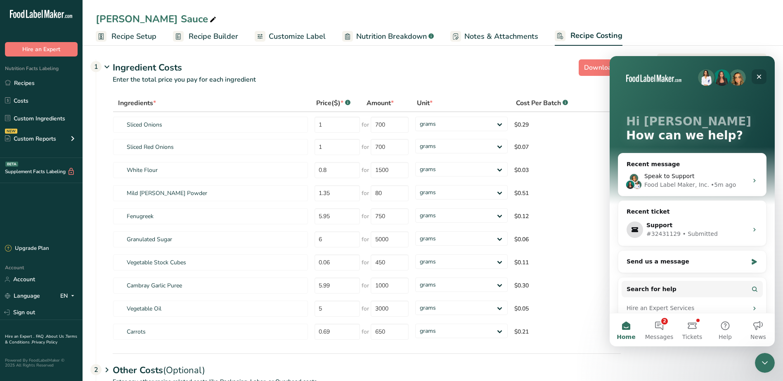
click at [763, 76] on div "Close" at bounding box center [759, 76] width 15 height 15
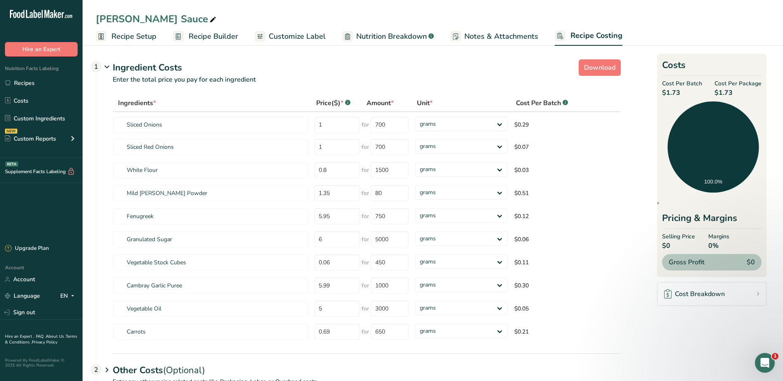
click at [144, 35] on span "Recipe Setup" at bounding box center [133, 36] width 45 height 11
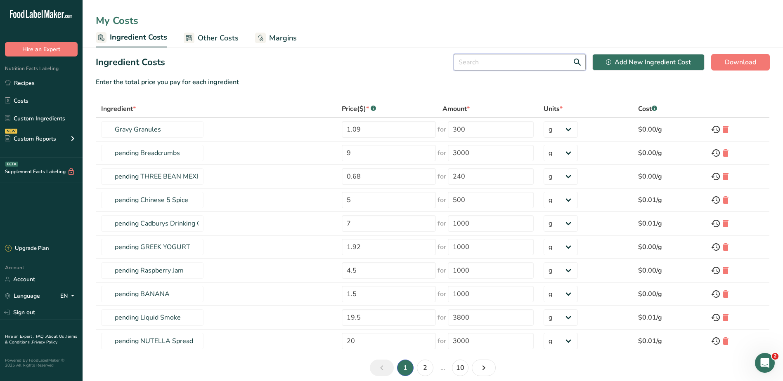
click at [503, 60] on input "text" at bounding box center [520, 62] width 132 height 17
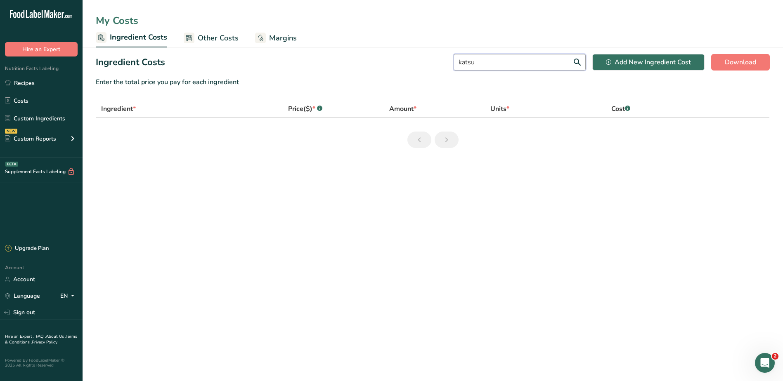
type input "katsu"
click at [224, 38] on span "Other Costs" at bounding box center [218, 38] width 41 height 11
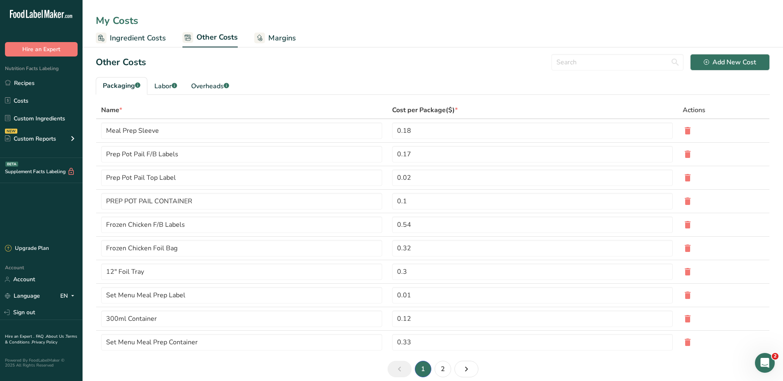
click at [144, 35] on span "Ingredient Costs" at bounding box center [138, 38] width 56 height 11
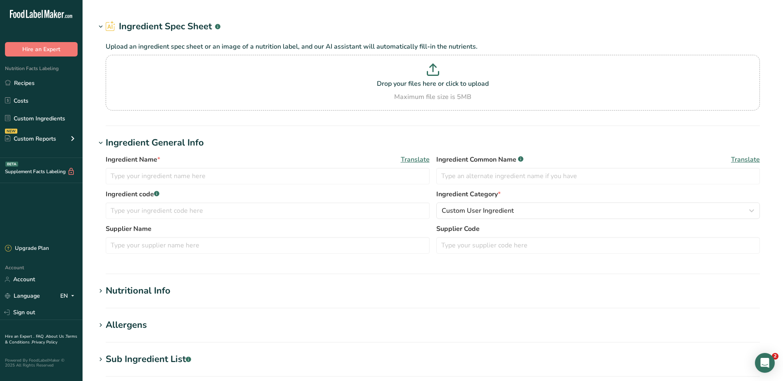
type input "Pork Sausage"
type input "MPPS"
type input "100"
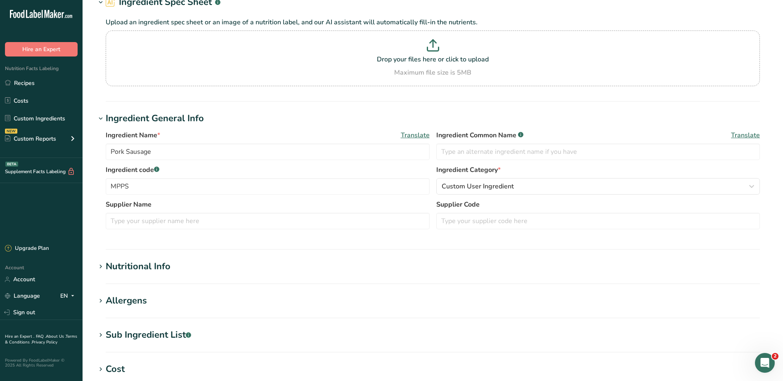
scroll to position [124, 0]
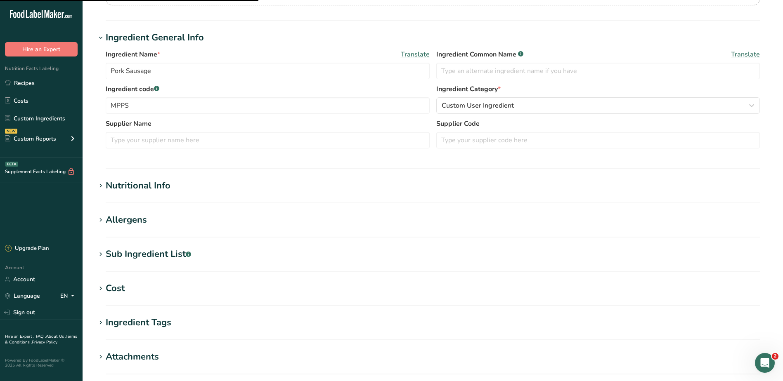
click at [139, 188] on div "Nutritional Info" at bounding box center [138, 186] width 65 height 14
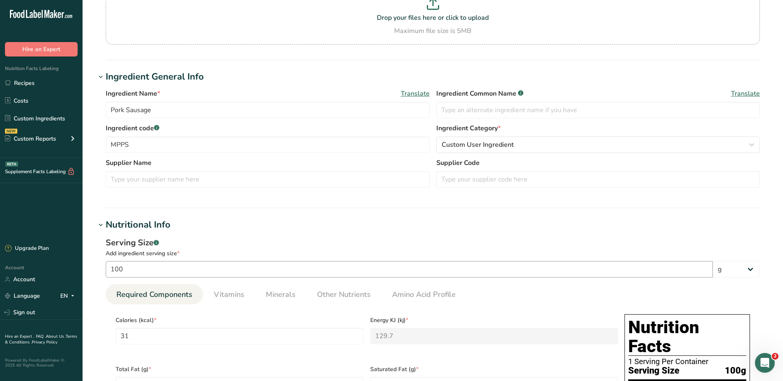
scroll to position [165, 0]
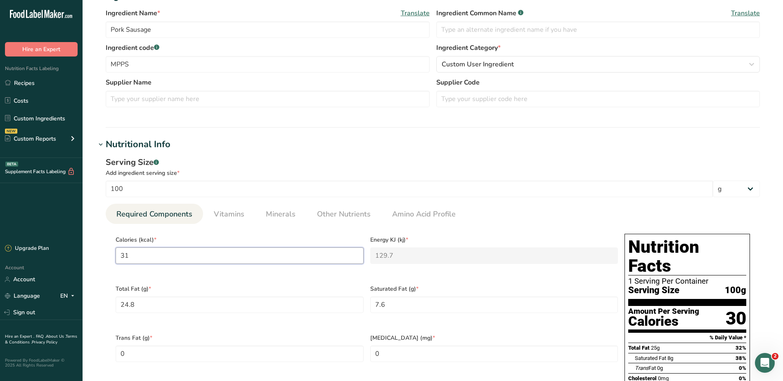
click at [146, 258] on input "31" at bounding box center [240, 256] width 248 height 17
type input "311"
type KJ "1301.2"
type input "311"
click at [493, 144] on h1 "Nutritional Info" at bounding box center [433, 145] width 674 height 14
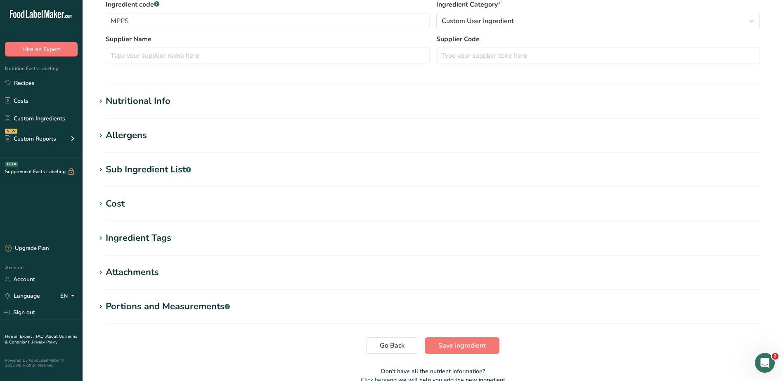
scroll to position [251, 0]
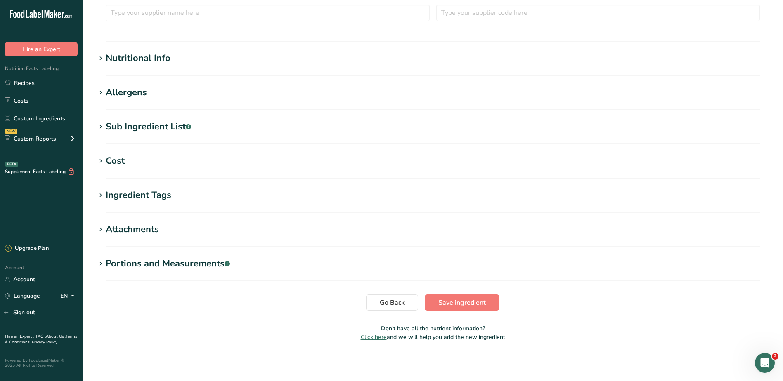
click at [130, 54] on div "Nutritional Info" at bounding box center [138, 59] width 65 height 14
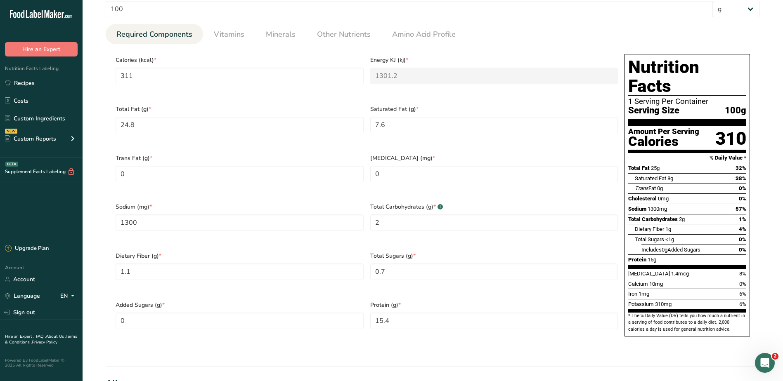
scroll to position [618, 0]
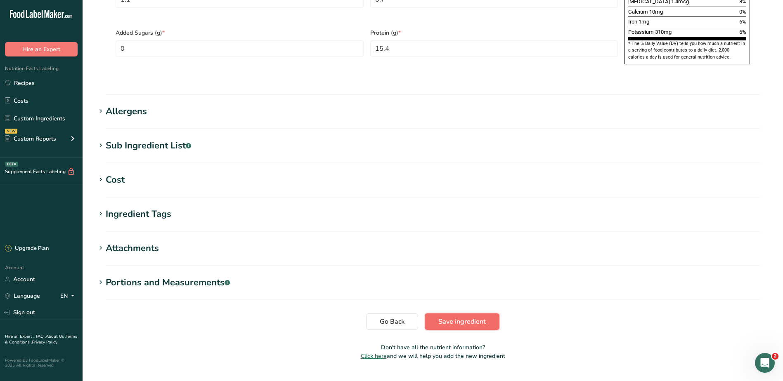
click at [463, 317] on span "Save ingredient" at bounding box center [461, 322] width 47 height 10
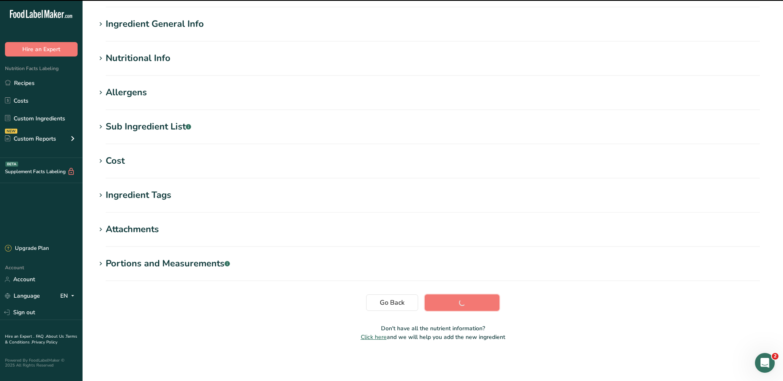
scroll to position [0, 0]
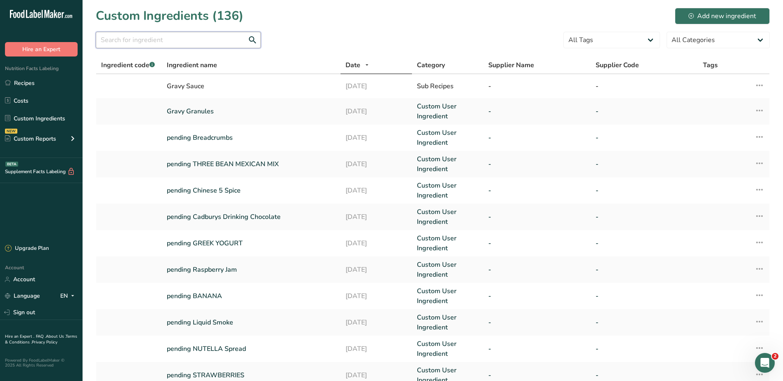
click at [204, 35] on input "text" at bounding box center [178, 40] width 165 height 17
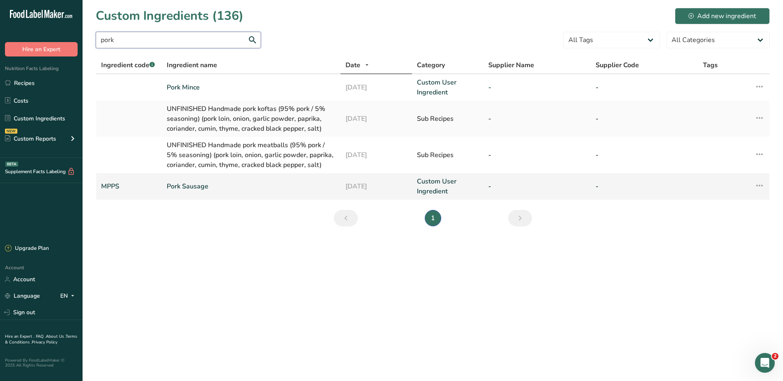
type input "pork"
click at [180, 183] on link "Pork Sausage" at bounding box center [251, 187] width 169 height 10
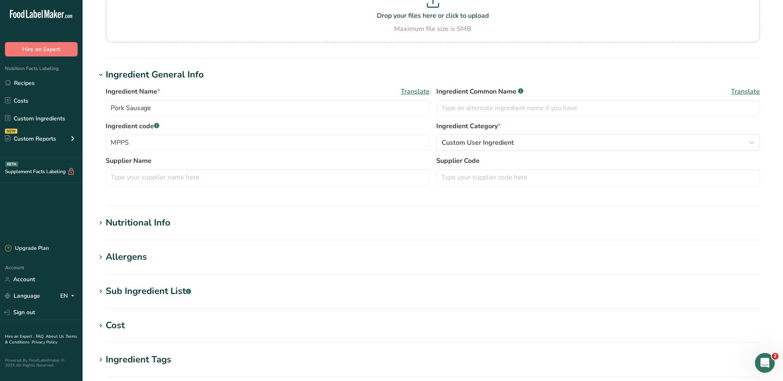
scroll to position [206, 0]
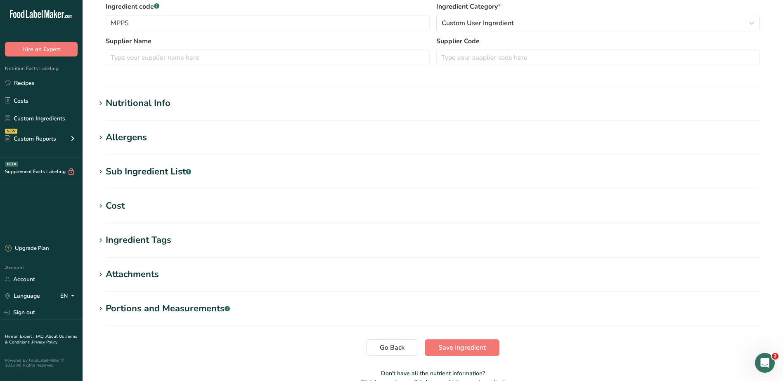
click at [142, 105] on div "Nutritional Info" at bounding box center [138, 104] width 65 height 14
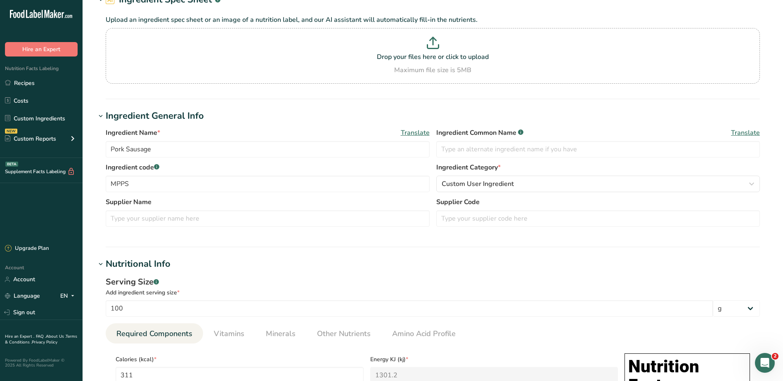
scroll to position [0, 0]
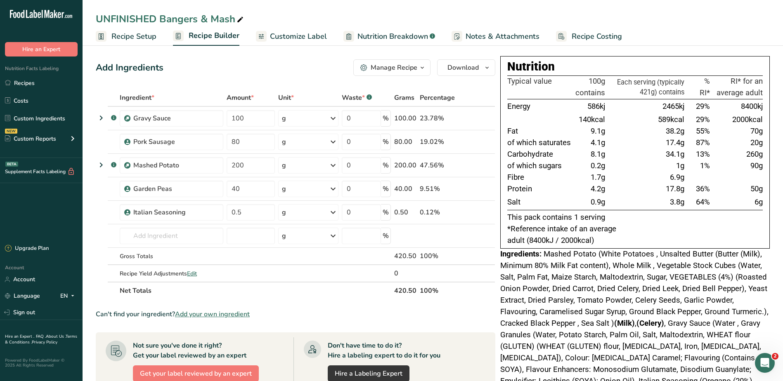
click at [161, 19] on div "UNFINISHED Bangers & Mash" at bounding box center [170, 19] width 149 height 15
click at [161, 19] on input "UNFINISHED Bangers & Mash" at bounding box center [433, 19] width 674 height 15
click at [331, 19] on input "Bangers & Mash" at bounding box center [433, 19] width 674 height 15
type input "Bangers & Mash"
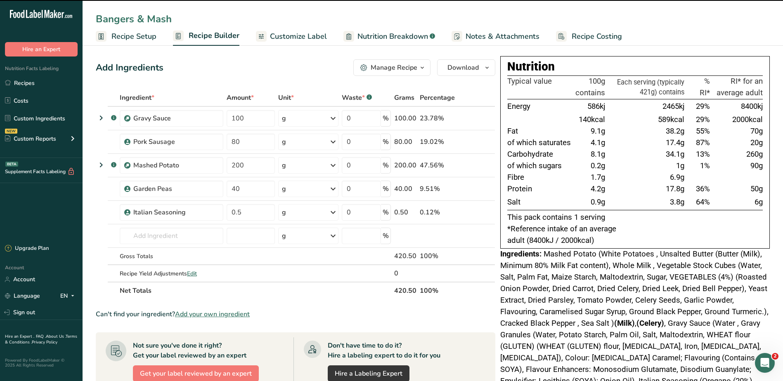
drag, startPoint x: 663, startPoint y: 204, endPoint x: 692, endPoint y: 203, distance: 28.5
click at [692, 203] on tr "Salt 0.9g 3.8g 64% 6g" at bounding box center [635, 202] width 256 height 15
drag, startPoint x: 692, startPoint y: 203, endPoint x: 674, endPoint y: 216, distance: 22.4
click at [674, 216] on p "This pack contains 1 serving" at bounding box center [635, 218] width 256 height 12
drag, startPoint x: 666, startPoint y: 204, endPoint x: 687, endPoint y: 204, distance: 20.6
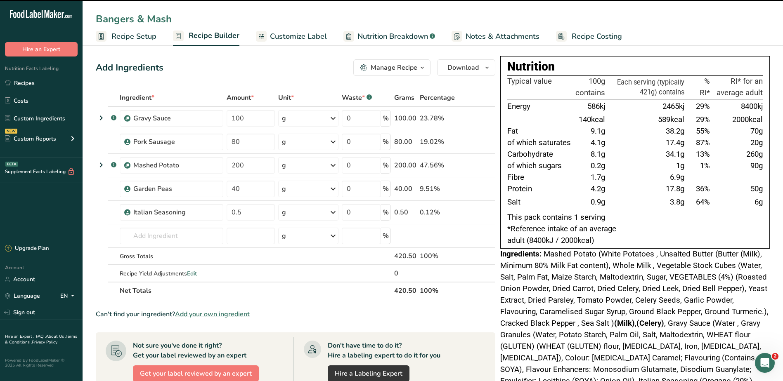
click at [687, 204] on tr "Salt 0.9g 3.8g 64% 6g" at bounding box center [635, 202] width 256 height 15
drag, startPoint x: 687, startPoint y: 204, endPoint x: 572, endPoint y: 122, distance: 141.1
click at [681, 219] on p "This pack contains 1 serving" at bounding box center [635, 218] width 256 height 12
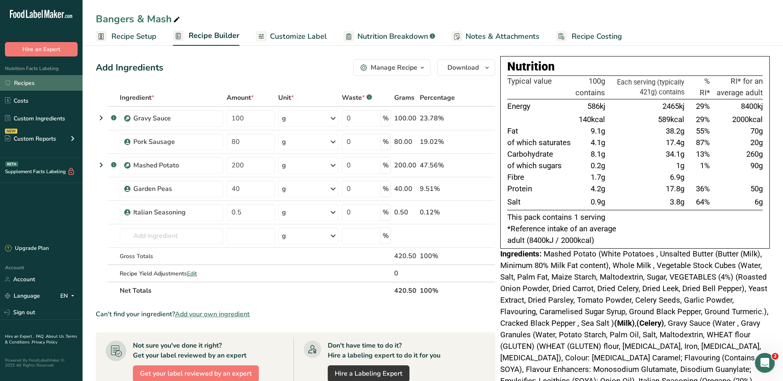
click at [38, 83] on link "Recipes" at bounding box center [41, 83] width 83 height 16
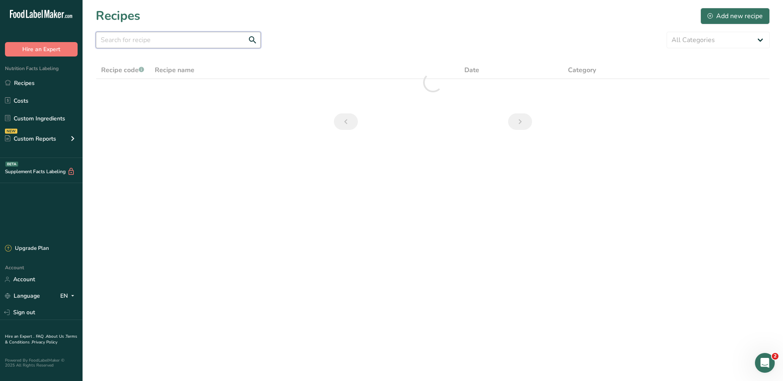
click at [151, 42] on input "text" at bounding box center [178, 40] width 165 height 17
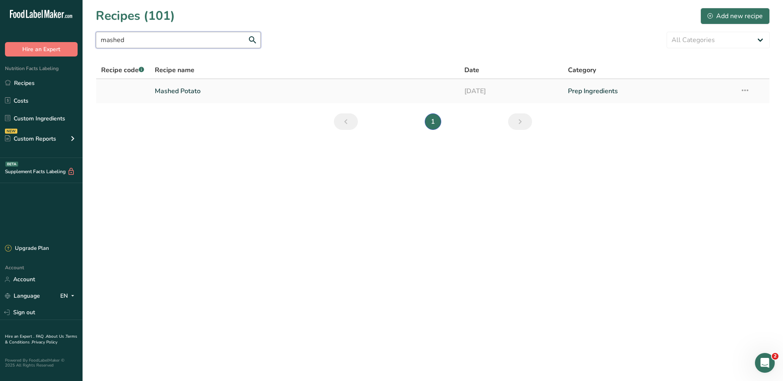
type input "mashed"
click at [181, 92] on link "Mashed Potato" at bounding box center [305, 91] width 300 height 17
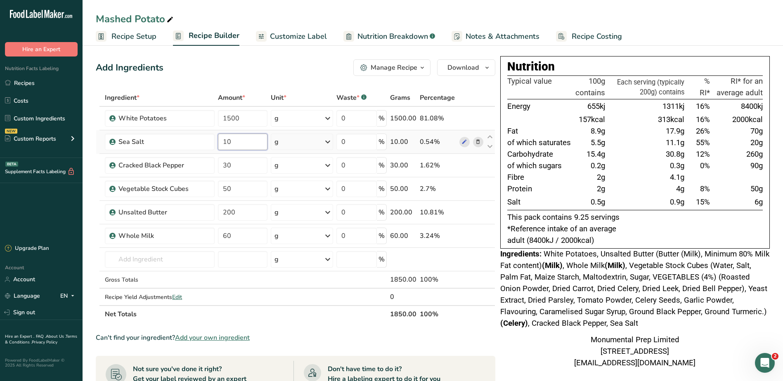
drag, startPoint x: 242, startPoint y: 140, endPoint x: 217, endPoint y: 140, distance: 25.2
click at [217, 140] on td "10" at bounding box center [242, 142] width 53 height 24
click at [407, 64] on div "Manage Recipe" at bounding box center [394, 68] width 47 height 10
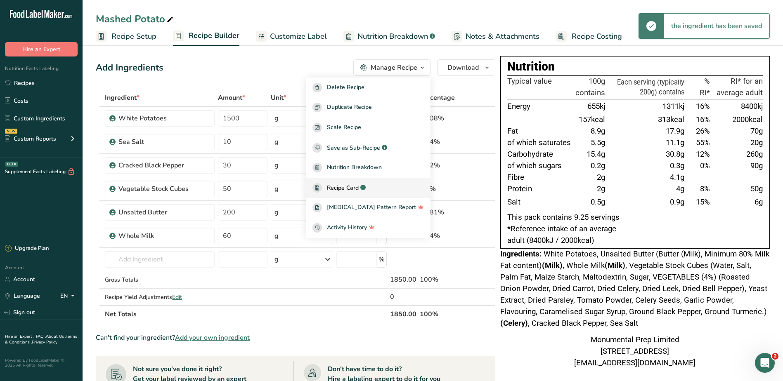
click at [357, 184] on span "Recipe Card" at bounding box center [343, 188] width 32 height 9
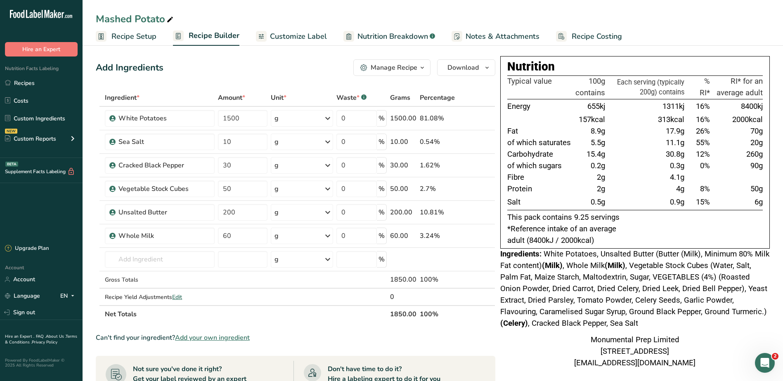
click at [587, 29] on link "Recipe Costing" at bounding box center [589, 36] width 66 height 19
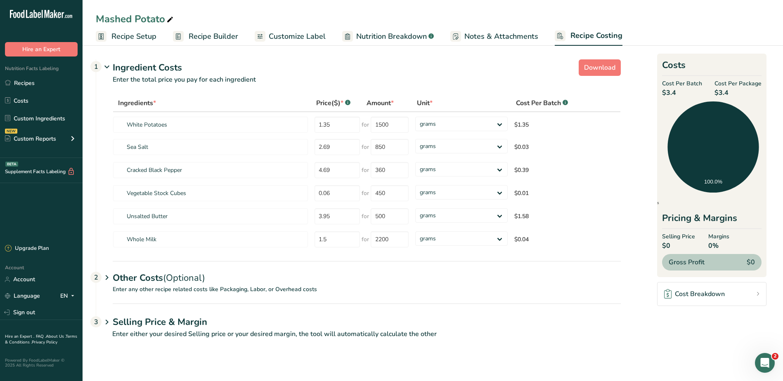
click at [504, 34] on span "Notes & Attachments" at bounding box center [501, 36] width 74 height 11
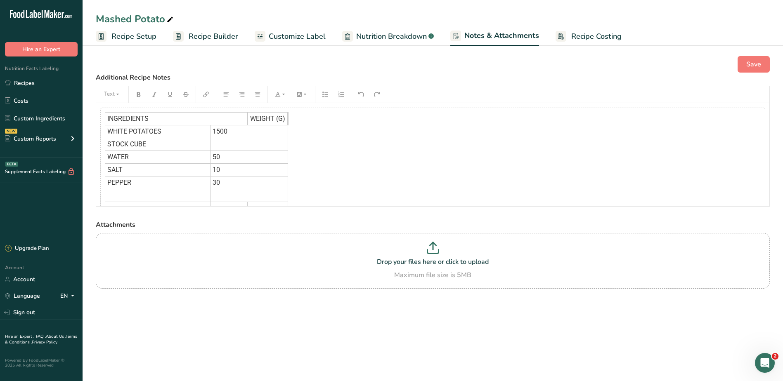
click at [347, 165] on div "INGREDIENTS WEIGHT (G) WHITE POTATOES 1500 STOCK CUBE ﻿ WATER 50 SALT 10 PEPPER…" at bounding box center [432, 164] width 665 height 112
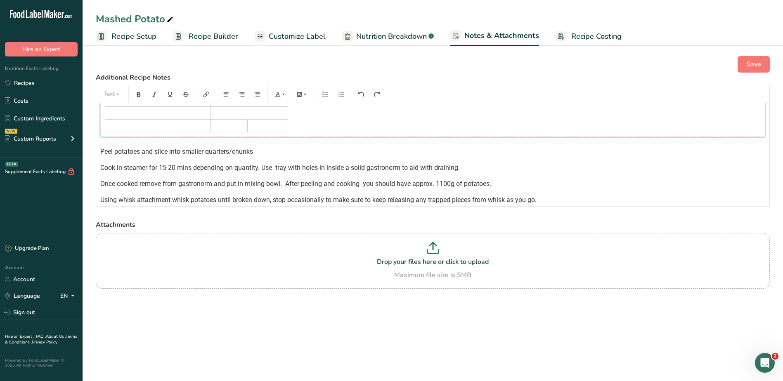
scroll to position [124, 0]
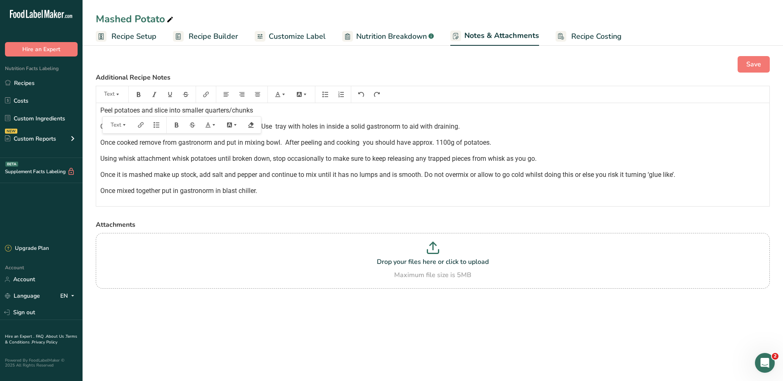
drag, startPoint x: 97, startPoint y: 110, endPoint x: 277, endPoint y: 183, distance: 194.8
click at [277, 183] on div "INGREDIENTS WEIGHT (G) WHITE POTATOES 1500 STOCK CUBE ﻿ WATER 50 SALT 10 PEPPER…" at bounding box center [432, 95] width 673 height 233
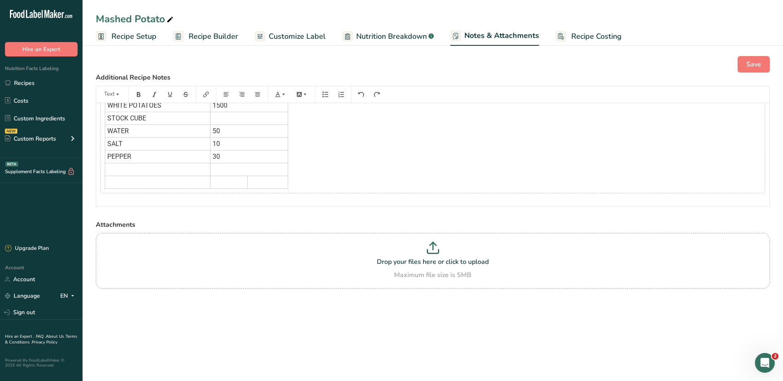
scroll to position [0, 0]
click at [130, 33] on span "Recipe Setup" at bounding box center [133, 36] width 45 height 11
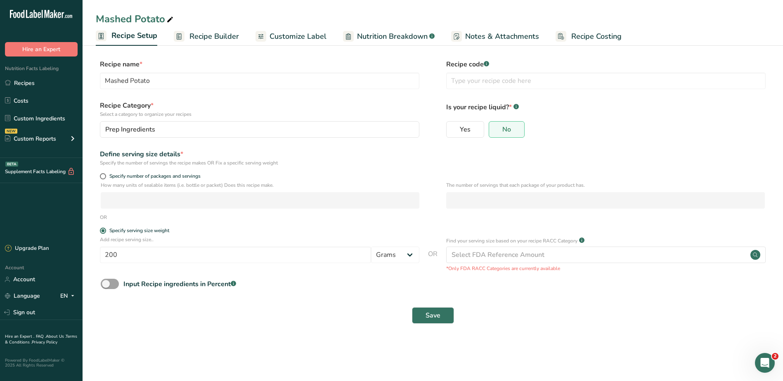
click at [233, 32] on span "Recipe Builder" at bounding box center [214, 36] width 50 height 11
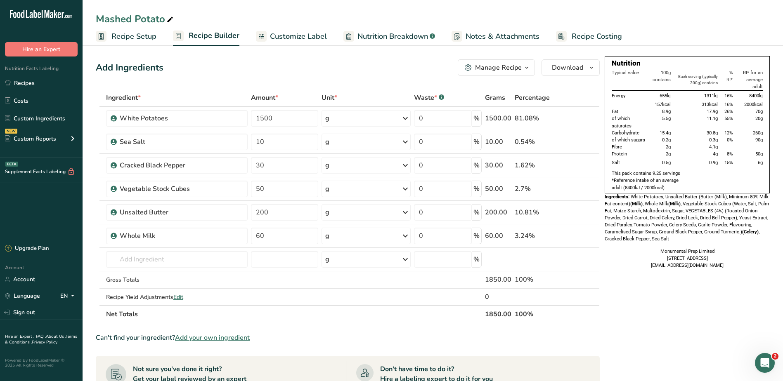
click at [526, 67] on icon "button" at bounding box center [526, 68] width 7 height 10
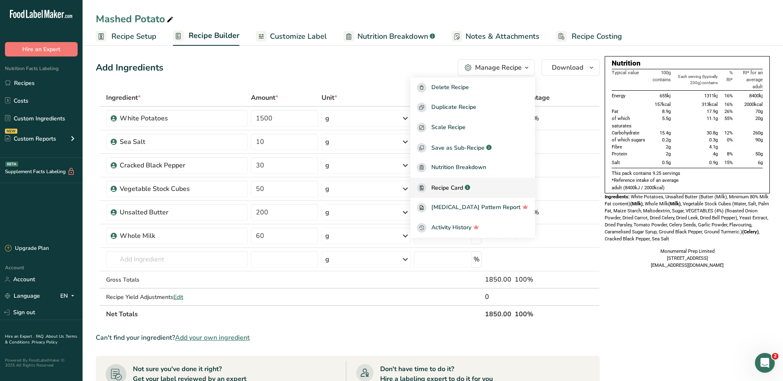
click at [463, 187] on span "Recipe Card" at bounding box center [447, 188] width 32 height 9
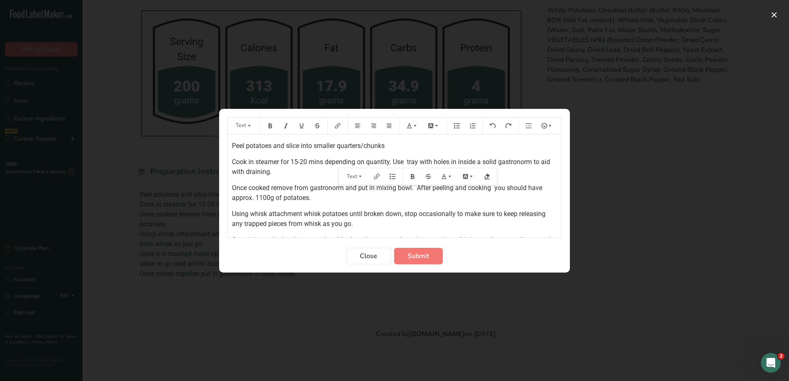
click at [646, 256] on div "Preparation instructions modal" at bounding box center [394, 190] width 789 height 381
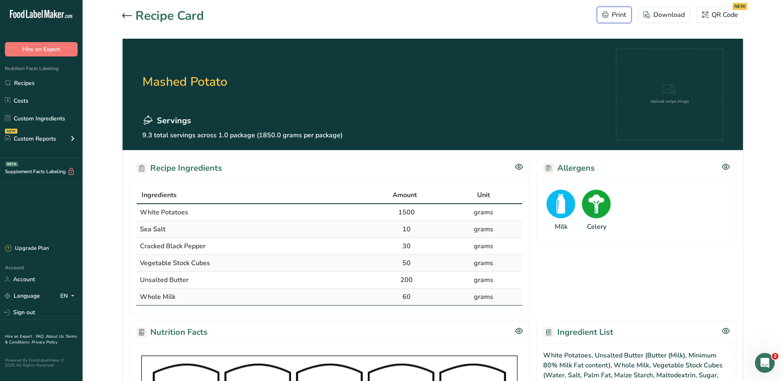
click at [614, 15] on div "Print" at bounding box center [614, 15] width 24 height 10
click at [129, 17] on icon at bounding box center [127, 15] width 10 height 5
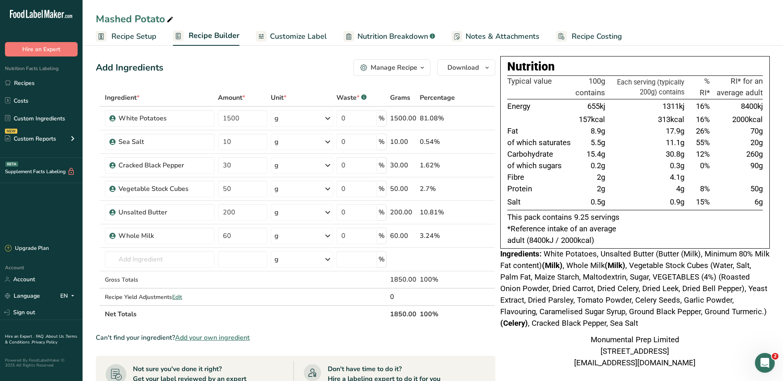
drag, startPoint x: 503, startPoint y: 41, endPoint x: 493, endPoint y: 41, distance: 9.5
click at [503, 41] on span "Notes & Attachments" at bounding box center [503, 36] width 74 height 11
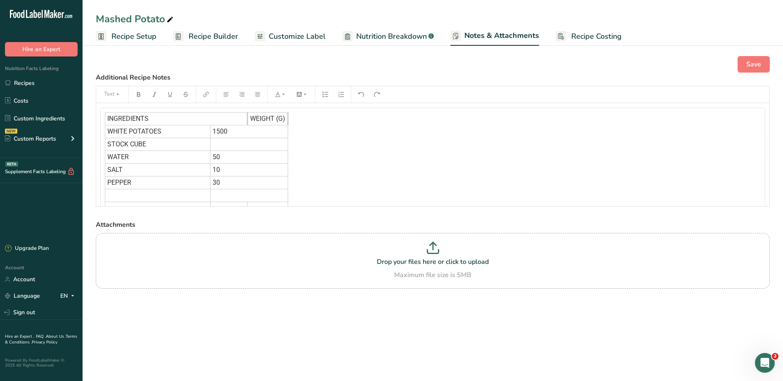
click at [217, 134] on span "1500" at bounding box center [220, 132] width 15 height 8
click at [223, 198] on button "button" at bounding box center [220, 198] width 12 height 13
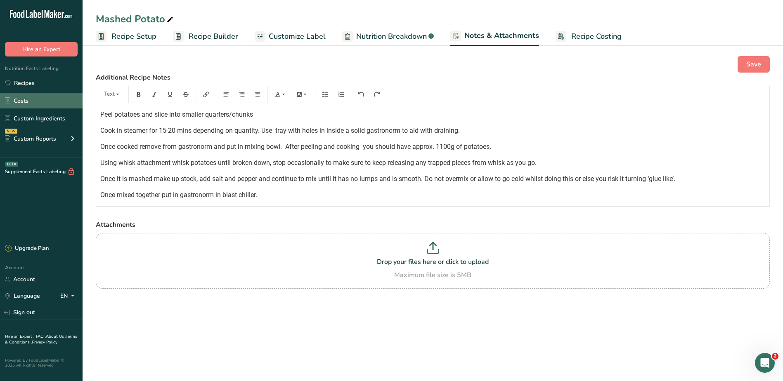
drag, startPoint x: 269, startPoint y: 193, endPoint x: 65, endPoint y: 95, distance: 226.5
click at [65, 95] on div ".a-20{fill:#fff;} Hire an Expert Nutrition Facts Labeling Recipes Costs Custom …" at bounding box center [391, 190] width 783 height 381
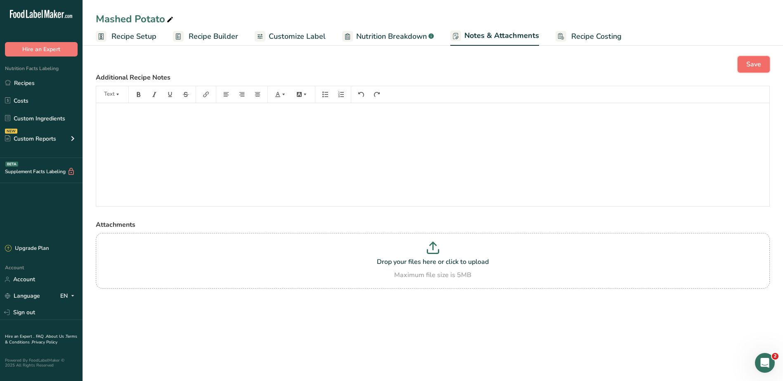
click at [748, 63] on span "Save" at bounding box center [753, 64] width 15 height 10
click at [129, 40] on span "Recipe Setup" at bounding box center [133, 36] width 45 height 11
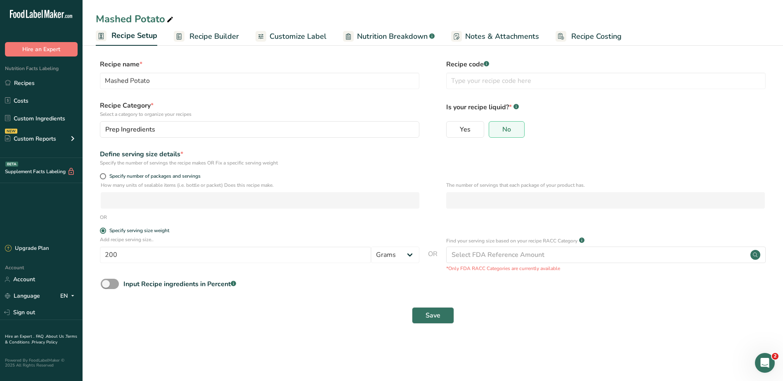
drag, startPoint x: 208, startPoint y: 35, endPoint x: 204, endPoint y: 37, distance: 4.4
click at [207, 35] on span "Recipe Builder" at bounding box center [214, 36] width 50 height 11
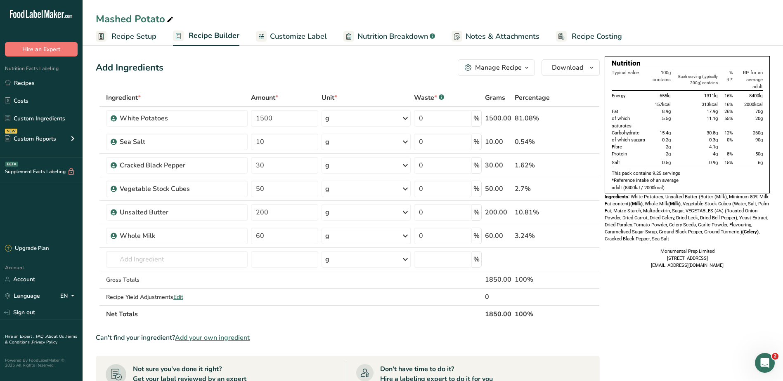
click at [504, 64] on div "Manage Recipe" at bounding box center [498, 68] width 47 height 10
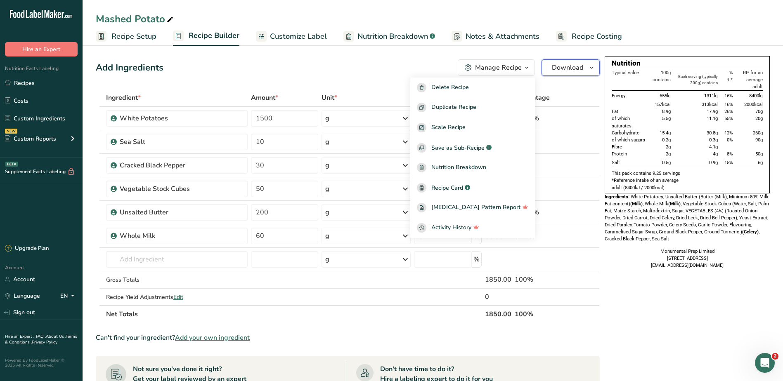
click at [561, 71] on span "Download" at bounding box center [567, 68] width 31 height 10
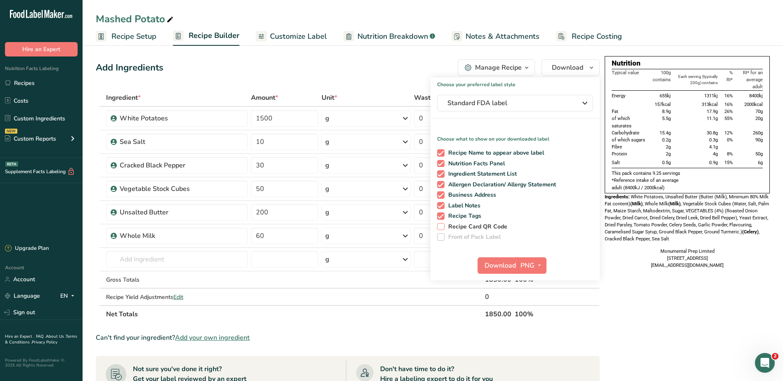
click at [464, 227] on span "Recipe Card QR Code" at bounding box center [476, 226] width 63 height 7
click at [443, 227] on input "Recipe Card QR Code" at bounding box center [439, 226] width 5 height 5
checkbox input "true"
click at [406, 71] on div "Add Ingredients Manage Recipe Delete Recipe Duplicate Recipe Scale Recipe Save …" at bounding box center [348, 67] width 504 height 17
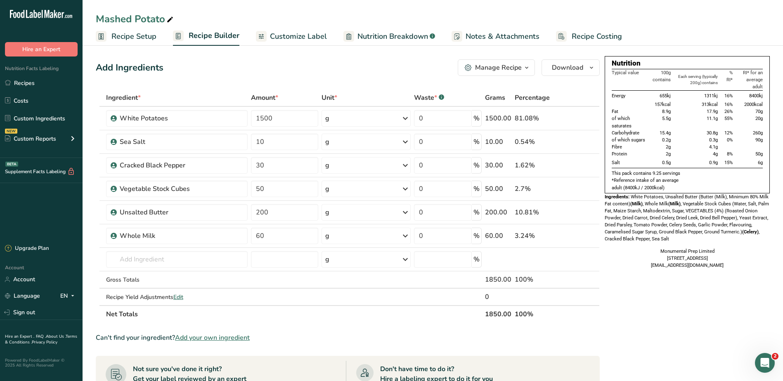
click at [491, 65] on div "Manage Recipe" at bounding box center [498, 68] width 47 height 10
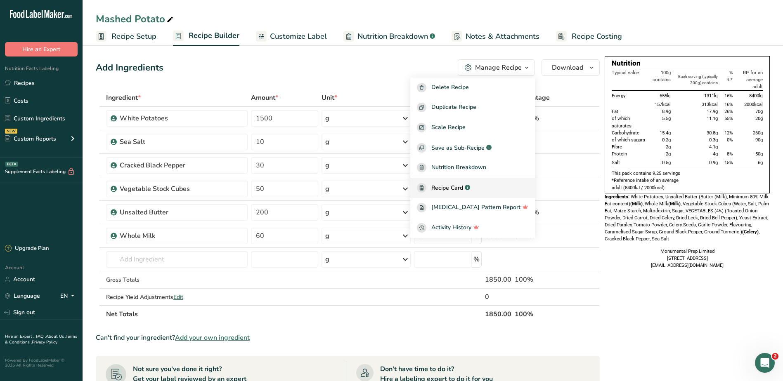
click at [463, 187] on span "Recipe Card" at bounding box center [447, 188] width 32 height 9
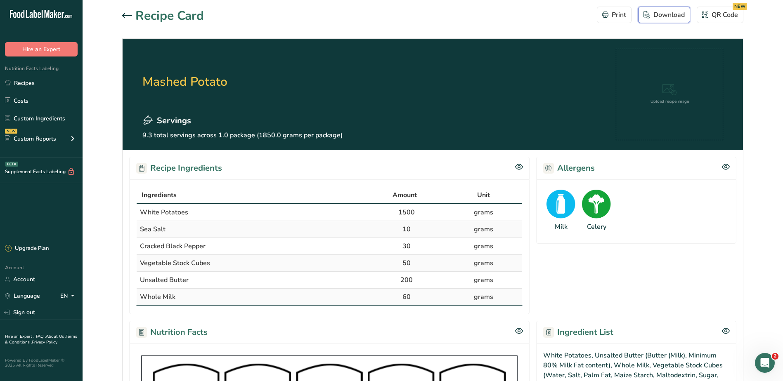
click at [670, 14] on div "Download" at bounding box center [664, 15] width 41 height 10
click at [214, 84] on h2 "Mashed Potato" at bounding box center [242, 82] width 200 height 66
drag, startPoint x: 214, startPoint y: 84, endPoint x: 259, endPoint y: 106, distance: 49.5
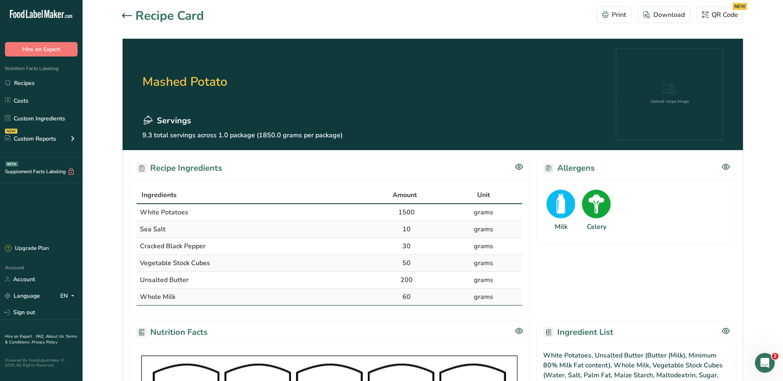
click at [257, 106] on h2 "Mashed Potato" at bounding box center [242, 82] width 200 height 66
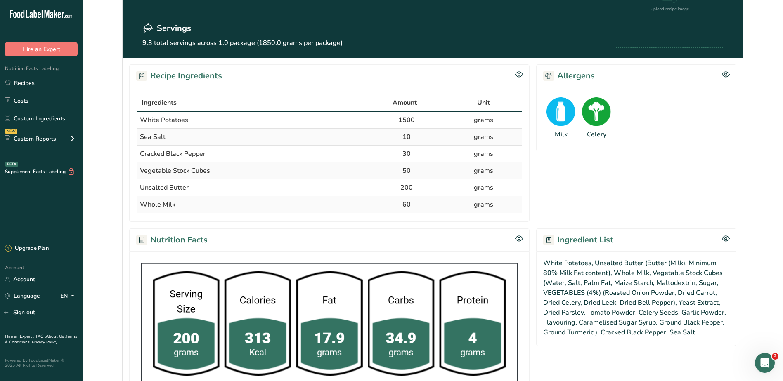
scroll to position [165, 0]
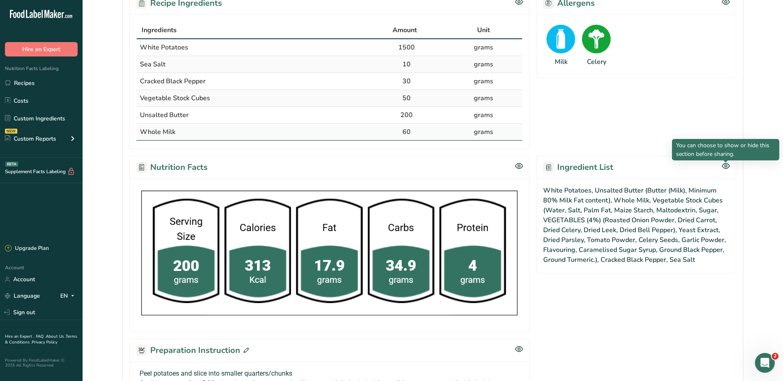
click at [728, 166] on icon at bounding box center [726, 166] width 8 height 7
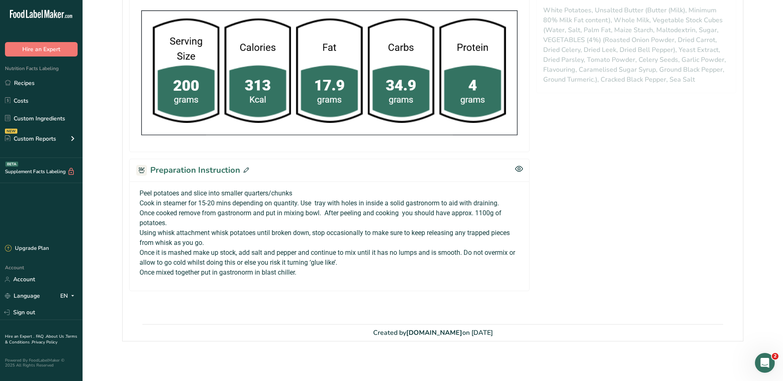
scroll to position [180, 0]
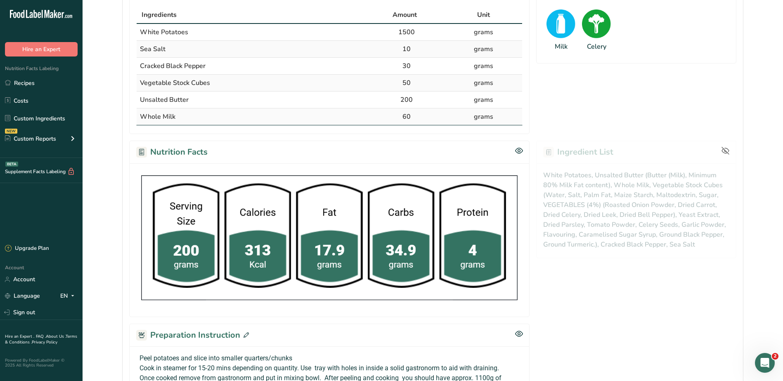
click at [727, 151] on icon at bounding box center [726, 151] width 8 height 8
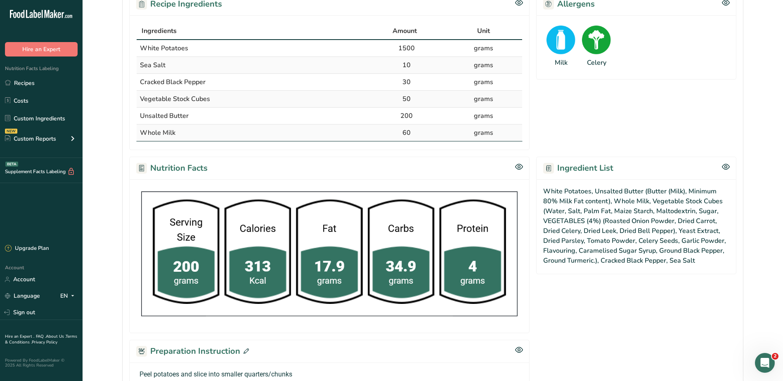
scroll to position [222, 0]
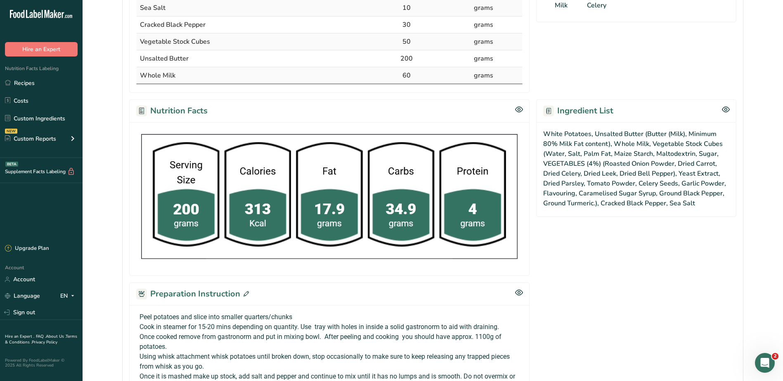
click at [564, 305] on div "Recipe Ingredients Ingredients Amount Unit White Potatoes 1500 grams Sea Salt 1…" at bounding box center [433, 189] width 620 height 520
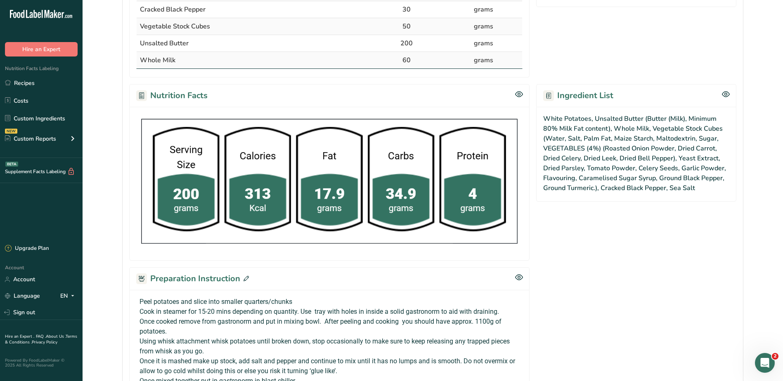
scroll to position [346, 0]
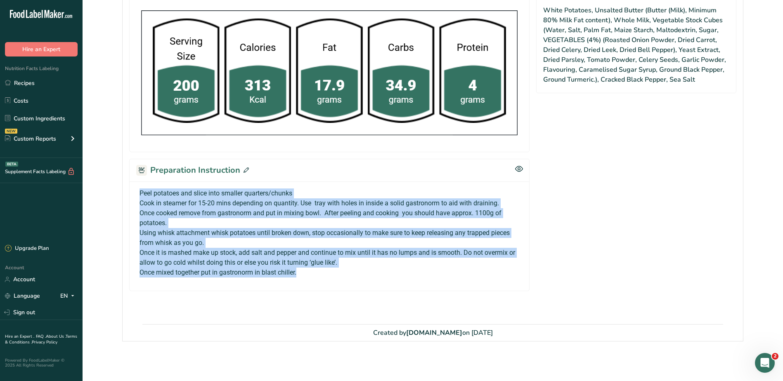
drag, startPoint x: 138, startPoint y: 192, endPoint x: 357, endPoint y: 272, distance: 233.5
click at [357, 272] on div "Peel potatoes and slice into smaller quarters/chunks Cook in steamer for 15-20 …" at bounding box center [329, 233] width 386 height 89
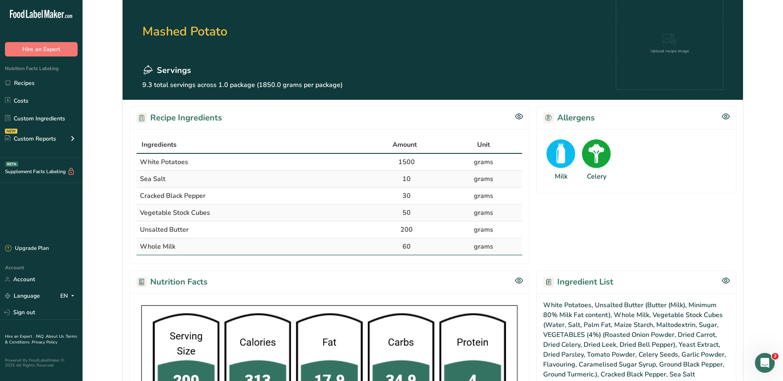
scroll to position [0, 0]
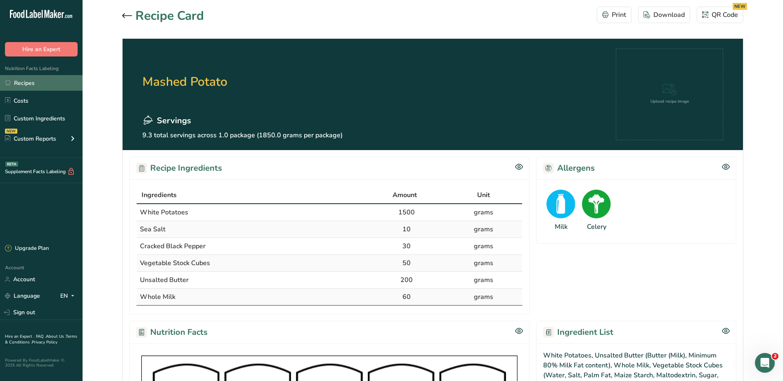
click at [26, 85] on link "Recipes" at bounding box center [41, 83] width 83 height 16
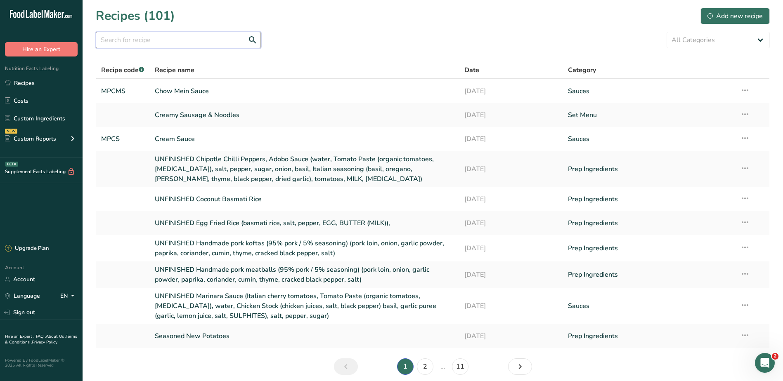
click at [219, 39] on input "text" at bounding box center [178, 40] width 165 height 17
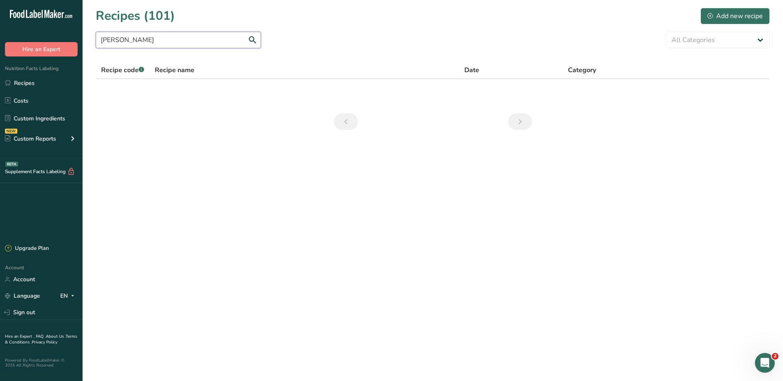
drag, startPoint x: 88, startPoint y: 42, endPoint x: 77, endPoint y: 42, distance: 10.3
click at [77, 42] on div ".a-20{fill:#fff;} Hire an Expert Nutrition Facts Labeling Recipes Costs Custom …" at bounding box center [391, 190] width 783 height 381
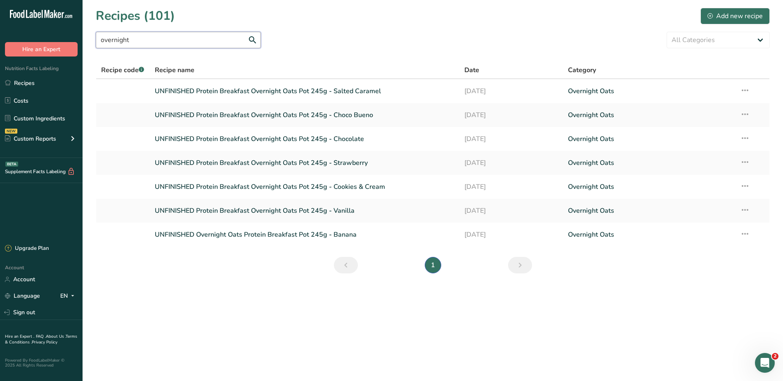
click at [201, 42] on input "overnight" at bounding box center [178, 40] width 165 height 17
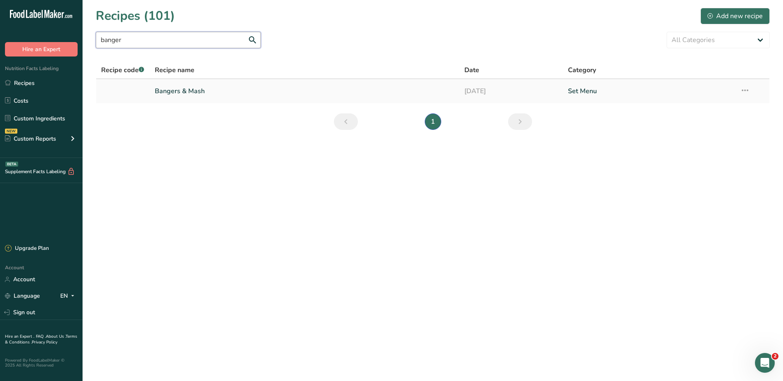
type input "banger"
click at [188, 88] on link "Bangers & Mash" at bounding box center [305, 91] width 300 height 17
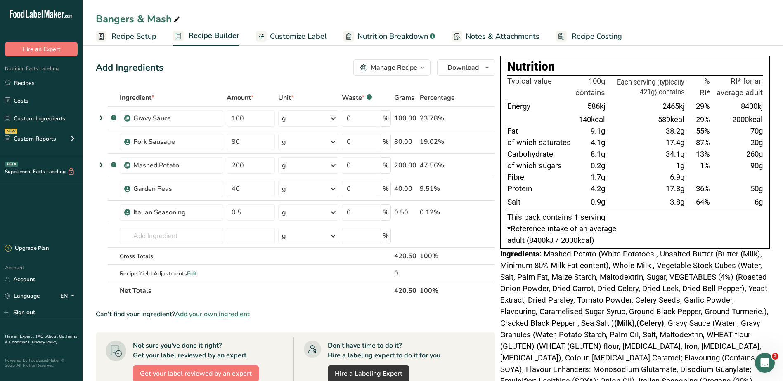
click at [556, 38] on rect at bounding box center [561, 36] width 11 height 11
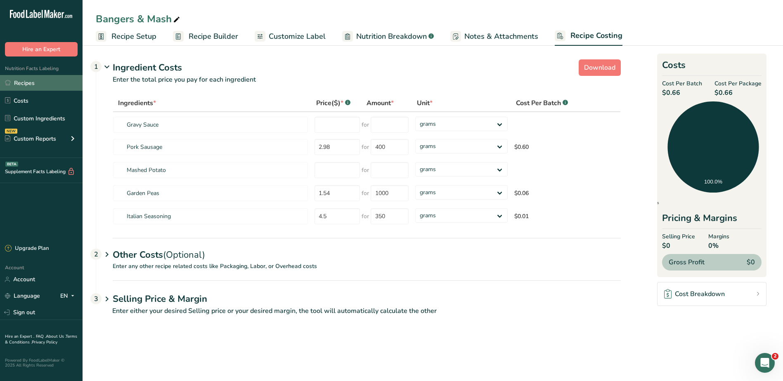
click at [13, 81] on link "Recipes" at bounding box center [41, 83] width 83 height 16
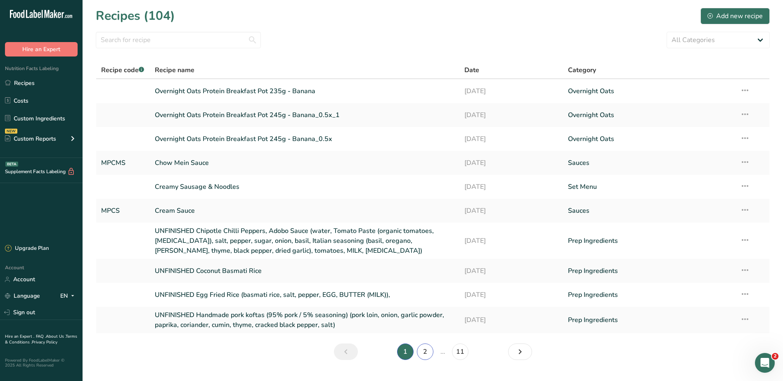
click at [424, 352] on link "2" at bounding box center [425, 352] width 17 height 17
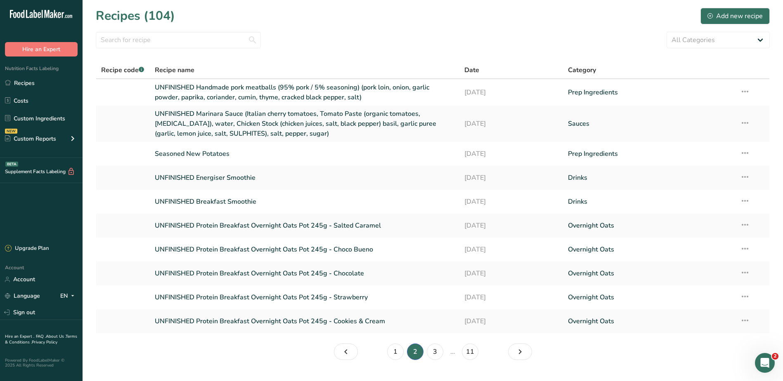
click at [386, 351] on li "1" at bounding box center [396, 352] width 20 height 17
click at [393, 350] on link "1" at bounding box center [395, 352] width 17 height 17
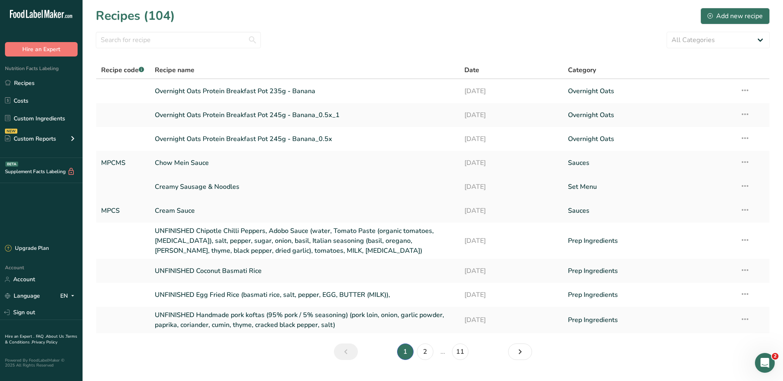
click at [190, 186] on link "Creamy Sausage & Noodles" at bounding box center [305, 186] width 300 height 17
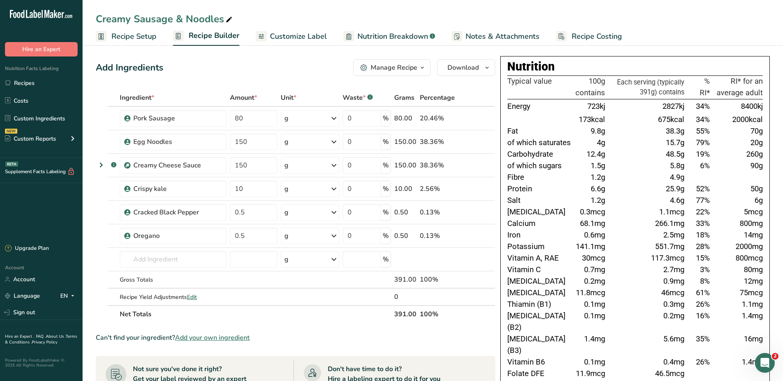
click at [594, 31] on span "Recipe Costing" at bounding box center [597, 36] width 50 height 11
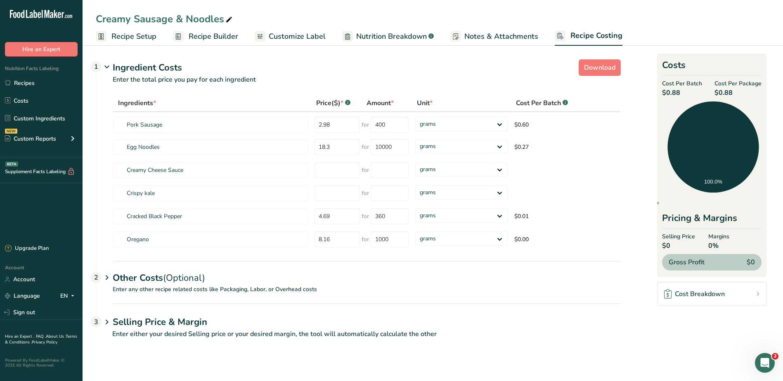
click at [134, 34] on span "Recipe Setup" at bounding box center [133, 36] width 45 height 11
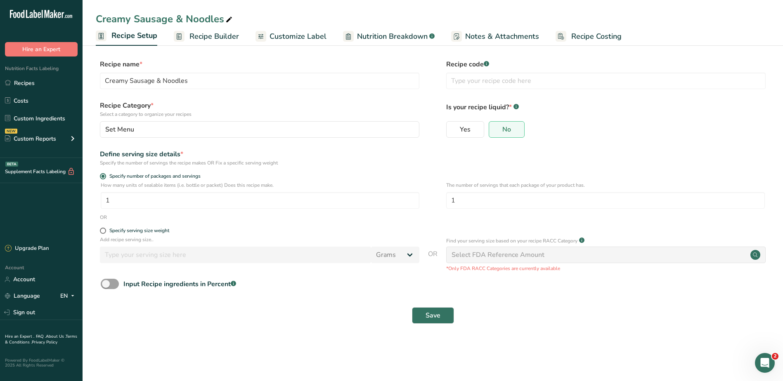
click at [208, 33] on span "Recipe Builder" at bounding box center [214, 36] width 50 height 11
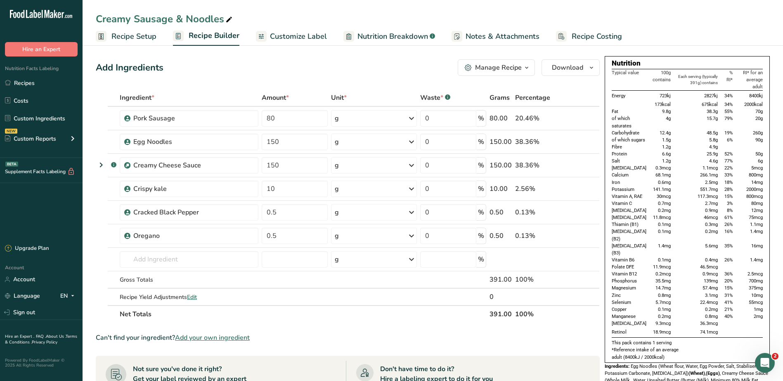
click at [574, 40] on span "Recipe Costing" at bounding box center [597, 36] width 50 height 11
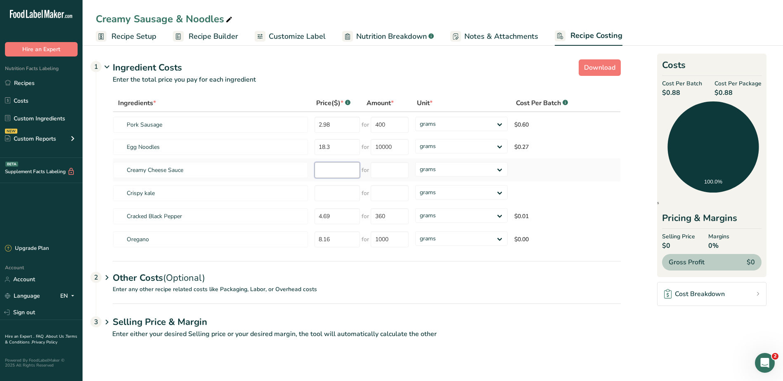
click at [329, 172] on input "number" at bounding box center [337, 170] width 45 height 16
click at [198, 40] on span "Recipe Builder" at bounding box center [214, 36] width 50 height 11
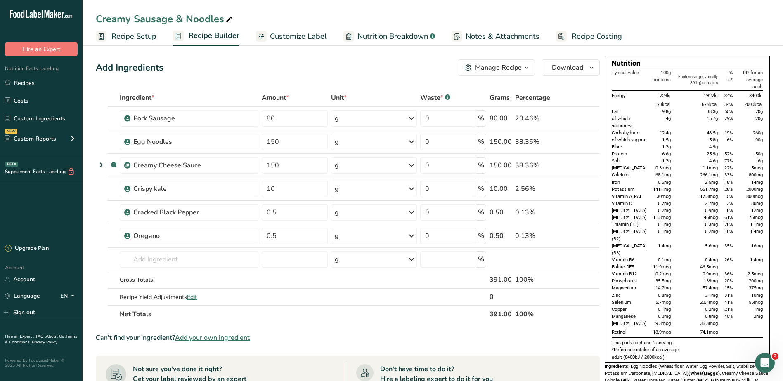
click at [153, 38] on span "Recipe Setup" at bounding box center [133, 36] width 45 height 11
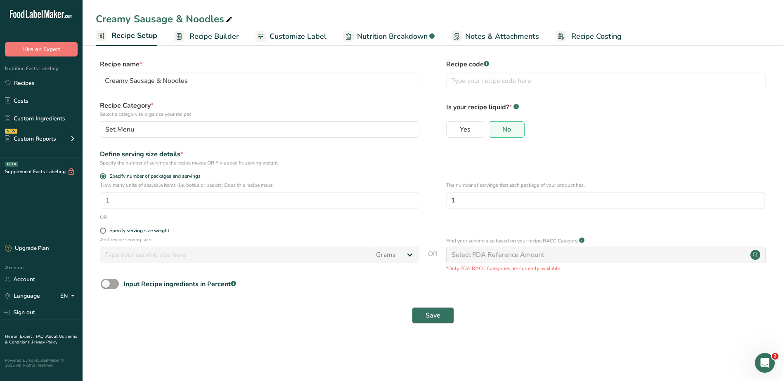
click at [201, 30] on link "Recipe Builder" at bounding box center [206, 36] width 65 height 19
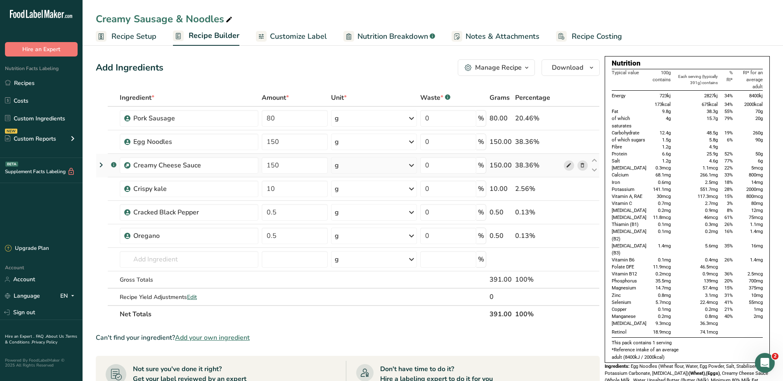
click at [568, 167] on icon at bounding box center [569, 165] width 6 height 9
click at [585, 38] on span "Recipe Costing" at bounding box center [597, 36] width 50 height 11
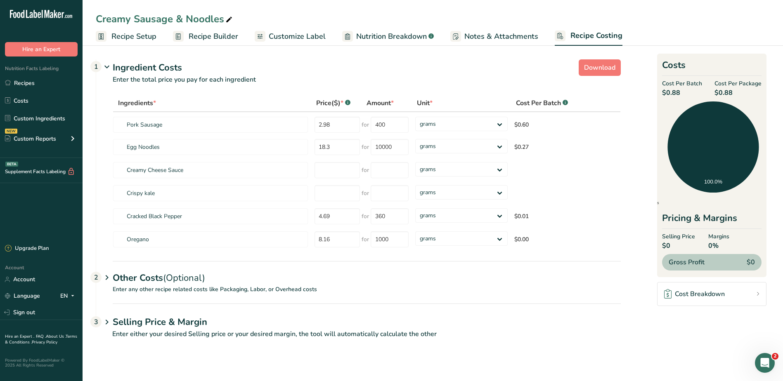
click at [746, 15] on div "Creamy Sausage & Noodles" at bounding box center [433, 19] width 701 height 15
click at [777, 368] on main "Creamy Sausage & Noodles Recipe Setup Recipe Builder Customize Label Nutrition …" at bounding box center [391, 190] width 783 height 381
click at [770, 361] on div "Open Intercom Messenger" at bounding box center [763, 361] width 27 height 27
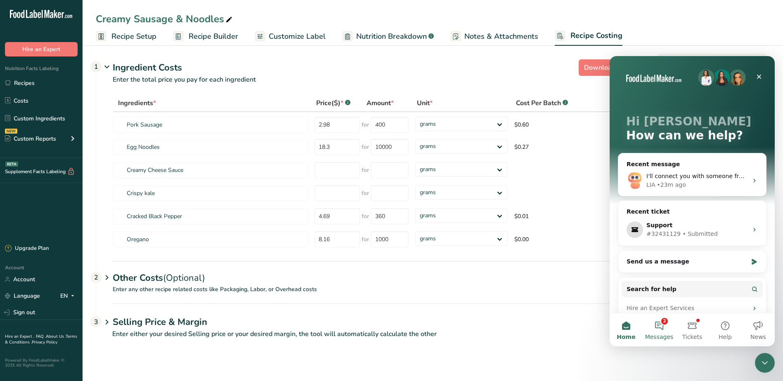
click at [663, 329] on button "2 Messages" at bounding box center [659, 330] width 33 height 33
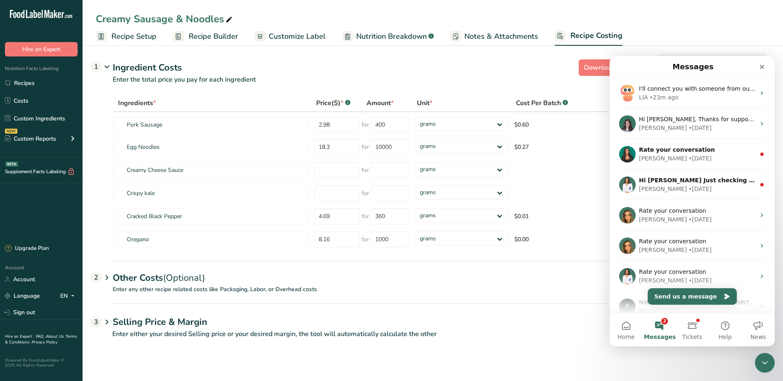
click at [541, 331] on p "Enter either your desired Selling price or your desired margin, the tool will a…" at bounding box center [358, 339] width 525 height 20
click at [323, 171] on input "number" at bounding box center [337, 170] width 45 height 16
click at [386, 173] on input "number" at bounding box center [390, 170] width 38 height 16
click at [352, 169] on input "number" at bounding box center [337, 170] width 45 height 16
click at [338, 71] on div "Ingredient Costs 1" at bounding box center [367, 68] width 508 height 14
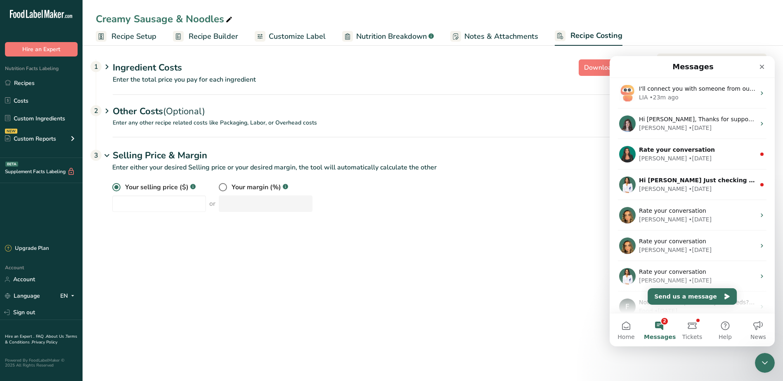
click at [187, 114] on span "(Optional)" at bounding box center [184, 111] width 42 height 12
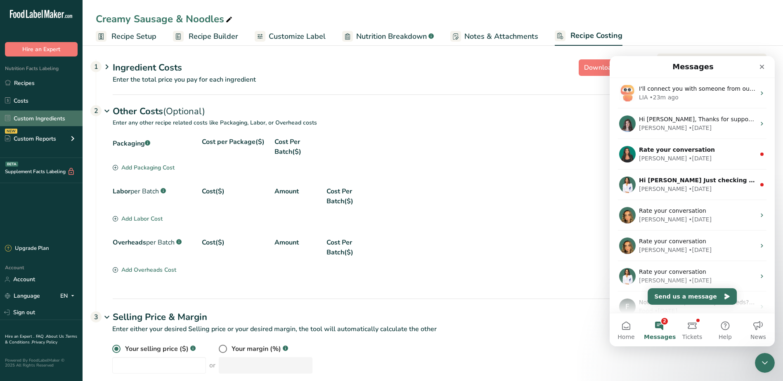
click at [41, 119] on link "Custom Ingredients" at bounding box center [41, 119] width 83 height 16
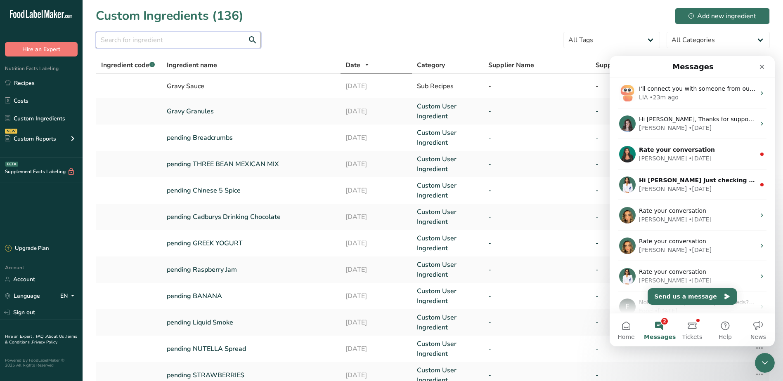
click at [199, 34] on input "text" at bounding box center [178, 40] width 165 height 17
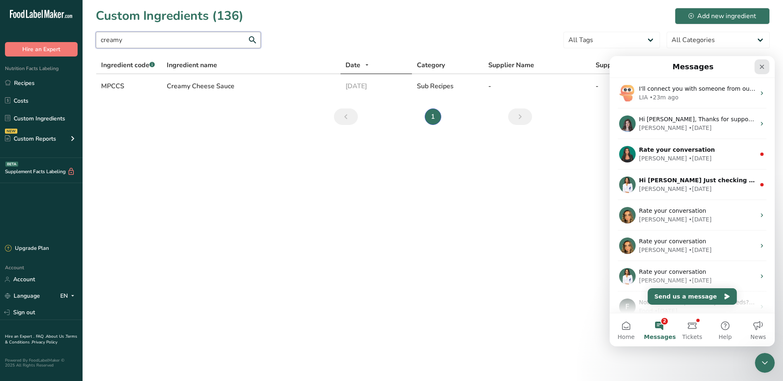
type input "creamy"
click at [767, 67] on div "Close" at bounding box center [762, 66] width 15 height 15
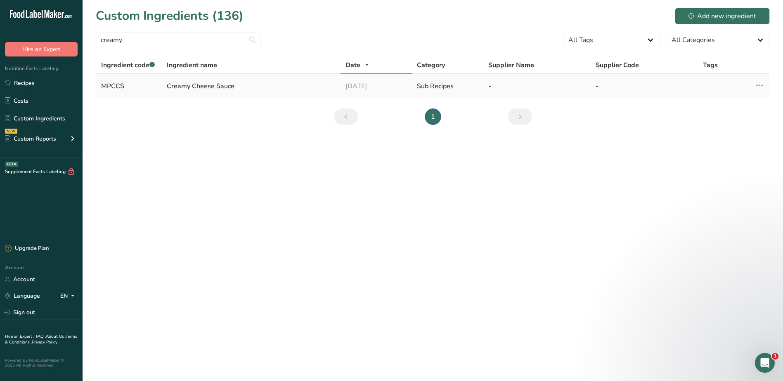
click at [213, 83] on div "Creamy Cheese Sauce" at bounding box center [251, 86] width 169 height 10
click at [766, 88] on td "Edit Source Recipe Duplicate Ingredient Delete Ingredient Compare Ingredients" at bounding box center [752, 86] width 36 height 24
click at [764, 85] on icon at bounding box center [760, 85] width 10 height 15
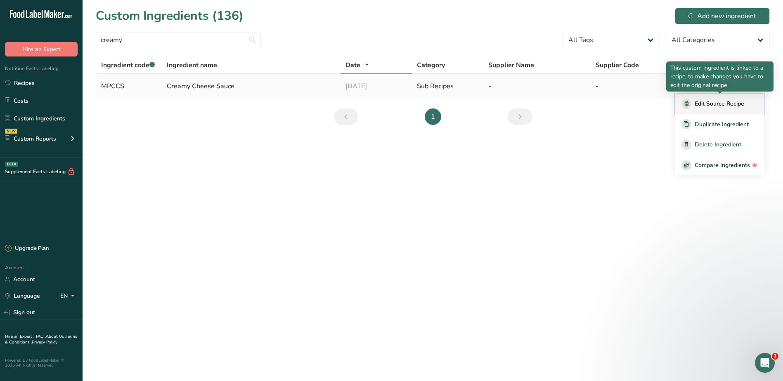
click at [720, 106] on span "Edit Source Recipe" at bounding box center [720, 103] width 50 height 9
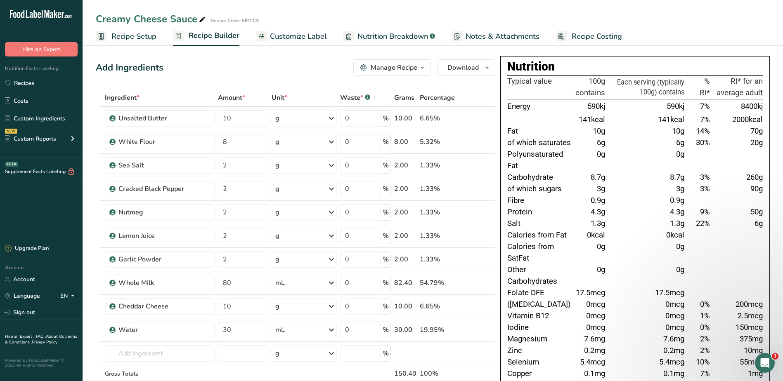
click at [572, 39] on span "Recipe Costing" at bounding box center [597, 36] width 50 height 11
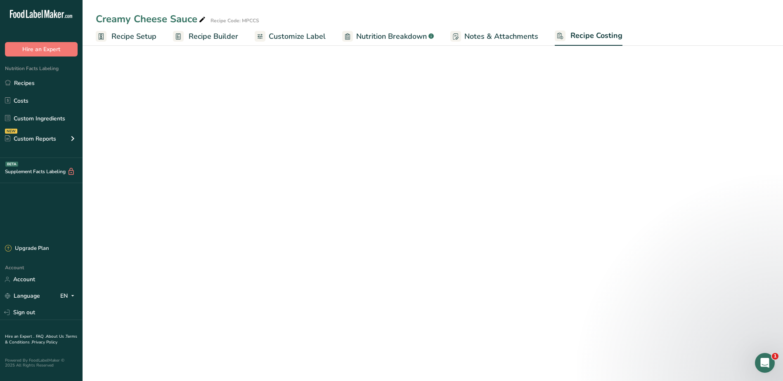
select select "1"
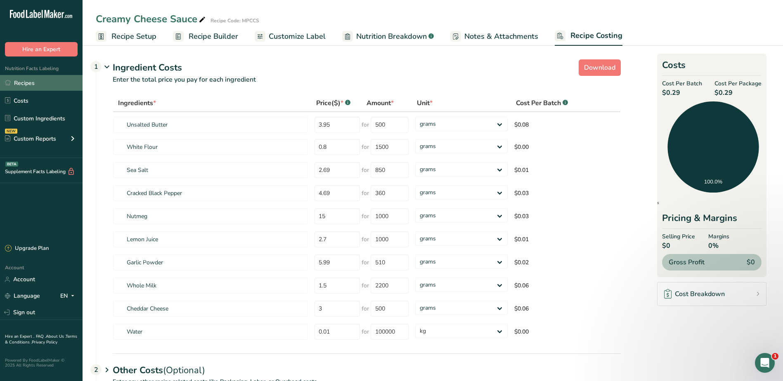
click at [19, 81] on link "Recipes" at bounding box center [41, 83] width 83 height 16
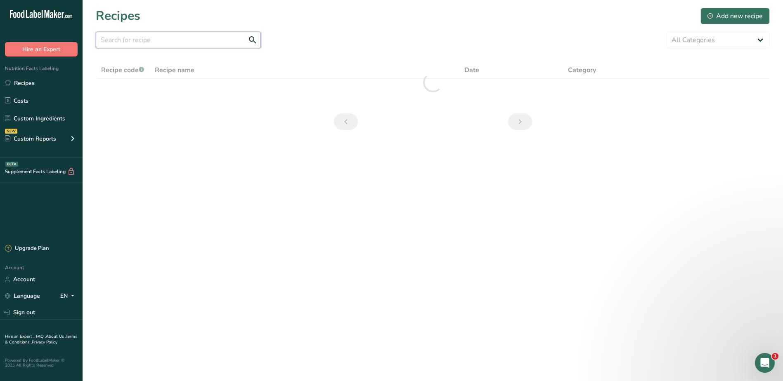
click at [185, 36] on input "text" at bounding box center [178, 40] width 165 height 17
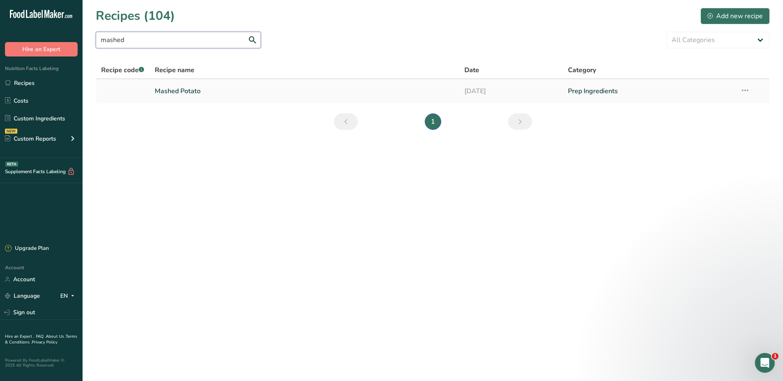
type input "mashed"
click at [188, 93] on link "Mashed Potato" at bounding box center [305, 91] width 300 height 17
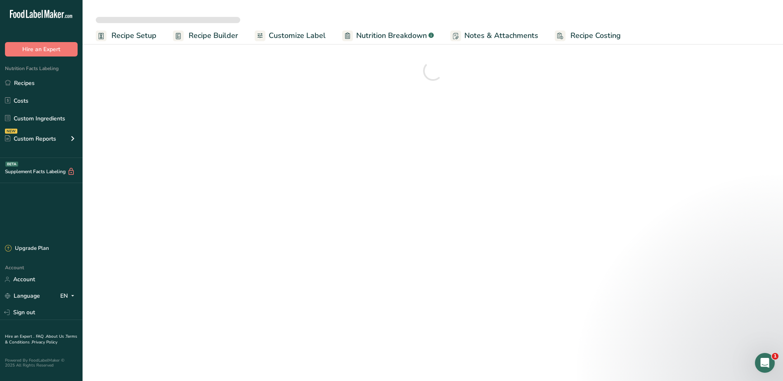
click at [586, 37] on span "Recipe Costing" at bounding box center [596, 35] width 50 height 11
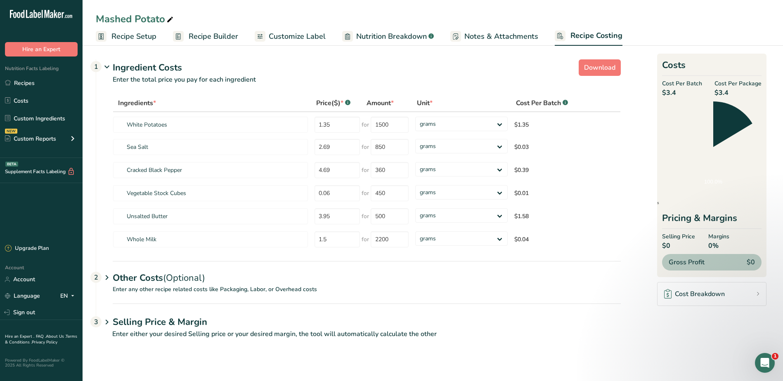
click at [587, 36] on span "Recipe Costing" at bounding box center [597, 35] width 52 height 11
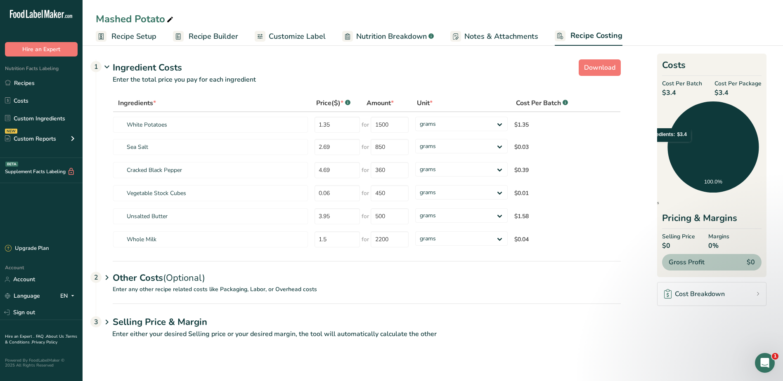
click at [129, 37] on span "Recipe Setup" at bounding box center [133, 36] width 45 height 11
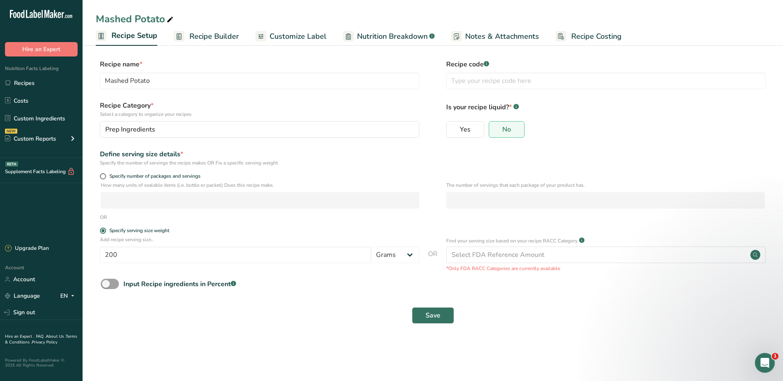
click at [211, 33] on span "Recipe Builder" at bounding box center [214, 36] width 50 height 11
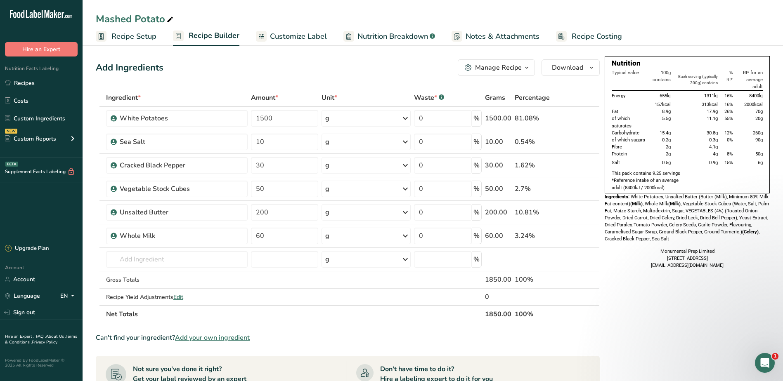
drag, startPoint x: 656, startPoint y: 170, endPoint x: 679, endPoint y: 171, distance: 22.7
click at [679, 171] on p "This pack contains 9.25 servings" at bounding box center [687, 173] width 151 height 7
drag, startPoint x: 679, startPoint y: 171, endPoint x: 673, endPoint y: 188, distance: 17.9
click at [673, 188] on p "*Reference intake of an average adult (8400kJ / 2000kcal)" at bounding box center [687, 184] width 151 height 14
click at [589, 317] on th at bounding box center [594, 313] width 10 height 17
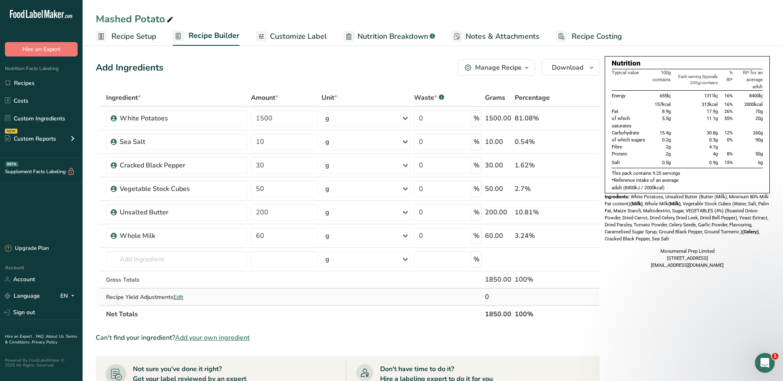
click at [182, 298] on span "Edit" at bounding box center [178, 298] width 10 height 8
select select "0"
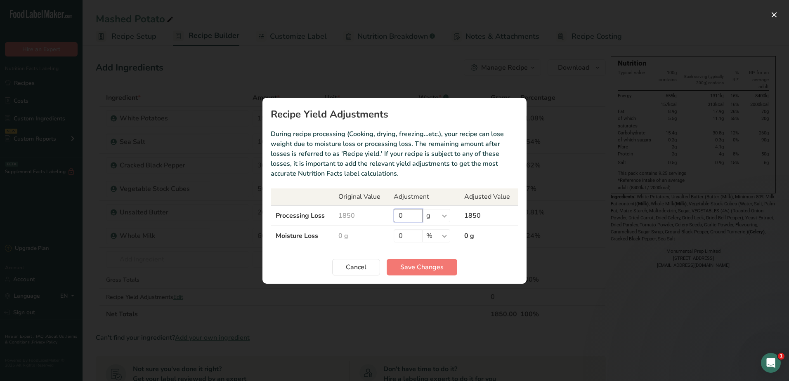
drag, startPoint x: 401, startPoint y: 213, endPoint x: 372, endPoint y: 203, distance: 31.1
click at [373, 209] on tr "Processing Loss 1850 0 % g kg mg mcg lb oz 1850" at bounding box center [395, 216] width 248 height 21
type input "400"
click at [423, 271] on span "Save Changes" at bounding box center [421, 268] width 43 height 10
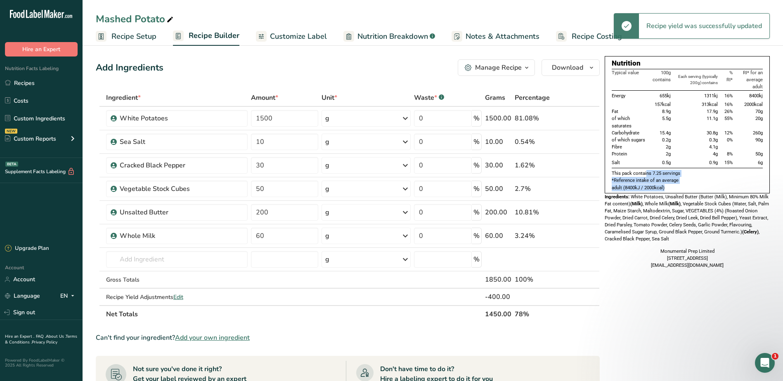
drag, startPoint x: 631, startPoint y: 170, endPoint x: 679, endPoint y: 185, distance: 49.5
click at [679, 185] on div "Nutrition Typical value 100g contains Each serving (typically 200g) contains % …" at bounding box center [687, 124] width 165 height 137
drag, startPoint x: 679, startPoint y: 185, endPoint x: 663, endPoint y: 187, distance: 16.0
click at [663, 187] on span "*Reference intake of an average adult (8400kJ / 2000kcal)" at bounding box center [645, 184] width 67 height 13
click at [579, 35] on span "Recipe Costing" at bounding box center [597, 36] width 50 height 11
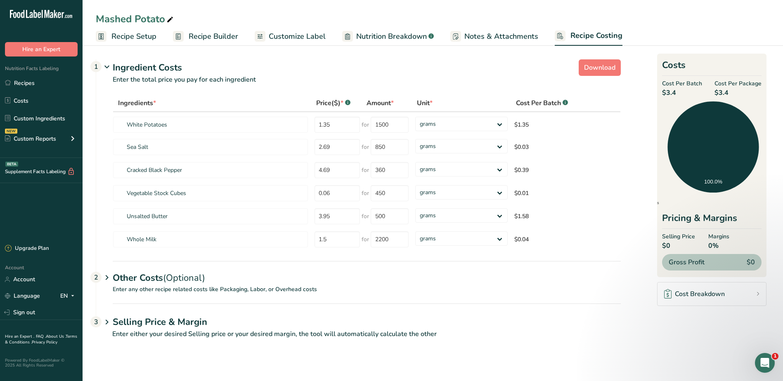
click at [672, 323] on section "Download Ingredient Costs 1 Enter the total price you pay for each ingredient I…" at bounding box center [433, 202] width 674 height 293
click at [138, 38] on span "Recipe Setup" at bounding box center [133, 36] width 45 height 11
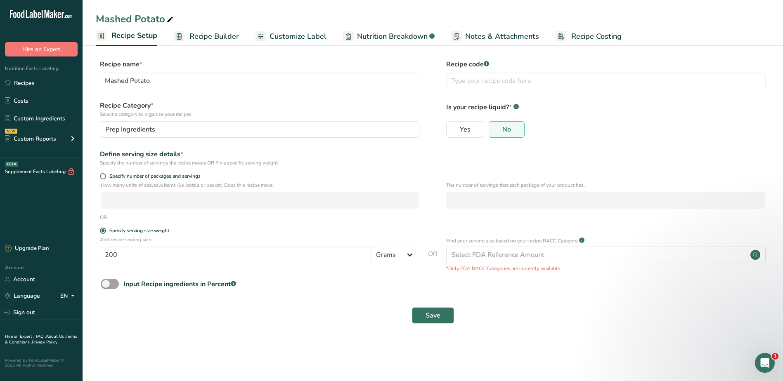
click at [196, 38] on span "Recipe Builder" at bounding box center [214, 36] width 50 height 11
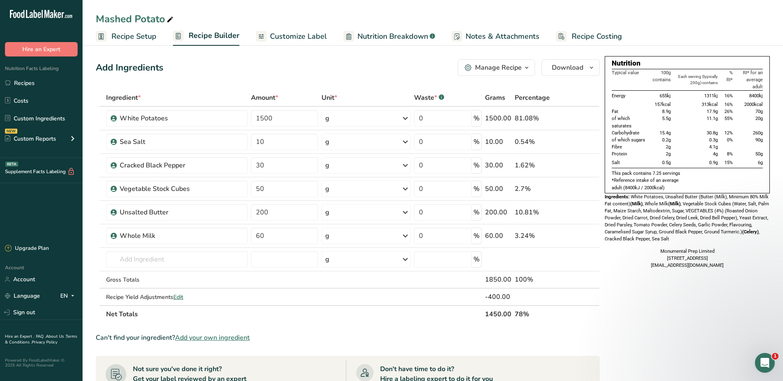
click at [138, 33] on span "Recipe Setup" at bounding box center [133, 36] width 45 height 11
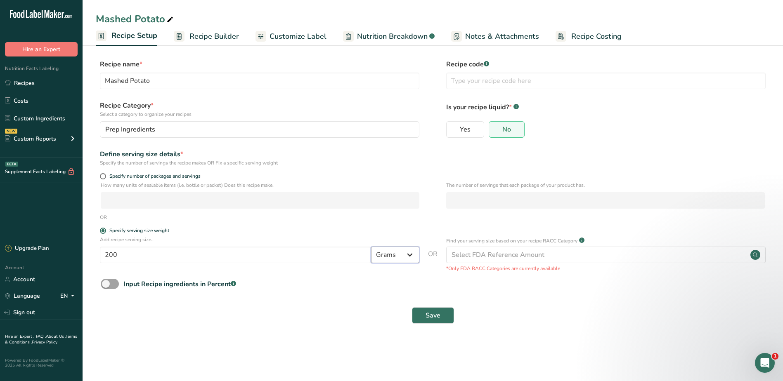
click at [404, 258] on select "Grams kg mg mcg lb oz l mL fl oz tbsp tsp cup qt gallon" at bounding box center [395, 255] width 48 height 17
drag, startPoint x: 404, startPoint y: 253, endPoint x: 429, endPoint y: 194, distance: 64.0
click at [404, 253] on select "Grams kg mg mcg lb oz l mL fl oz tbsp tsp cup qt gallon" at bounding box center [395, 255] width 48 height 17
drag, startPoint x: 117, startPoint y: 163, endPoint x: 334, endPoint y: 161, distance: 216.7
click at [334, 161] on div "Specify the number of servings the recipe makes OR Fix a specific serving weight" at bounding box center [260, 162] width 320 height 7
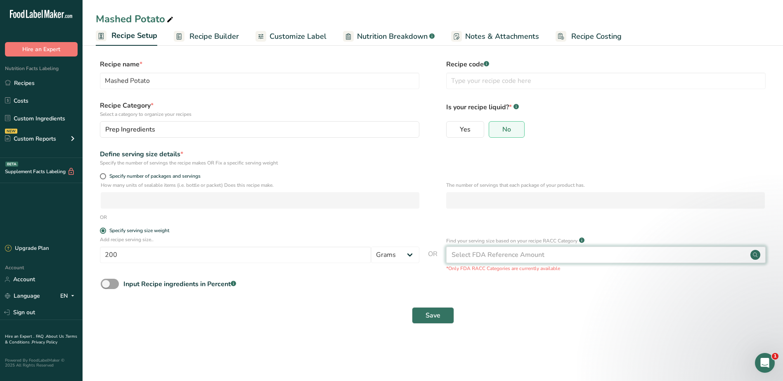
click at [523, 251] on div "Select FDA Reference Amount" at bounding box center [498, 255] width 93 height 10
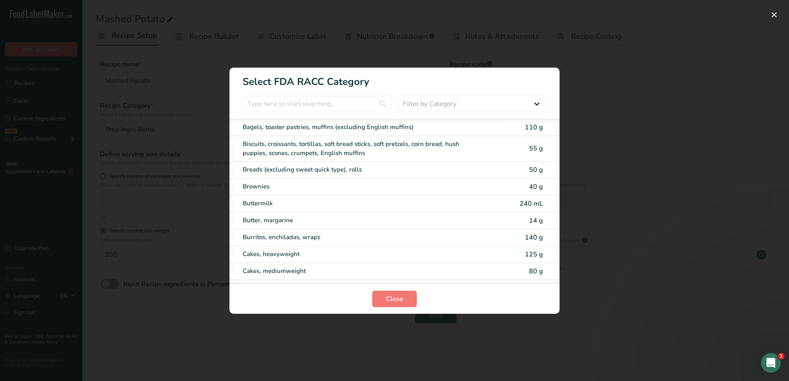
click at [630, 120] on div "RACC Category Selection Modal" at bounding box center [394, 190] width 789 height 381
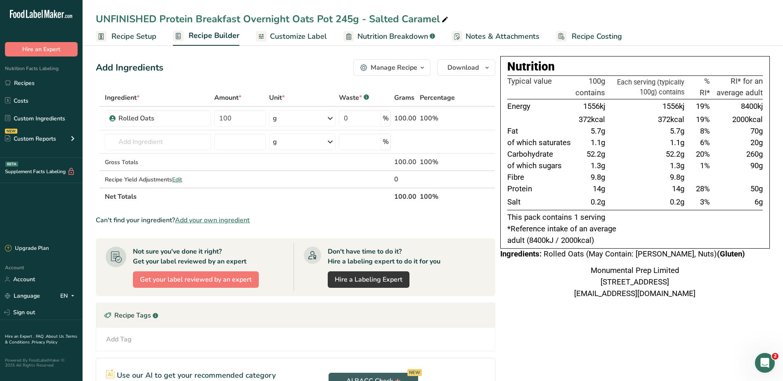
click at [501, 36] on span "Notes & Attachments" at bounding box center [503, 36] width 74 height 11
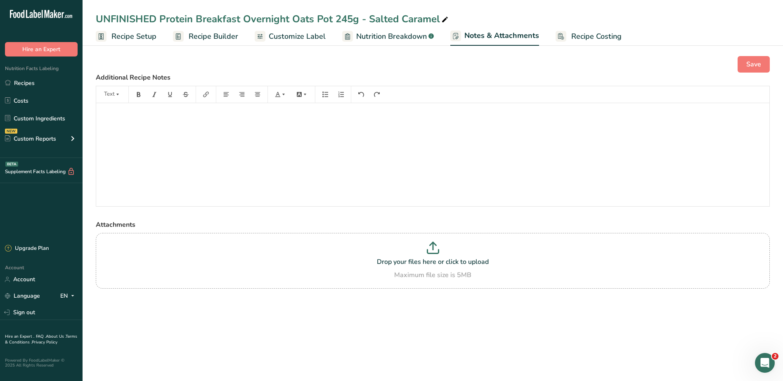
click at [198, 135] on div "﻿" at bounding box center [432, 154] width 673 height 103
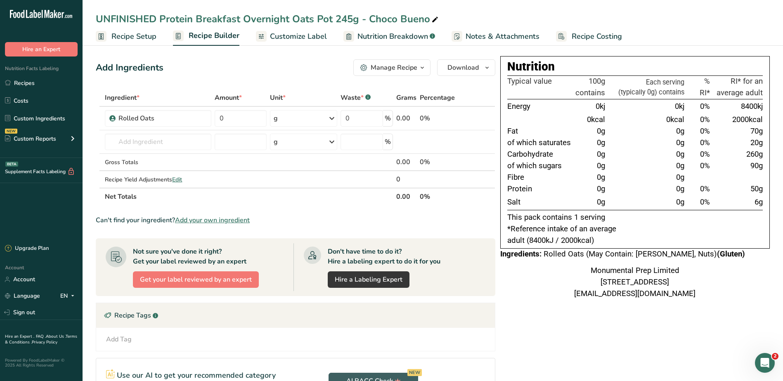
click at [472, 44] on link "Notes & Attachments" at bounding box center [496, 36] width 88 height 19
click at [410, 36] on span "Nutrition Breakdown" at bounding box center [392, 36] width 71 height 11
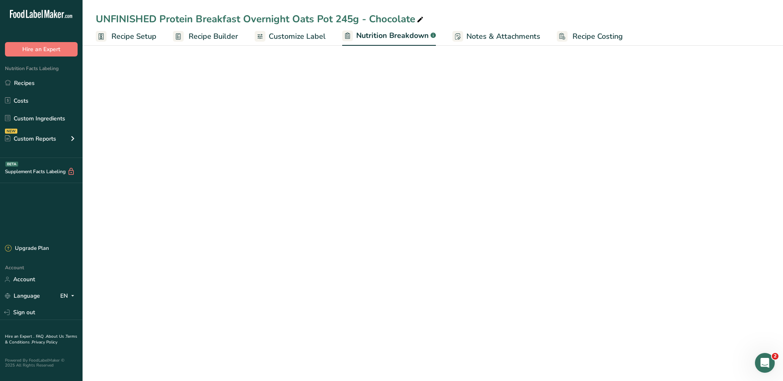
select select "Calories"
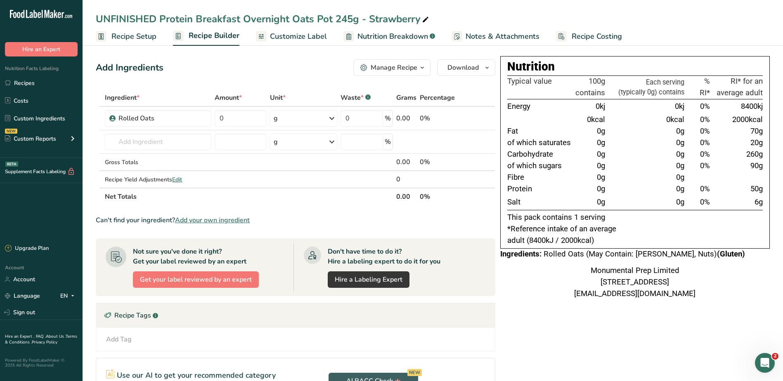
click at [482, 38] on span "Notes & Attachments" at bounding box center [503, 36] width 74 height 11
drag, startPoint x: 492, startPoint y: 37, endPoint x: 493, endPoint y: 16, distance: 21.5
click at [492, 37] on span "Notes & Attachments" at bounding box center [503, 36] width 74 height 11
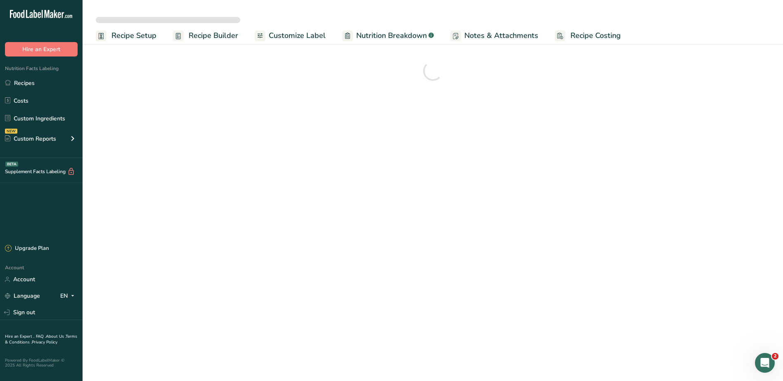
click at [508, 37] on span "Notes & Attachments" at bounding box center [501, 35] width 74 height 11
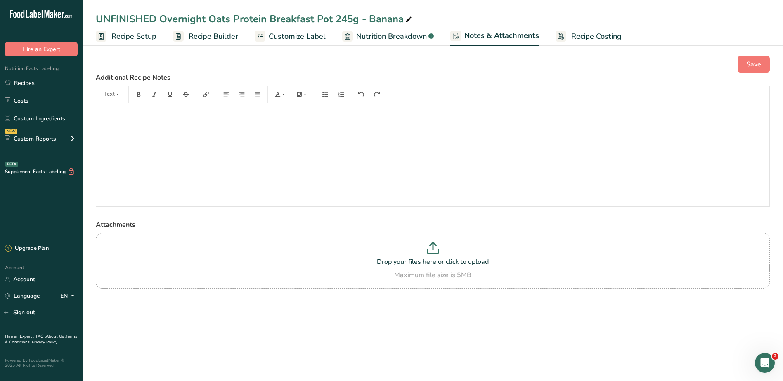
click at [144, 40] on span "Recipe Setup" at bounding box center [133, 36] width 45 height 11
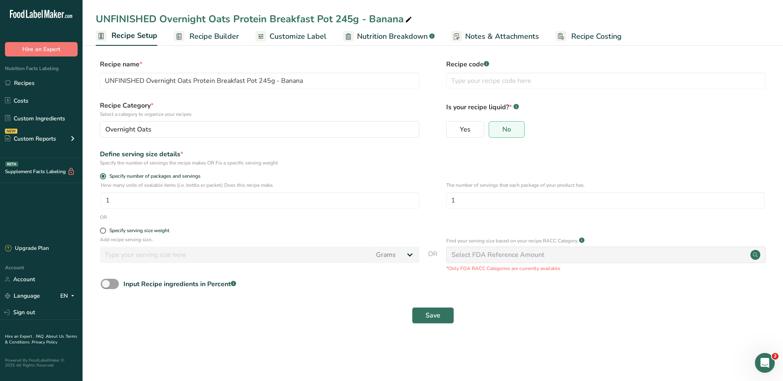
click at [203, 38] on span "Recipe Builder" at bounding box center [214, 36] width 50 height 11
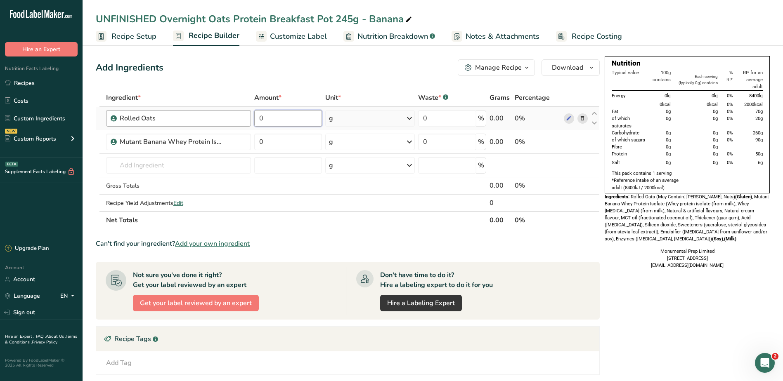
drag, startPoint x: 291, startPoint y: 120, endPoint x: 225, endPoint y: 114, distance: 67.1
click at [225, 114] on tr "Rolled Oats 0 g Weight Units g kg mg See more Volume Units l Volume units requi…" at bounding box center [347, 119] width 503 height 24
type input "500"
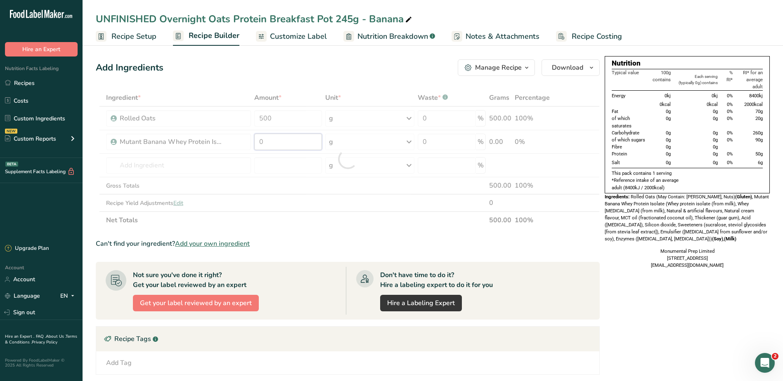
drag, startPoint x: 291, startPoint y: 140, endPoint x: 298, endPoint y: 136, distance: 7.6
click at [291, 140] on div "Ingredient * Amount * Unit * Waste * .a-a{fill:#347362;}.b-a{fill:#fff;} Grams …" at bounding box center [348, 159] width 504 height 140
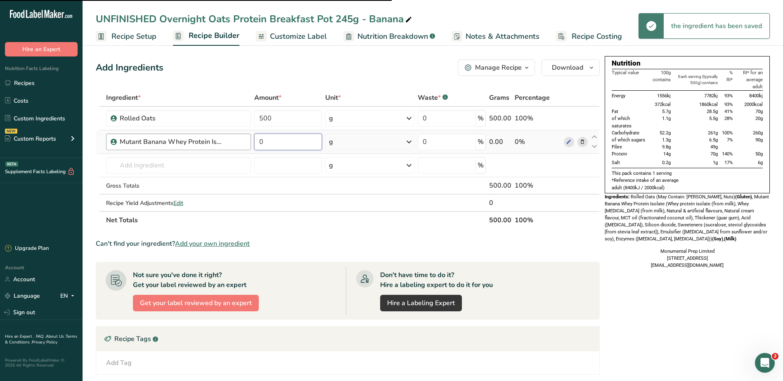
drag, startPoint x: 271, startPoint y: 142, endPoint x: 247, endPoint y: 142, distance: 23.9
click at [247, 142] on tr "Mutant Banana Whey Protein Isolate 0 g Weight Units g kg mg See more Volume Uni…" at bounding box center [347, 142] width 503 height 24
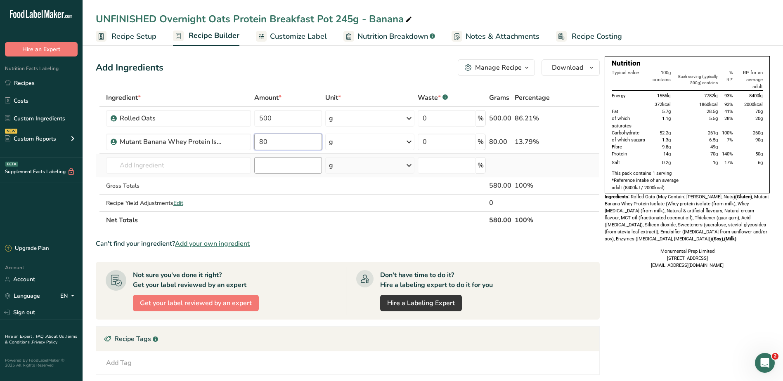
type input "80"
click at [278, 165] on div "Ingredient * Amount * Unit * Waste * .a-a{fill:#347362;}.b-a{fill:#fff;} Grams …" at bounding box center [348, 159] width 504 height 140
click at [273, 164] on input "number" at bounding box center [288, 165] width 68 height 17
type input "1300"
click at [192, 169] on input "text" at bounding box center [178, 165] width 145 height 17
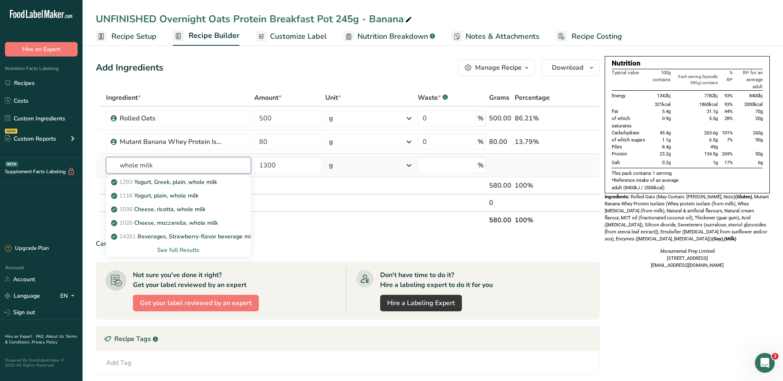
type input "whole milk"
click at [174, 249] on div "See full Results" at bounding box center [179, 250] width 132 height 9
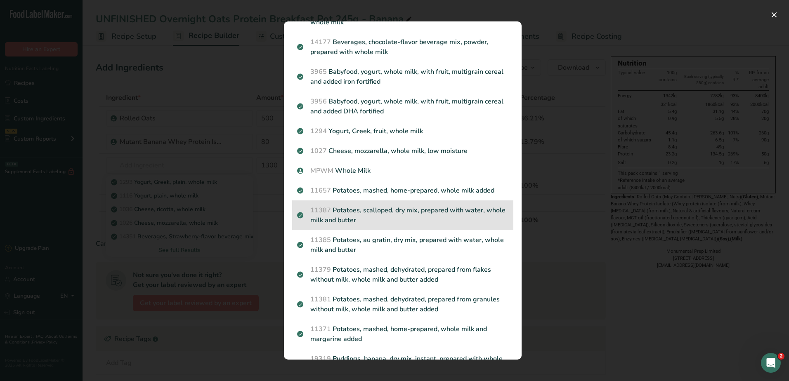
scroll to position [702, 0]
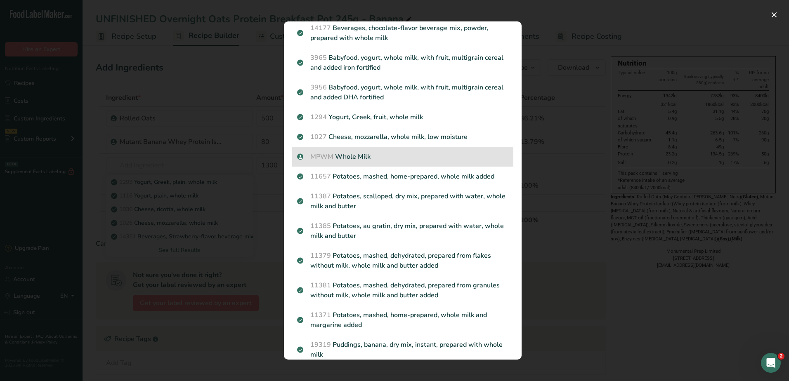
click at [336, 158] on p "MPWM Whole Milk" at bounding box center [402, 157] width 211 height 10
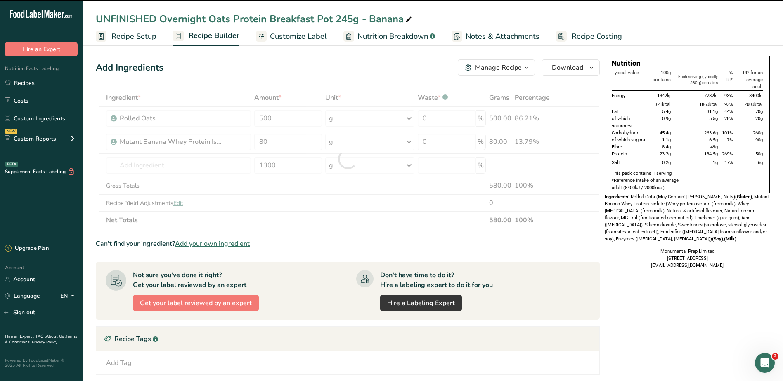
type input "0"
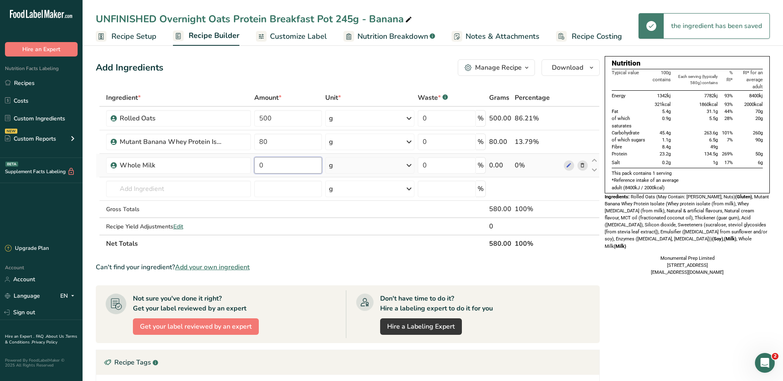
drag, startPoint x: 301, startPoint y: 165, endPoint x: 259, endPoint y: 161, distance: 41.5
click at [260, 161] on input "0" at bounding box center [288, 165] width 68 height 17
type input "1300"
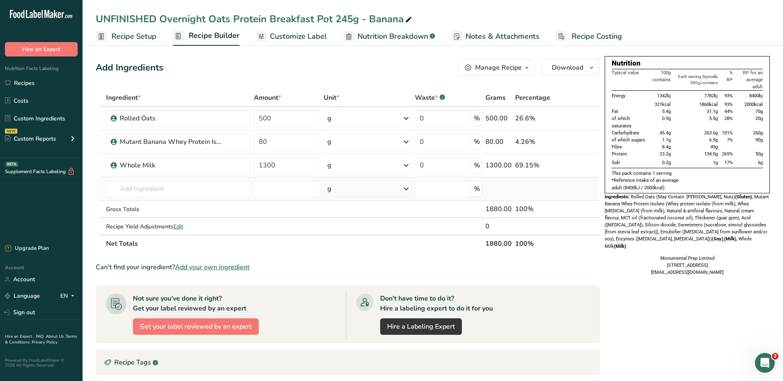
click at [302, 180] on div "Ingredient * Amount * Unit * Waste * .a-a{fill:#347362;}.b-a{fill:#fff;} Grams …" at bounding box center [348, 170] width 504 height 163
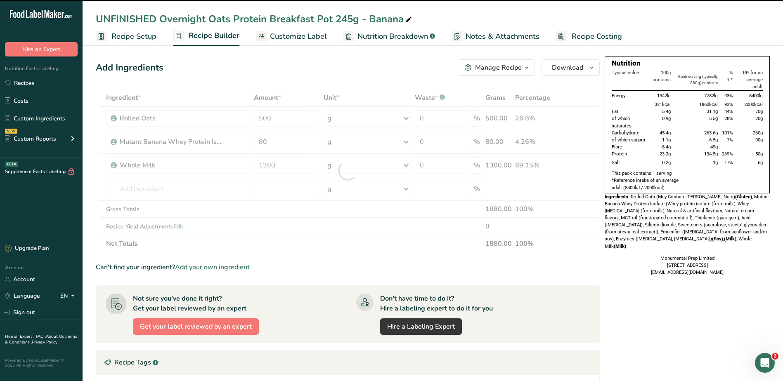
click at [304, 185] on div at bounding box center [348, 170] width 504 height 163
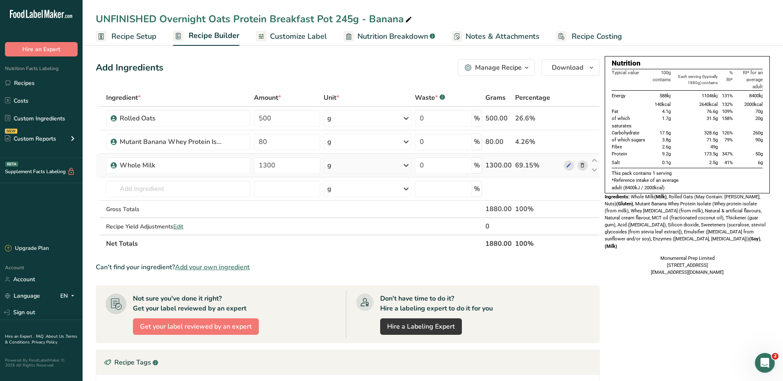
click at [360, 168] on div "g" at bounding box center [368, 165] width 88 height 17
click at [347, 267] on div "mL" at bounding box center [363, 269] width 63 height 9
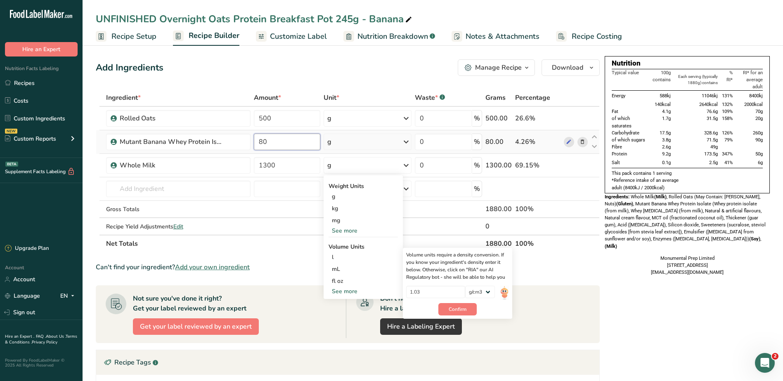
click at [256, 140] on input "80" at bounding box center [287, 142] width 67 height 17
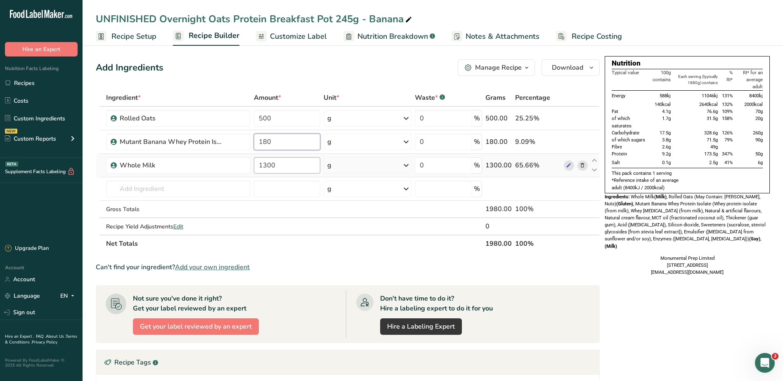
type input "180"
click at [285, 172] on div "Ingredient * Amount * Unit * Waste * .a-a{fill:#347362;}.b-a{fill:#fff;} Grams …" at bounding box center [348, 170] width 504 height 163
click at [343, 170] on div "Ingredient * Amount * Unit * Waste * .a-a{fill:#347362;}.b-a{fill:#fff;} Grams …" at bounding box center [348, 170] width 504 height 163
click at [408, 165] on icon at bounding box center [406, 165] width 10 height 15
click at [258, 187] on input "number" at bounding box center [287, 189] width 67 height 17
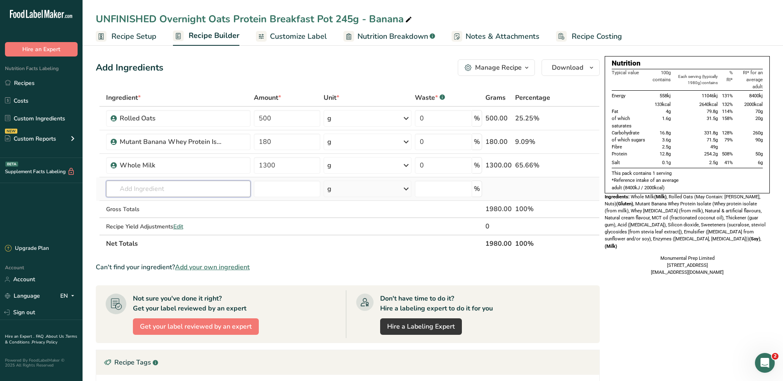
click at [204, 190] on input "text" at bounding box center [178, 189] width 144 height 17
click at [137, 37] on span "Recipe Setup" at bounding box center [133, 36] width 45 height 11
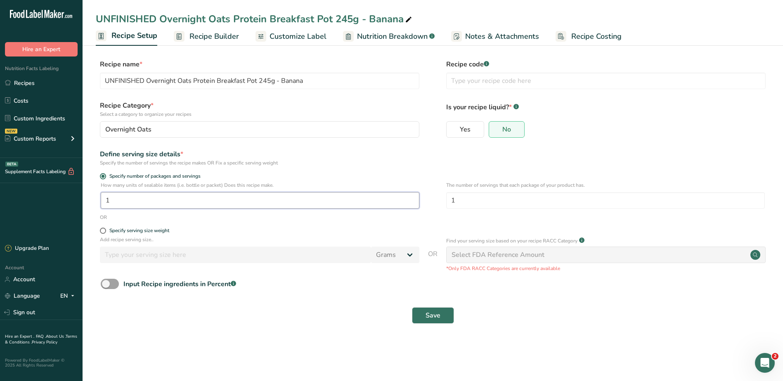
drag, startPoint x: 143, startPoint y: 203, endPoint x: 84, endPoint y: 198, distance: 59.6
click at [84, 198] on section "Recipe name * UNFINISHED Overnight Oats Protein Breakfast Pot 245g - Banana Rec…" at bounding box center [433, 192] width 701 height 299
click at [146, 231] on div "Specify serving size weight" at bounding box center [139, 231] width 60 height 6
click at [105, 231] on input "Specify serving size weight" at bounding box center [102, 230] width 5 height 5
radio input "true"
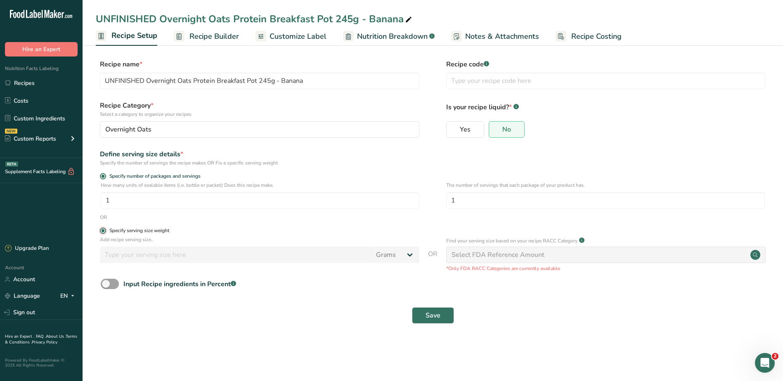
radio input "false"
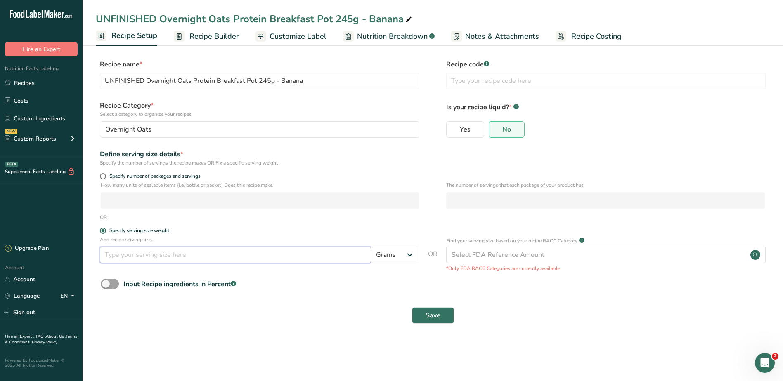
click at [176, 251] on input "number" at bounding box center [235, 255] width 271 height 17
type input "235"
click at [285, 331] on section "Recipe name * UNFINISHED Overnight Oats Protein Breakfast Pot 245g - Banana Rec…" at bounding box center [433, 192] width 701 height 299
click at [436, 318] on span "Save" at bounding box center [433, 316] width 15 height 10
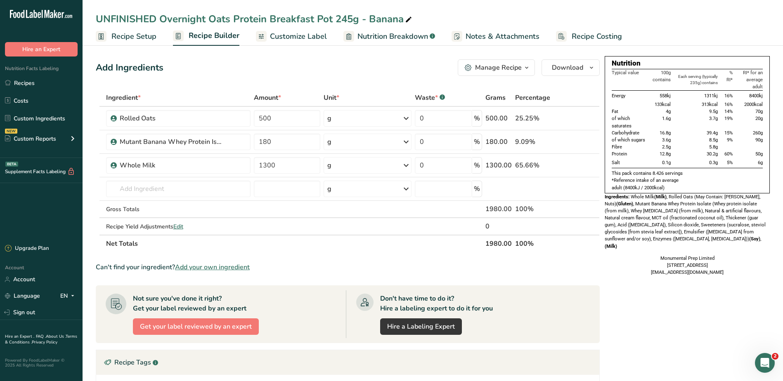
drag, startPoint x: 705, startPoint y: 154, endPoint x: 720, endPoint y: 154, distance: 14.9
click at [720, 154] on tr "Protein 12.8g 30.2g 60% 50g" at bounding box center [687, 154] width 151 height 7
drag, startPoint x: 720, startPoint y: 154, endPoint x: 704, endPoint y: 170, distance: 22.5
click at [704, 170] on p "This pack contains 8.426 servings" at bounding box center [687, 173] width 151 height 7
drag, startPoint x: 703, startPoint y: 133, endPoint x: 722, endPoint y: 134, distance: 18.2
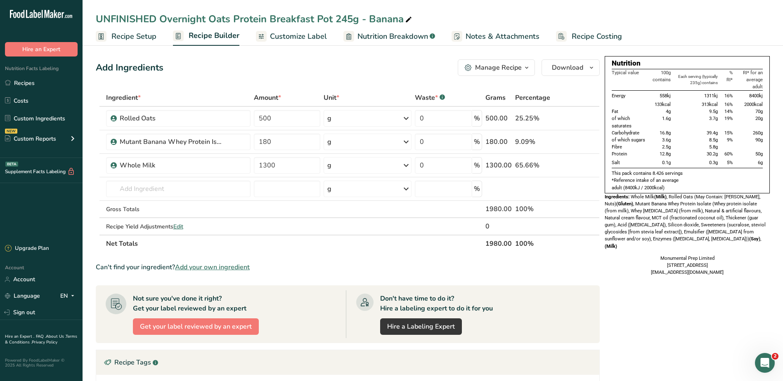
click at [722, 134] on tr "Carbohydrate 16.8g 39.4g 15% 260g" at bounding box center [687, 133] width 151 height 7
drag, startPoint x: 722, startPoint y: 134, endPoint x: 720, endPoint y: 149, distance: 15.8
click at [720, 149] on td at bounding box center [727, 147] width 15 height 7
drag, startPoint x: 473, startPoint y: 247, endPoint x: 543, endPoint y: 246, distance: 69.8
click at [543, 246] on tr "Net Totals 1980.00 100%" at bounding box center [347, 243] width 503 height 17
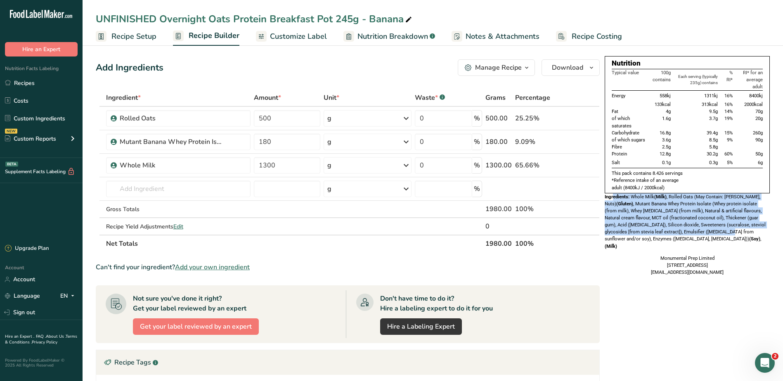
drag, startPoint x: 613, startPoint y: 198, endPoint x: 689, endPoint y: 231, distance: 82.8
click at [689, 231] on div "Ingredients: Whole Milk (Milk) , Rolled Oats (May Contain: Barley, Nuts) (Glute…" at bounding box center [687, 222] width 165 height 57
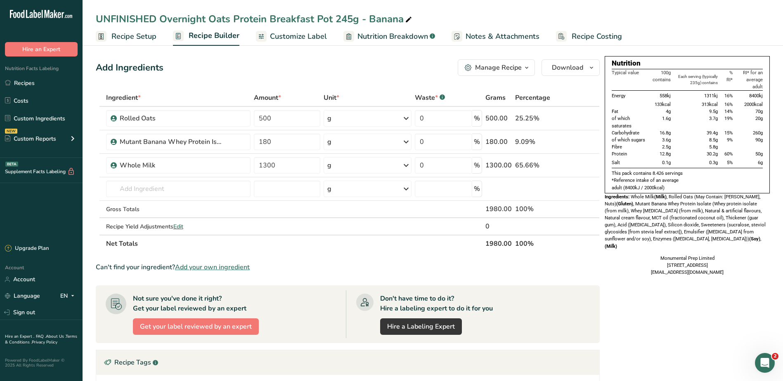
click at [161, 13] on div "UNFINISHED Overnight Oats Protein Breakfast Pot 245g - Banana" at bounding box center [255, 19] width 318 height 15
click at [160, 20] on input "UNFINISHED Overnight Oats Protein Breakfast Pot 245g - Banana" at bounding box center [433, 19] width 674 height 15
type input "Overnight Oats Protein Breakfast Pot 245g - Banana"
click at [633, 315] on div "Nutrition Typical value 100g contains Each serving (typically 235g) contains % …" at bounding box center [687, 289] width 165 height 466
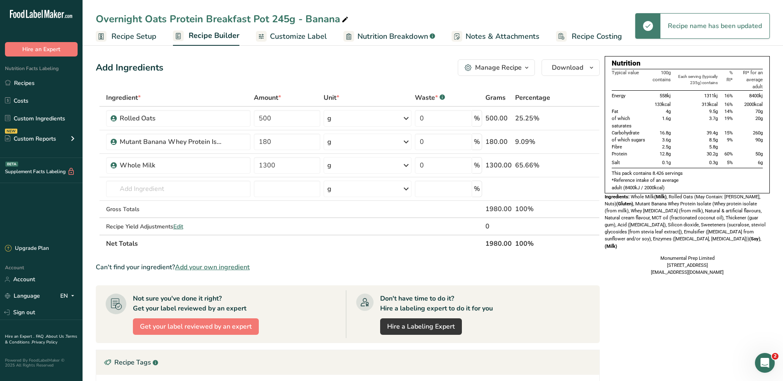
click at [527, 71] on icon "button" at bounding box center [526, 68] width 7 height 10
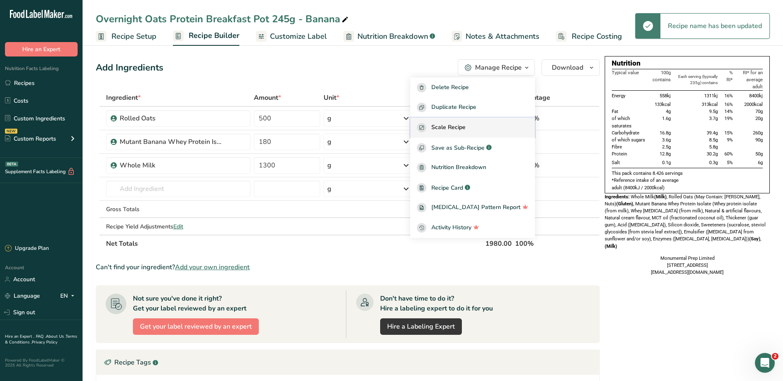
click at [459, 126] on span "Scale Recipe" at bounding box center [448, 127] width 34 height 9
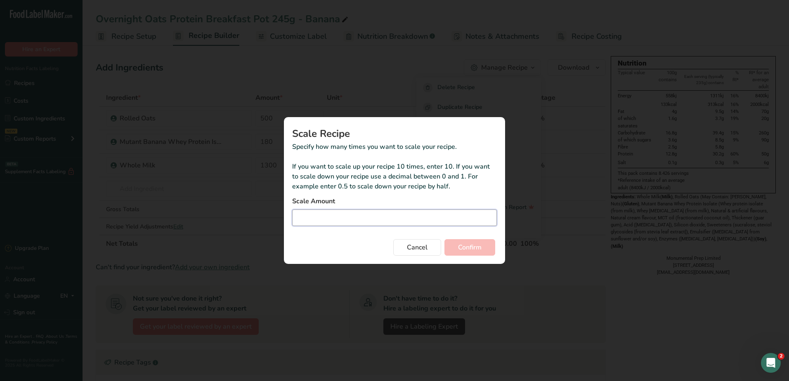
click at [331, 224] on input "Duplicate recipe modal" at bounding box center [394, 218] width 205 height 17
drag, startPoint x: 389, startPoint y: 167, endPoint x: 458, endPoint y: 168, distance: 69.0
click at [458, 168] on p "Specify how many times you want to scale your recipe. If you want to scale up y…" at bounding box center [394, 167] width 205 height 50
click at [406, 217] on input "Duplicate recipe modal" at bounding box center [394, 218] width 205 height 17
type input "0.5"
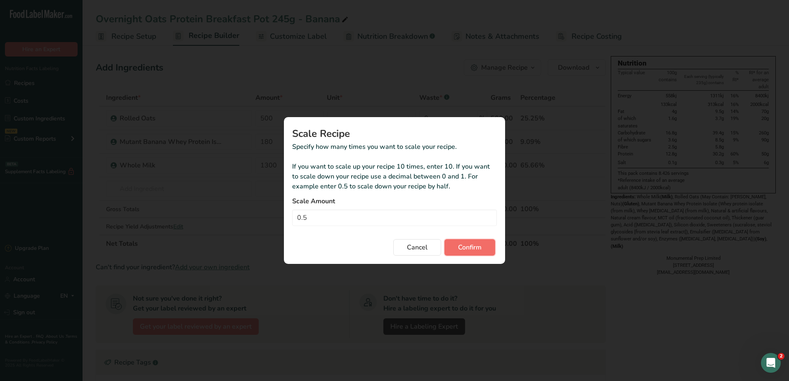
click at [476, 245] on span "Confirm" at bounding box center [470, 248] width 24 height 10
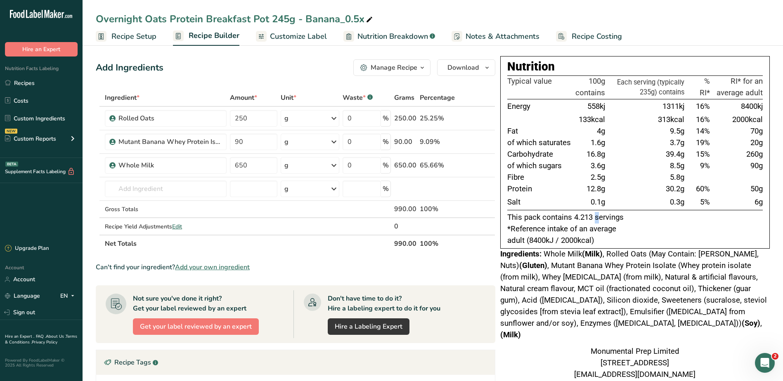
drag, startPoint x: 575, startPoint y: 218, endPoint x: 596, endPoint y: 220, distance: 20.8
click at [596, 220] on p "This pack contains 4.213 servings" at bounding box center [635, 218] width 256 height 12
click at [367, 17] on icon at bounding box center [369, 20] width 7 height 12
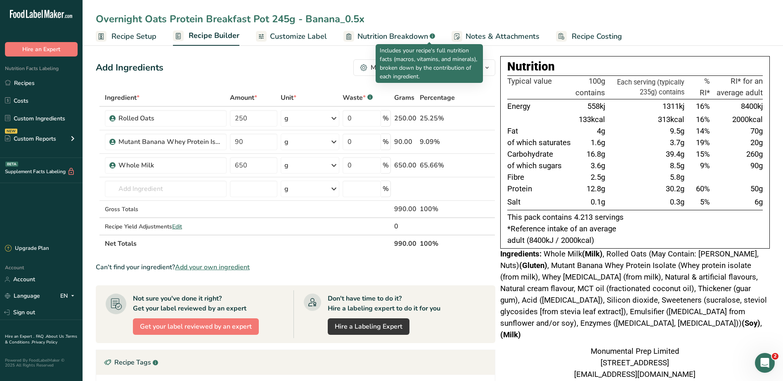
click at [398, 70] on p "Includes your recipe's full nutrition facts (macros, vitamins, and minerals), b…" at bounding box center [429, 63] width 99 height 35
click at [376, 67] on div "Includes your recipe's full nutrition facts (macros, vitamins, and minerals), b…" at bounding box center [429, 63] width 107 height 39
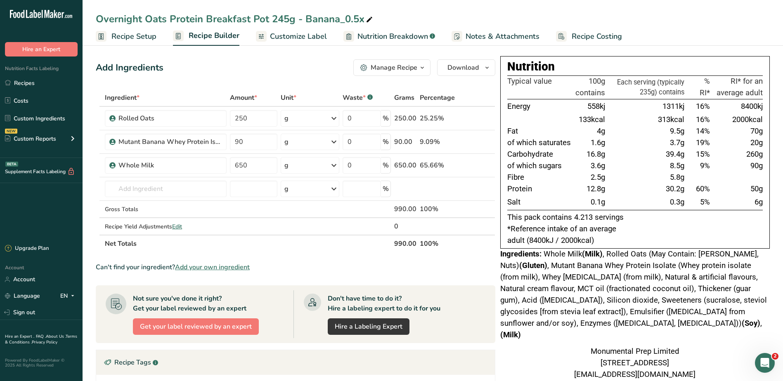
click at [371, 65] on div "Manage Recipe" at bounding box center [388, 68] width 57 height 10
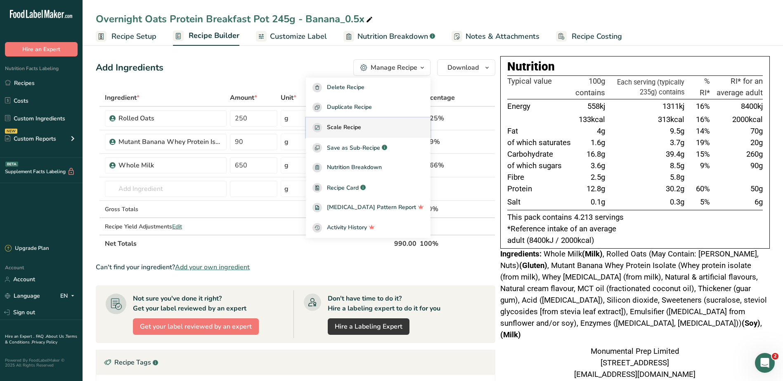
click at [361, 128] on span "Scale Recipe" at bounding box center [344, 127] width 34 height 9
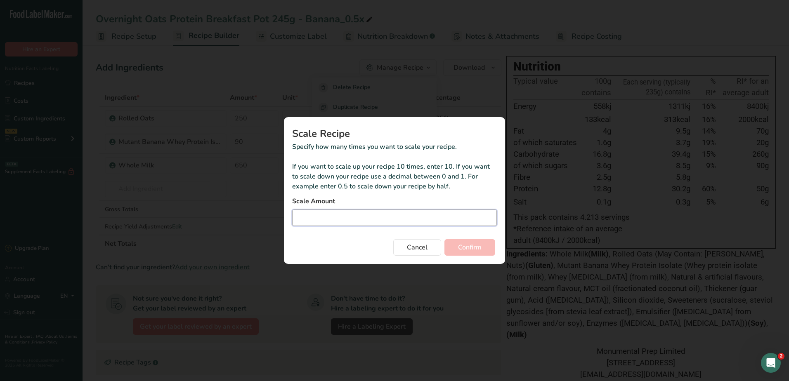
click at [355, 216] on input "Duplicate recipe modal" at bounding box center [394, 218] width 205 height 17
type input "1"
click at [469, 249] on span "Confirm" at bounding box center [470, 248] width 24 height 10
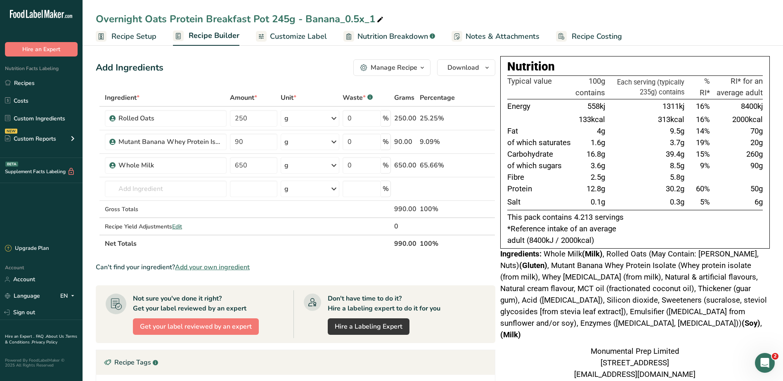
click at [412, 64] on div "Manage Recipe" at bounding box center [394, 68] width 47 height 10
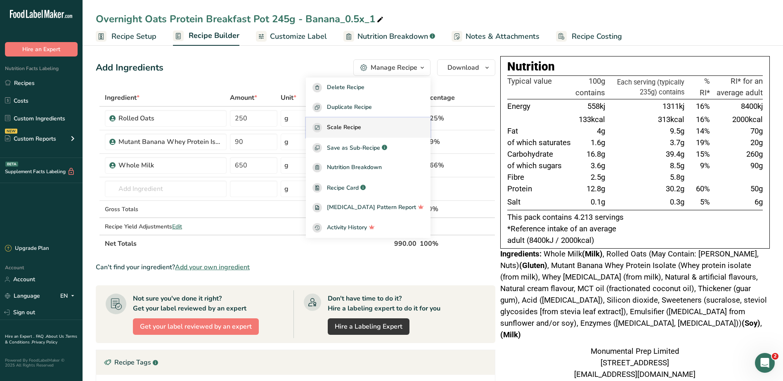
click at [361, 127] on span "Scale Recipe" at bounding box center [344, 127] width 34 height 9
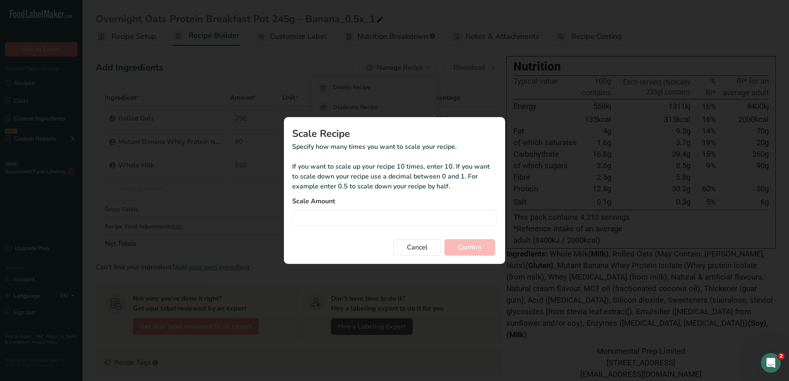
click at [371, 208] on div "Scale Amount" at bounding box center [394, 211] width 205 height 30
click at [370, 214] on input "Duplicate recipe modal" at bounding box center [394, 218] width 205 height 17
type input "2"
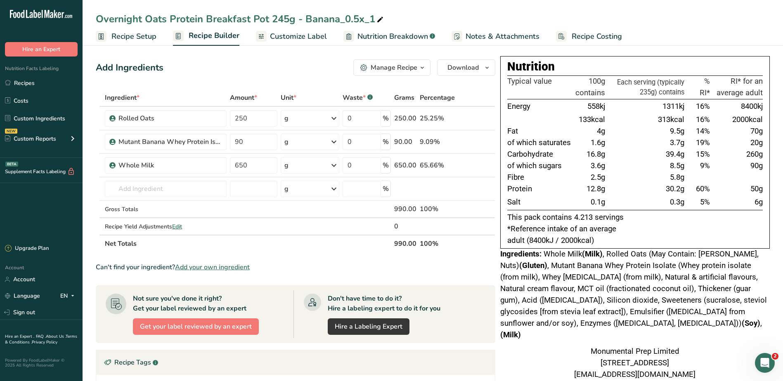
click at [400, 69] on div "Manage Recipe" at bounding box center [394, 68] width 47 height 10
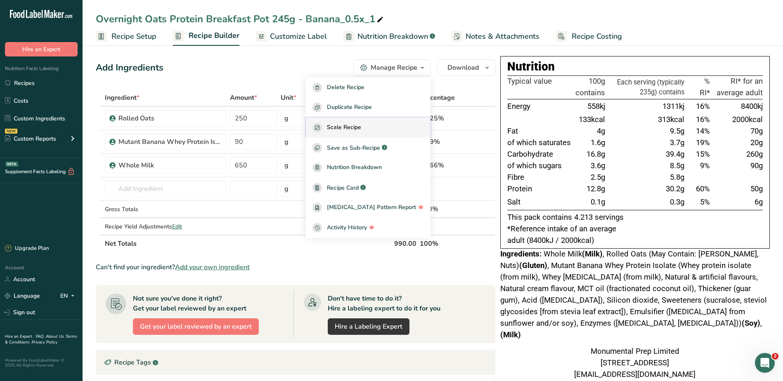
click at [361, 128] on span "Scale Recipe" at bounding box center [344, 127] width 34 height 9
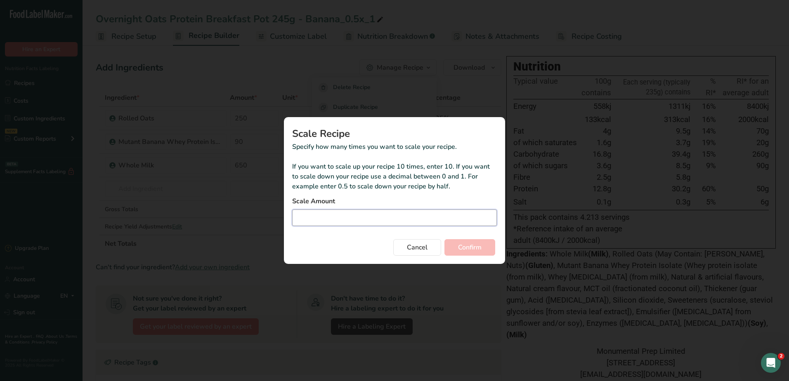
click at [345, 220] on input "Duplicate recipe modal" at bounding box center [394, 218] width 205 height 17
type input "2"
click at [483, 250] on button "Confirm" at bounding box center [470, 247] width 51 height 17
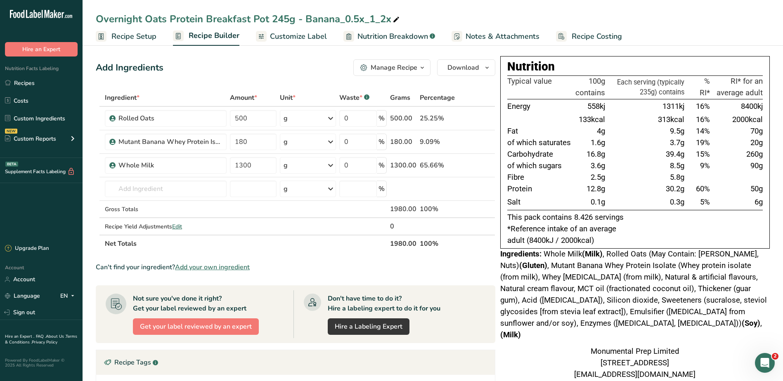
drag, startPoint x: 559, startPoint y: 223, endPoint x: 628, endPoint y: 218, distance: 69.6
click at [628, 218] on div "Nutrition Typical value 100g contains Each serving (typically 235g) contains % …" at bounding box center [635, 152] width 270 height 193
click at [575, 285] on span "Whole Milk (Milk) , Rolled Oats (May Contain: Barley, Nuts) (Gluten) , Mutant B…" at bounding box center [633, 295] width 267 height 90
click at [395, 22] on icon at bounding box center [396, 20] width 7 height 12
type input "Overnight Oats Protein Breakfast Pot 245g - Banana"
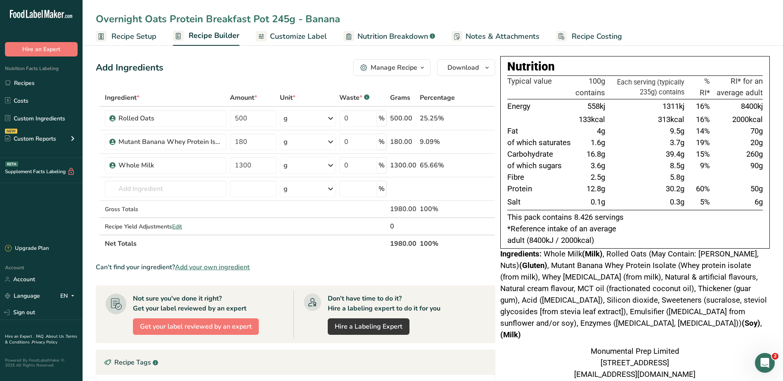
click at [622, 293] on span "Whole Milk (Milk) , Rolled Oats (May Contain: Barley, Nuts) (Gluten) , Mutant B…" at bounding box center [633, 295] width 267 height 90
click at [582, 33] on span "Recipe Costing" at bounding box center [597, 36] width 50 height 11
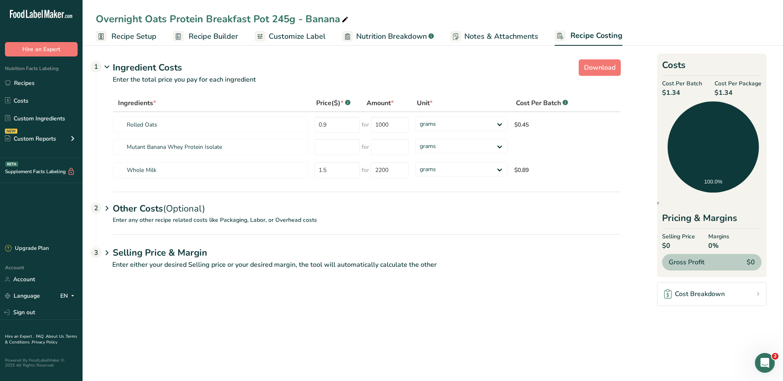
click at [122, 33] on span "Recipe Setup" at bounding box center [133, 36] width 45 height 11
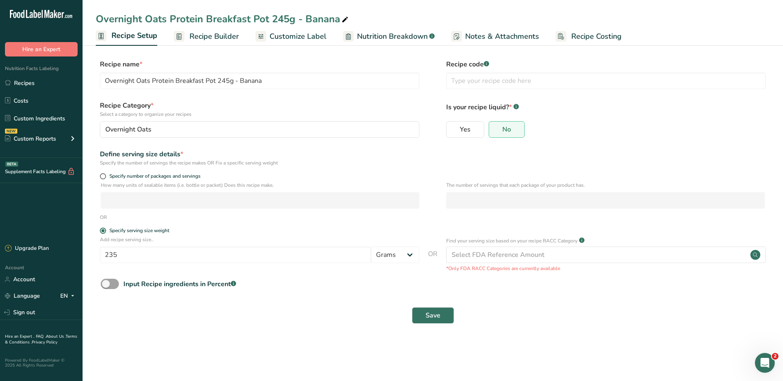
click at [217, 40] on span "Recipe Builder" at bounding box center [214, 36] width 50 height 11
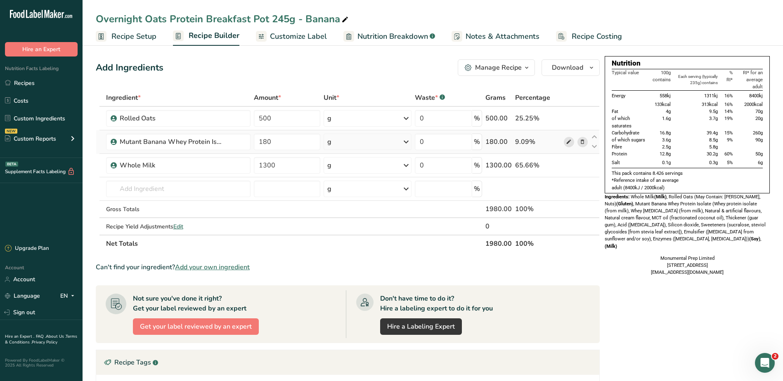
click at [568, 142] on icon at bounding box center [569, 142] width 6 height 9
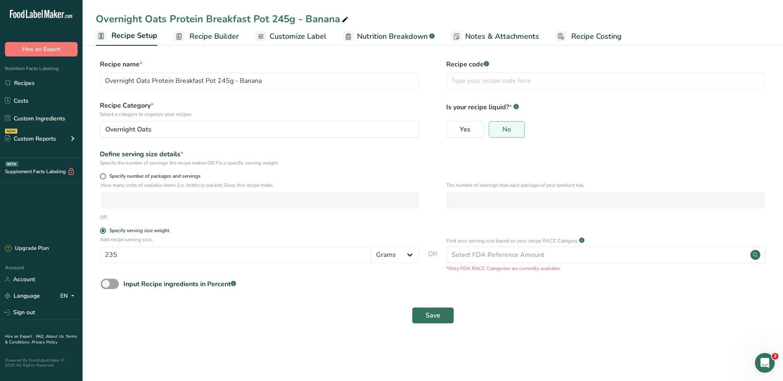
click at [201, 37] on span "Recipe Builder" at bounding box center [214, 36] width 50 height 11
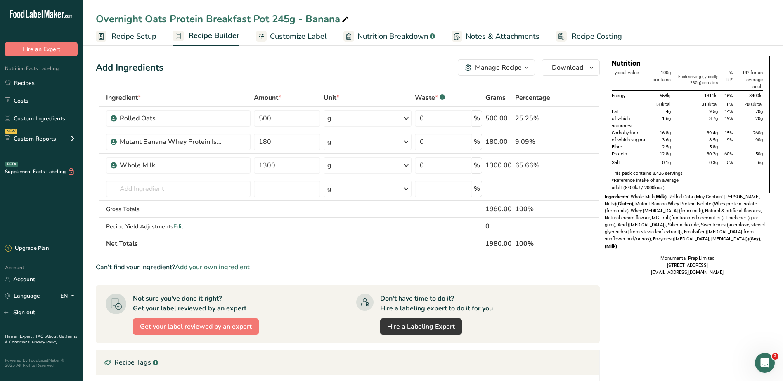
click at [579, 29] on link "Recipe Costing" at bounding box center [589, 36] width 66 height 19
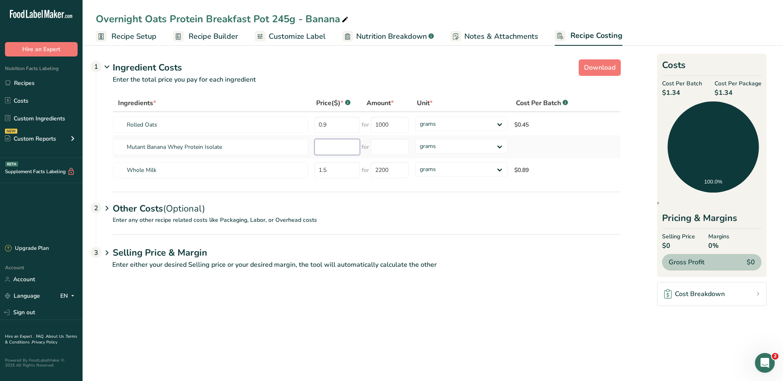
click at [341, 151] on input "number" at bounding box center [337, 147] width 45 height 16
type input "60"
type input "2.27"
click at [481, 147] on div "Ingredients * Price($) * .a-a{fill:#347362;}.b-a{fill:#fff;} Amount * Unit * Co…" at bounding box center [367, 139] width 508 height 88
select select "1"
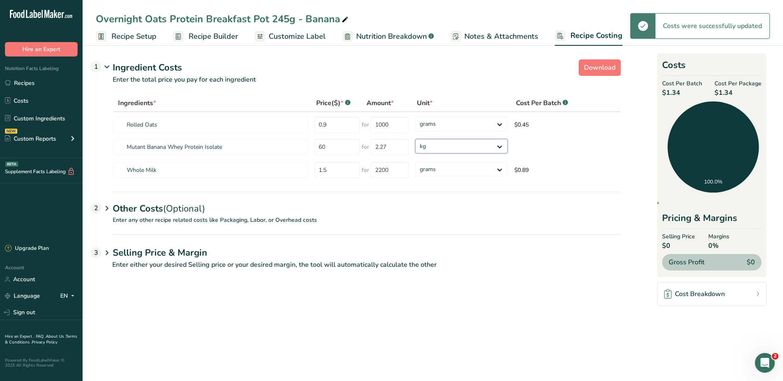
drag, startPoint x: 481, startPoint y: 147, endPoint x: 472, endPoint y: 154, distance: 11.1
click at [415, 139] on select "grams kg mg mcg lb oz" at bounding box center [461, 146] width 92 height 14
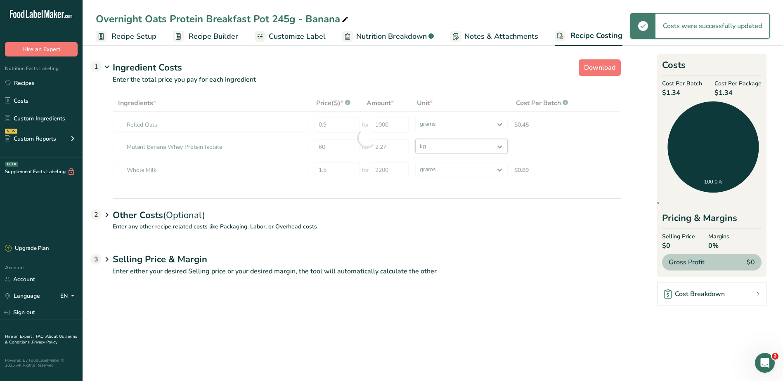
type input "2"
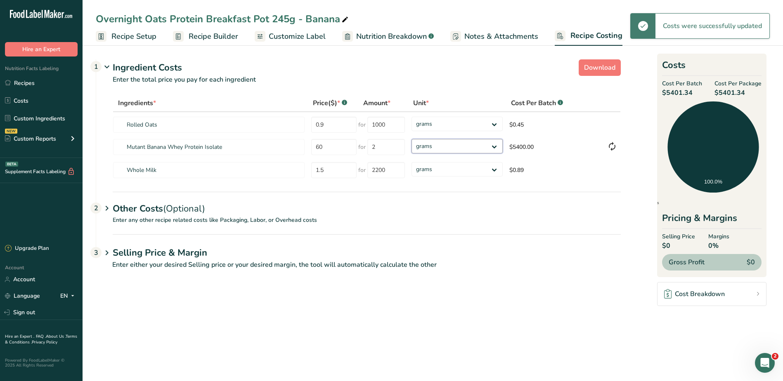
select select "1"
click at [392, 147] on input "2" at bounding box center [386, 147] width 38 height 16
click at [476, 327] on main "Overnight Oats Protein Breakfast Pot 245g - Banana Recipe Setup Recipe Builder …" at bounding box center [391, 190] width 783 height 381
type input "2"
drag, startPoint x: 664, startPoint y: 94, endPoint x: 686, endPoint y: 94, distance: 21.9
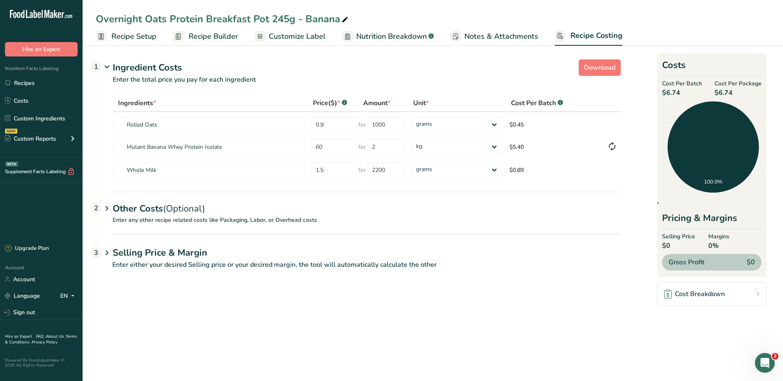
click at [686, 94] on span "$6.74" at bounding box center [682, 93] width 40 height 10
click at [127, 35] on span "Recipe Setup" at bounding box center [133, 36] width 45 height 11
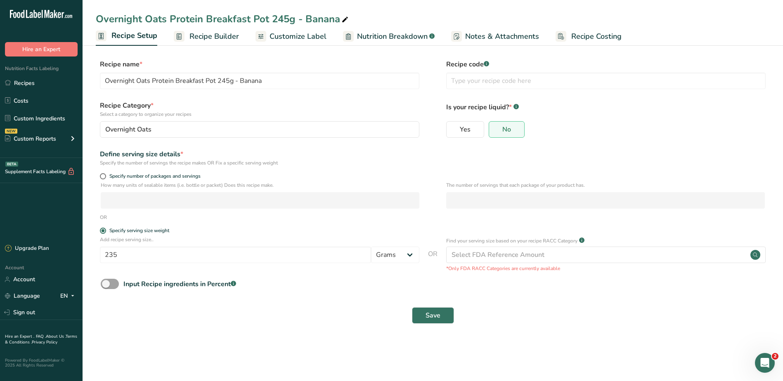
click at [198, 35] on span "Recipe Builder" at bounding box center [214, 36] width 50 height 11
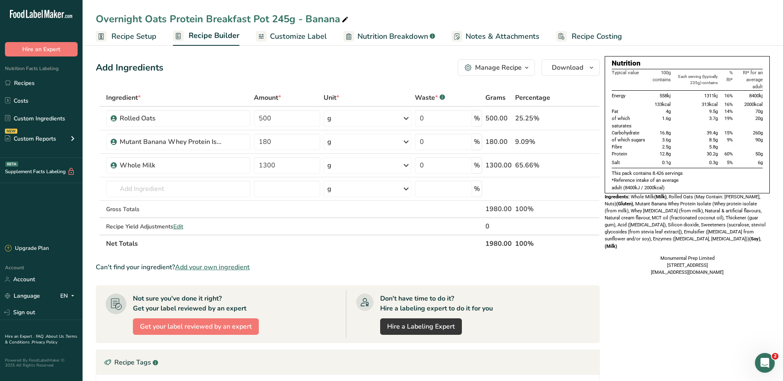
click at [620, 217] on span "Whole Milk (Milk) , Rolled Oats (May Contain: Barley, Nuts) (Gluten) , Mutant B…" at bounding box center [685, 221] width 161 height 55
click at [575, 34] on span "Recipe Costing" at bounding box center [597, 36] width 50 height 11
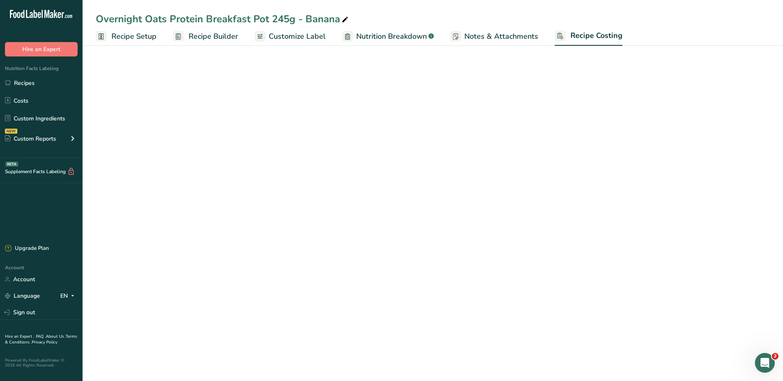
select select "1"
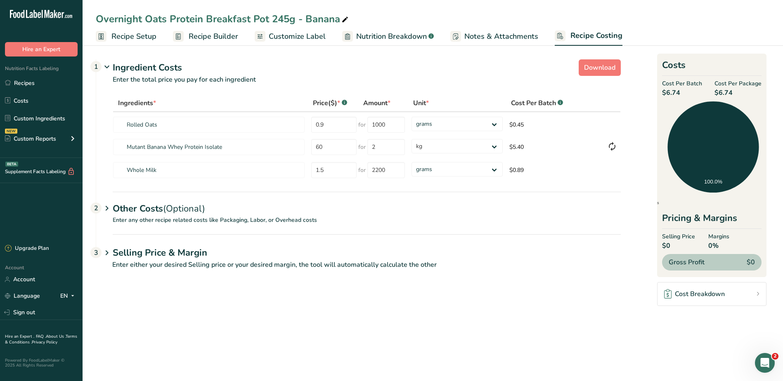
click at [133, 38] on span "Recipe Setup" at bounding box center [133, 36] width 45 height 11
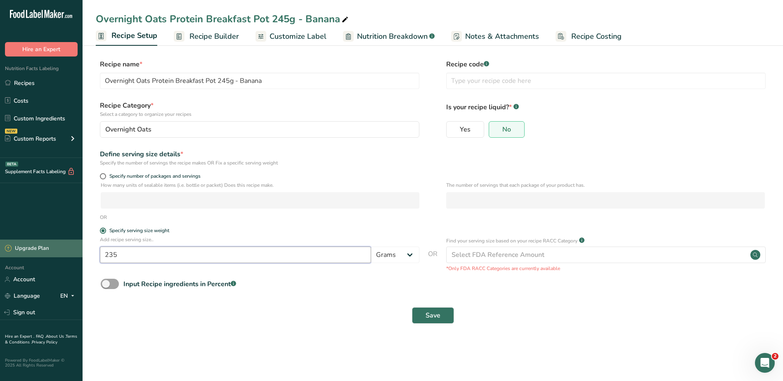
drag, startPoint x: 123, startPoint y: 251, endPoint x: 78, endPoint y: 244, distance: 45.1
click at [78, 244] on div ".a-20{fill:#fff;} Hire an Expert Nutrition Facts Labeling Recipes Costs Custom …" at bounding box center [391, 190] width 783 height 381
click at [565, 31] on link "Recipe Costing" at bounding box center [589, 36] width 66 height 19
select select "1"
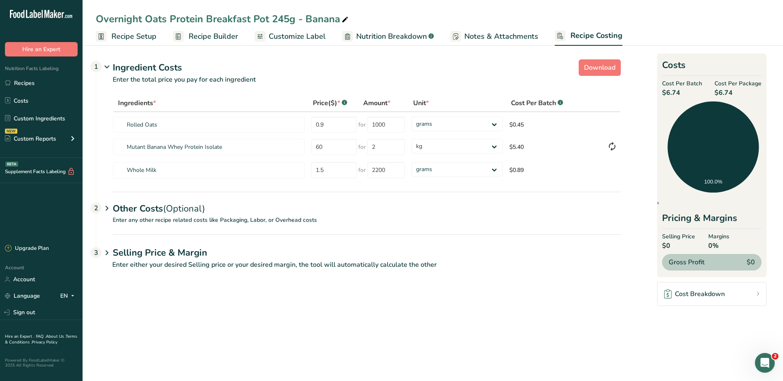
click at [173, 221] on p "Enter any other recipe related costs like Packaging, Labor, or Overhead costs" at bounding box center [358, 225] width 525 height 19
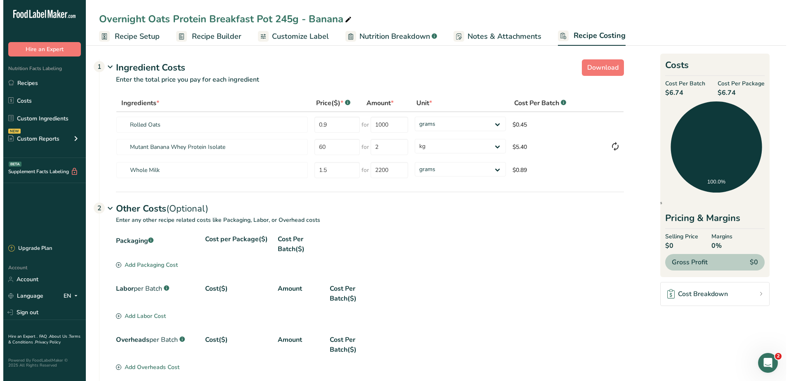
scroll to position [73, 0]
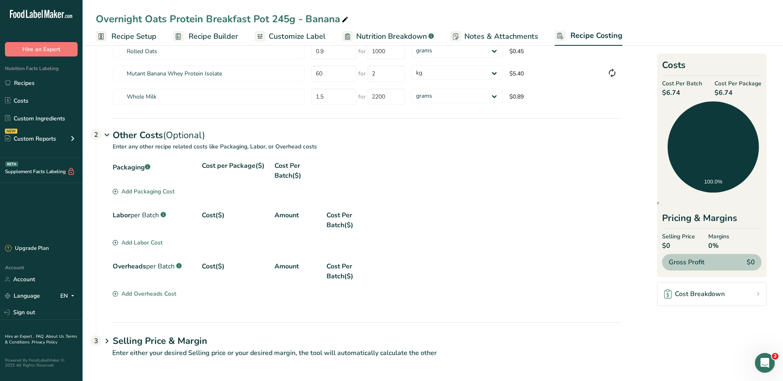
click at [122, 190] on div "Add Packaging Cost" at bounding box center [144, 191] width 62 height 9
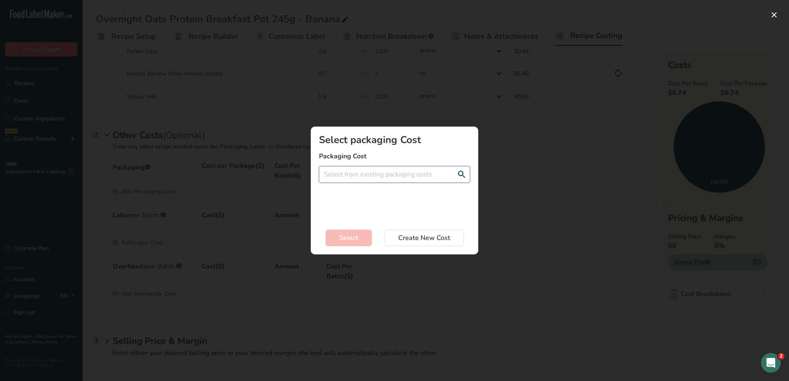
click at [437, 173] on input "Add New Recipe Cost Modal" at bounding box center [394, 174] width 151 height 17
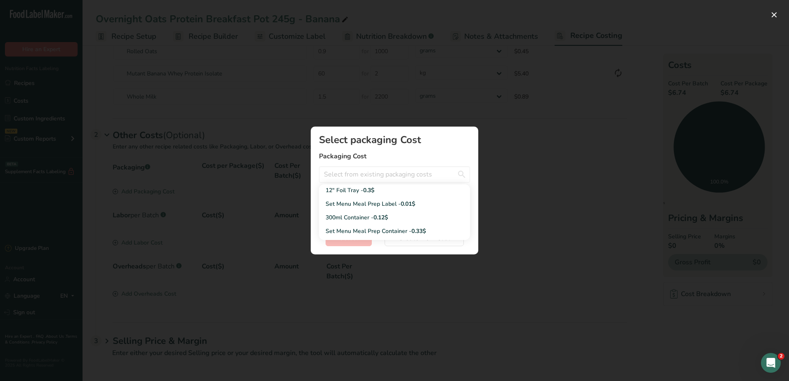
scroll to position [99, 0]
click at [377, 199] on span "0.12$" at bounding box center [381, 201] width 14 height 8
type input "300ml Container - 0.12$"
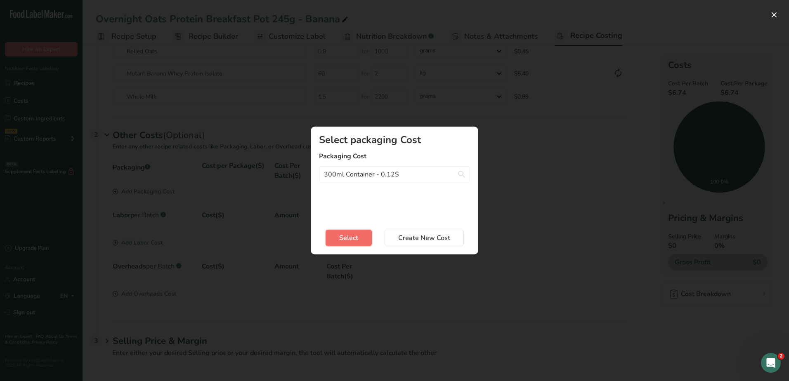
click at [353, 237] on span "Select" at bounding box center [348, 238] width 19 height 10
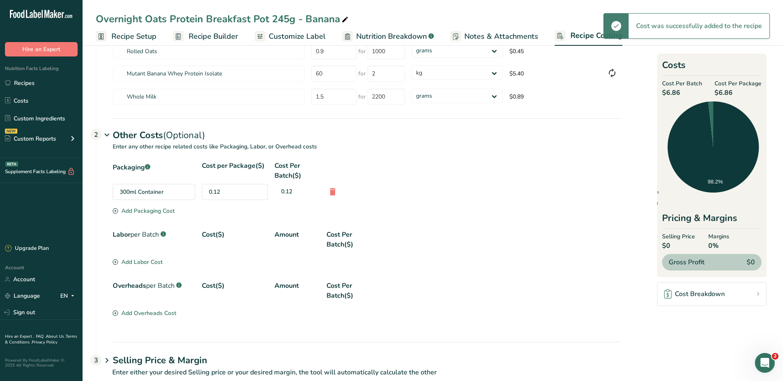
click at [142, 213] on div "Add Packaging Cost" at bounding box center [144, 211] width 62 height 9
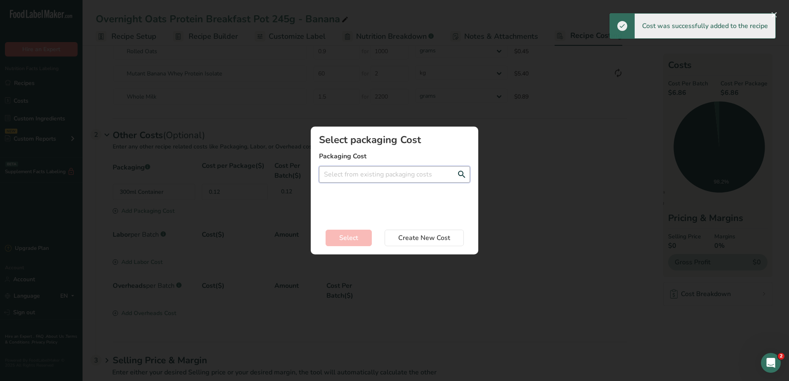
click at [459, 173] on input "Add New Recipe Cost Modal" at bounding box center [394, 174] width 151 height 17
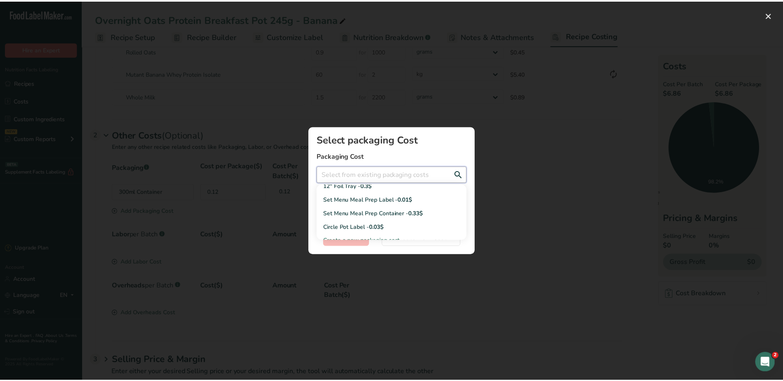
scroll to position [94, 0]
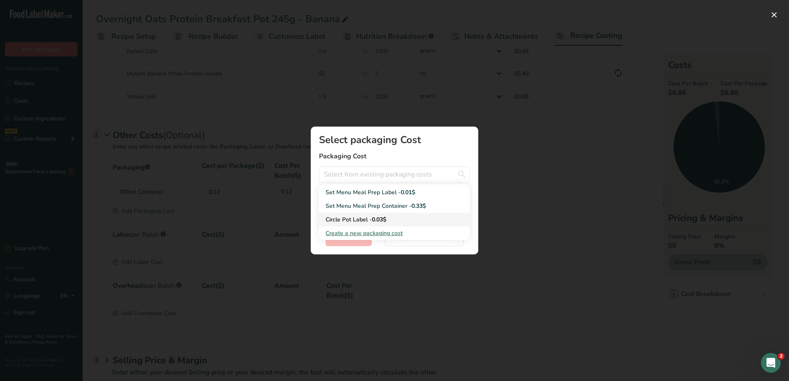
click at [364, 220] on div "Circle Pot Label - 0.03$" at bounding box center [388, 219] width 125 height 9
type input "Circle Pot Label - 0.03$"
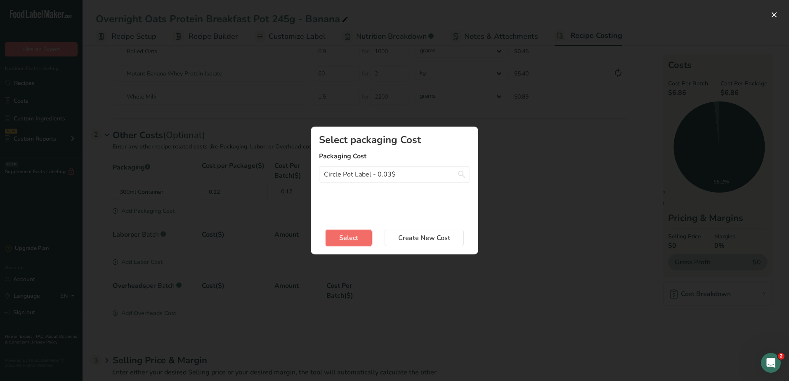
click at [347, 236] on span "Select" at bounding box center [348, 238] width 19 height 10
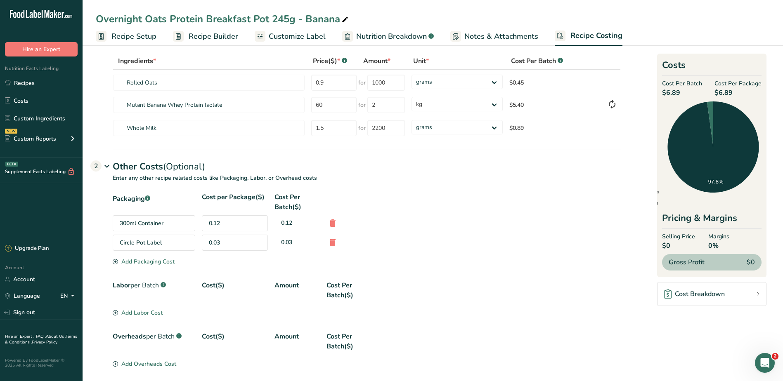
scroll to position [0, 0]
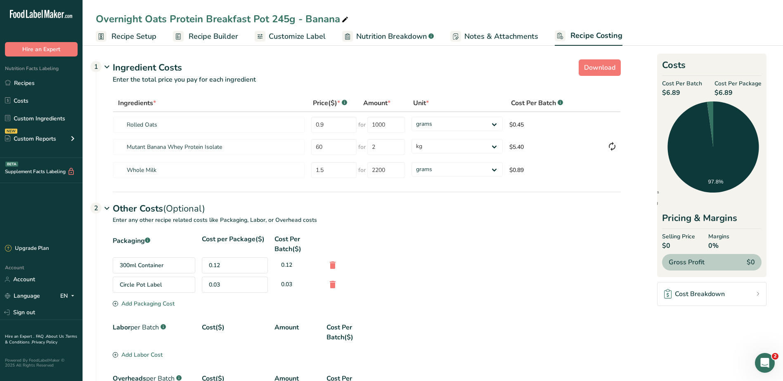
click at [148, 37] on span "Recipe Setup" at bounding box center [133, 36] width 45 height 11
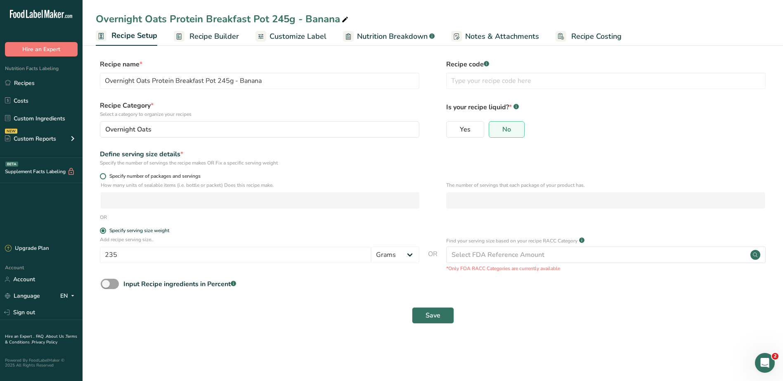
click at [154, 178] on span "Specify number of packages and servings" at bounding box center [153, 176] width 95 height 6
click at [105, 178] on input "Specify number of packages and servings" at bounding box center [102, 176] width 5 height 5
radio input "true"
radio input "false"
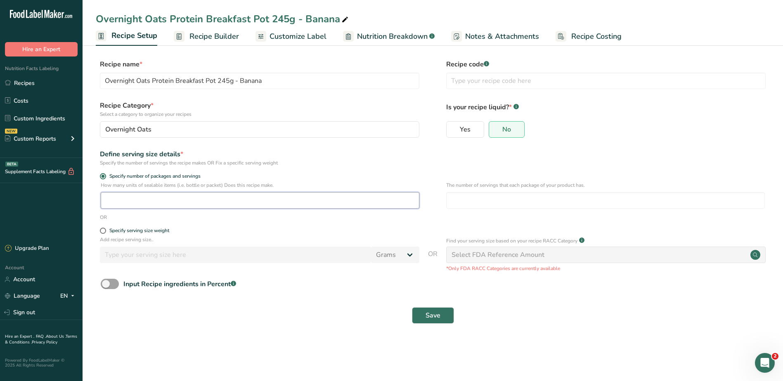
click at [149, 207] on input "number" at bounding box center [260, 200] width 319 height 17
drag, startPoint x: 189, startPoint y: 198, endPoint x: 59, endPoint y: 181, distance: 130.7
click at [63, 182] on div ".a-20{fill:#fff;} Hire an Expert Nutrition Facts Labeling Recipes Costs Custom …" at bounding box center [391, 190] width 783 height 381
type input "1"
click at [497, 196] on input "number" at bounding box center [605, 200] width 319 height 17
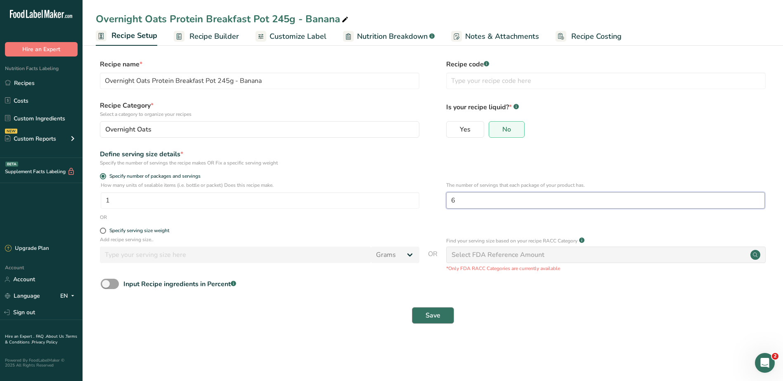
type input "6"
click at [435, 315] on span "Save" at bounding box center [433, 316] width 15 height 10
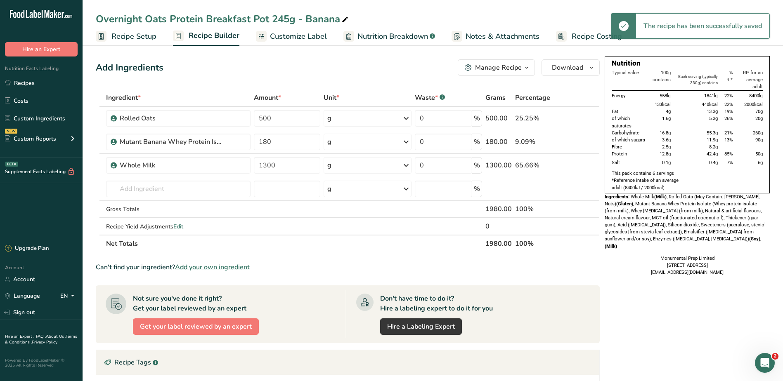
click at [343, 17] on icon at bounding box center [344, 20] width 7 height 12
click at [283, 19] on input "Overnight Oats Protein Breakfast Pot 245g - Banana" at bounding box center [433, 19] width 674 height 15
click at [386, 12] on input "Overnight Oats Protein Breakfast Pot 235g - Banana" at bounding box center [433, 19] width 674 height 15
type input "Overnight Oats Protein Breakfast Pot 235g - Banana"
click at [625, 305] on div "Nutrition Typical value 100g contains Each serving (typically 330g) contains % …" at bounding box center [687, 289] width 165 height 466
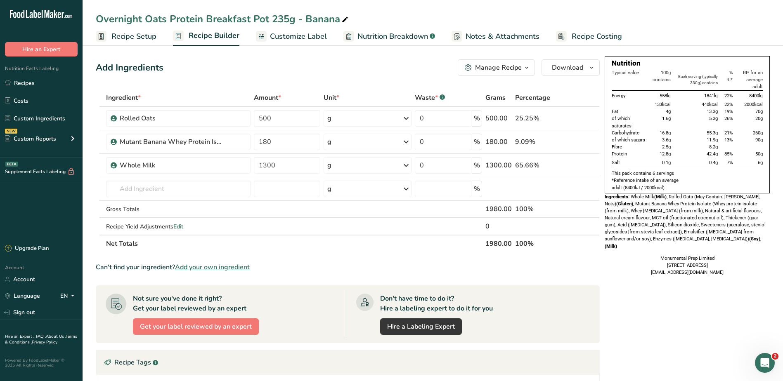
click at [118, 39] on span "Recipe Setup" at bounding box center [133, 36] width 45 height 11
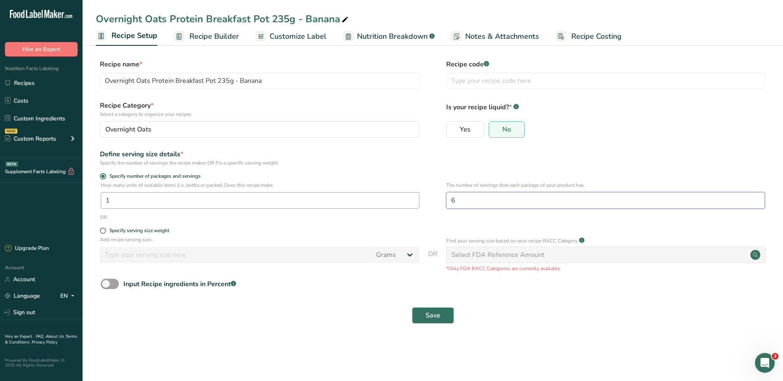
click at [404, 199] on div "How many units of sealable items (i.e. bottle or packet) Does this recipe make.…" at bounding box center [433, 198] width 674 height 32
drag, startPoint x: 463, startPoint y: 200, endPoint x: 433, endPoint y: 200, distance: 30.1
click at [433, 200] on div "How many units of sealable items (i.e. bottle or packet) Does this recipe make.…" at bounding box center [433, 198] width 674 height 32
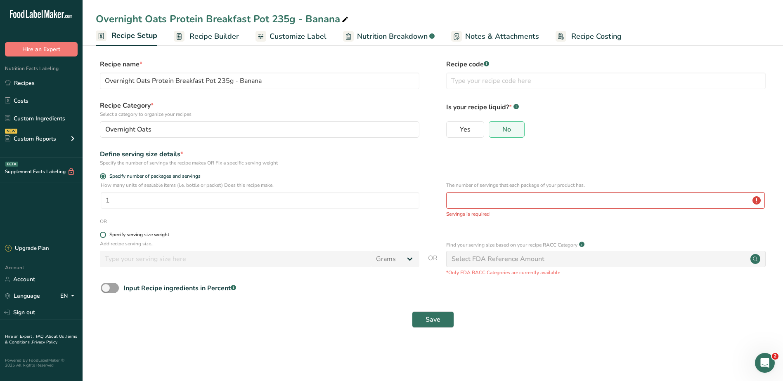
click at [118, 232] on div "Specify serving size weight" at bounding box center [139, 235] width 60 height 6
click at [105, 232] on input "Specify serving size weight" at bounding box center [102, 234] width 5 height 5
radio input "true"
radio input "false"
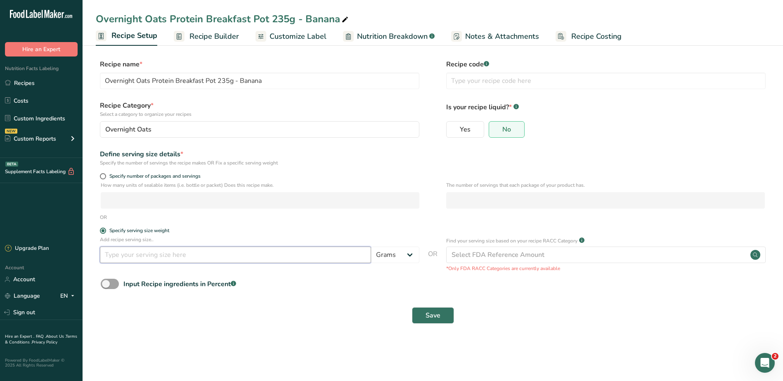
click at [147, 254] on input "number" at bounding box center [235, 255] width 271 height 17
type input "235"
click at [457, 345] on main "Overnight Oats Protein Breakfast Pot 235g - Banana Recipe Setup Recipe Builder …" at bounding box center [391, 190] width 783 height 381
click at [433, 320] on span "Save" at bounding box center [433, 316] width 15 height 10
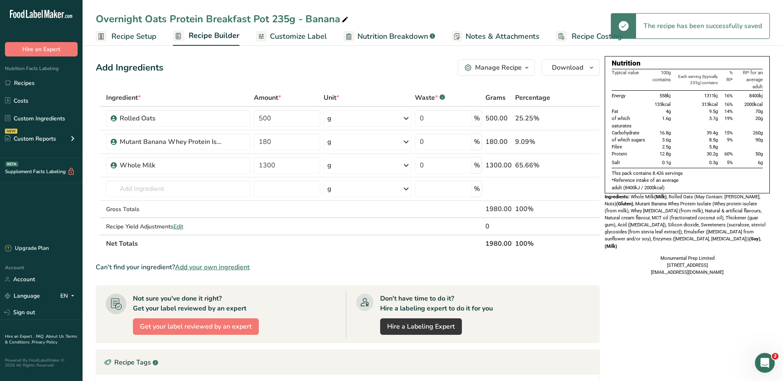
click at [572, 38] on span "Recipe Costing" at bounding box center [597, 36] width 50 height 11
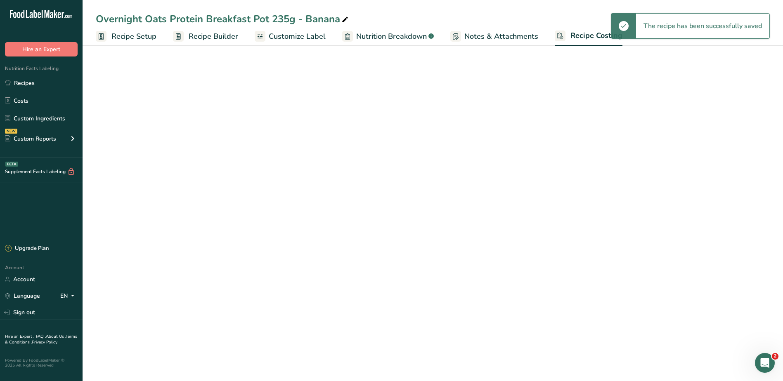
select select "1"
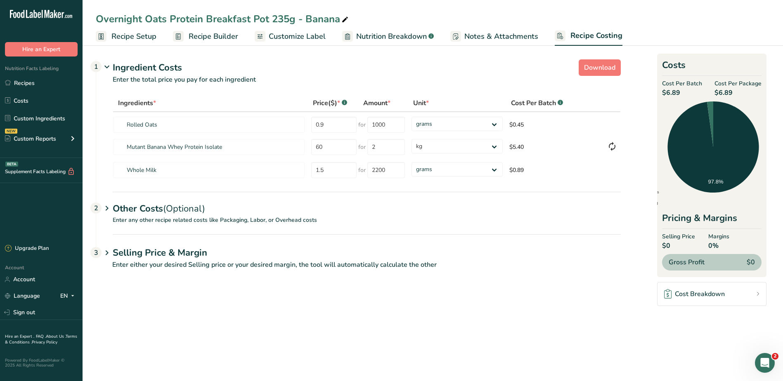
click at [709, 296] on div "Cost Breakdown" at bounding box center [694, 294] width 61 height 10
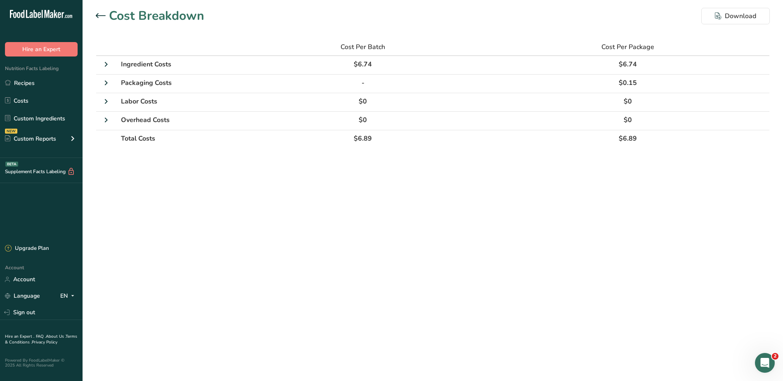
click at [95, 17] on div "Cost Breakdown Download Cost Per Batch Cost Per Package Ingredient Costs $6.74 …" at bounding box center [433, 80] width 701 height 161
click at [99, 14] on icon at bounding box center [101, 15] width 10 height 5
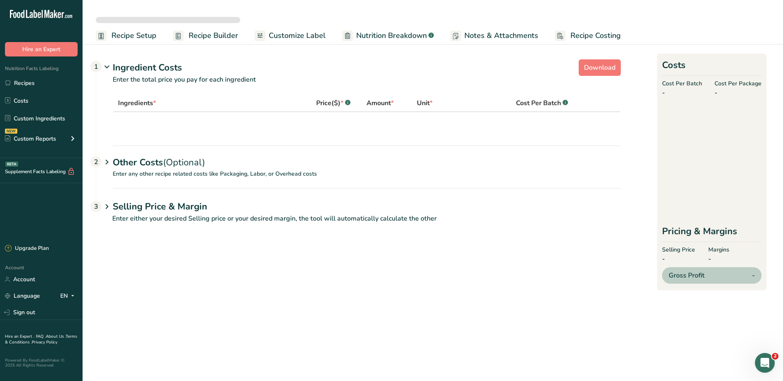
select select "1"
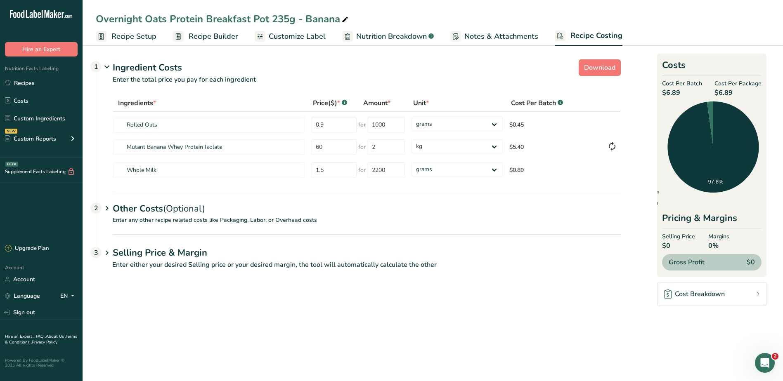
click at [426, 348] on main "Overnight Oats Protein Breakfast Pot 235g - Banana Recipe Setup Recipe Builder …" at bounding box center [391, 190] width 783 height 381
click at [492, 335] on main "Overnight Oats Protein Breakfast Pot 235g - Banana Recipe Setup Recipe Builder …" at bounding box center [391, 190] width 783 height 381
click at [158, 212] on div "Other Costs (Optional) 2" at bounding box center [367, 204] width 508 height 24
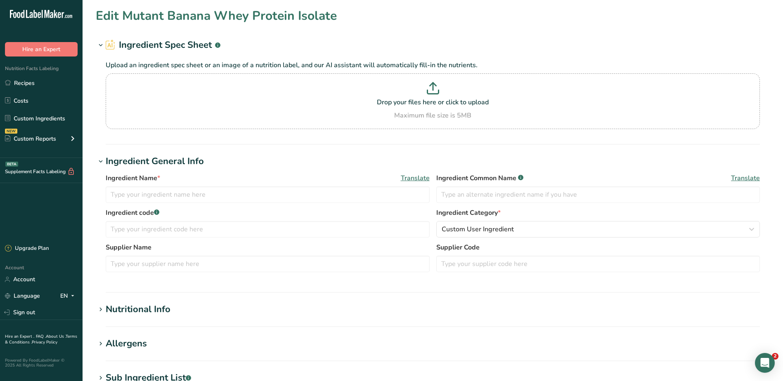
type input "Mutant Banana Whey Protein Isolate"
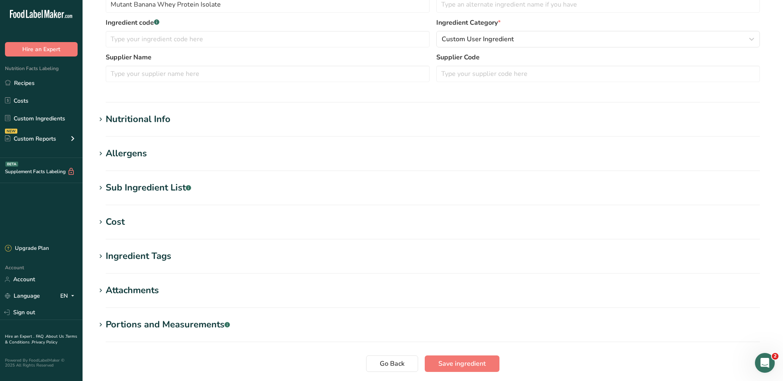
scroll to position [206, 0]
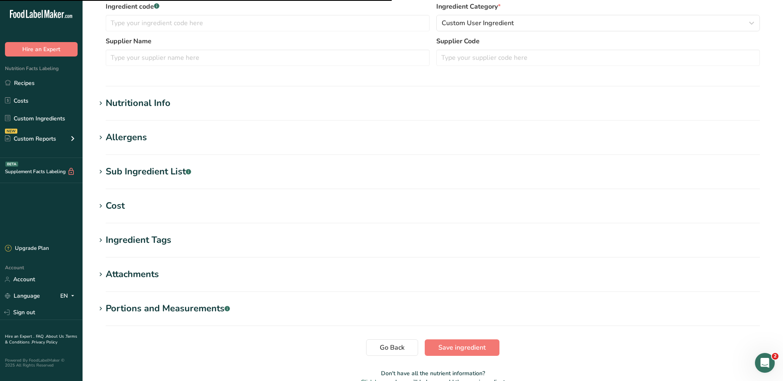
click at [163, 208] on h1 "Cost" at bounding box center [433, 206] width 674 height 14
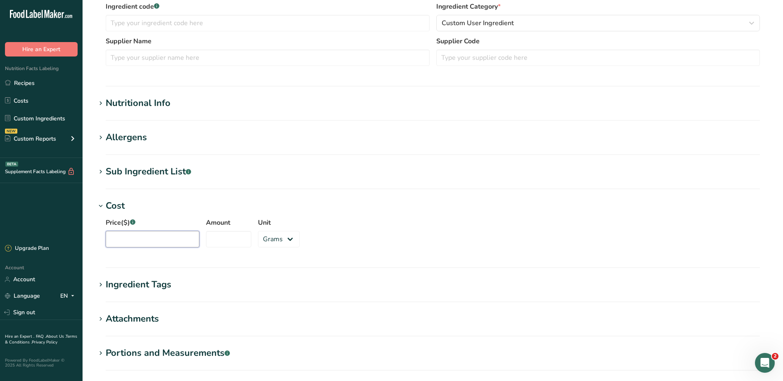
click at [149, 241] on input "Price($) .a-a{fill:#347362;}.b-a{fill:#fff;}" at bounding box center [153, 239] width 94 height 17
click at [209, 239] on input "Amount" at bounding box center [228, 239] width 45 height 17
type input "2.27"
click at [291, 232] on select "Grams kg mg mcg lb oz" at bounding box center [279, 239] width 42 height 17
select select "1"
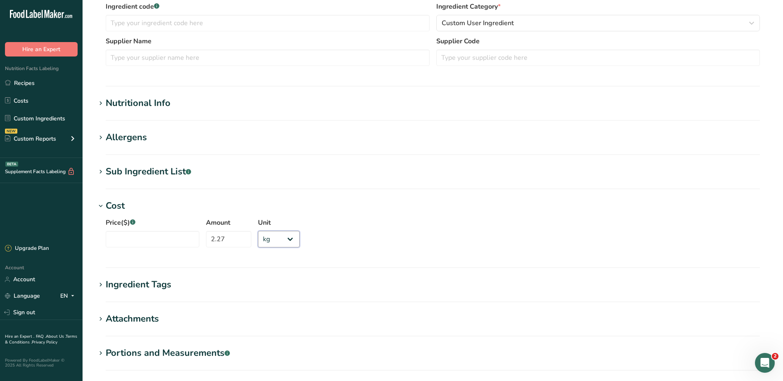
click at [258, 231] on select "Grams kg mg mcg lb oz" at bounding box center [279, 239] width 42 height 17
click at [163, 245] on input "Price($) .a-a{fill:#347362;}.b-a{fill:#fff;}" at bounding box center [153, 239] width 94 height 17
type input "60"
click at [455, 216] on div "Price($) .a-a{fill:#347362;}.b-a{fill:#fff;} 60 Amount 2.27 Unit Grams kg mg mc…" at bounding box center [433, 235] width 674 height 45
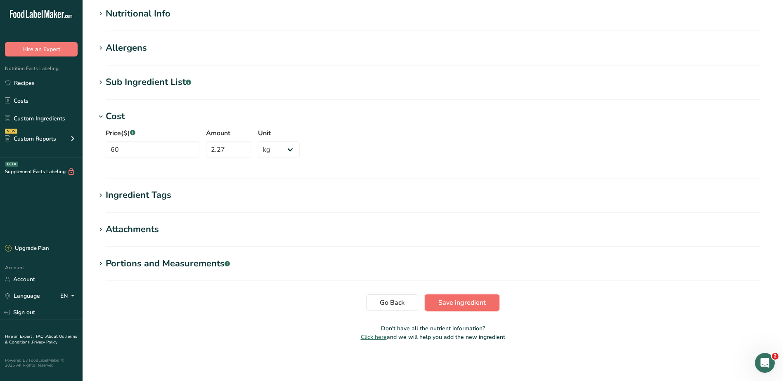
click at [439, 301] on span "Save ingredient" at bounding box center [461, 303] width 47 height 10
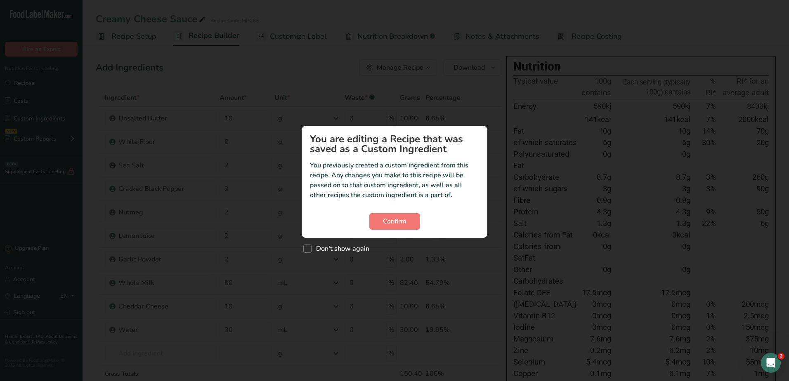
click at [263, 163] on div "Custom ingredient modal" at bounding box center [394, 190] width 789 height 381
click at [322, 249] on span "Don't show again" at bounding box center [341, 249] width 58 height 8
click at [309, 249] on input "Don't show again" at bounding box center [305, 248] width 5 height 5
checkbox input "true"
click at [393, 224] on span "Confirm" at bounding box center [395, 222] width 24 height 10
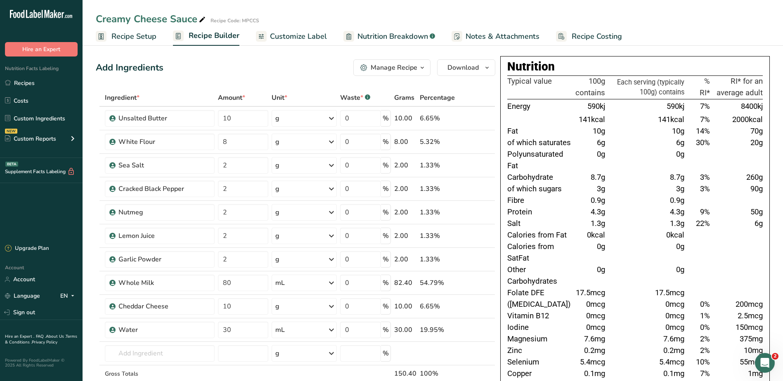
click at [582, 42] on span "Recipe Costing" at bounding box center [597, 36] width 50 height 11
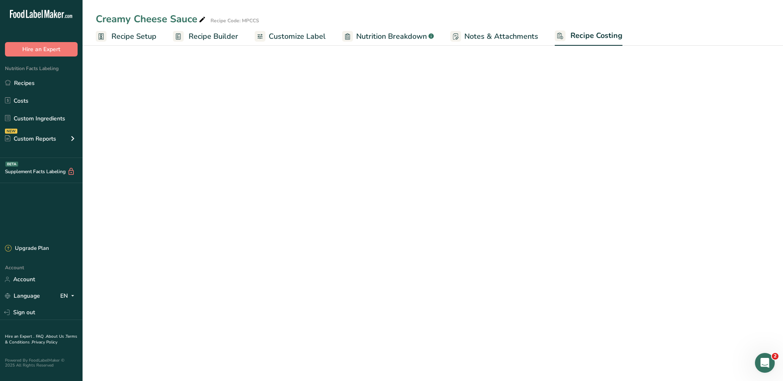
select select "1"
